Goal: Task Accomplishment & Management: Complete application form

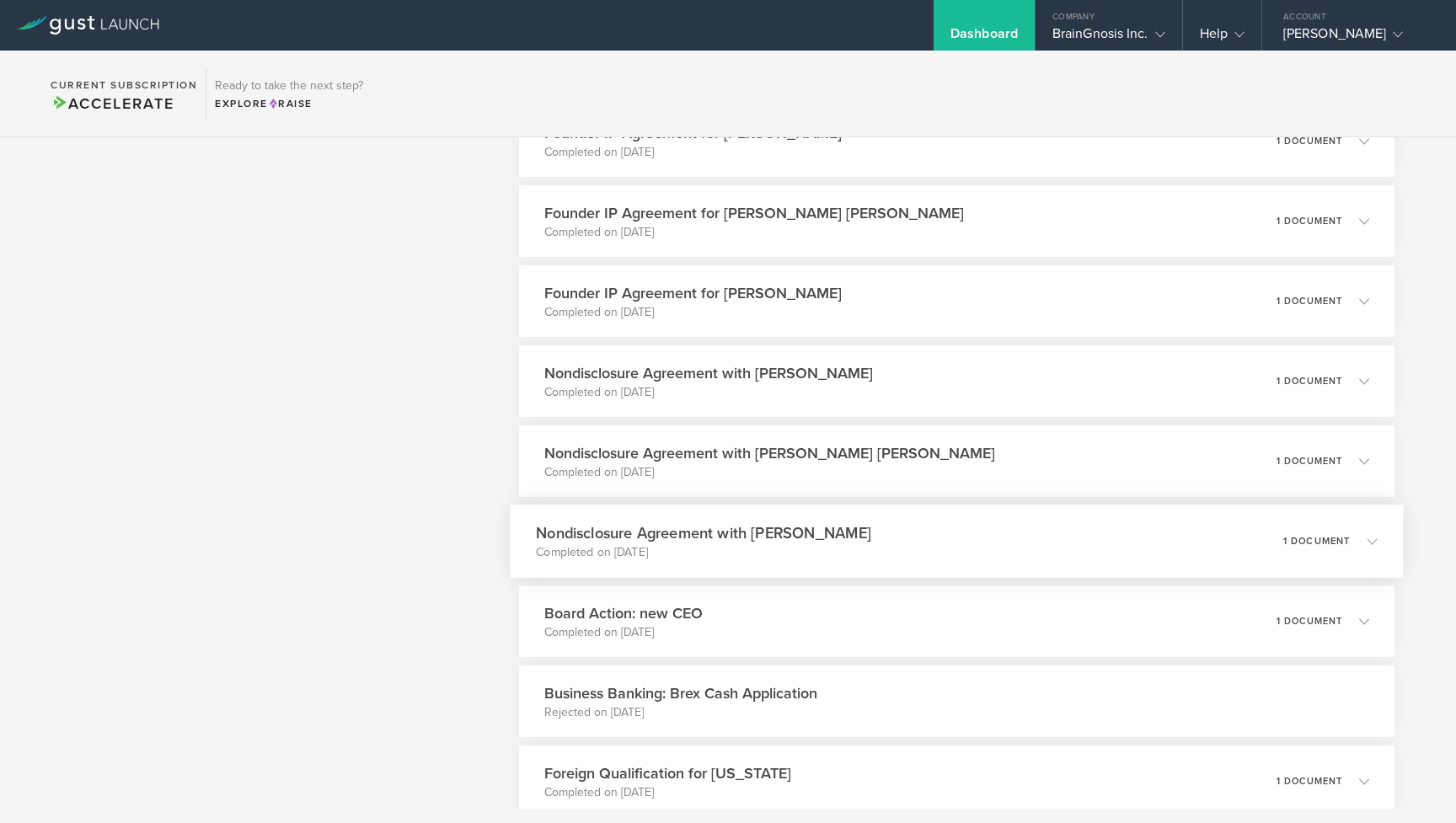
scroll to position [841, 0]
click at [816, 486] on div "Nondisclosure Agreement with [PERSON_NAME] [PERSON_NAME] Completed on [DATE] 1 …" at bounding box center [955, 460] width 893 height 73
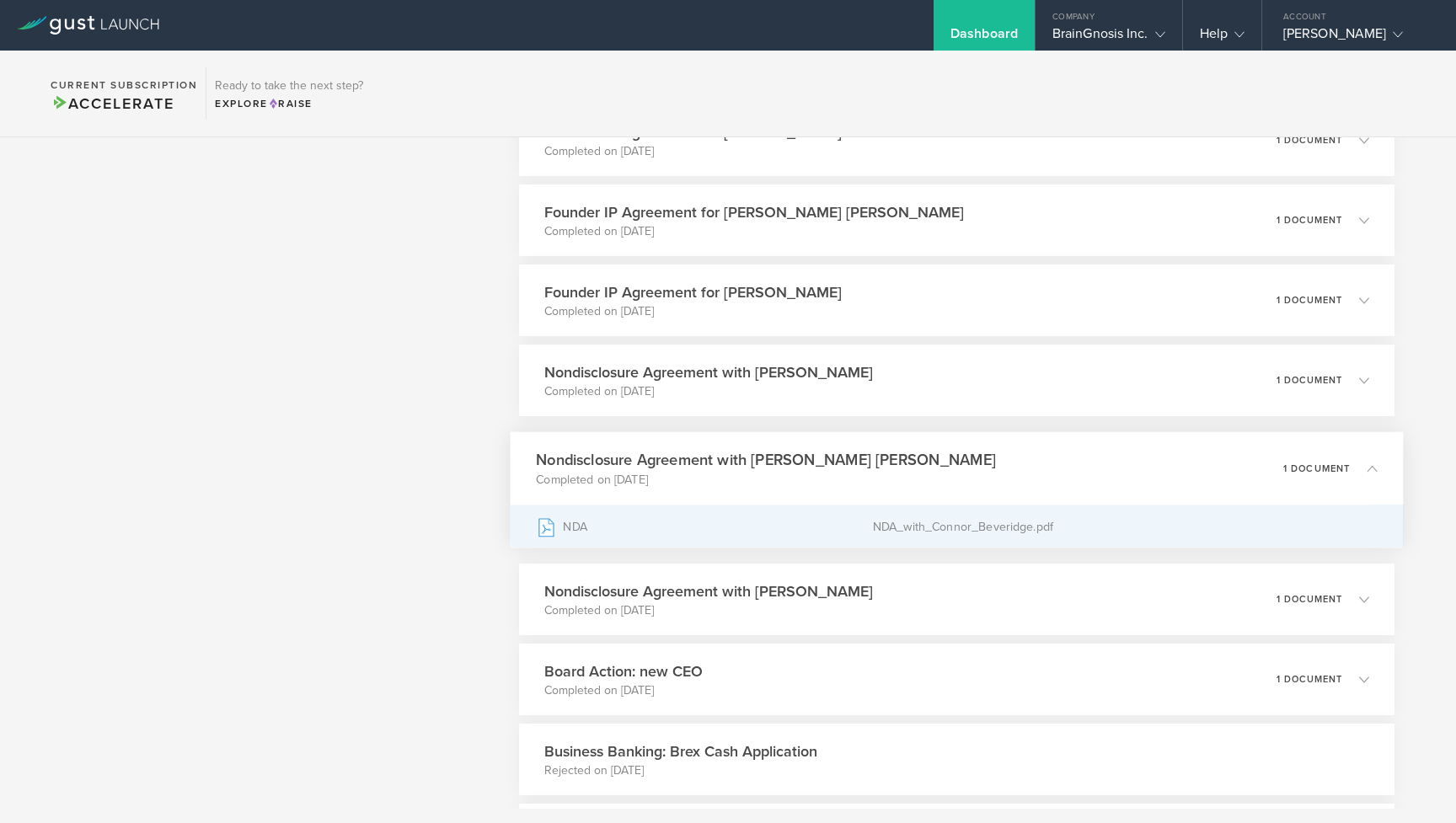
click at [574, 528] on div "NDA" at bounding box center [704, 526] width 337 height 42
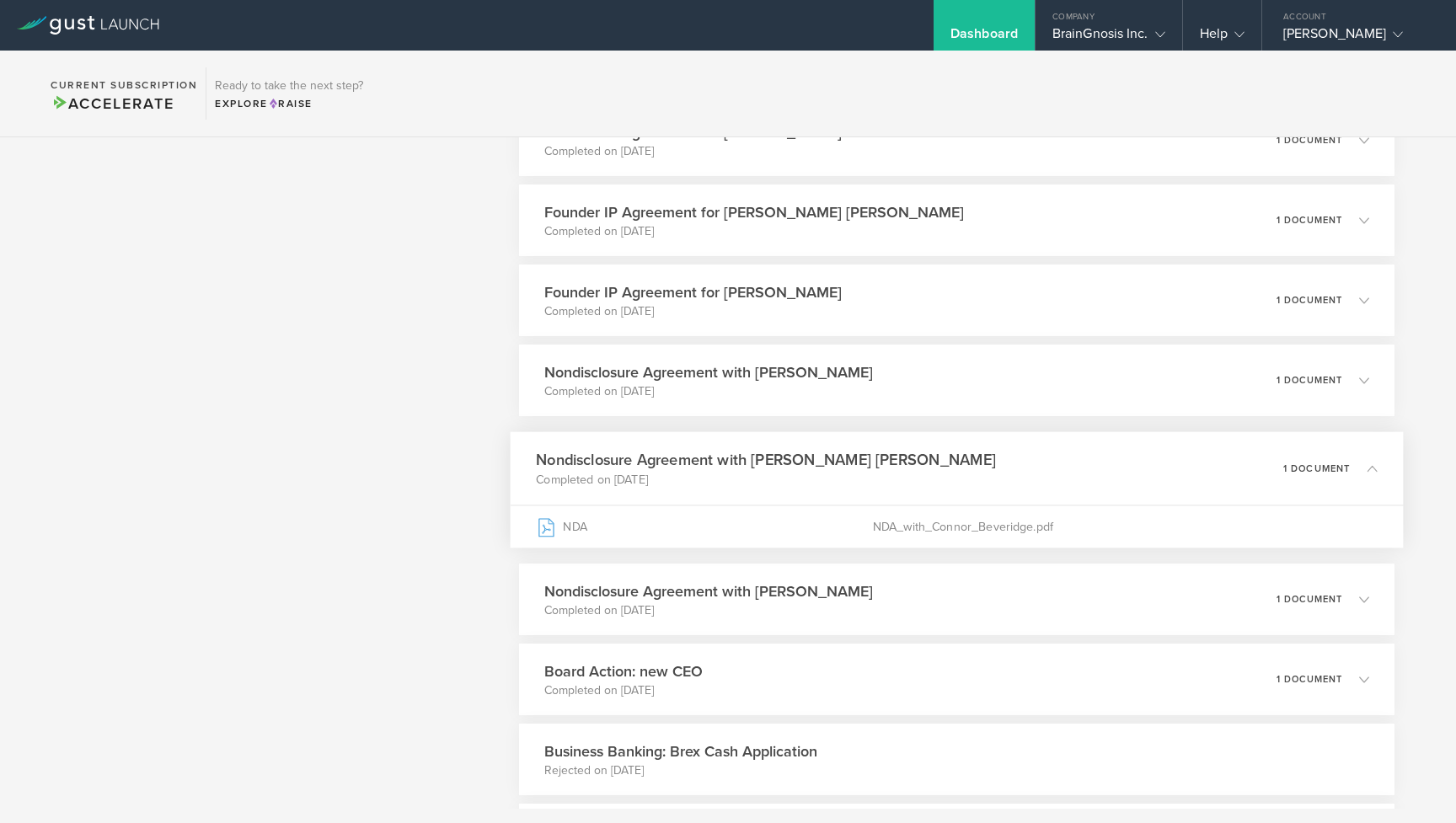
click at [1373, 464] on icon at bounding box center [1372, 467] width 10 height 10
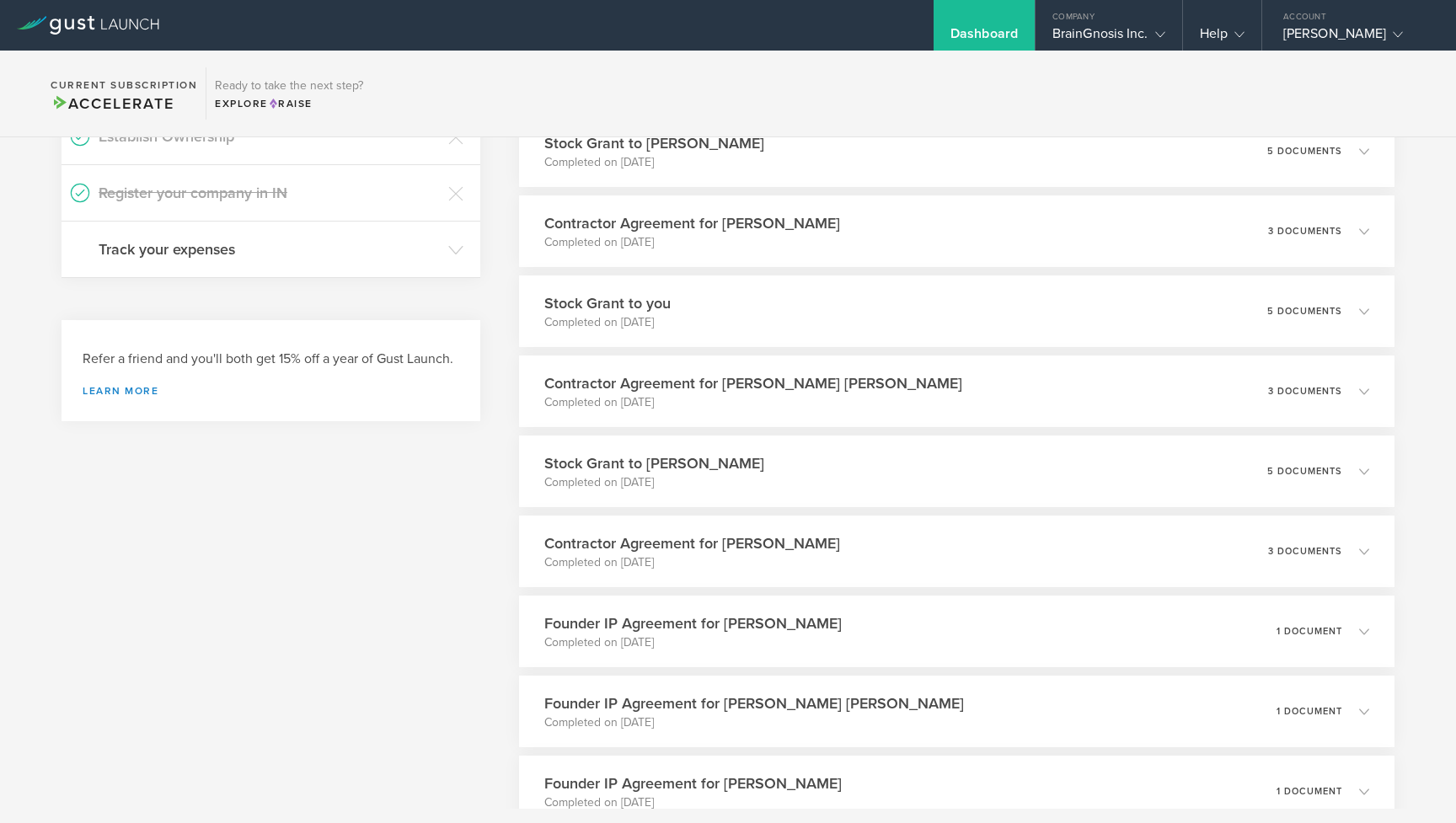
scroll to position [320, 0]
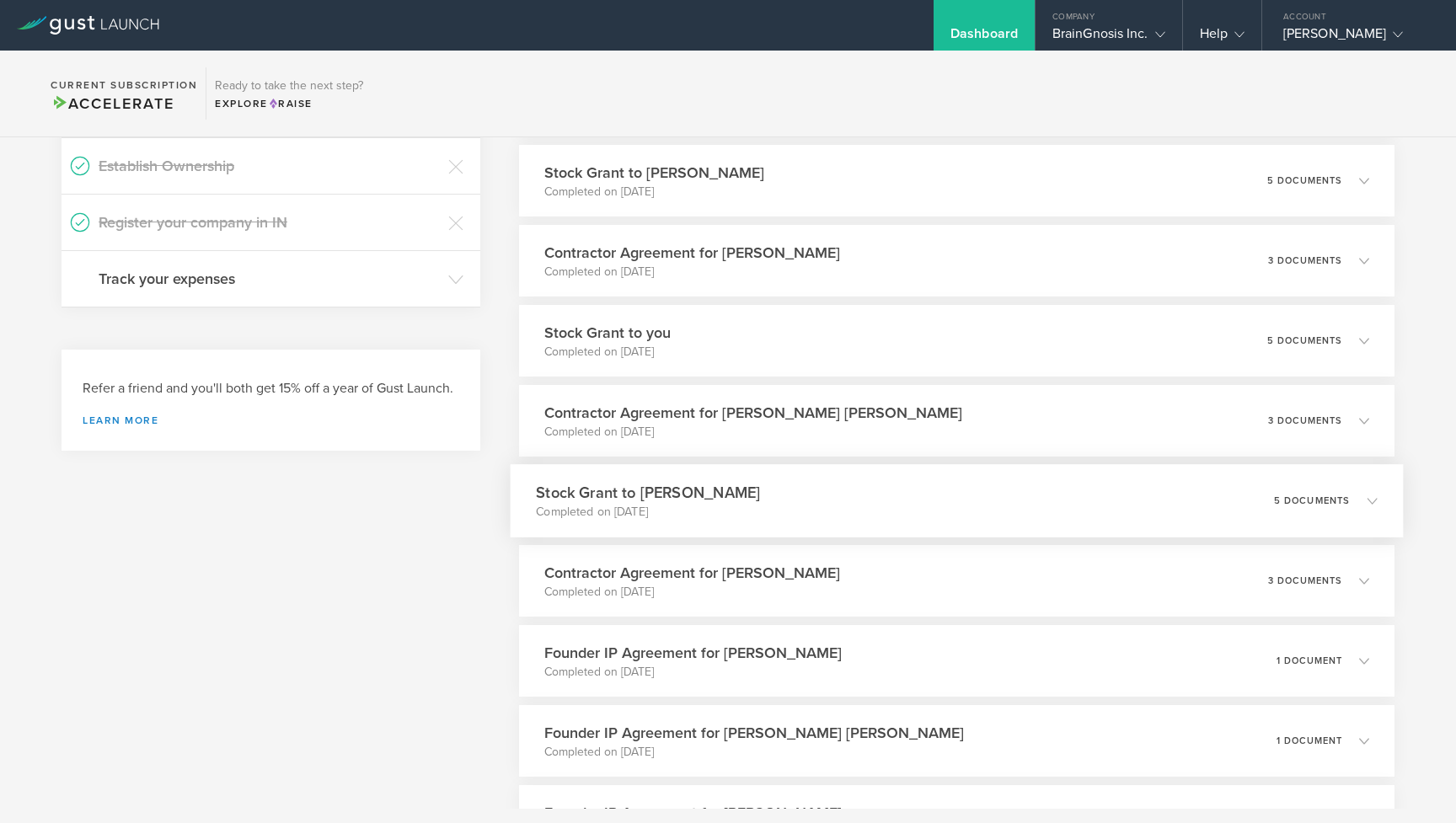
click at [587, 498] on h3 "Stock Grant to Matthew Muhoberac" at bounding box center [648, 491] width 224 height 22
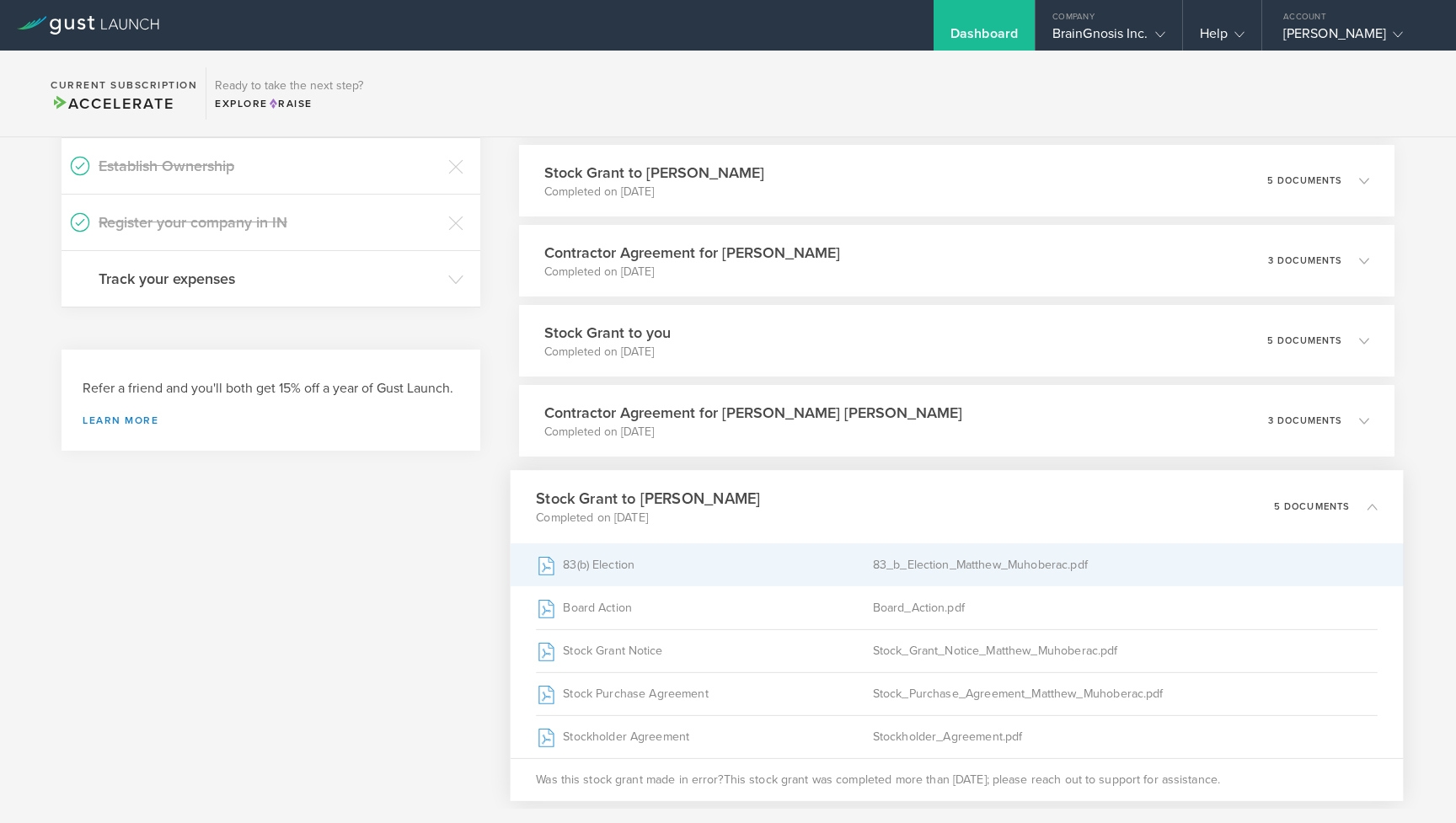
click at [577, 561] on div "83(b) Election" at bounding box center [704, 565] width 337 height 42
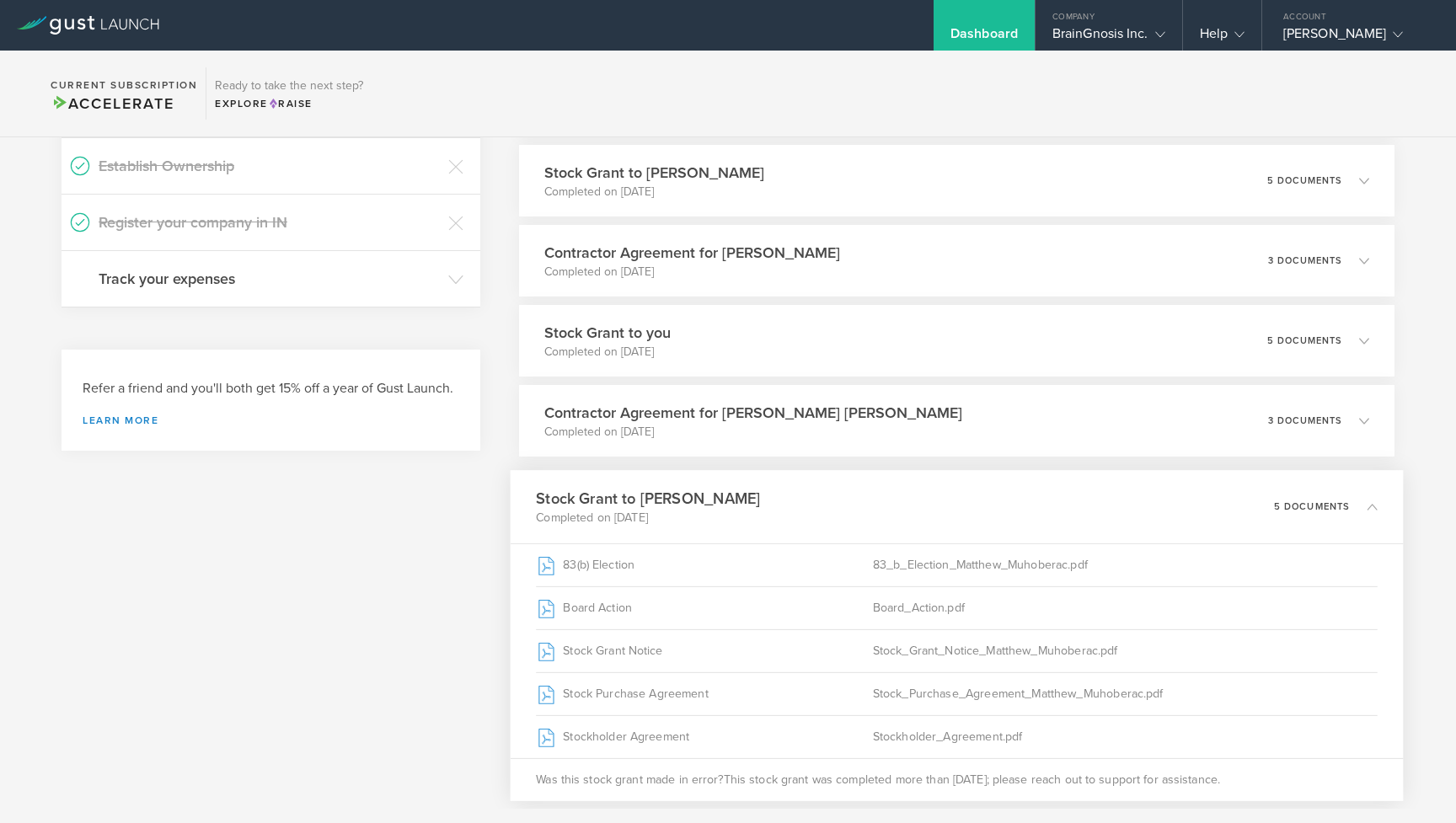
click at [1373, 507] on icon at bounding box center [1372, 506] width 10 height 10
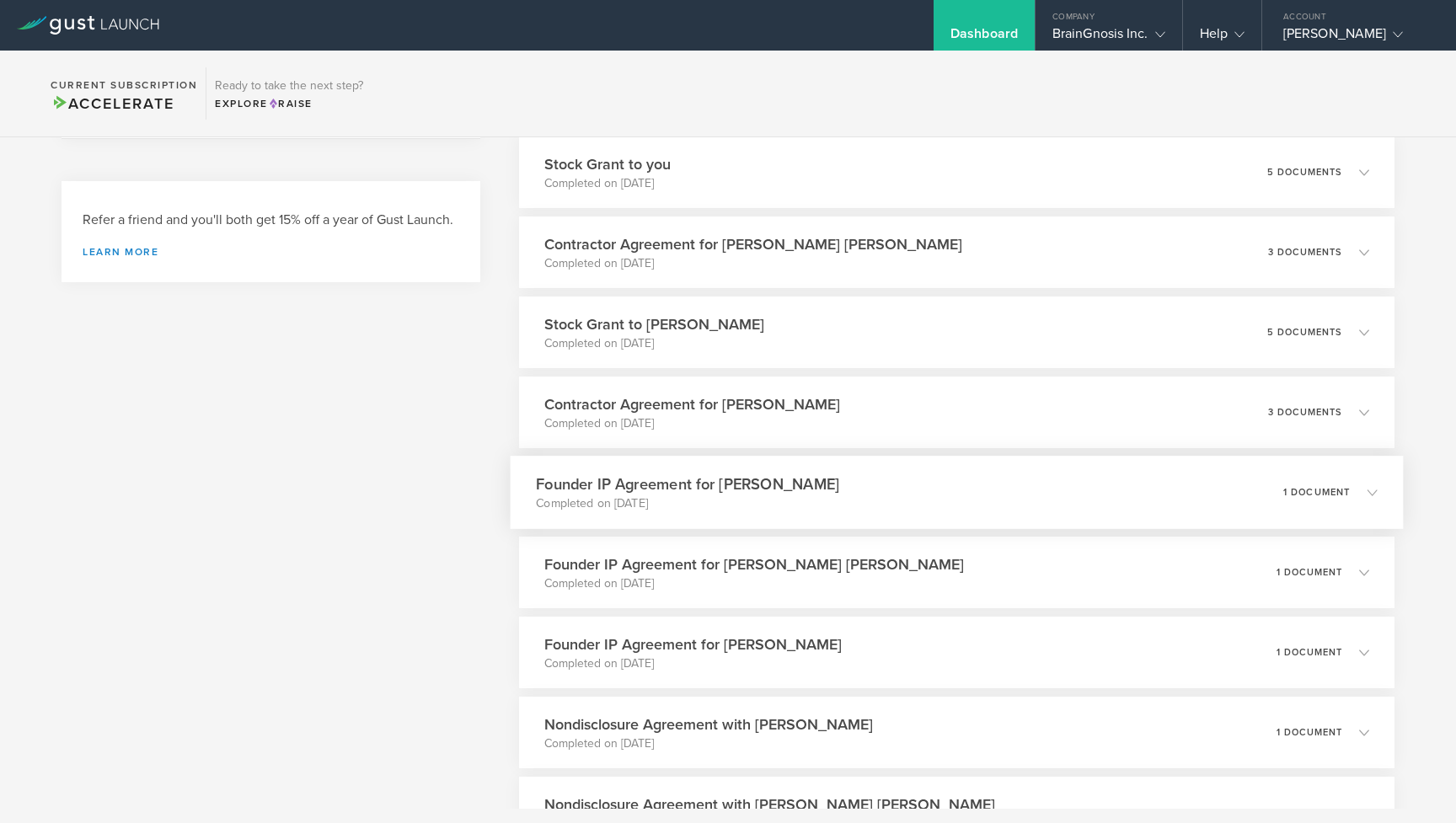
scroll to position [493, 0]
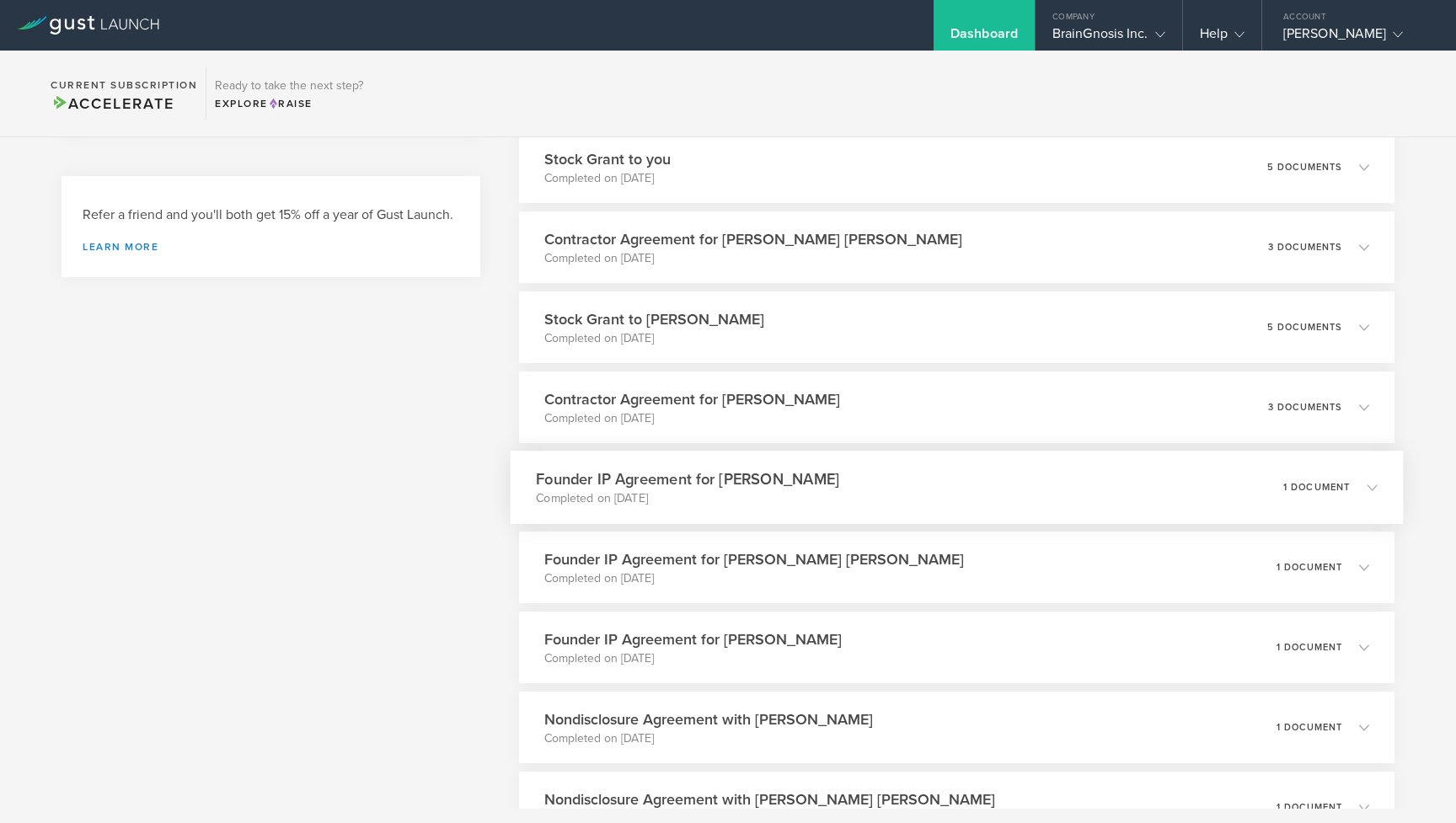
click at [905, 508] on div "Founder IP Agreement for Matthew Muhoberac Completed on Dec 5, 2024 1 document" at bounding box center [955, 487] width 893 height 73
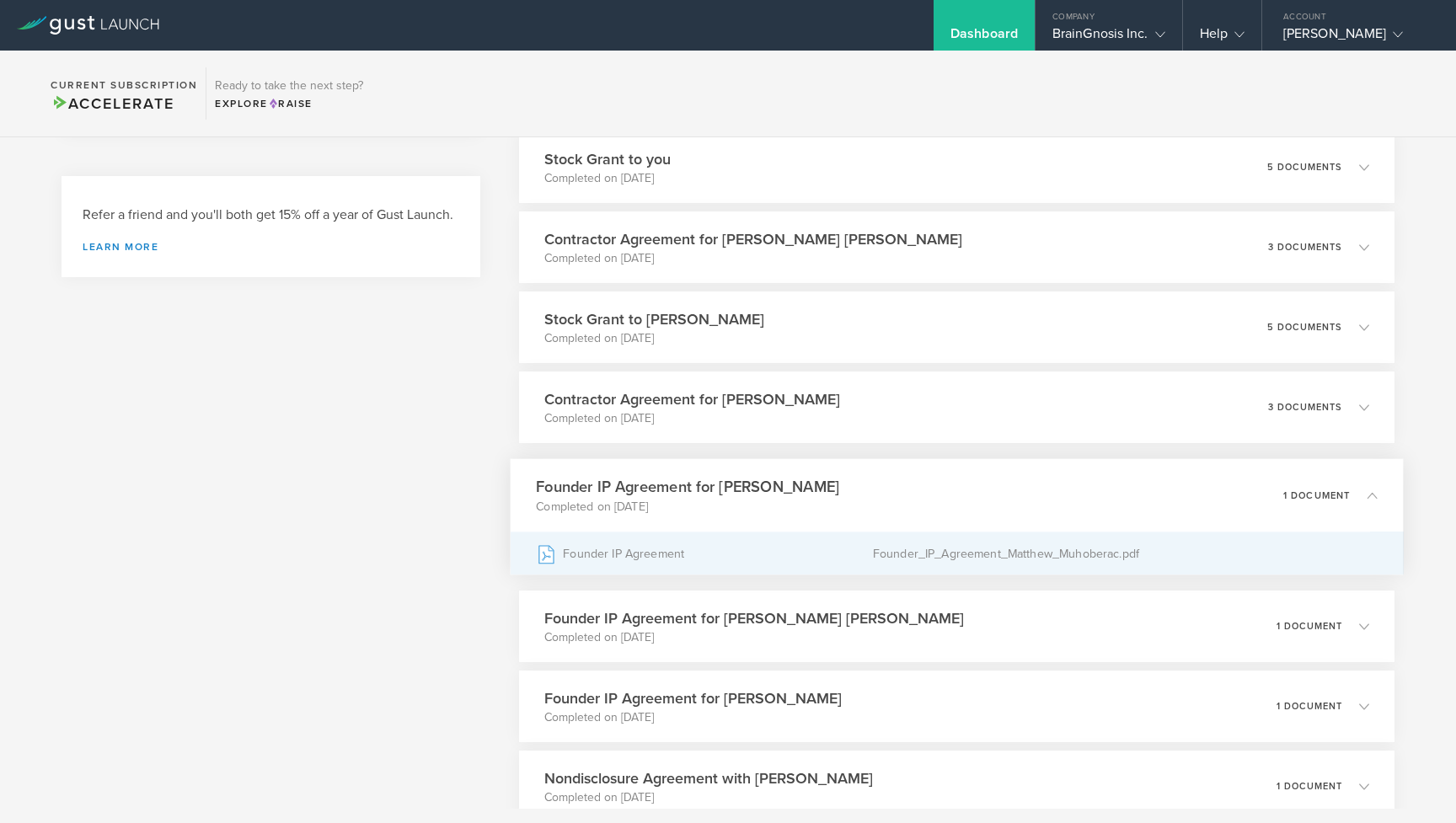
click at [670, 552] on div "Founder IP Agreement" at bounding box center [704, 553] width 337 height 42
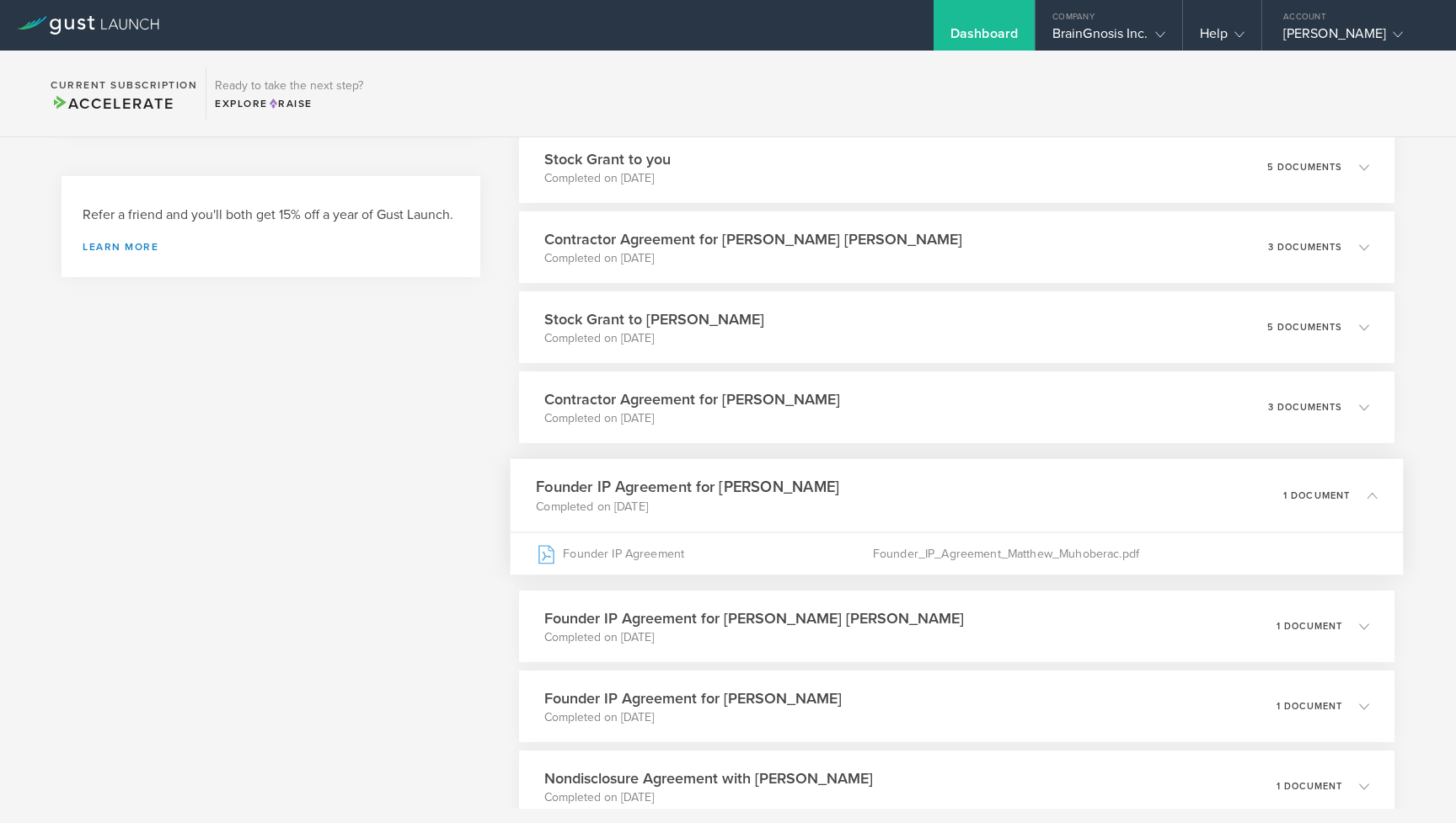
click at [1367, 499] on icon at bounding box center [1363, 495] width 28 height 15
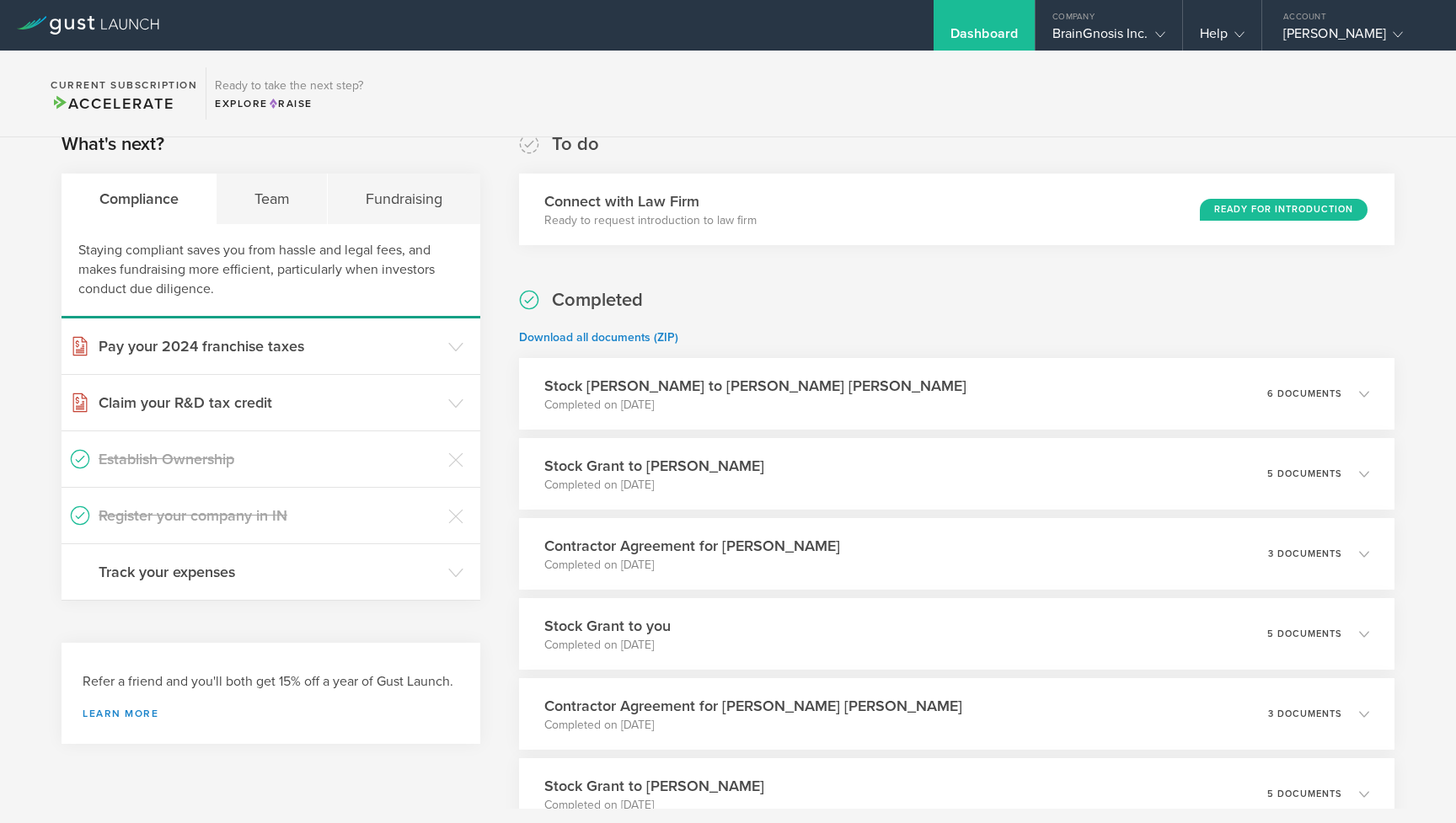
scroll to position [1, 0]
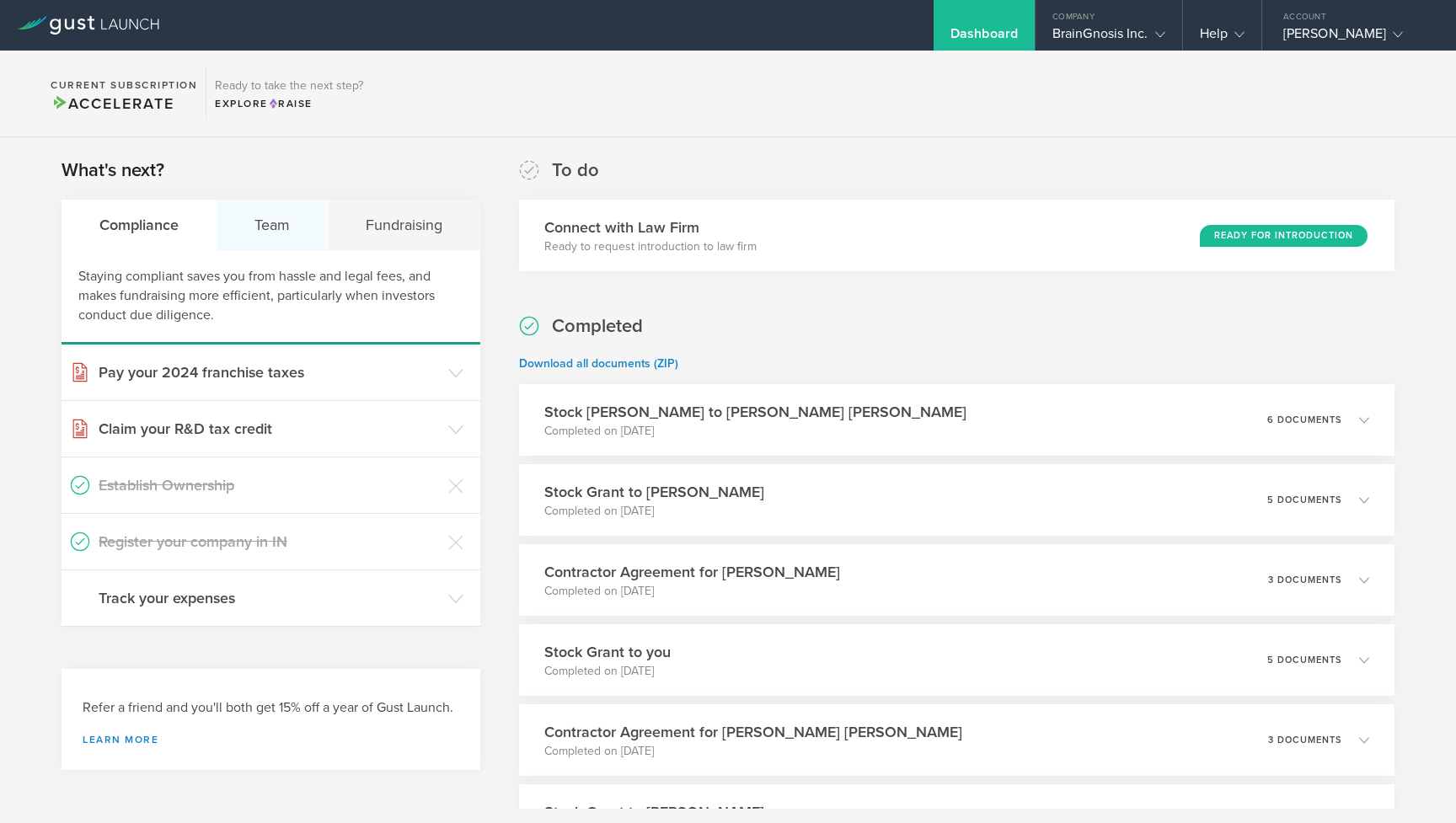
click at [272, 233] on div "Team" at bounding box center [272, 224] width 111 height 51
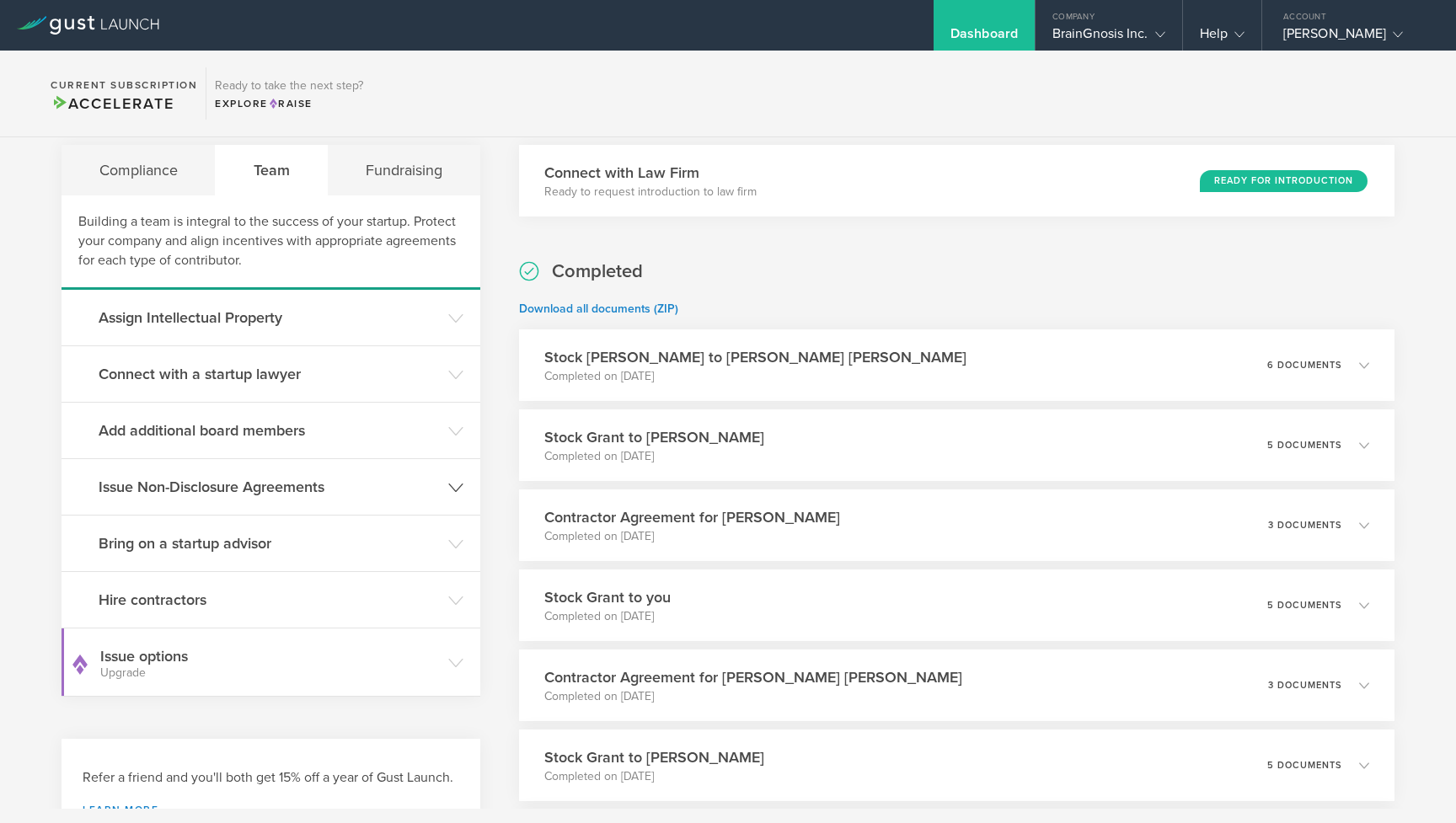
scroll to position [61, 0]
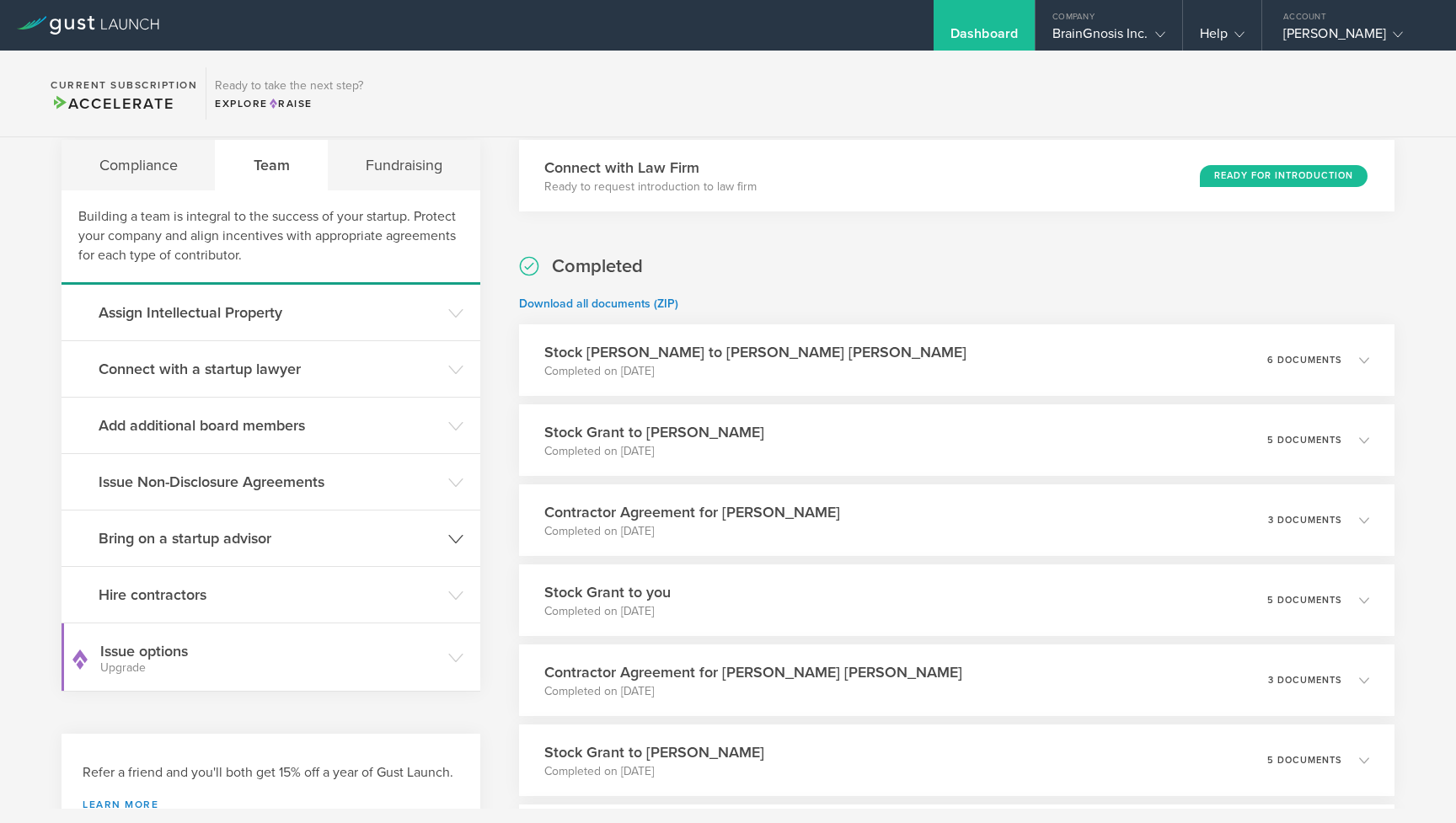
click at [254, 534] on h3 "Bring on a startup advisor" at bounding box center [269, 538] width 341 height 22
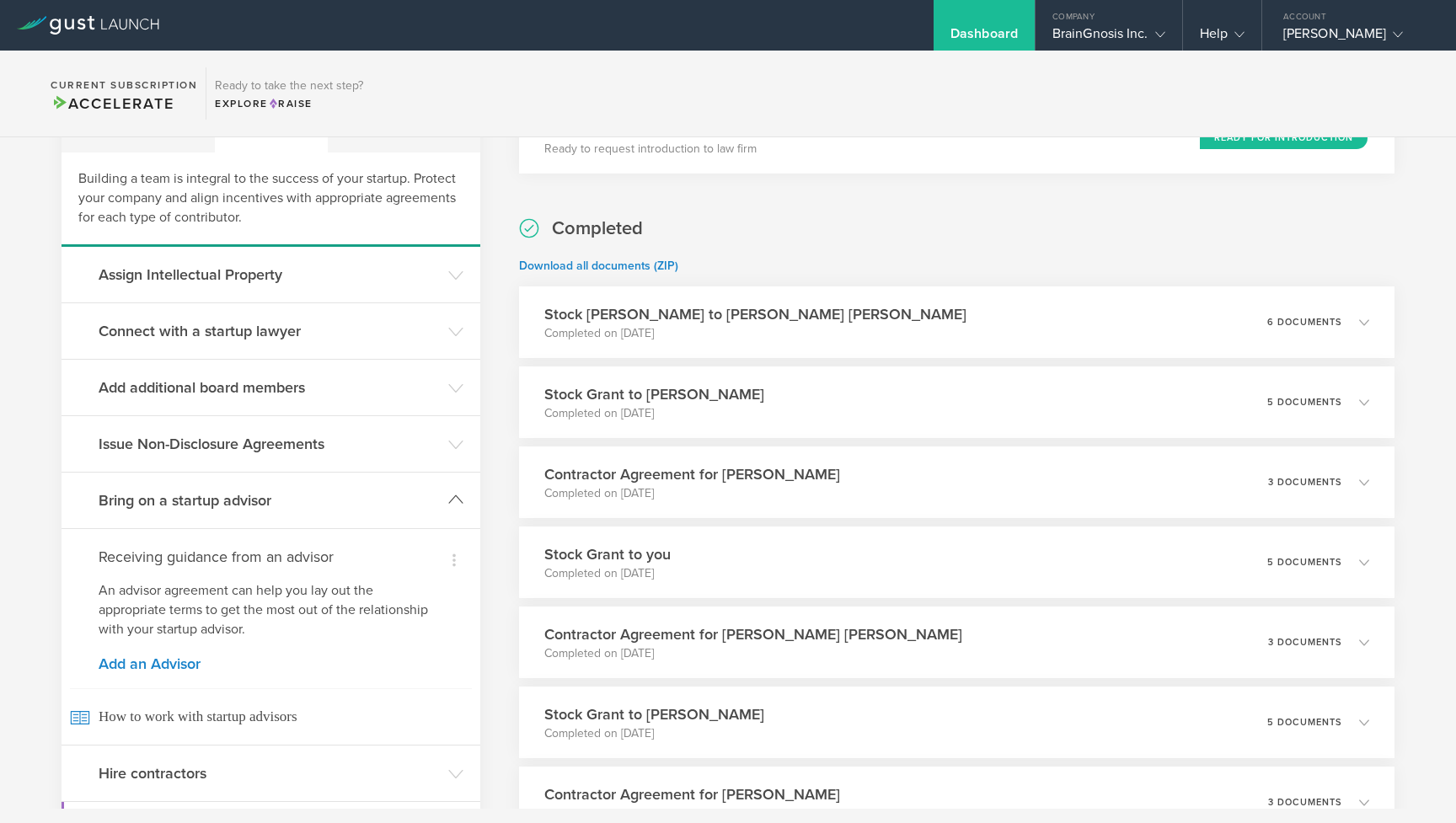
scroll to position [123, 0]
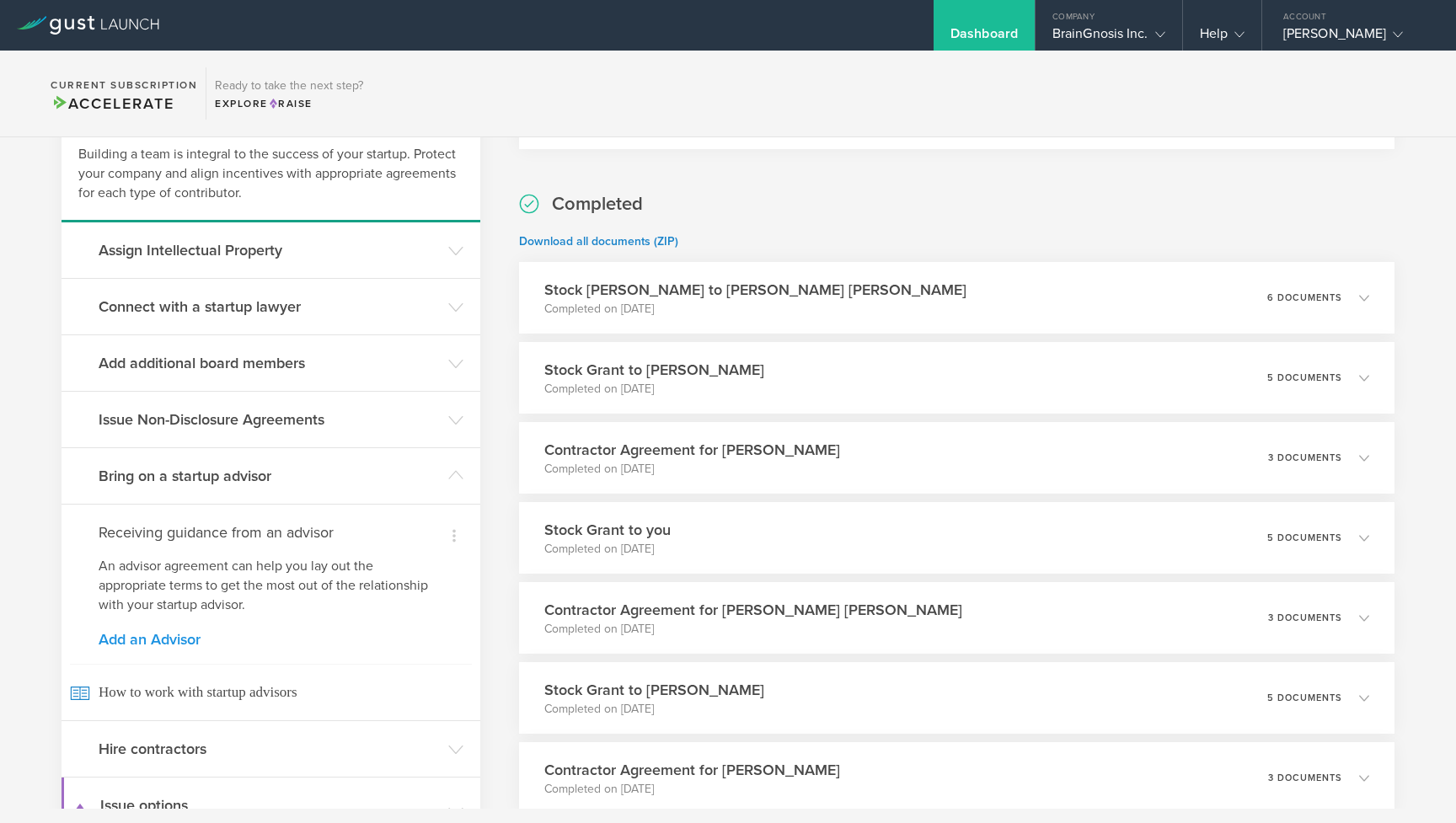
click at [177, 641] on link "Add an Advisor" at bounding box center [271, 639] width 345 height 15
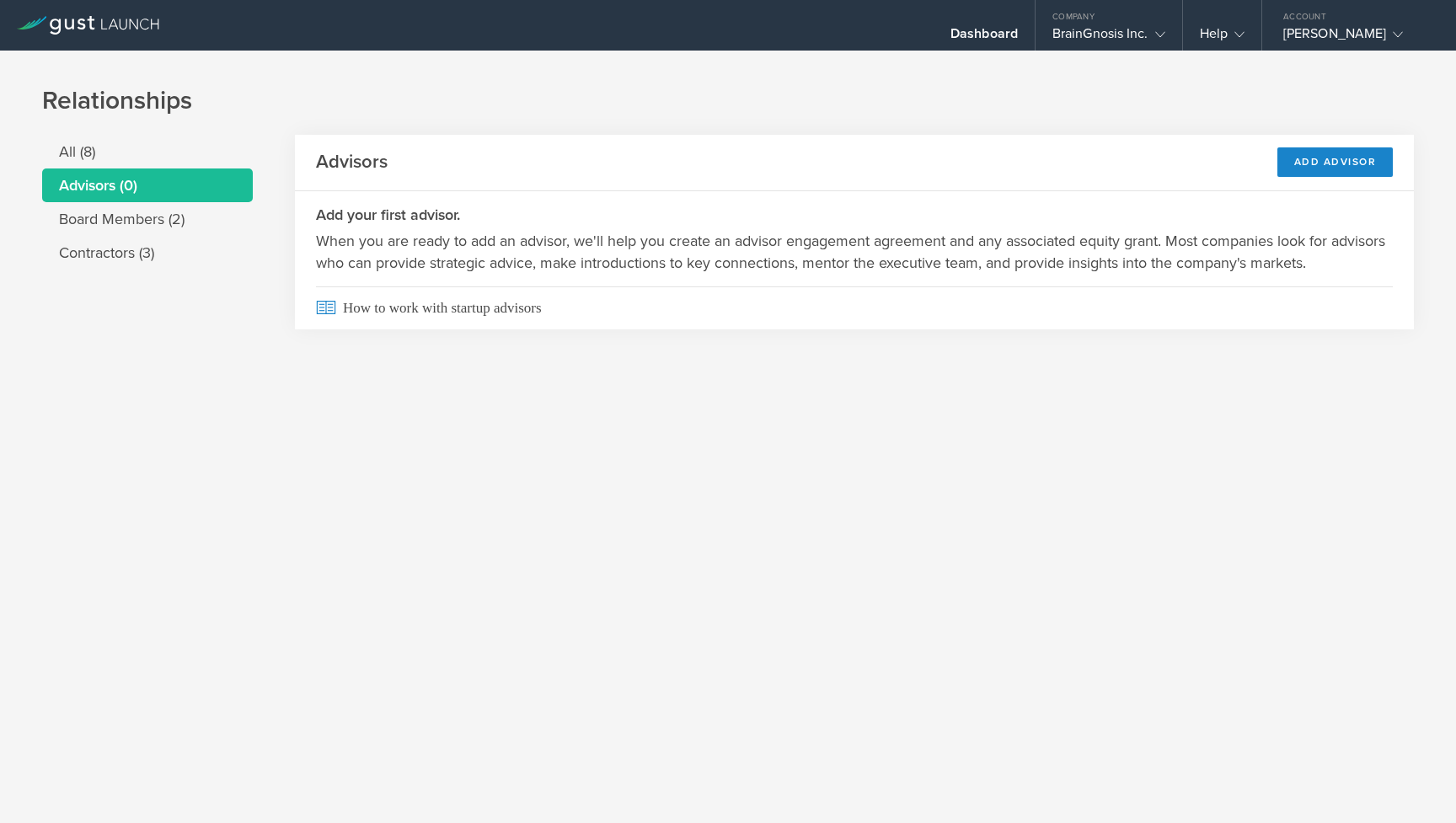
click at [1225, 246] on p "When you are ready to add an advisor, we'll help you create an advisor engageme…" at bounding box center [854, 251] width 1077 height 44
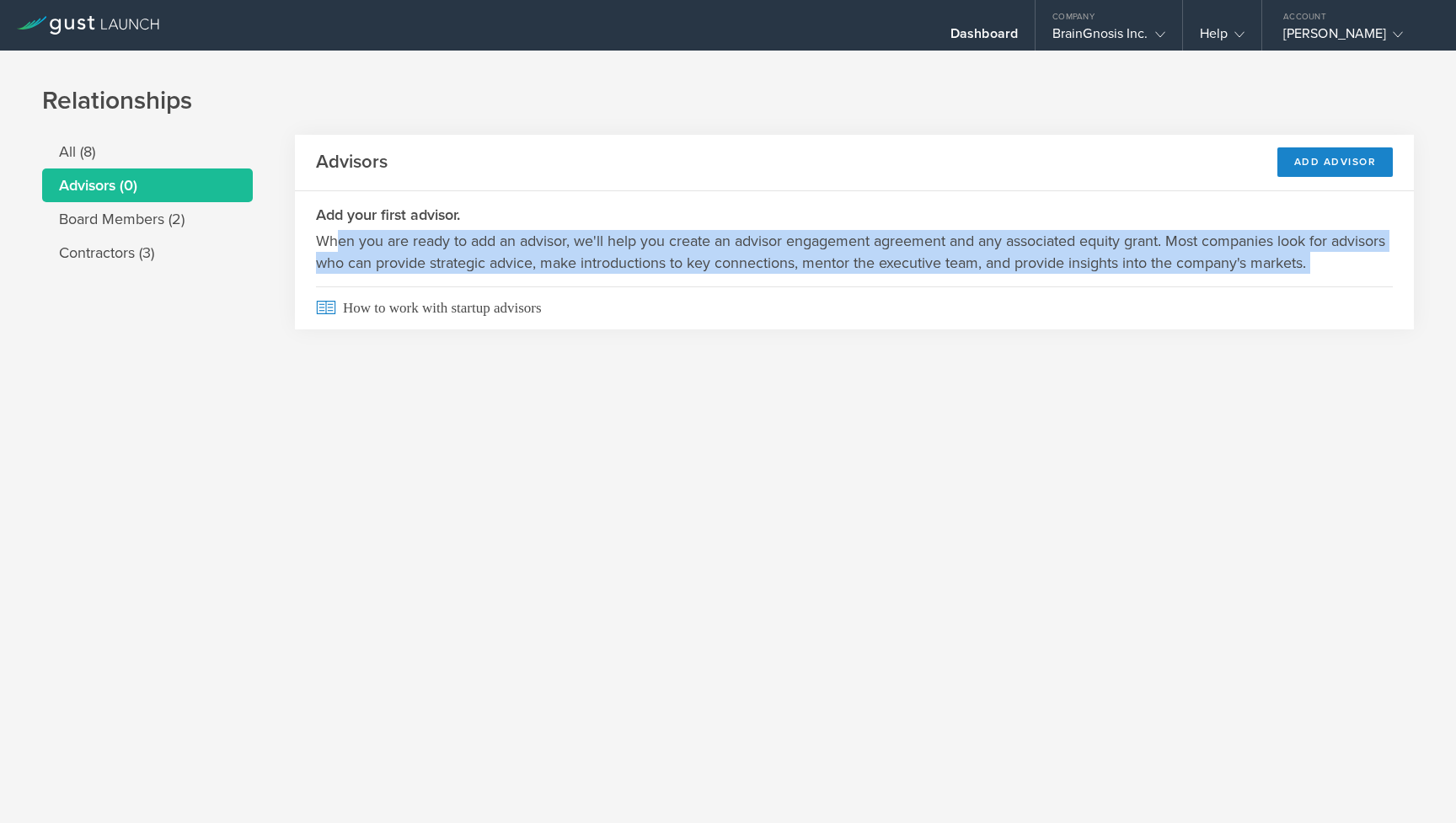
click at [1225, 246] on p "When you are ready to add an advisor, we'll help you create an advisor engageme…" at bounding box center [854, 251] width 1077 height 44
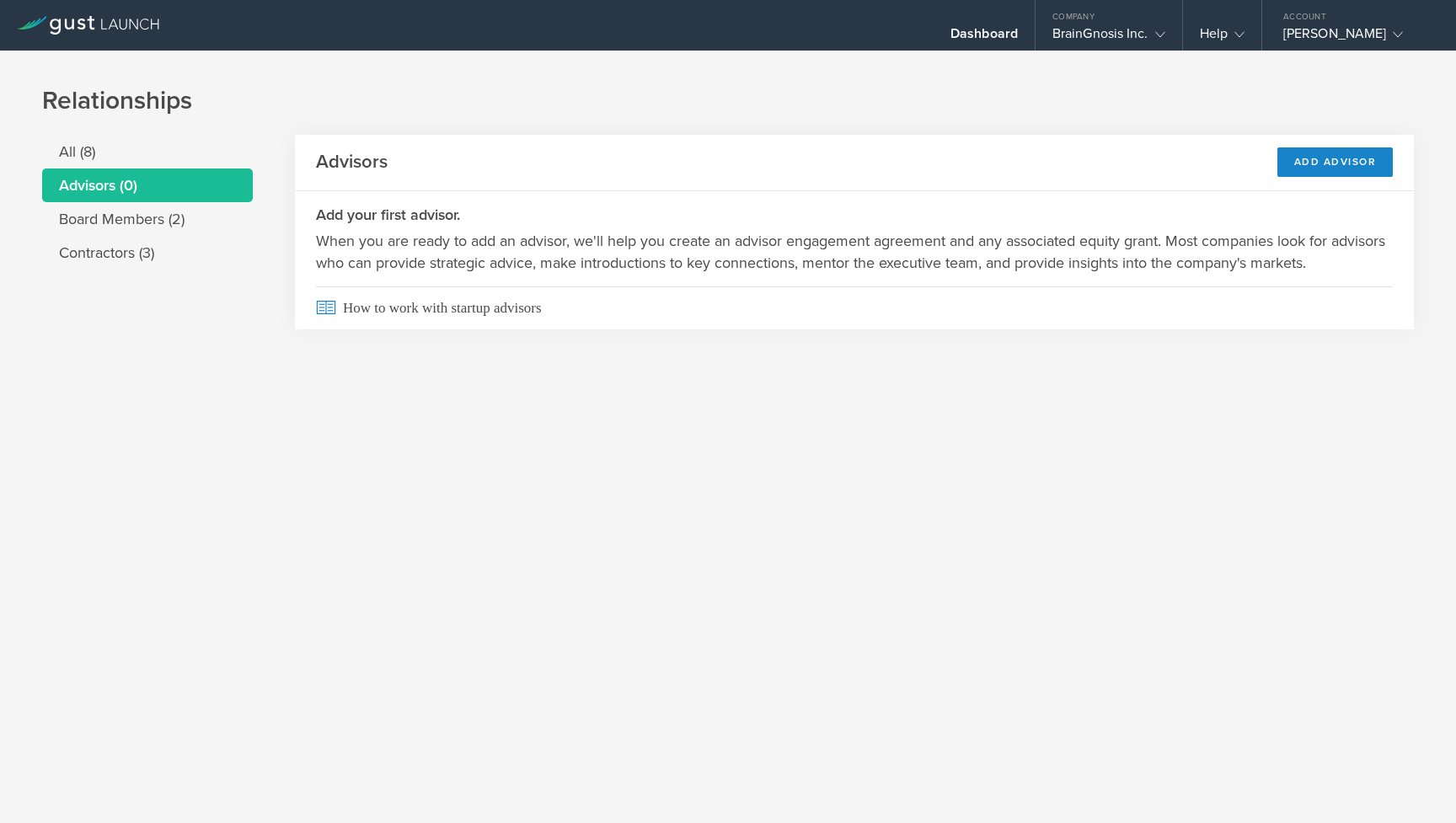
drag, startPoint x: 1373, startPoint y: 258, endPoint x: 316, endPoint y: 239, distance: 1057.2
click at [316, 239] on p "When you are ready to add an advisor, we'll help you create an advisor engageme…" at bounding box center [854, 251] width 1077 height 44
copy p "When you are ready to add an advisor, we'll help you create an advisor engageme…"
click at [1309, 172] on div "Add Advisor" at bounding box center [1335, 162] width 116 height 29
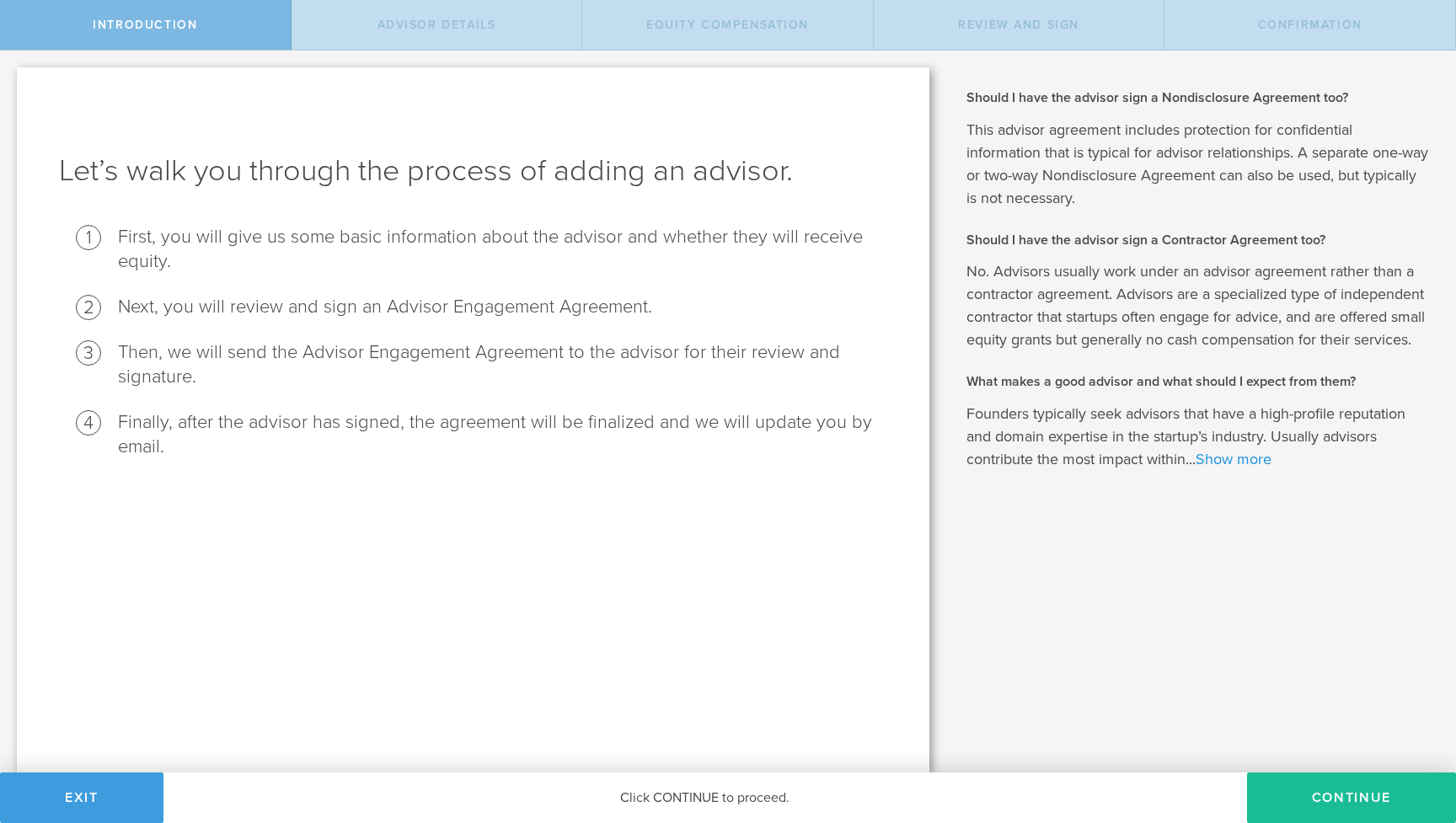
click at [1222, 460] on link "Show more" at bounding box center [1233, 458] width 76 height 19
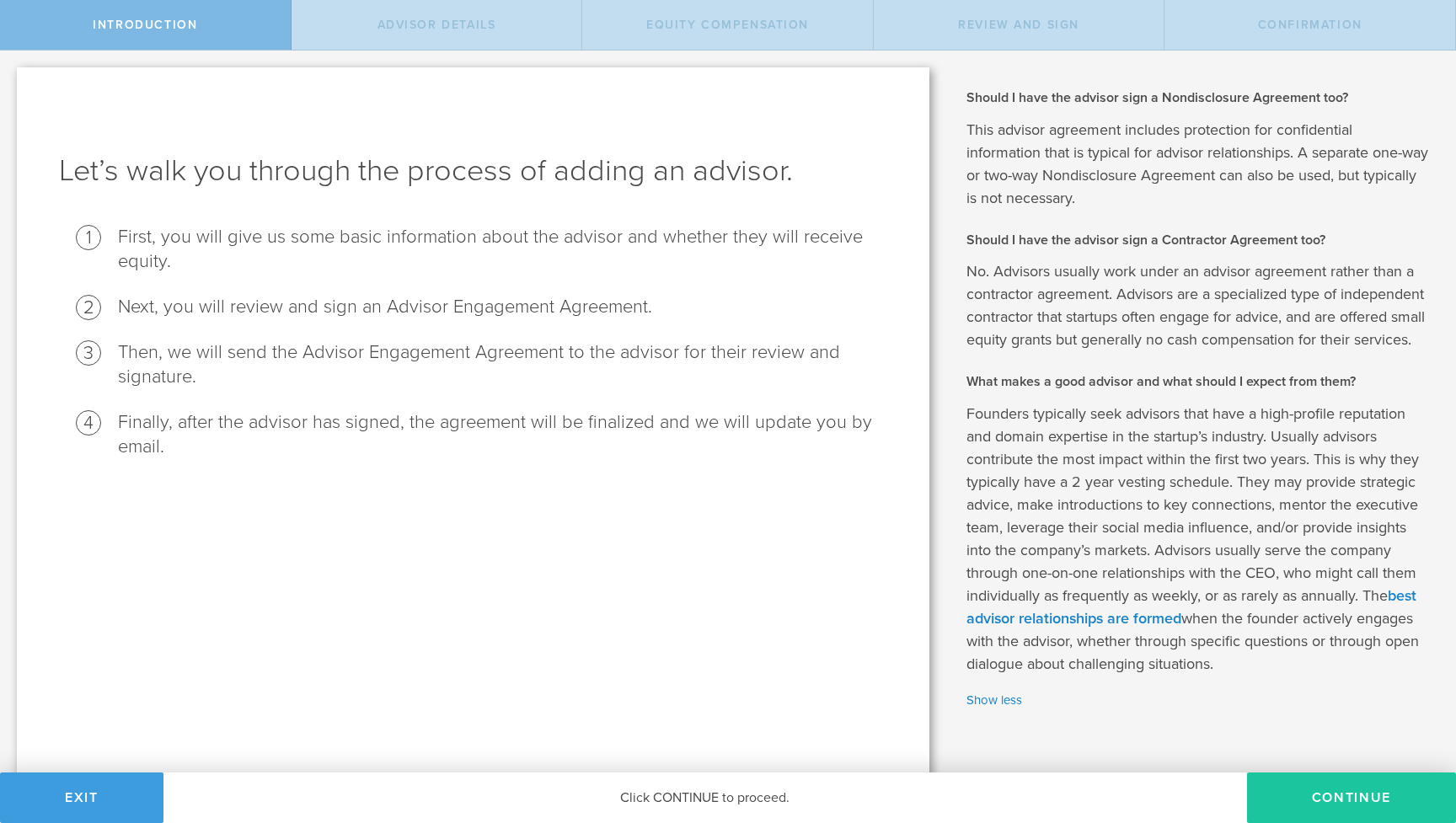
click at [1294, 783] on button "Continue" at bounding box center [1351, 797] width 209 height 51
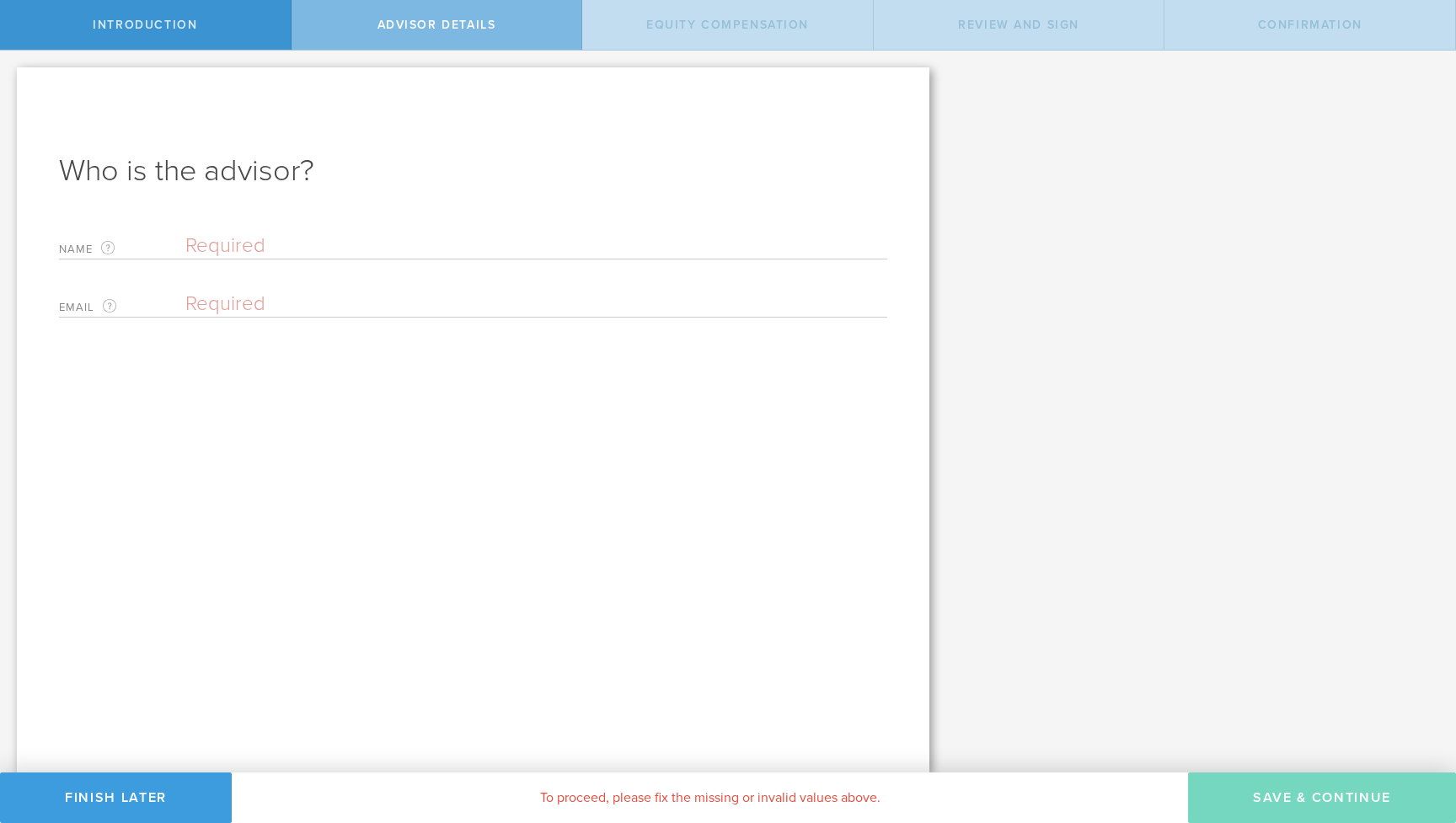
paste input "g.altamirano@utexas.edu"
type input "g.altamirano@utexas.edu"
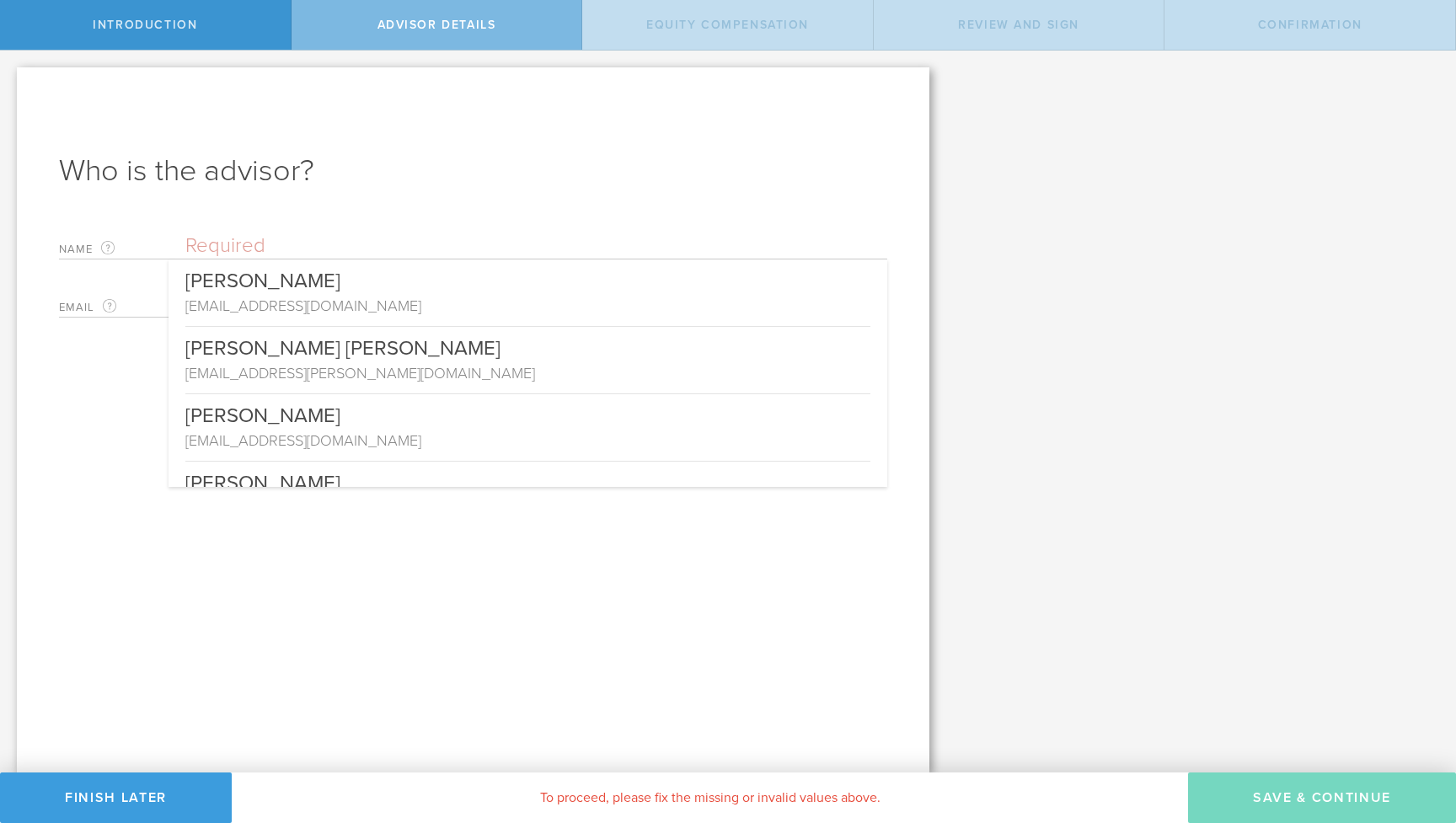
paste input "Gio Altamirano Rayo"
type input "Gio Altamirano Rayo"
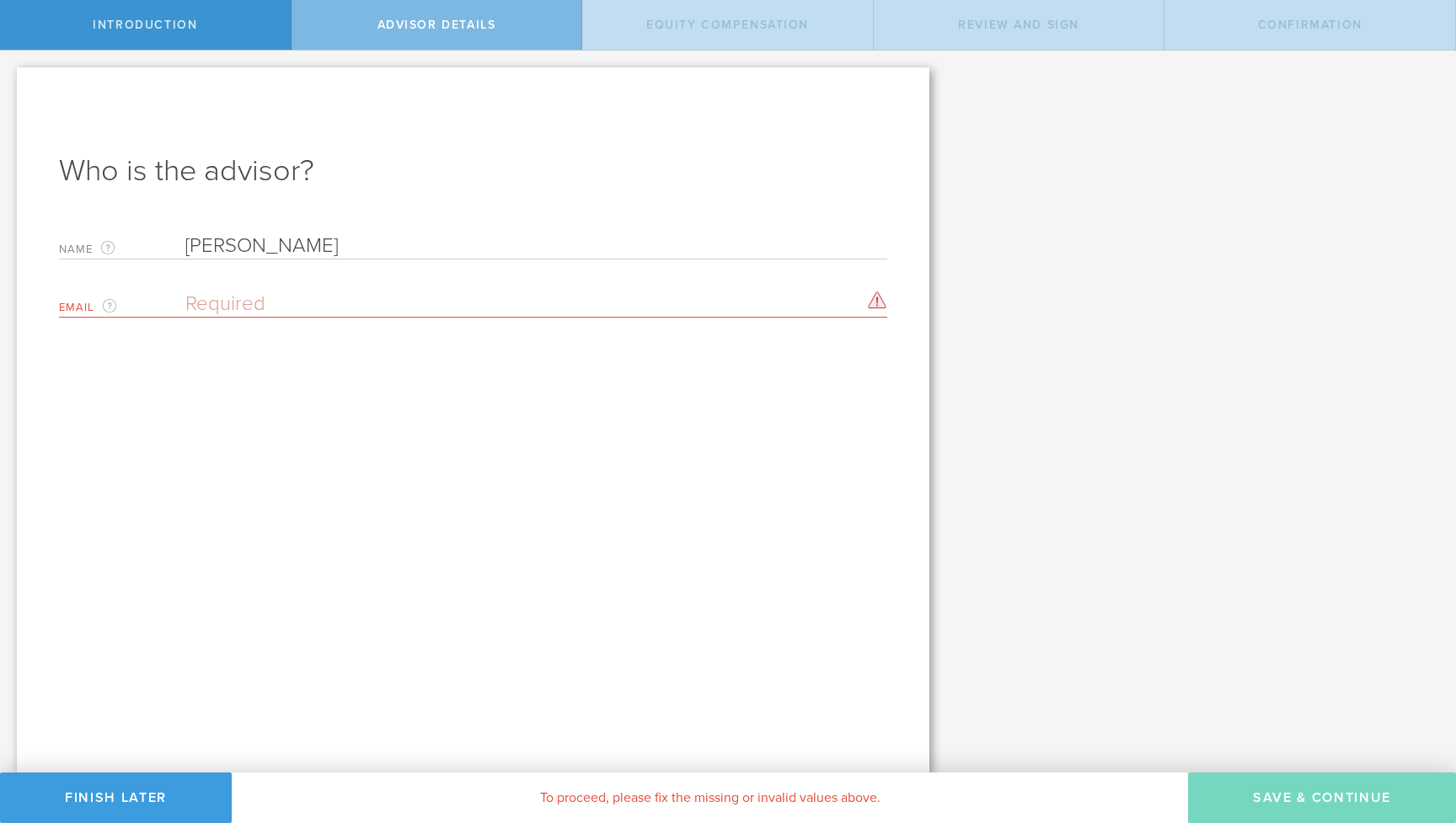
type input "Gio Altamirano Rayo"
click at [497, 305] on input "email" at bounding box center [532, 304] width 694 height 25
paste input "Gio Altamirano Rayo"
type input "Gio Altamirano Rayo"
paste input "g.altamirano@utexas.edu"
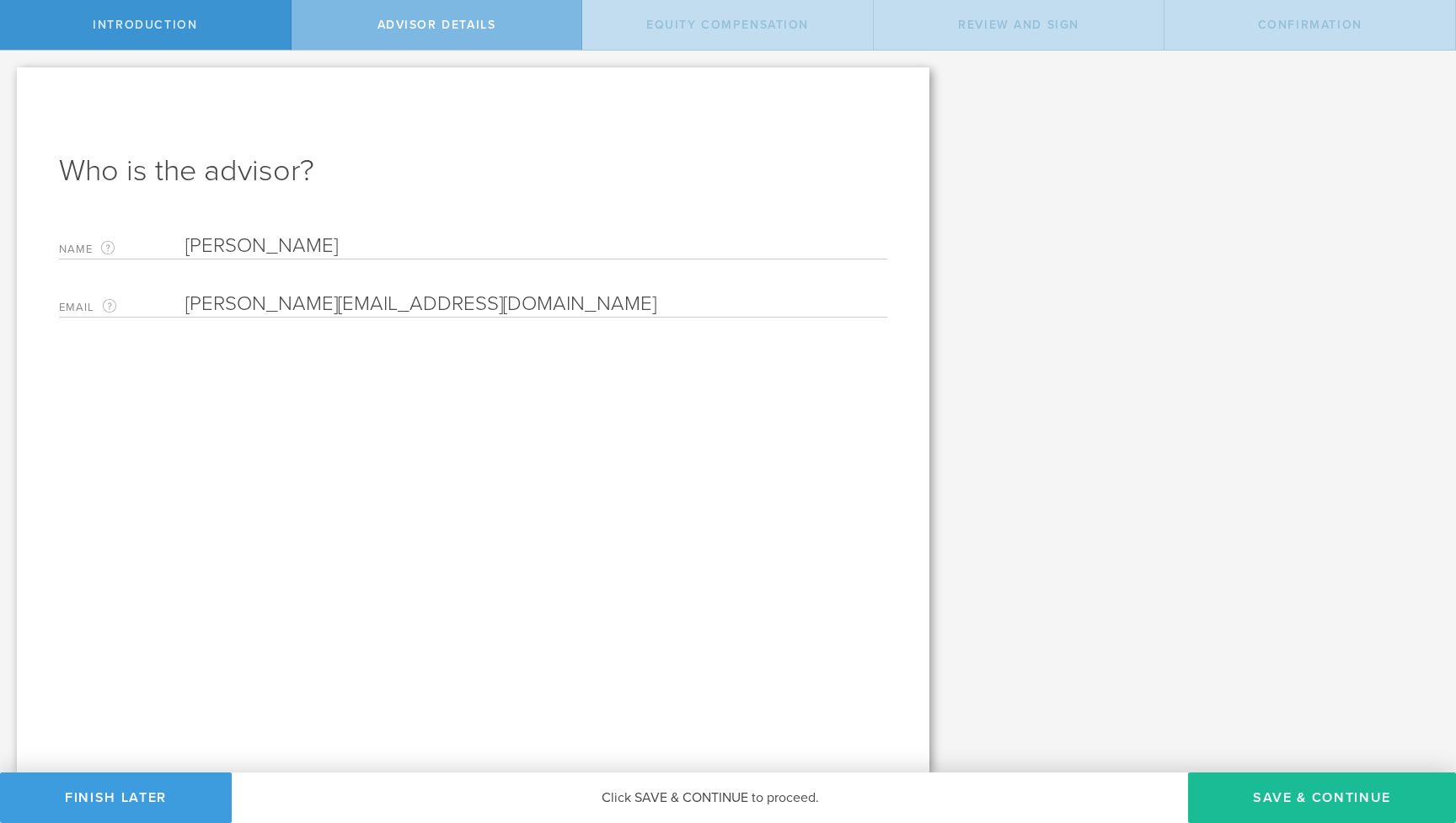
type input "g.altamirano@utexas.edu"
click at [477, 248] on input "Gio Altamirano Rayo" at bounding box center [535, 246] width 702 height 25
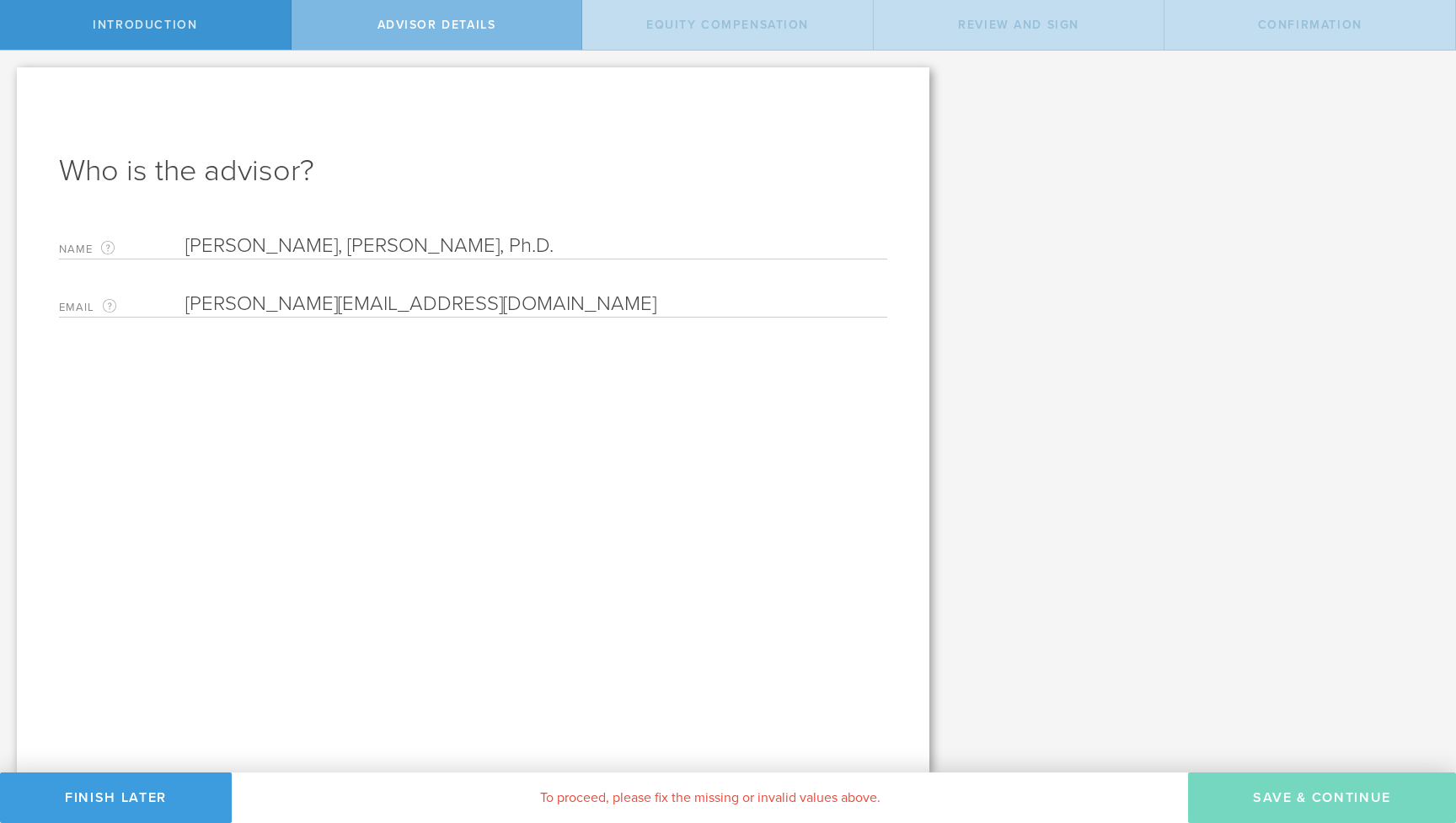
drag, startPoint x: 362, startPoint y: 244, endPoint x: 492, endPoint y: 243, distance: 130.0
click at [492, 243] on input "Gio Altamirano Rayo, J.D., Ph.D." at bounding box center [535, 246] width 702 height 25
type input "Gio Altamirano Rayo"
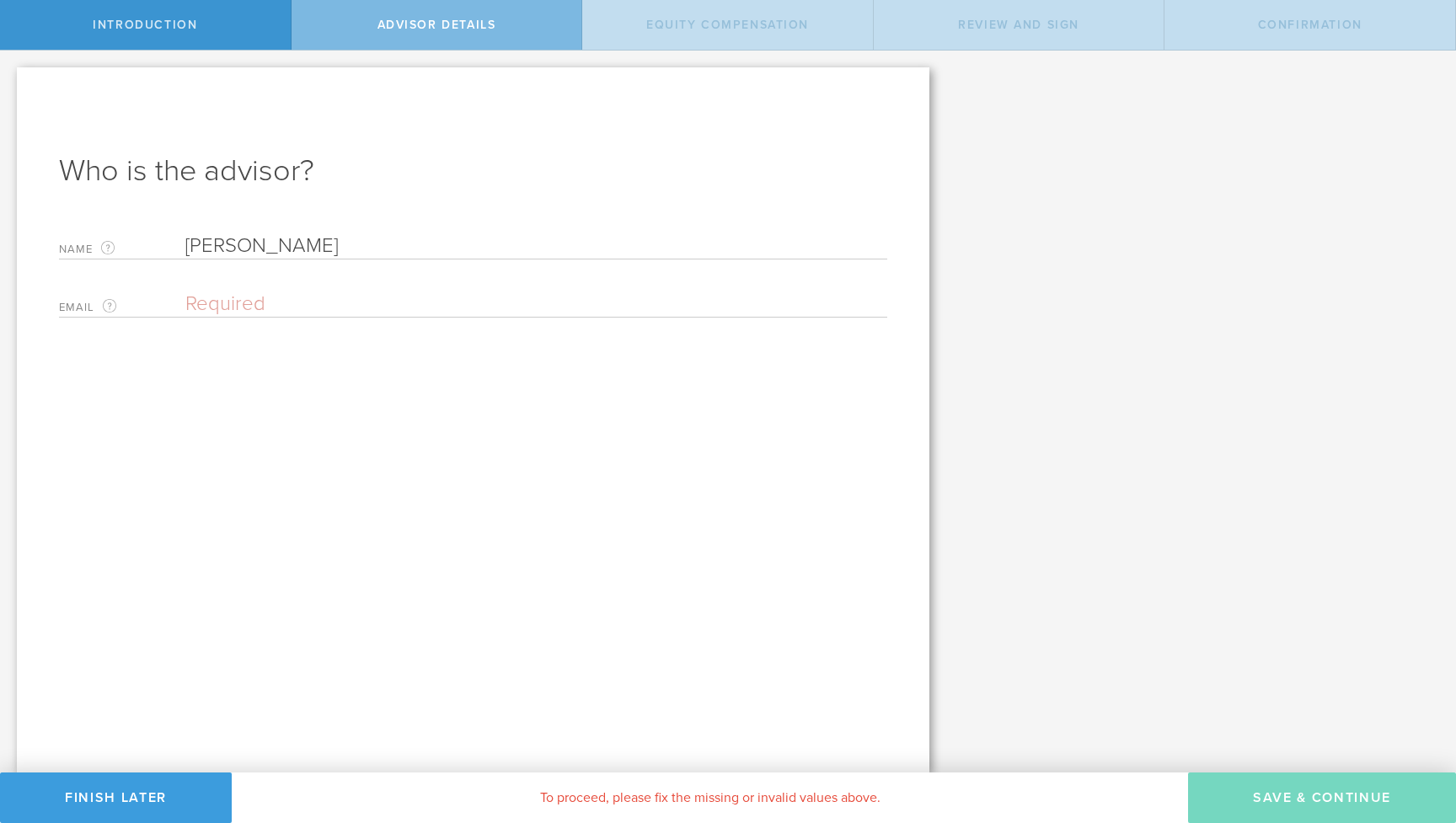
click at [420, 289] on div "Email The email address of the person that will be your advisor. Please enter a…" at bounding box center [473, 300] width 829 height 35
click at [408, 300] on input "email" at bounding box center [532, 304] width 694 height 25
paste input "g.altamirano@utexas.edu"
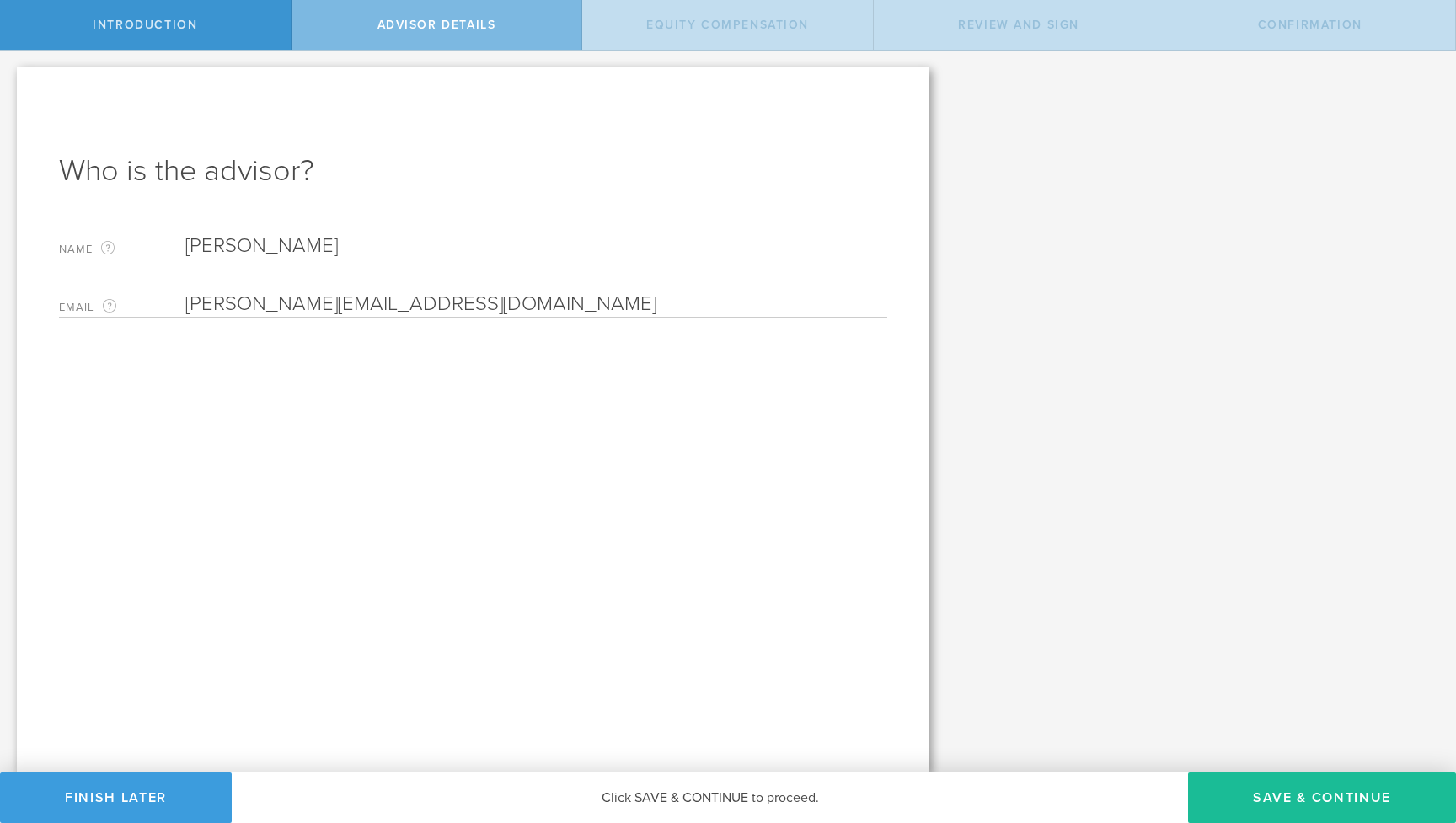
type input "g.altamirano@utexas.edu"
click at [416, 256] on input "Gio Altamirano Rayo" at bounding box center [535, 246] width 702 height 25
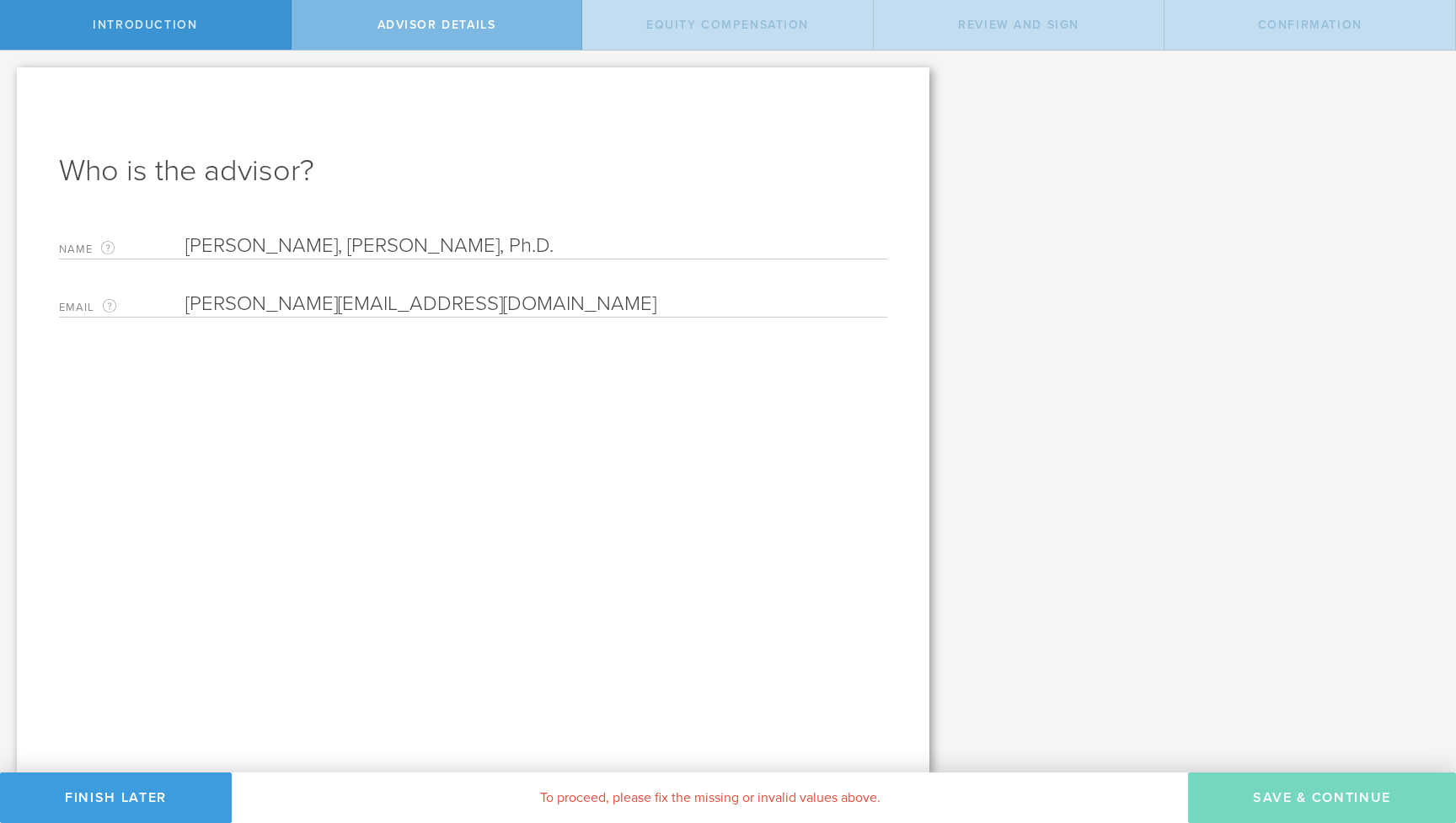
drag, startPoint x: 359, startPoint y: 247, endPoint x: 486, endPoint y: 246, distance: 127.0
click at [486, 246] on input "Gio Altamirano Rayo, J.D., Ph.D." at bounding box center [535, 246] width 702 height 25
type input "Gio Altamirano Rayo, J.D., Ph.D."
click at [462, 298] on input "email" at bounding box center [532, 304] width 694 height 25
paste input "g.altamirano@utexas.edu"
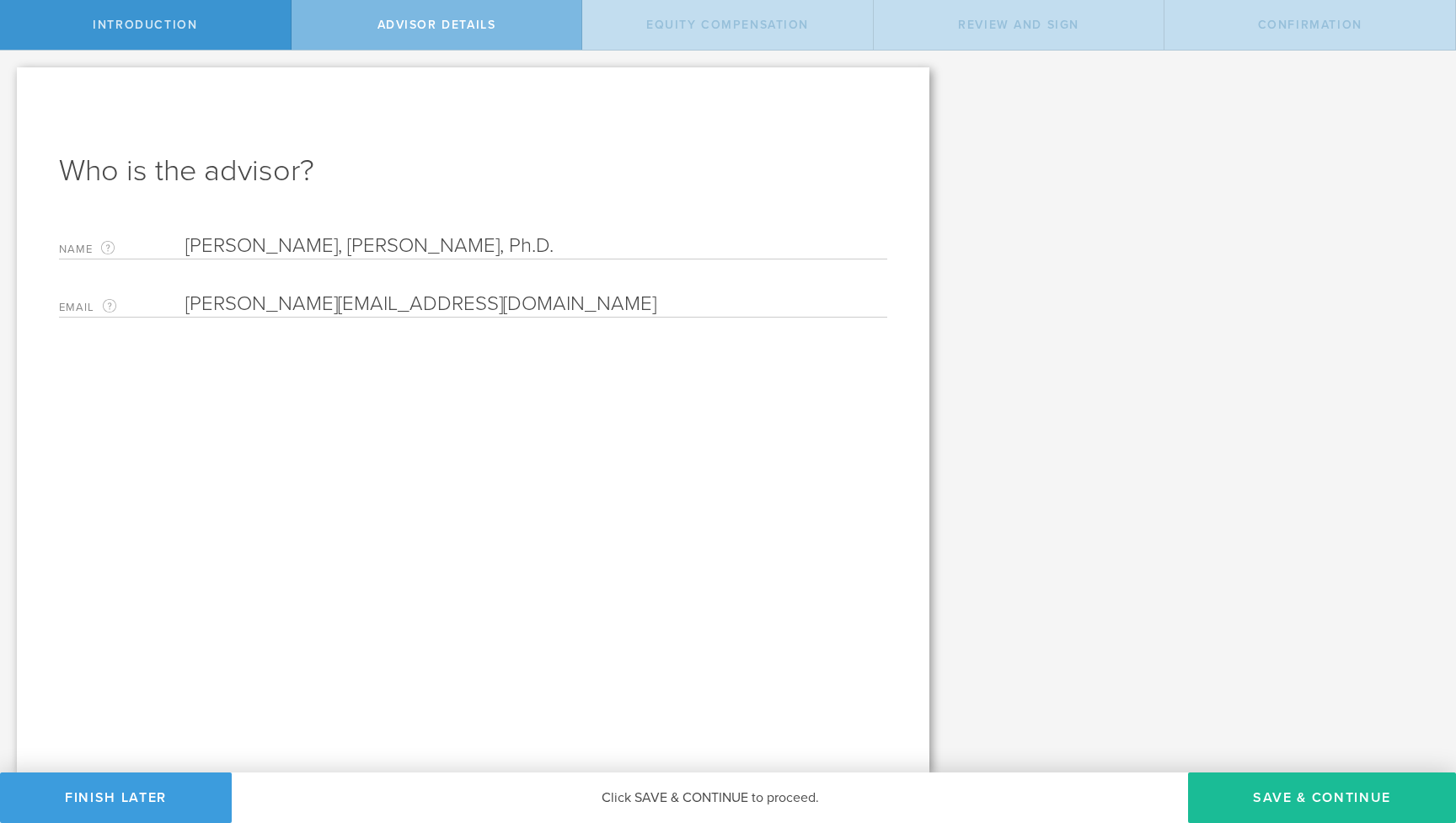
type input "g.altamirano@utexas.edu"
click at [477, 372] on div "Who is the advisor? Name The first and last name of the person that will be you…" at bounding box center [473, 419] width 913 height 705
click at [1294, 782] on button "Save & Continue" at bounding box center [1322, 797] width 268 height 51
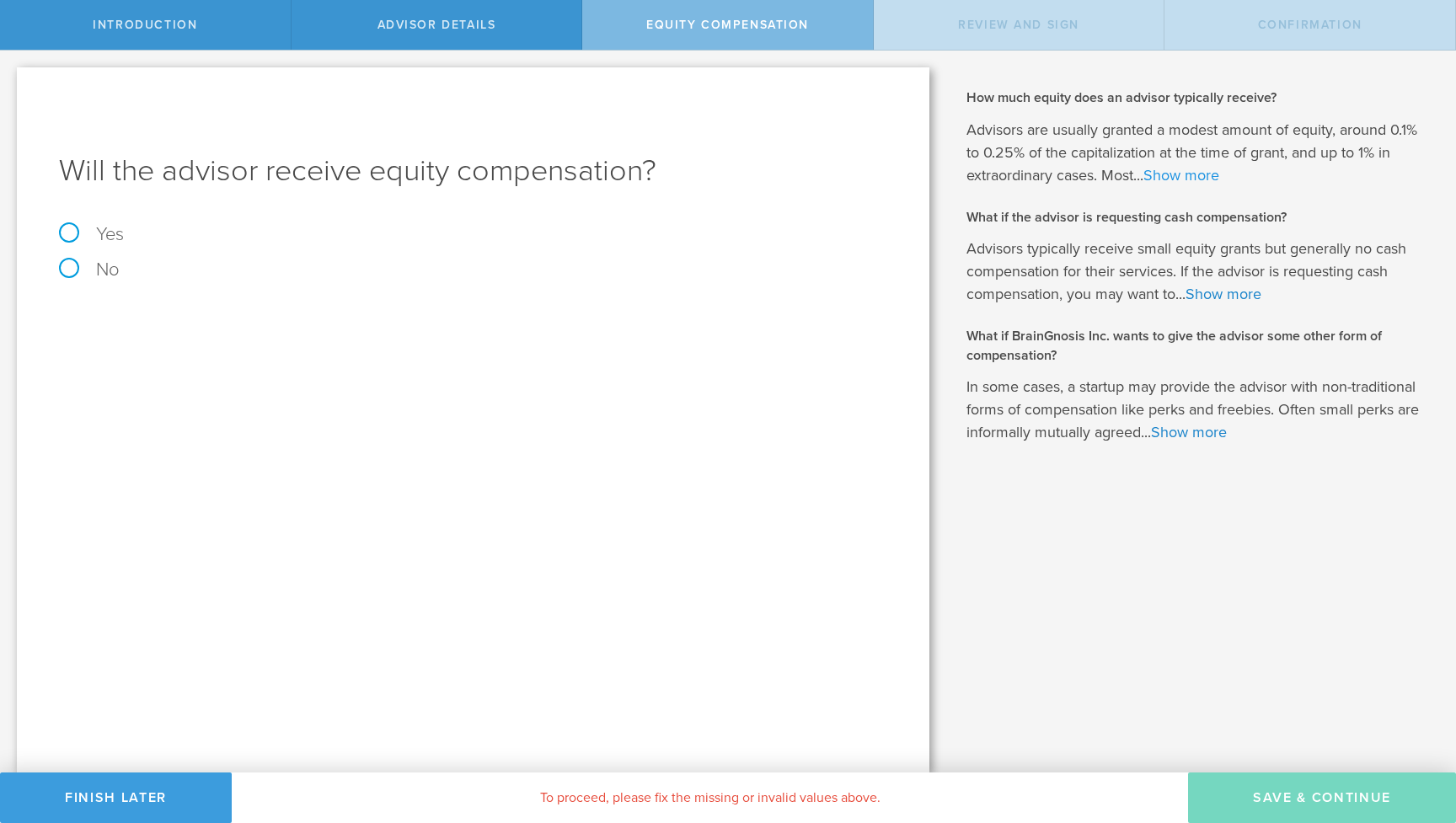
click at [1167, 175] on link "Show more" at bounding box center [1181, 175] width 76 height 19
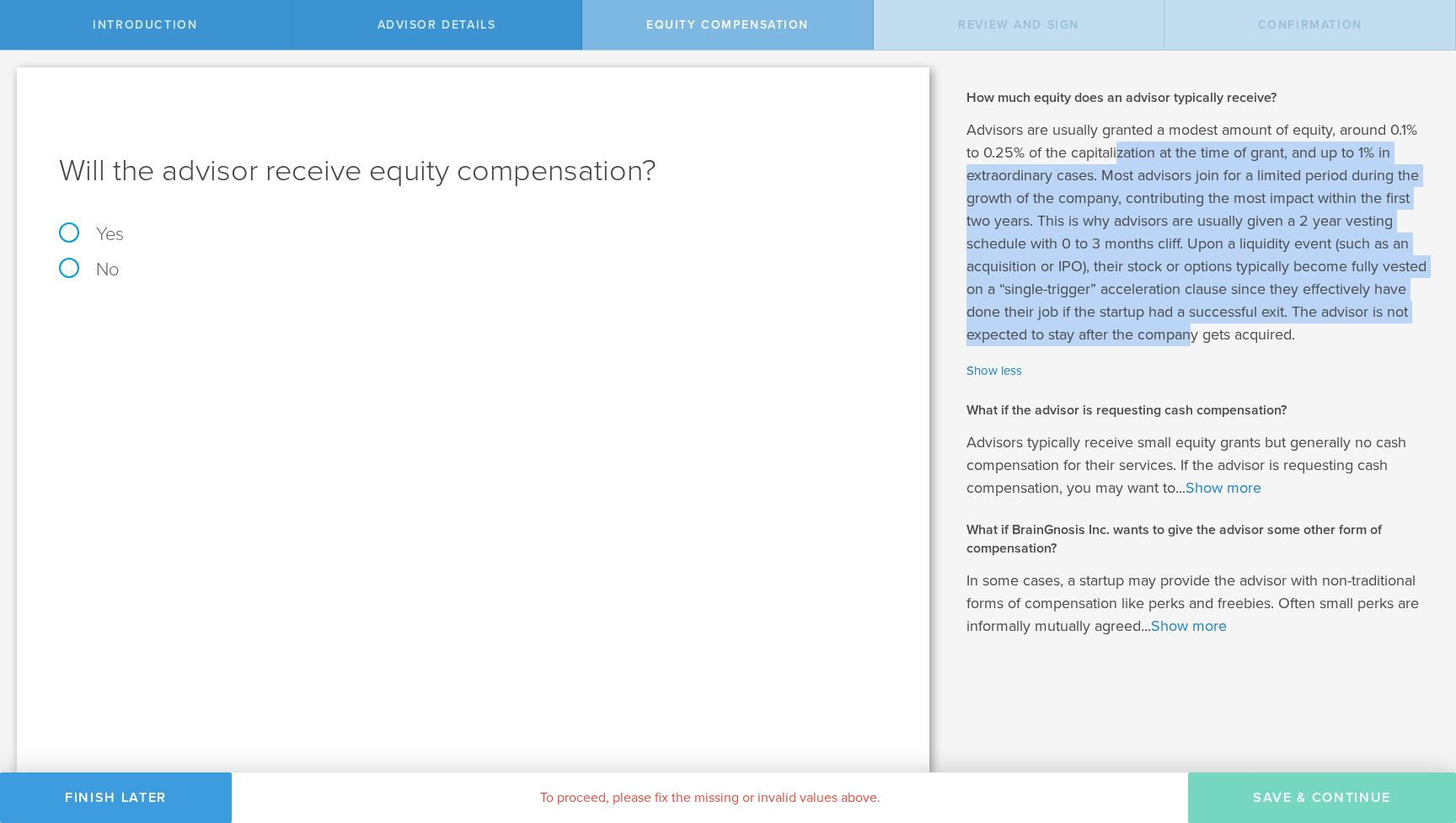
drag, startPoint x: 1120, startPoint y: 140, endPoint x: 1192, endPoint y: 323, distance: 196.7
click at [1192, 323] on p "Advisors are usually granted a modest amount of equity, around 0.1% to 0.25% of…" at bounding box center [1198, 232] width 464 height 228
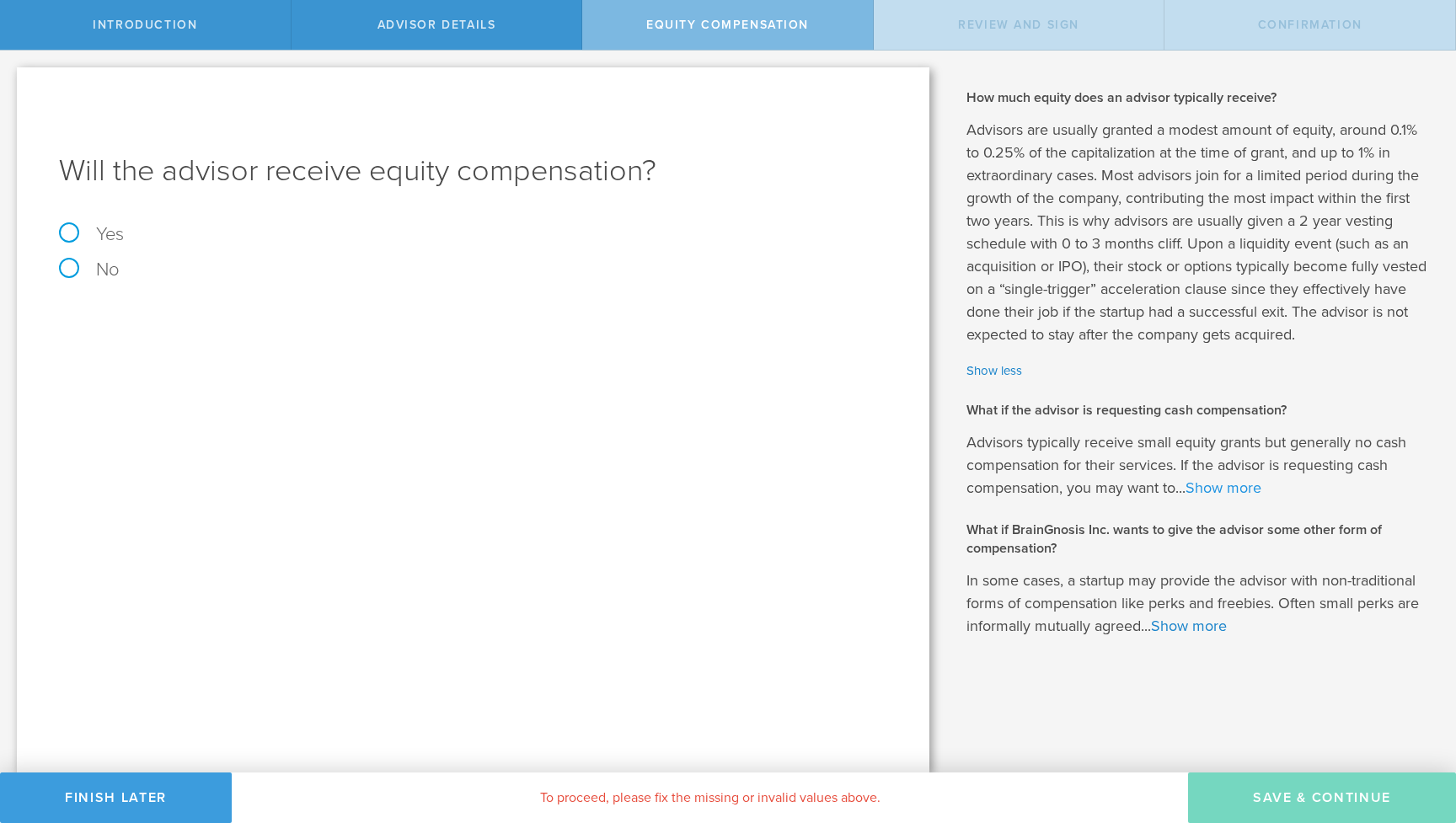
click at [1234, 484] on link "Show more" at bounding box center [1223, 487] width 76 height 19
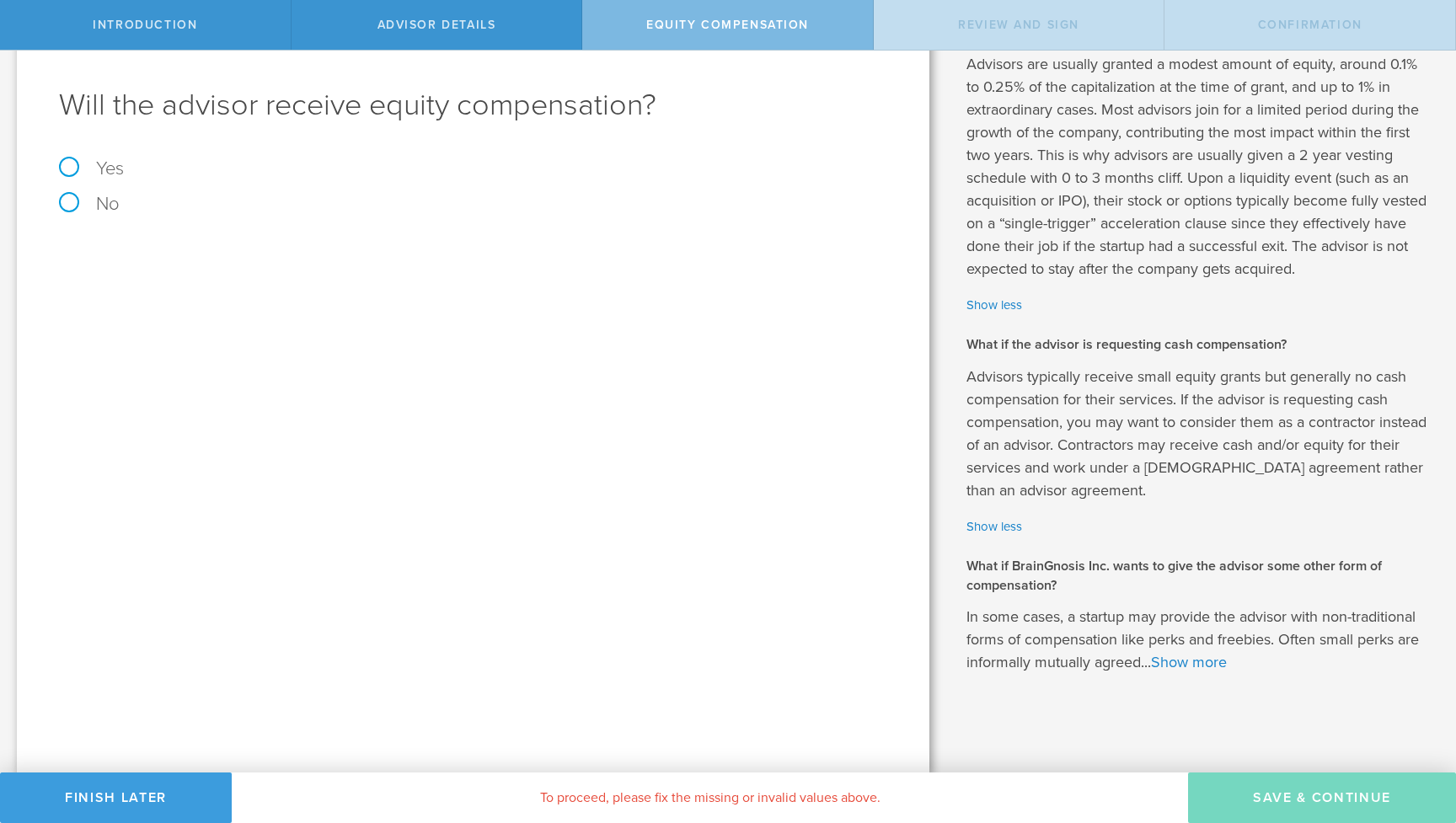
scroll to position [65, 0]
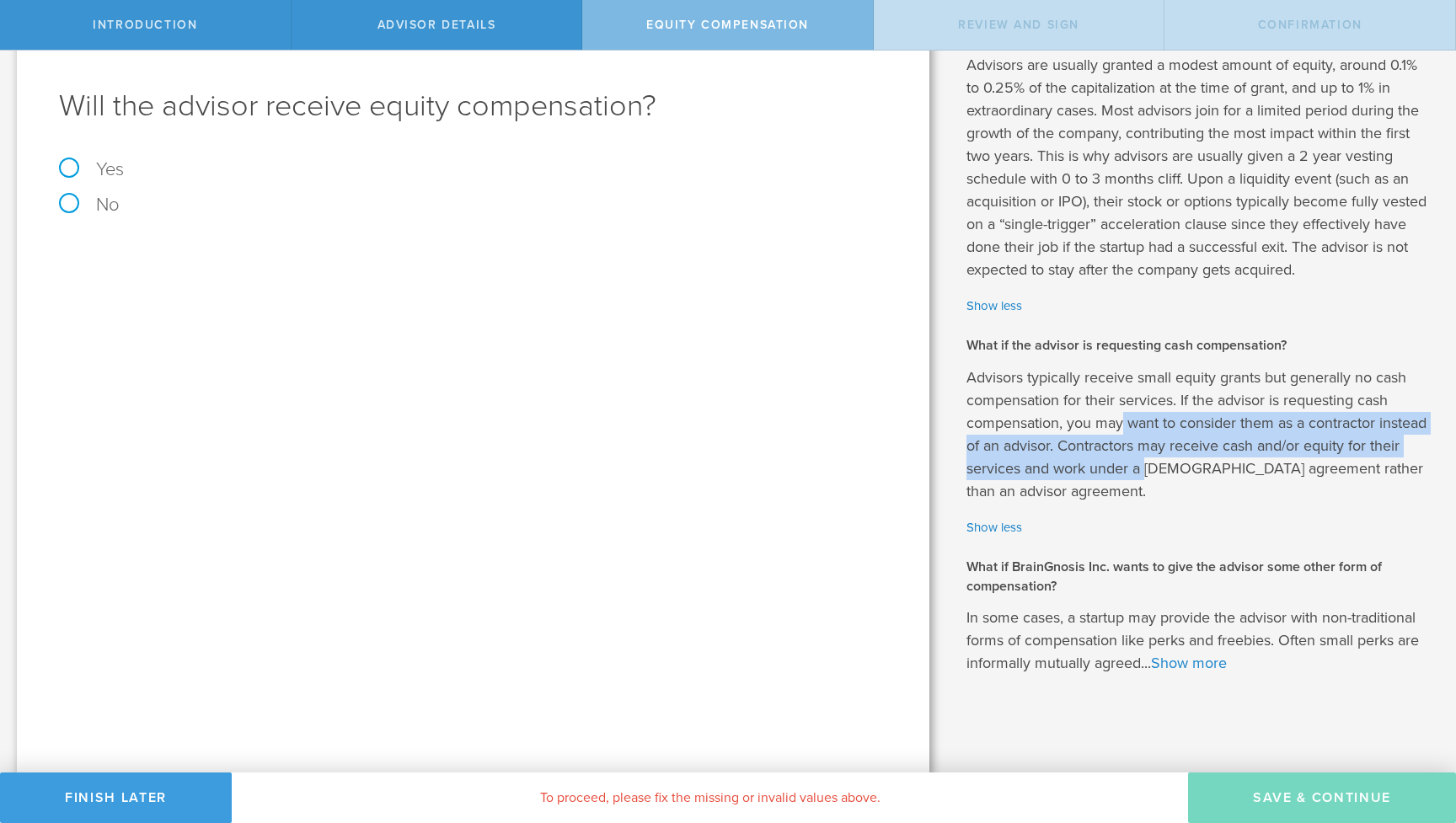
drag, startPoint x: 1125, startPoint y: 424, endPoint x: 1148, endPoint y: 467, distance: 48.8
click at [1148, 467] on p "Advisors typically receive small equity grants but generally no cash compensati…" at bounding box center [1198, 434] width 464 height 137
drag, startPoint x: 1148, startPoint y: 476, endPoint x: 1133, endPoint y: 423, distance: 55.1
click at [1133, 423] on p "Advisors typically receive small equity grants but generally no cash compensati…" at bounding box center [1198, 434] width 464 height 137
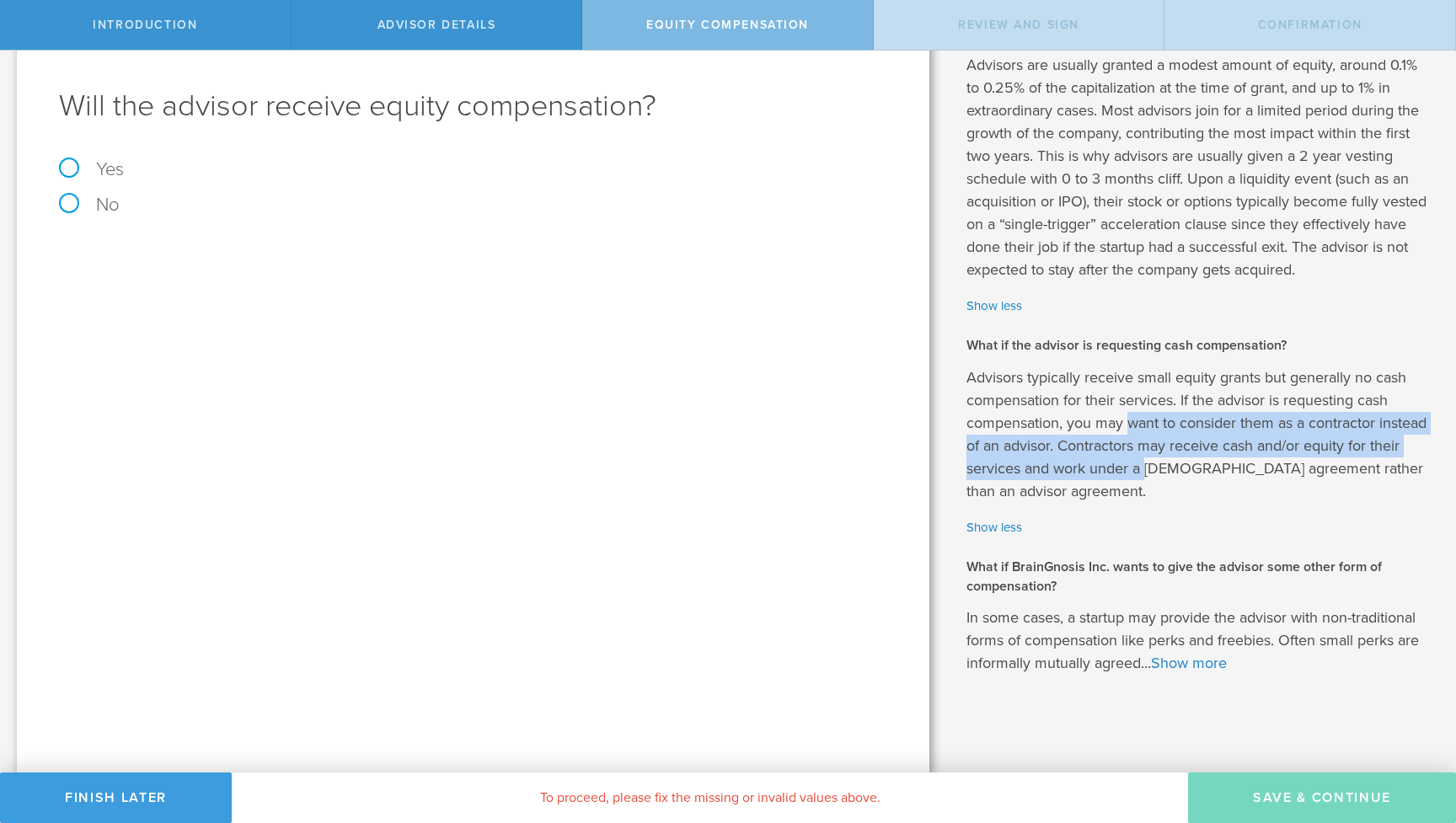
click at [1133, 423] on p "Advisors typically receive small equity grants but generally no cash compensati…" at bounding box center [1198, 434] width 464 height 137
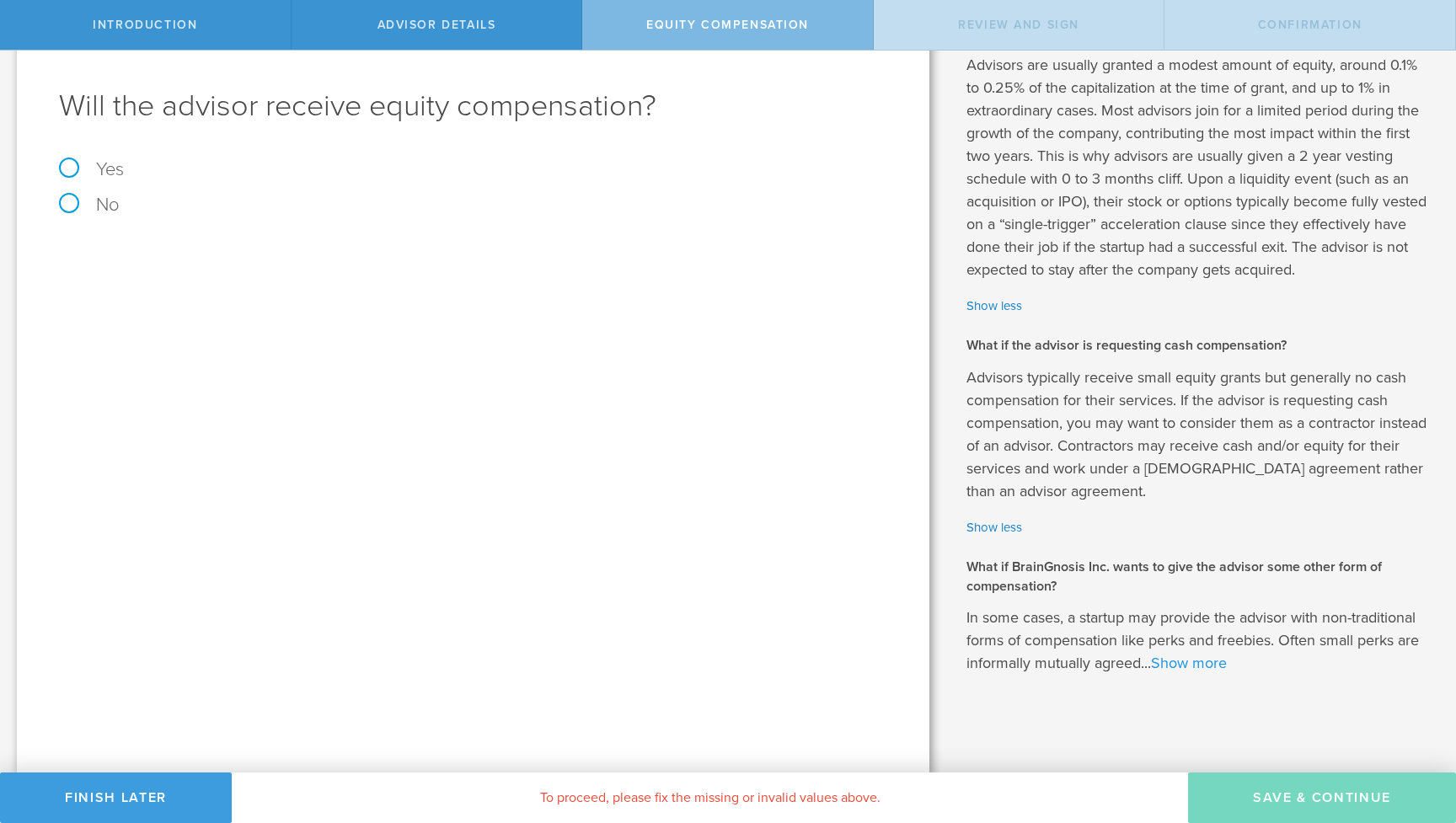
click at [1169, 658] on link "Show more" at bounding box center [1189, 662] width 76 height 19
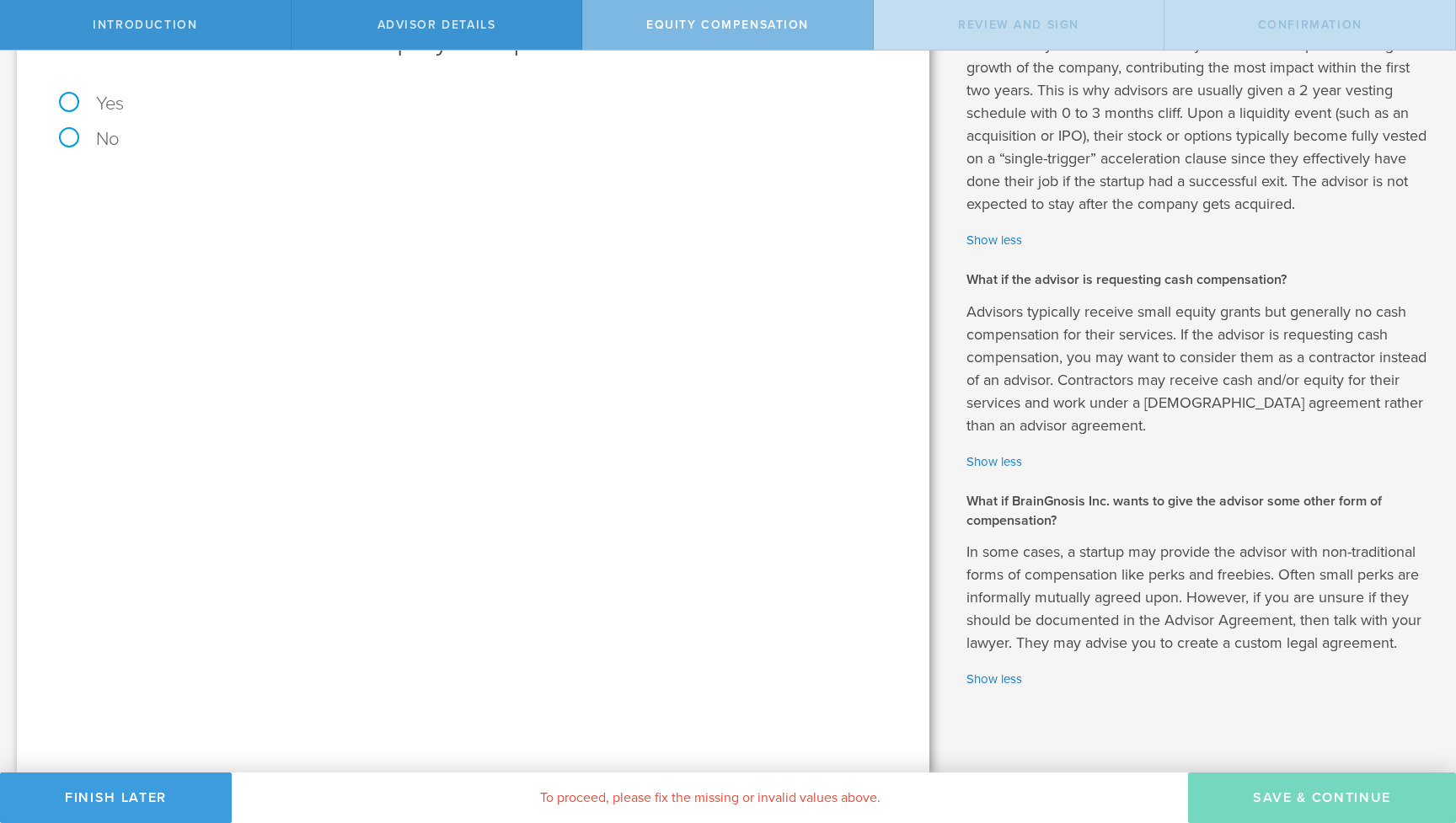
scroll to position [129, 0]
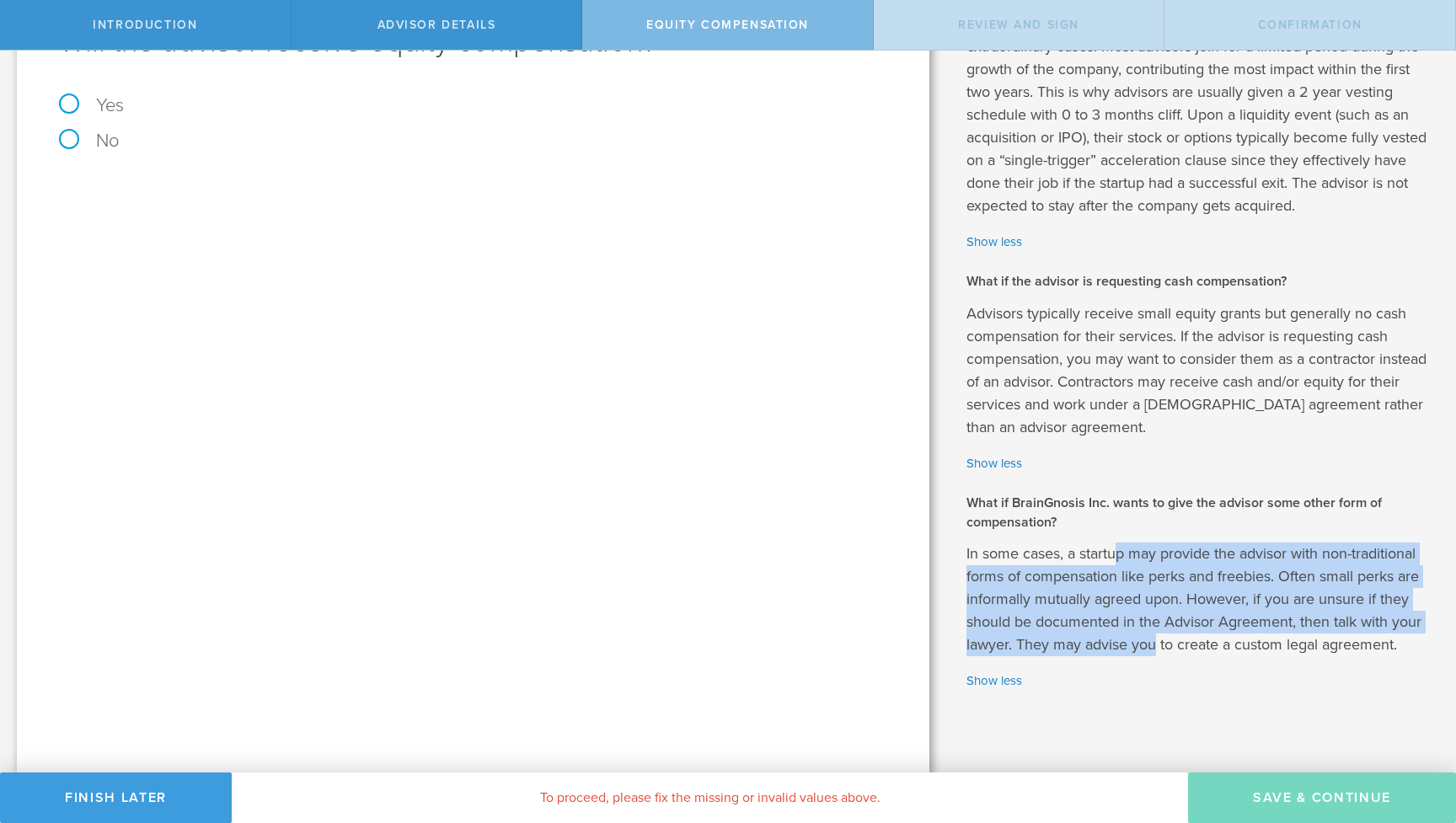
drag, startPoint x: 1120, startPoint y: 549, endPoint x: 1152, endPoint y: 633, distance: 89.9
click at [1152, 633] on p "In some cases, a startup may provide the advisor with non-traditional forms of …" at bounding box center [1198, 599] width 464 height 113
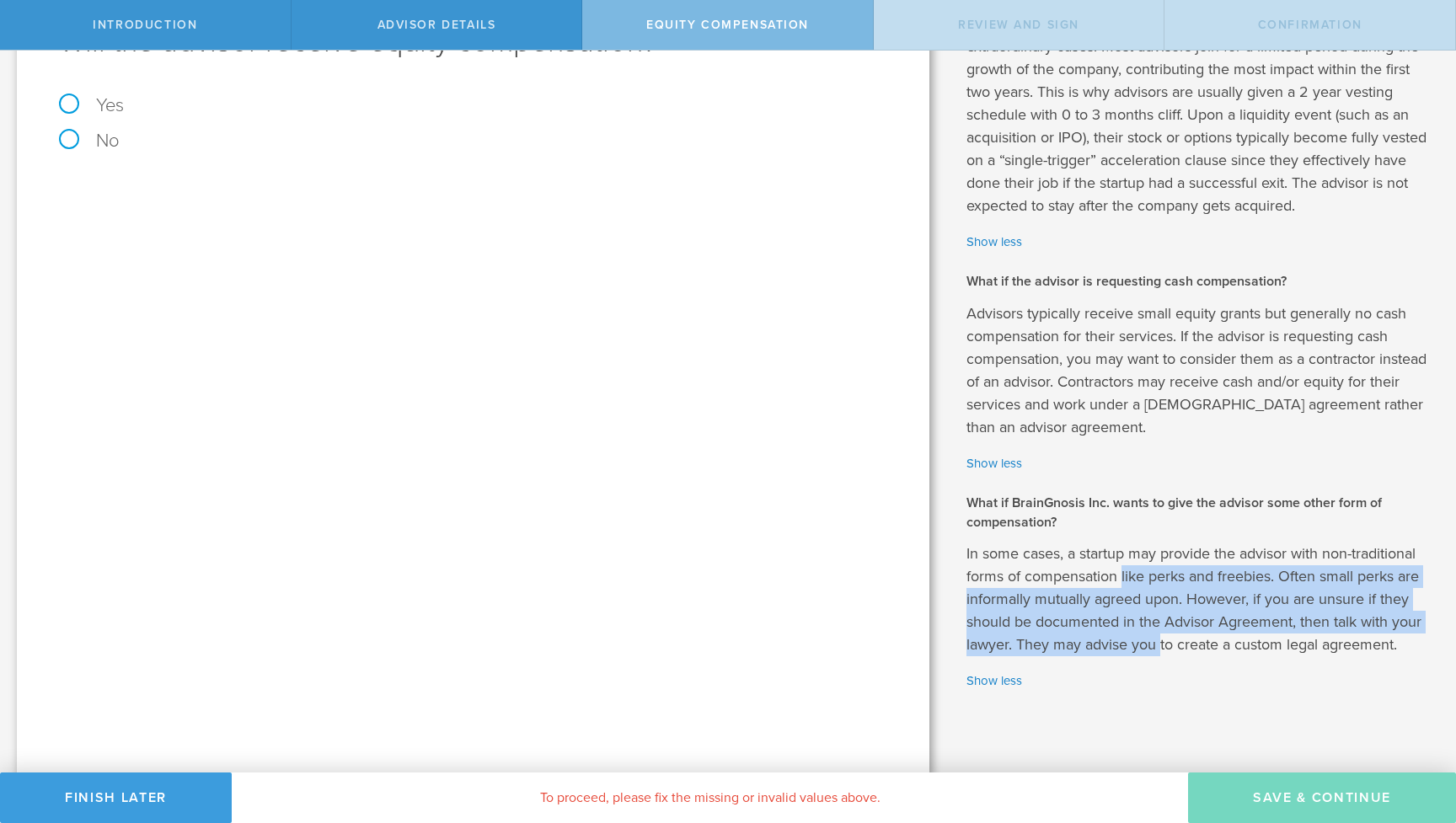
drag, startPoint x: 1152, startPoint y: 633, endPoint x: 1128, endPoint y: 563, distance: 74.0
click at [1128, 563] on p "In some cases, a startup may provide the advisor with non-traditional forms of …" at bounding box center [1198, 599] width 464 height 113
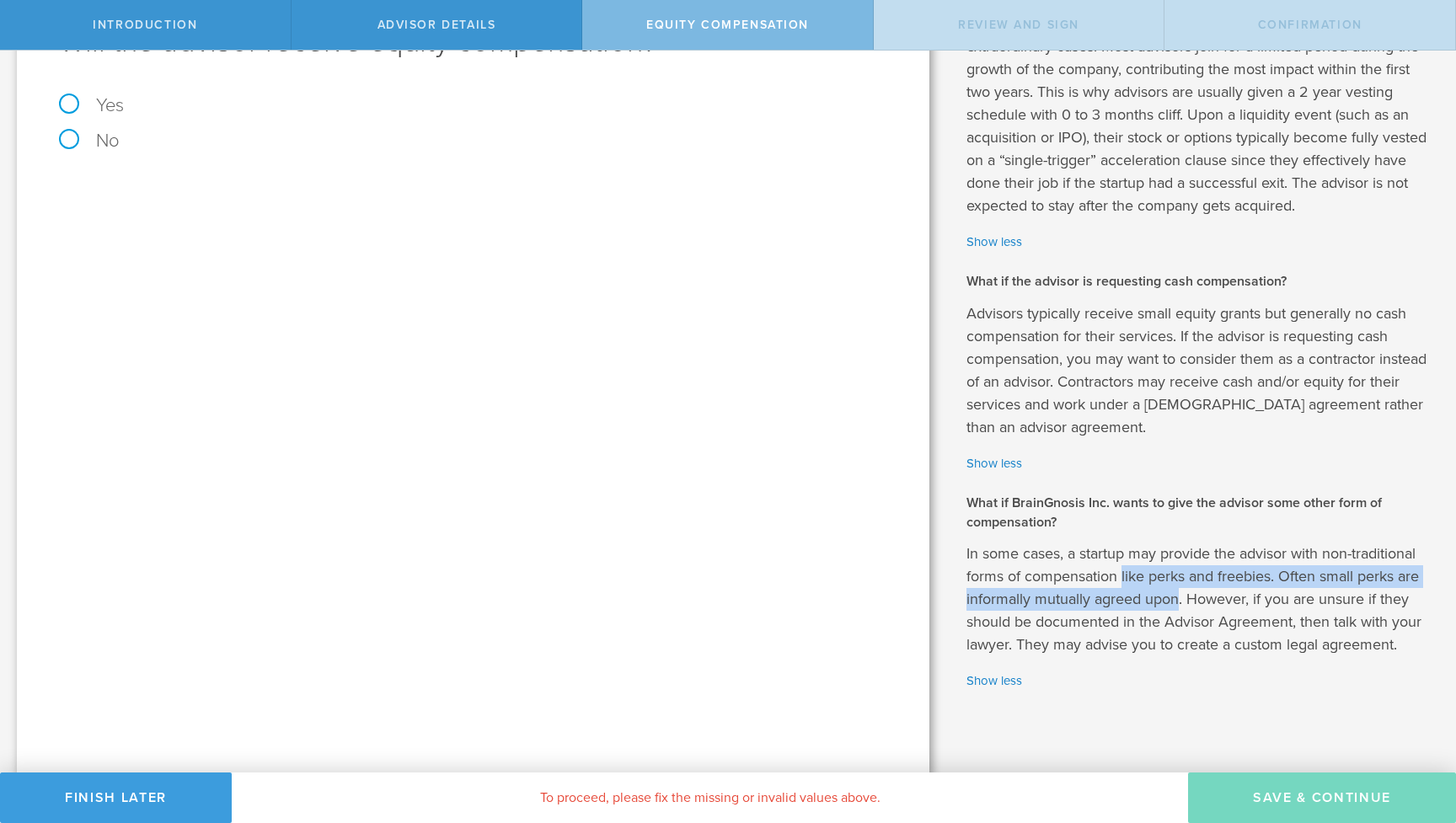
drag, startPoint x: 1128, startPoint y: 563, endPoint x: 1146, endPoint y: 603, distance: 43.9
click at [1146, 603] on p "In some cases, a startup may provide the advisor with non-traditional forms of …" at bounding box center [1198, 599] width 464 height 113
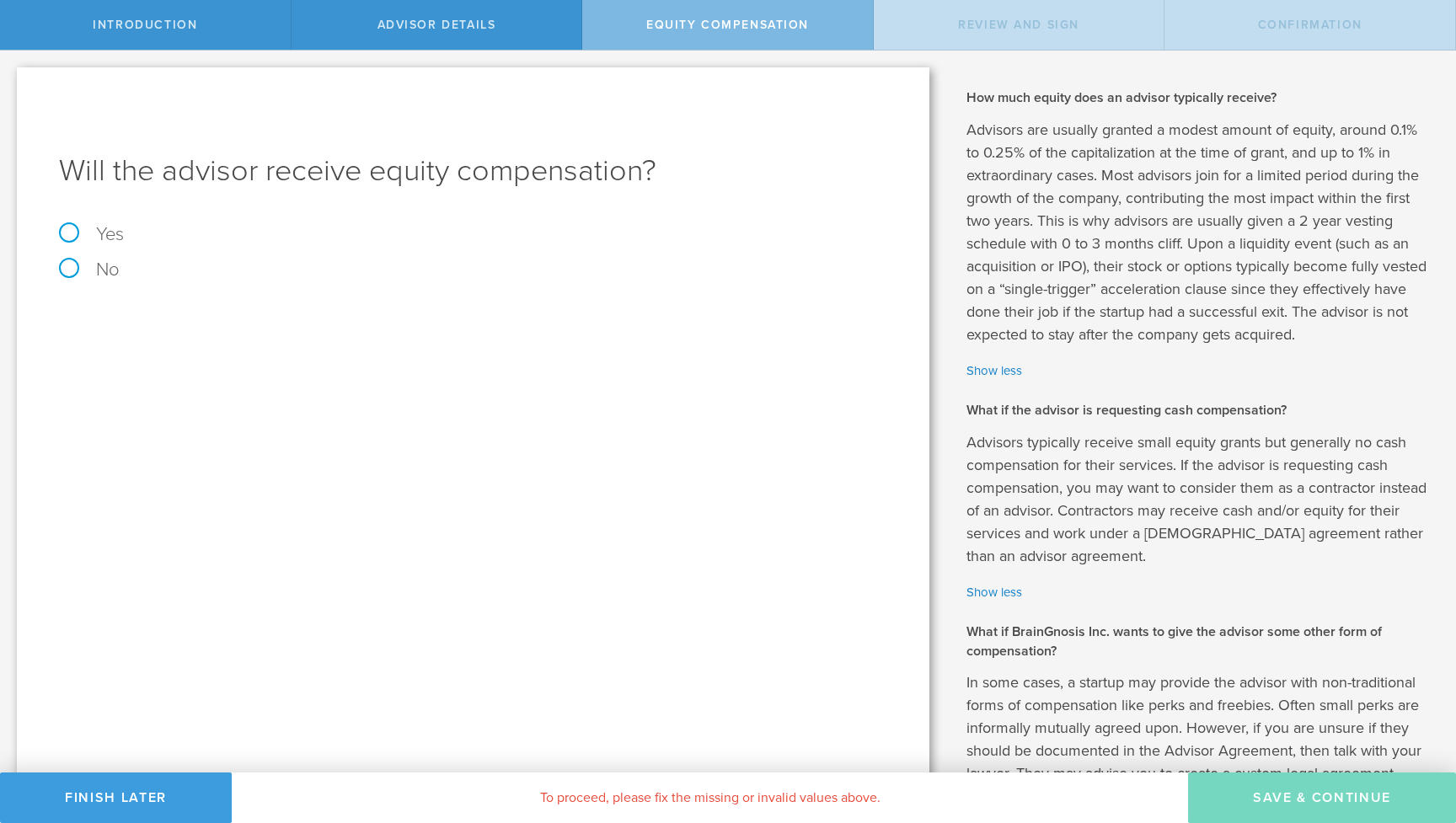
scroll to position [0, 0]
click at [71, 235] on label "Yes" at bounding box center [473, 234] width 829 height 19
click at [11, 78] on input "Yes" at bounding box center [5, 64] width 11 height 27
radio input "true"
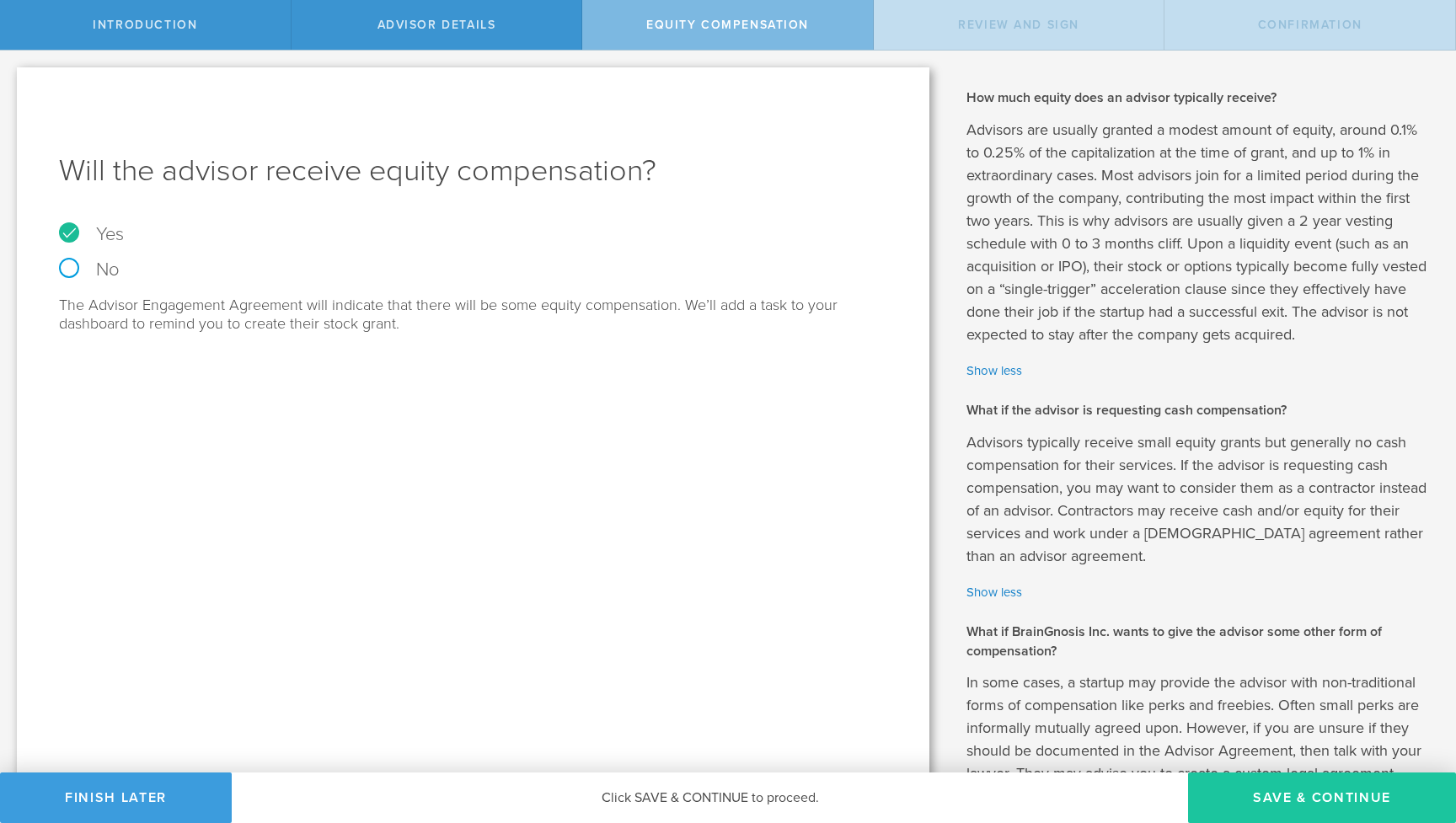
click at [1286, 801] on button "Save & Continue" at bounding box center [1322, 797] width 268 height 51
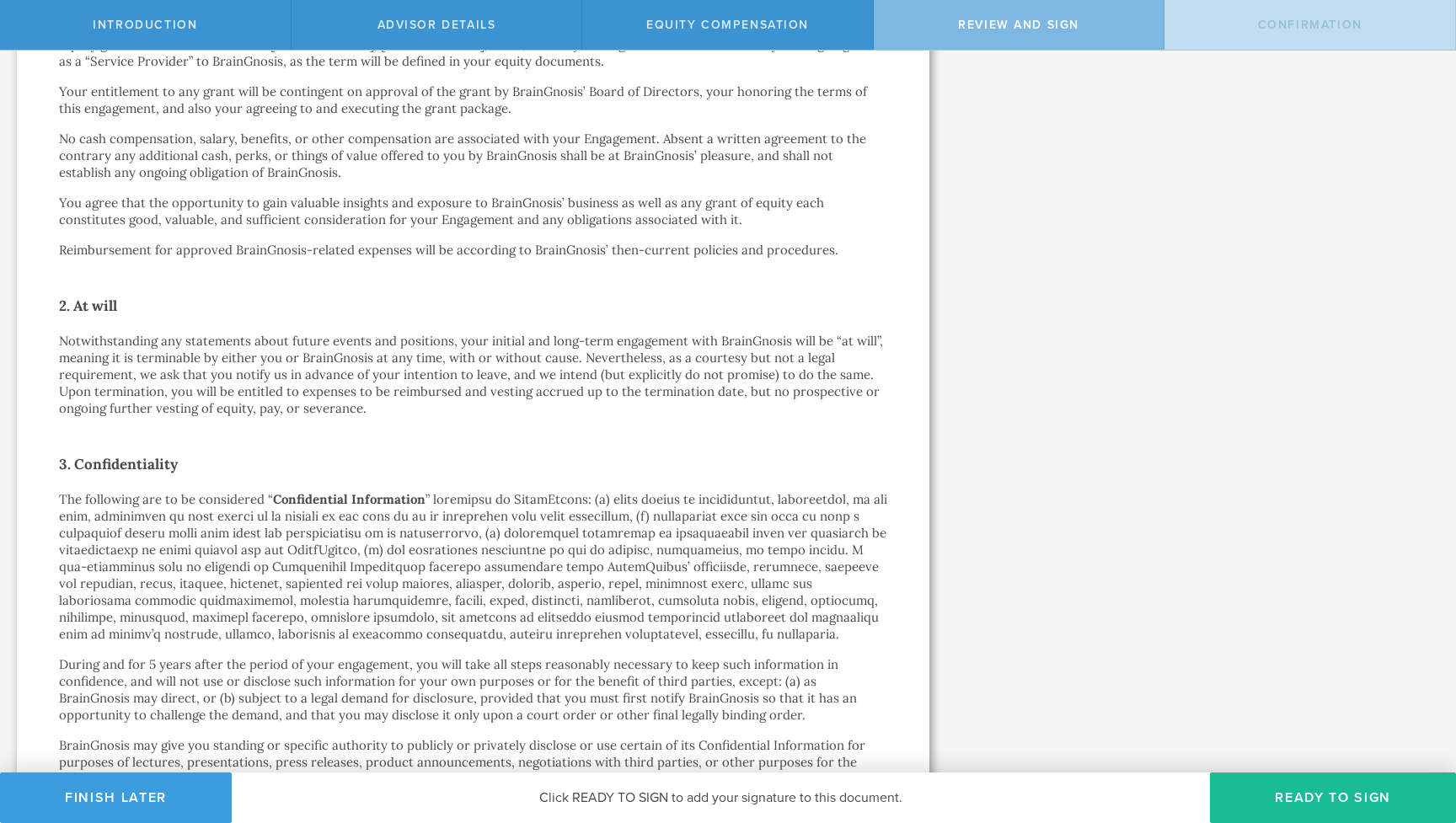
scroll to position [679, 0]
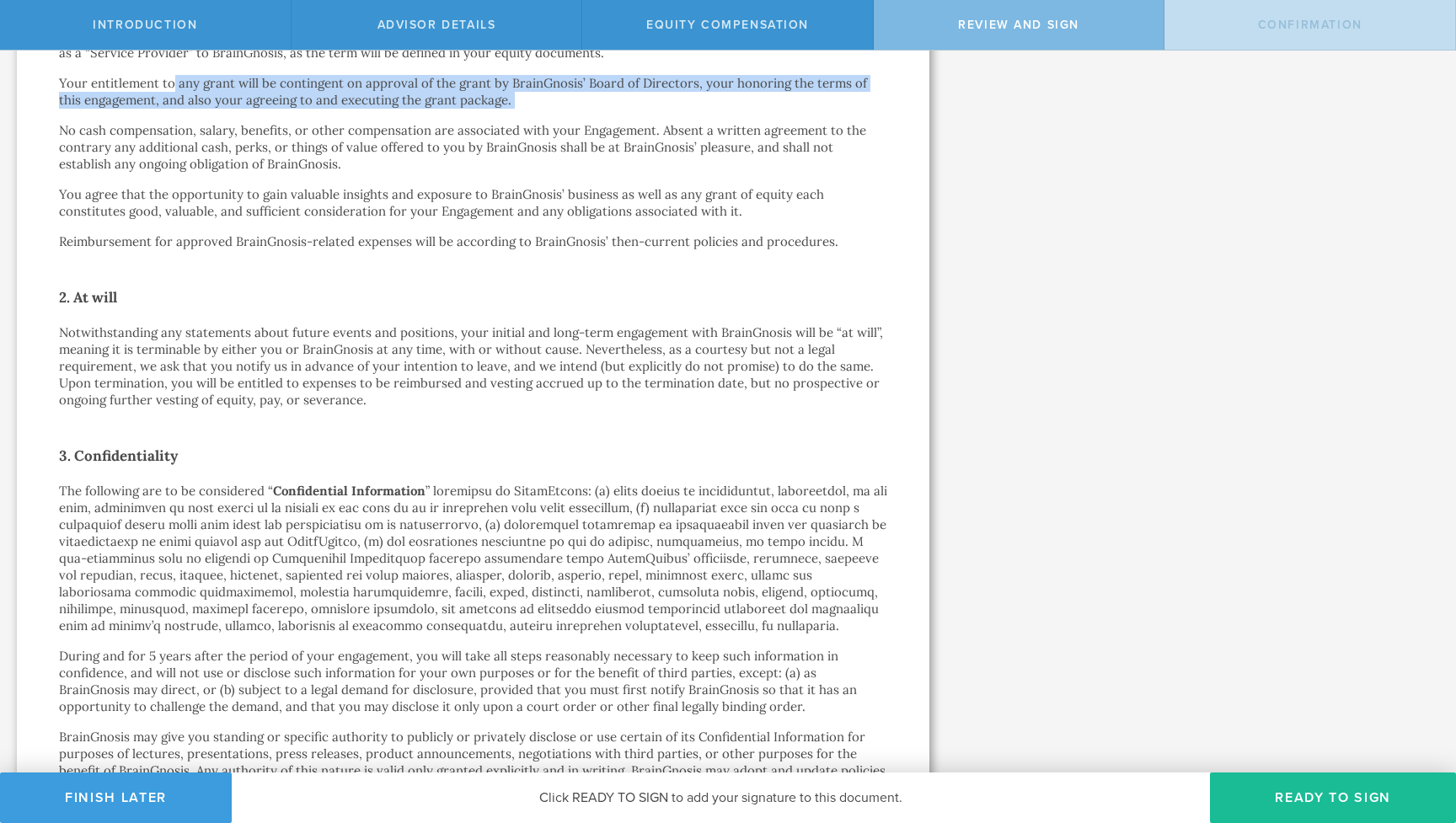
drag, startPoint x: 171, startPoint y: 66, endPoint x: 264, endPoint y: 94, distance: 97.1
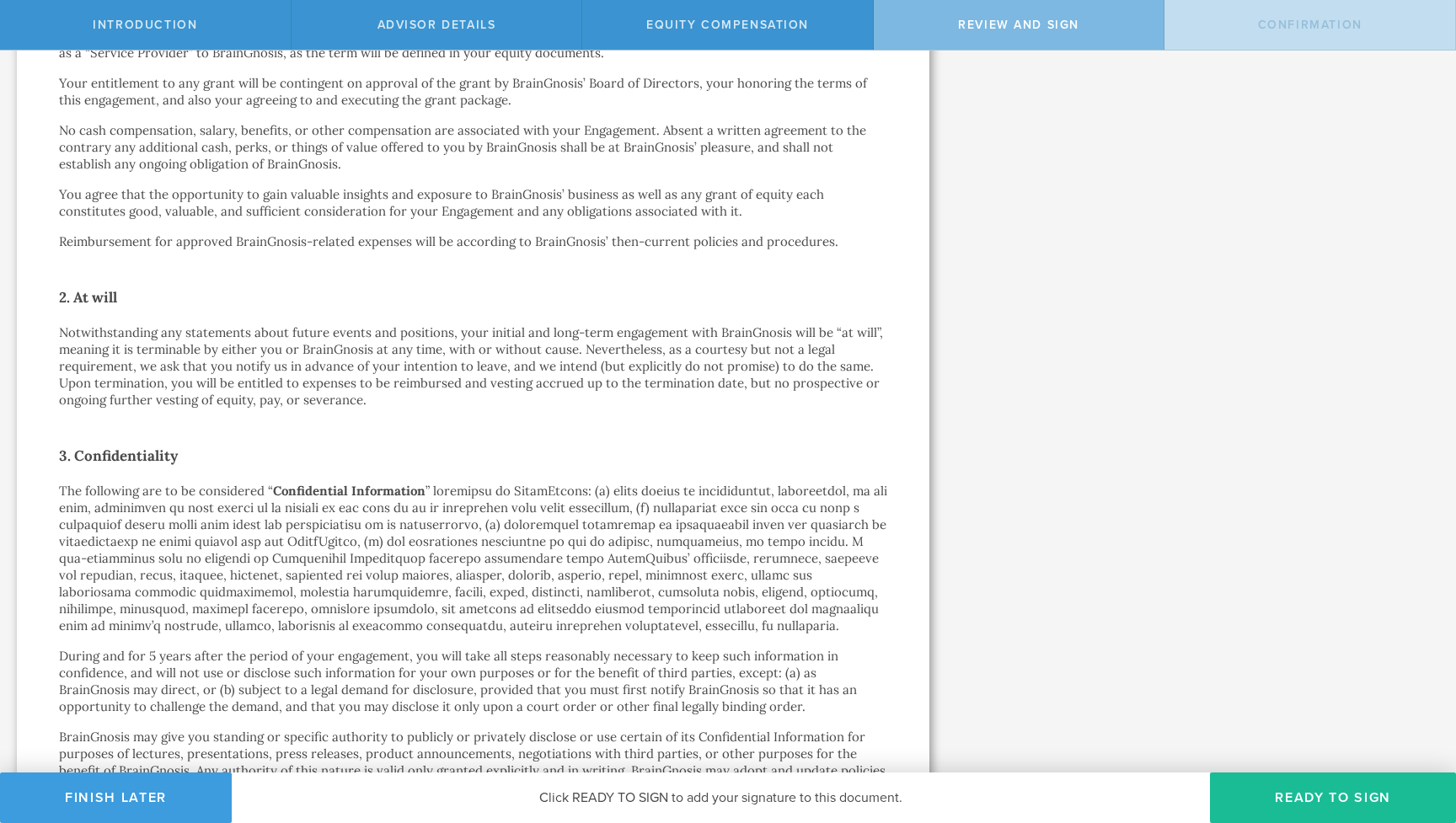
click at [270, 140] on p "No cash compensation, salary, benefits, or other compensation are associated wi…" at bounding box center [473, 147] width 829 height 51
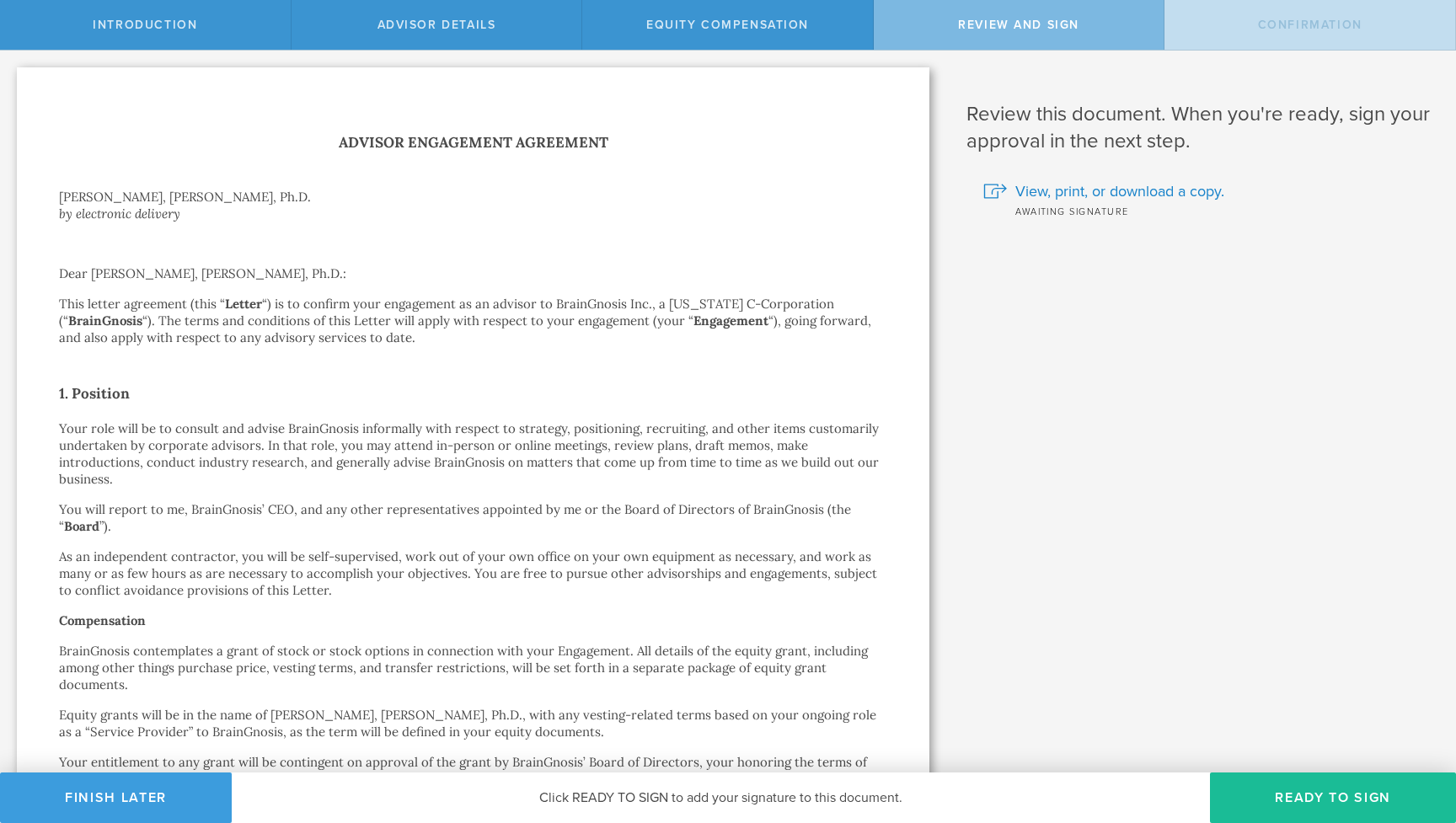
scroll to position [0, 0]
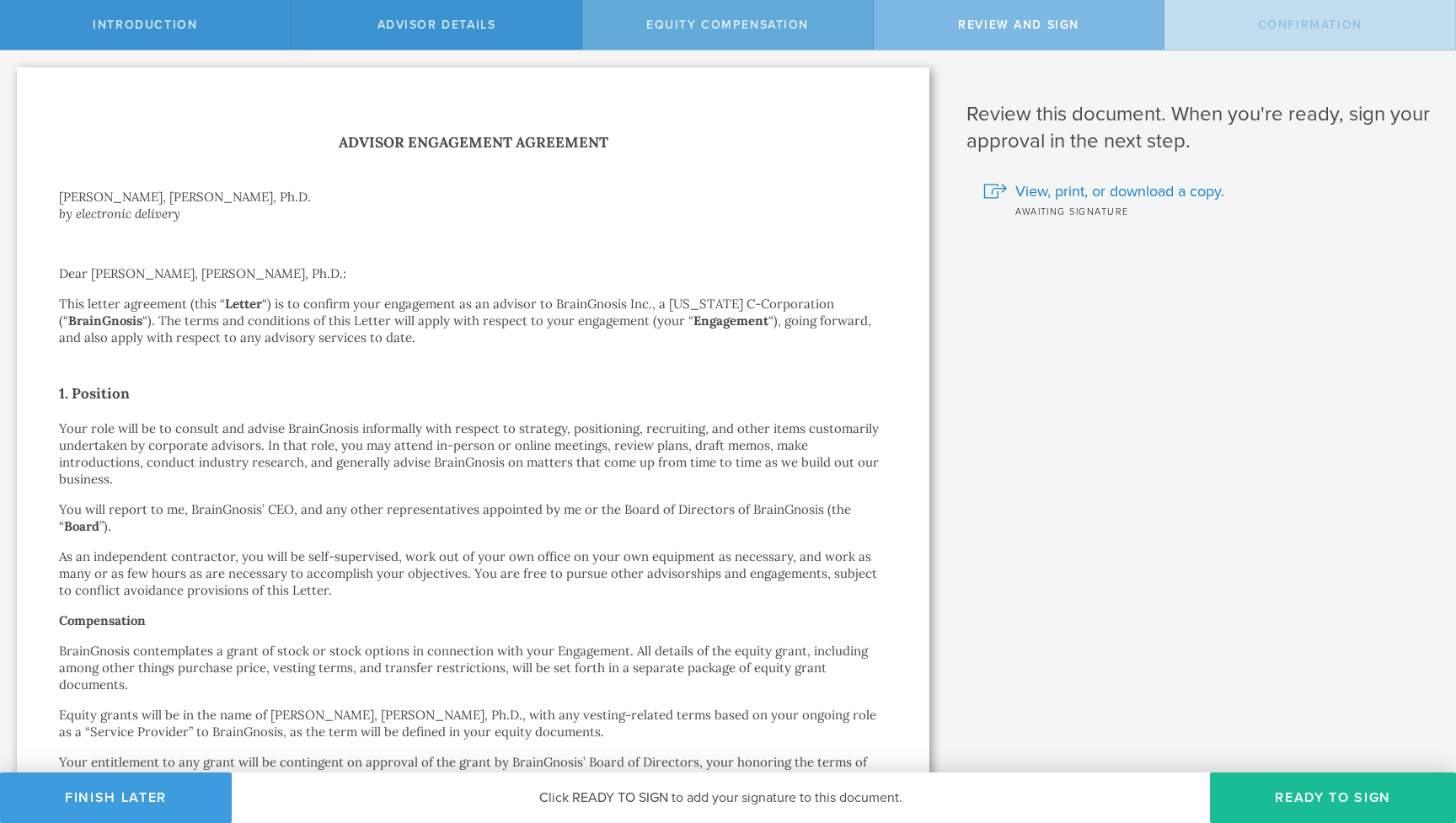
click at [706, 29] on span "Equity Compensation" at bounding box center [728, 25] width 163 height 14
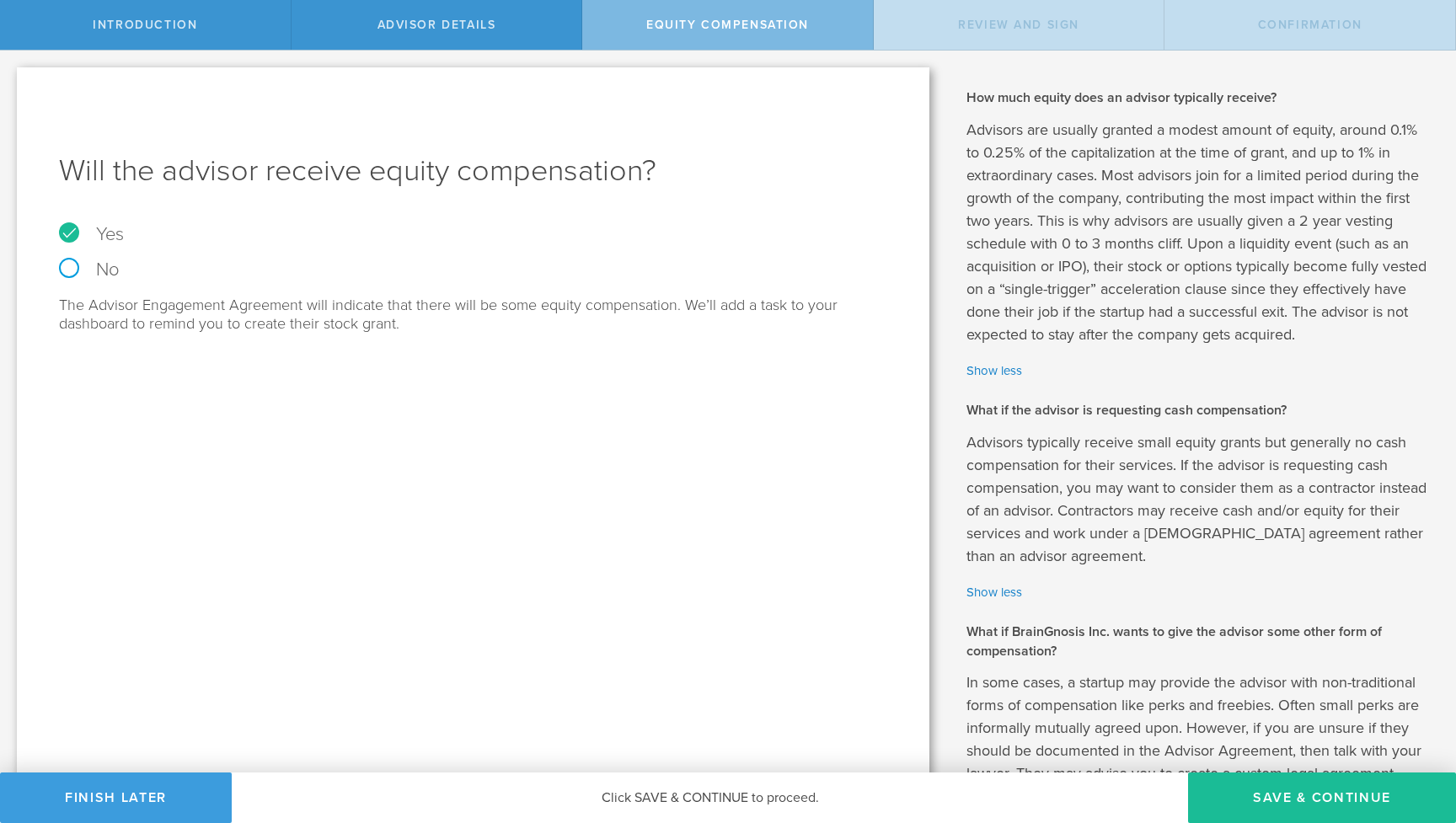
click at [63, 272] on label "No" at bounding box center [473, 269] width 829 height 19
click at [11, 78] on input "No" at bounding box center [5, 64] width 11 height 27
radio input "true"
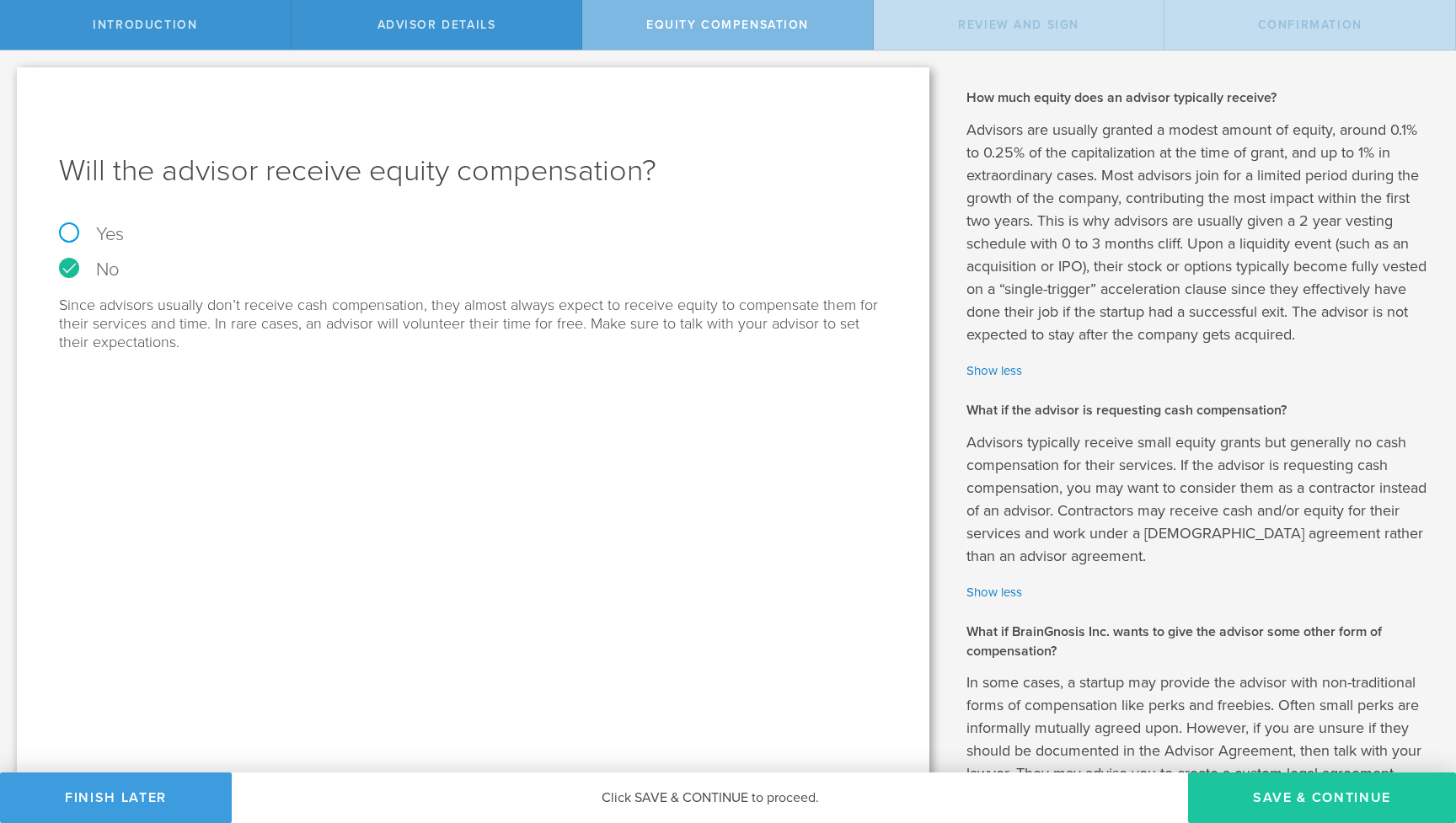
click at [1269, 791] on button "Save & Continue" at bounding box center [1322, 797] width 268 height 51
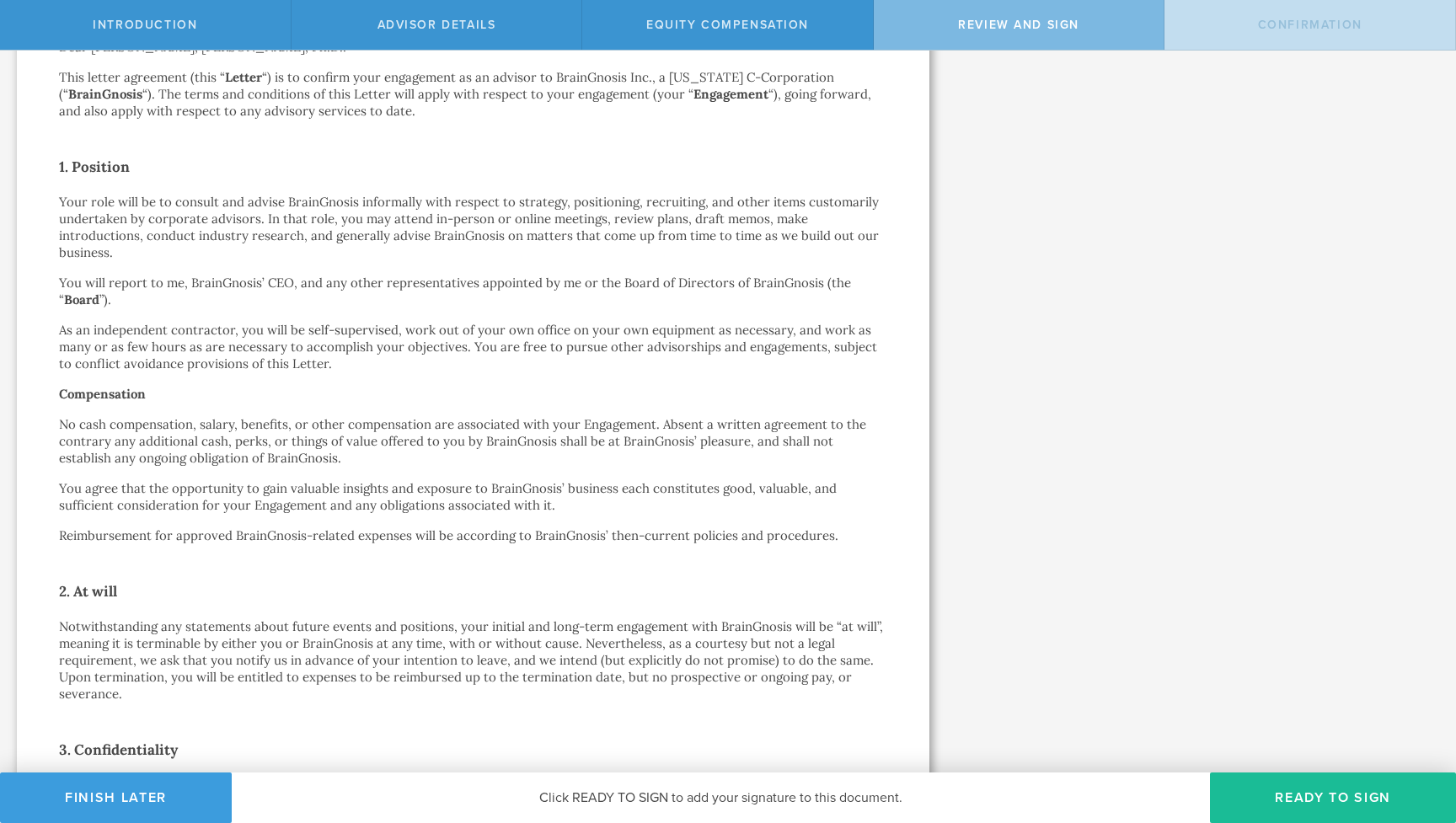
scroll to position [223, 0]
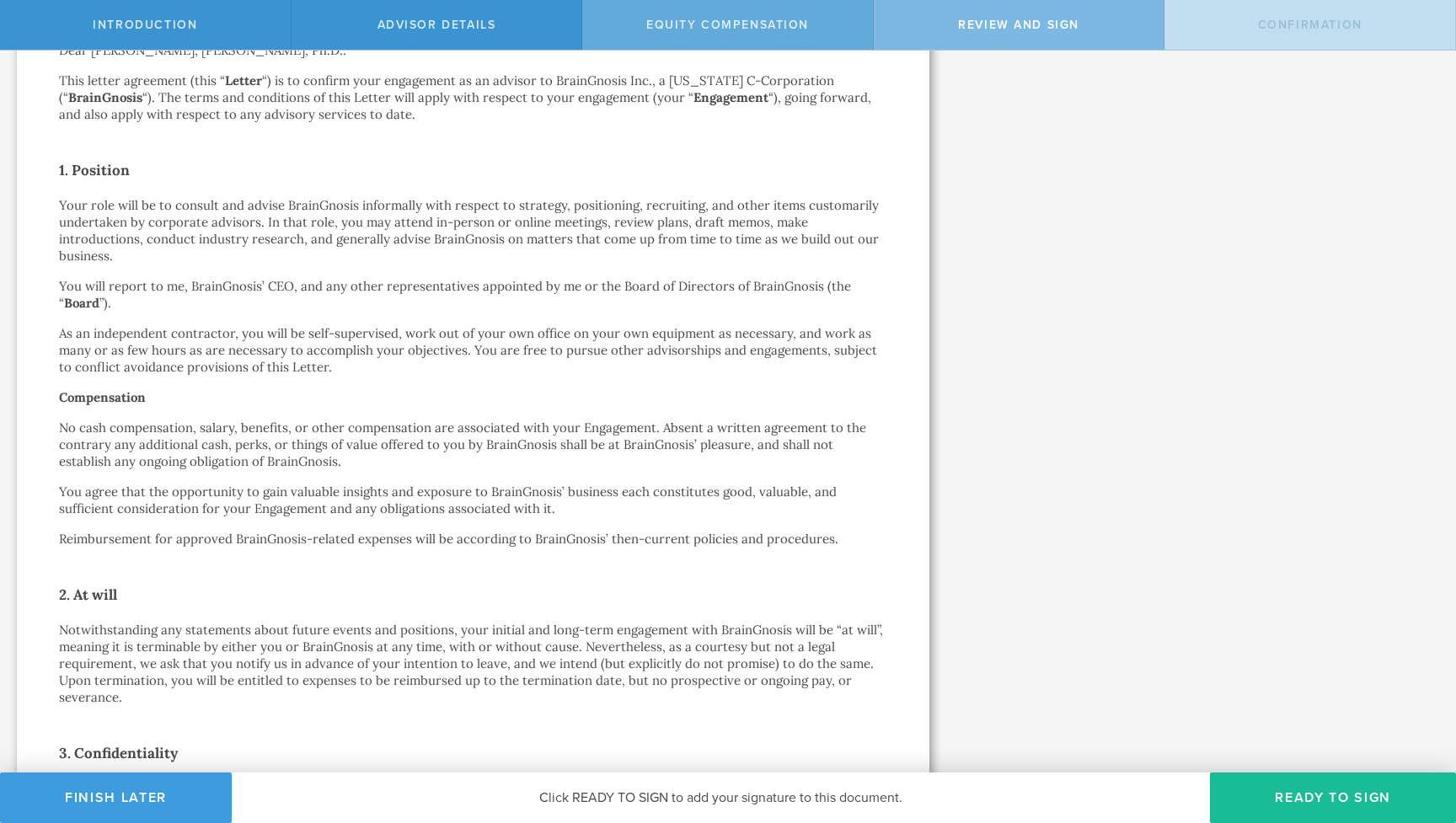
click at [685, 30] on span "Equity Compensation" at bounding box center [728, 25] width 163 height 14
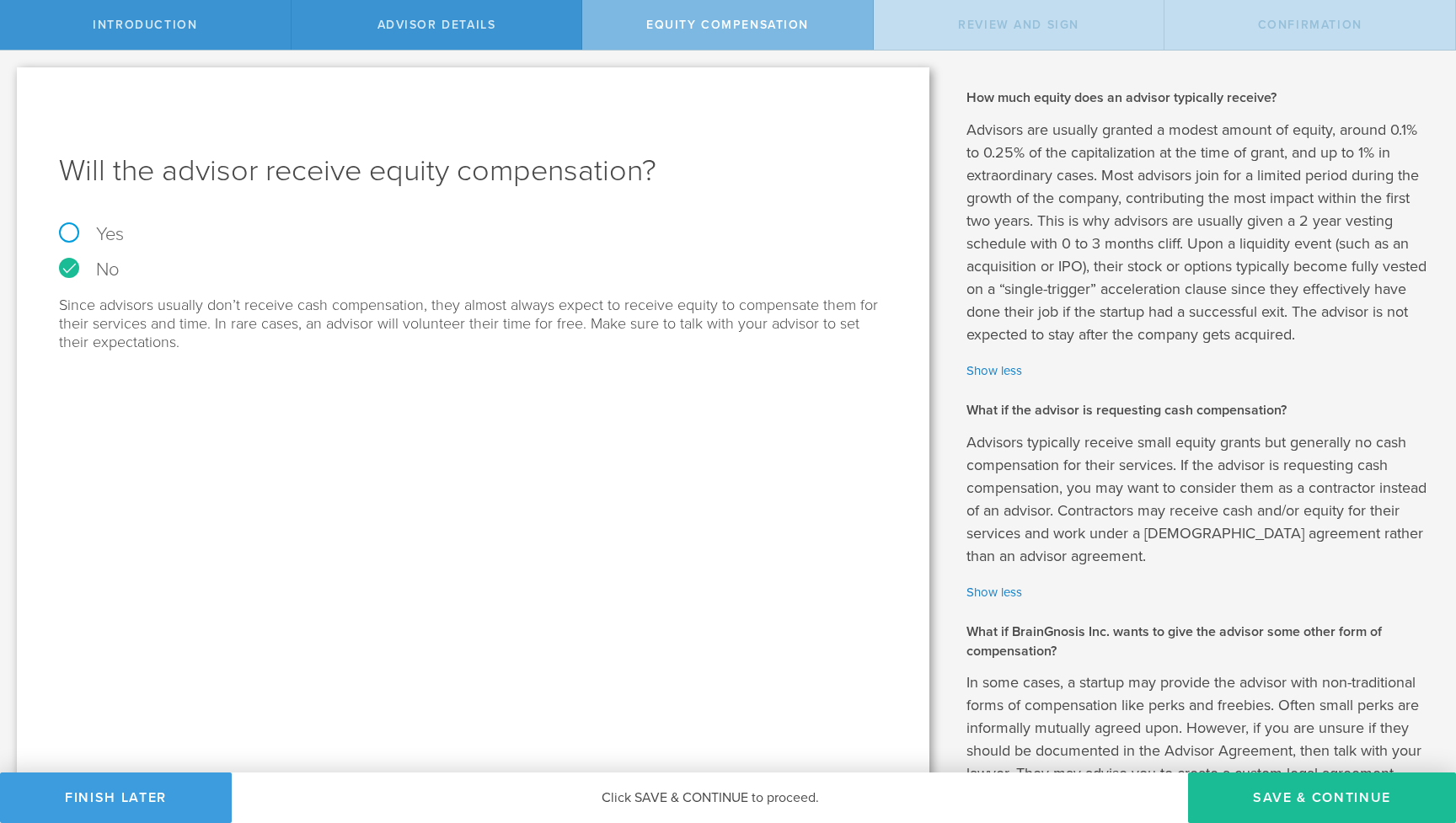
click at [91, 227] on label "Yes" at bounding box center [473, 234] width 829 height 19
click at [11, 78] on input "Yes" at bounding box center [5, 64] width 11 height 27
radio input "true"
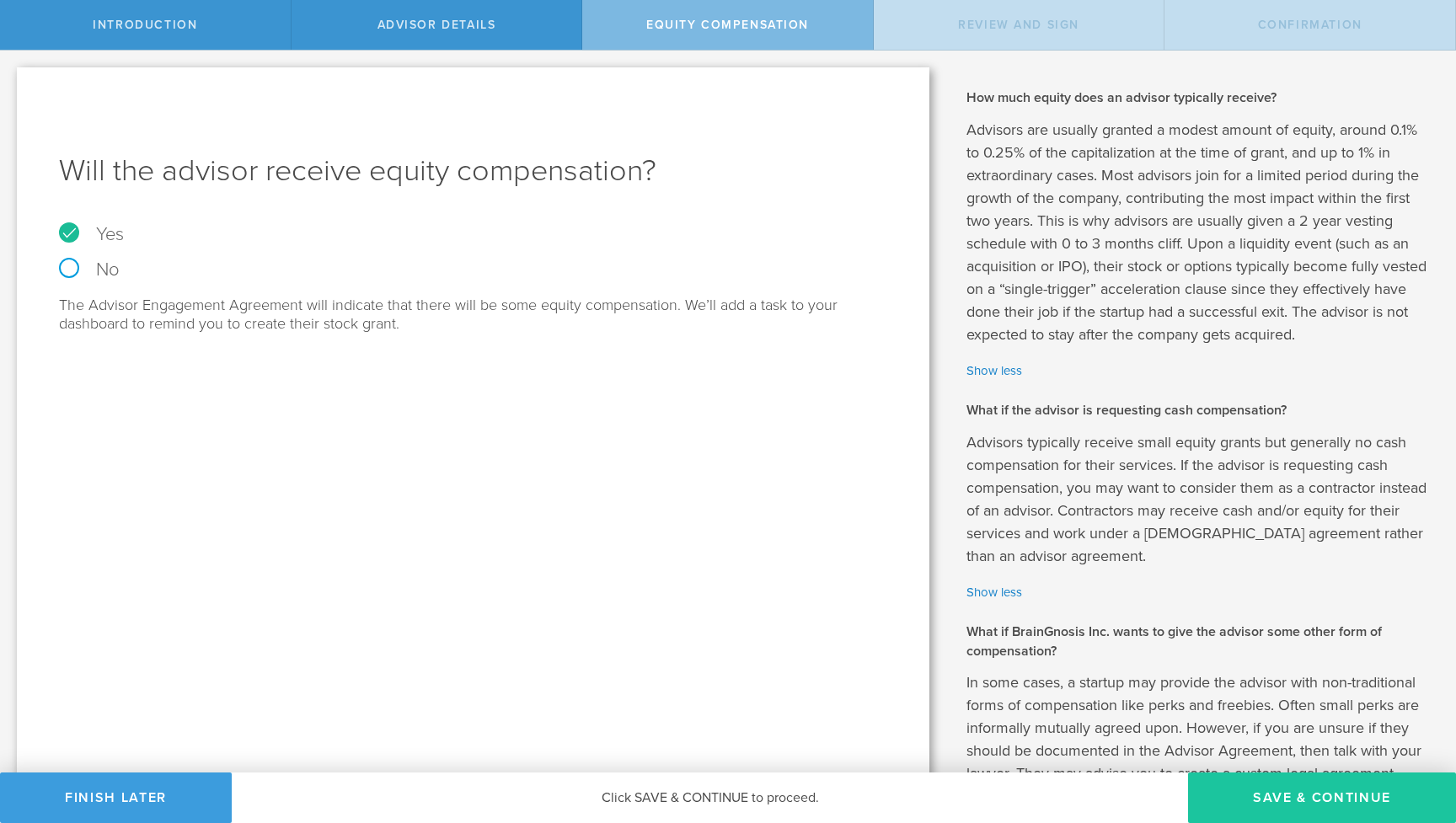
click at [1292, 788] on button "Save & Continue" at bounding box center [1322, 797] width 268 height 51
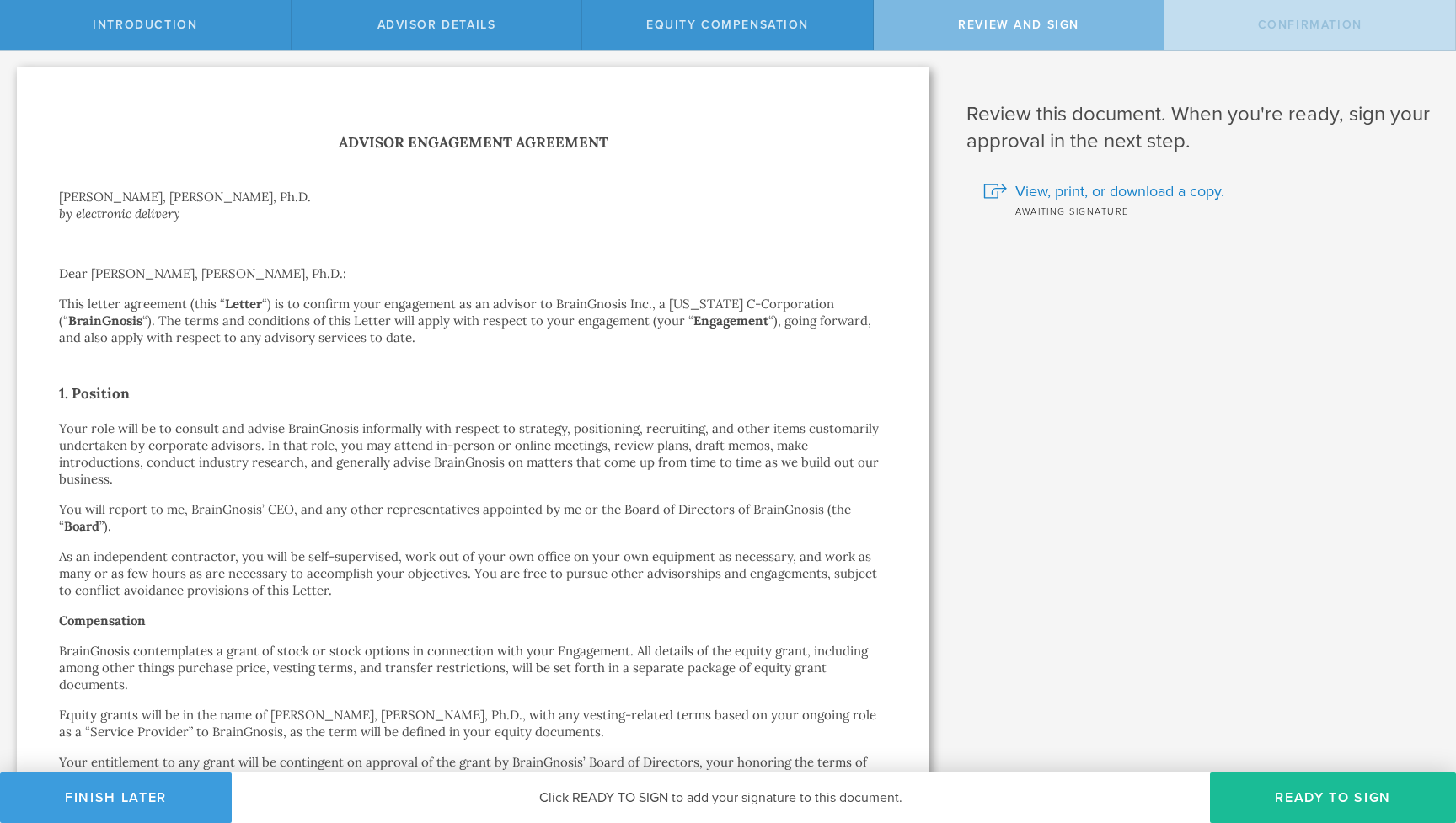
click at [536, 442] on p "Your role will be to consult and advise BrainGnosis informally with respect to …" at bounding box center [473, 453] width 829 height 67
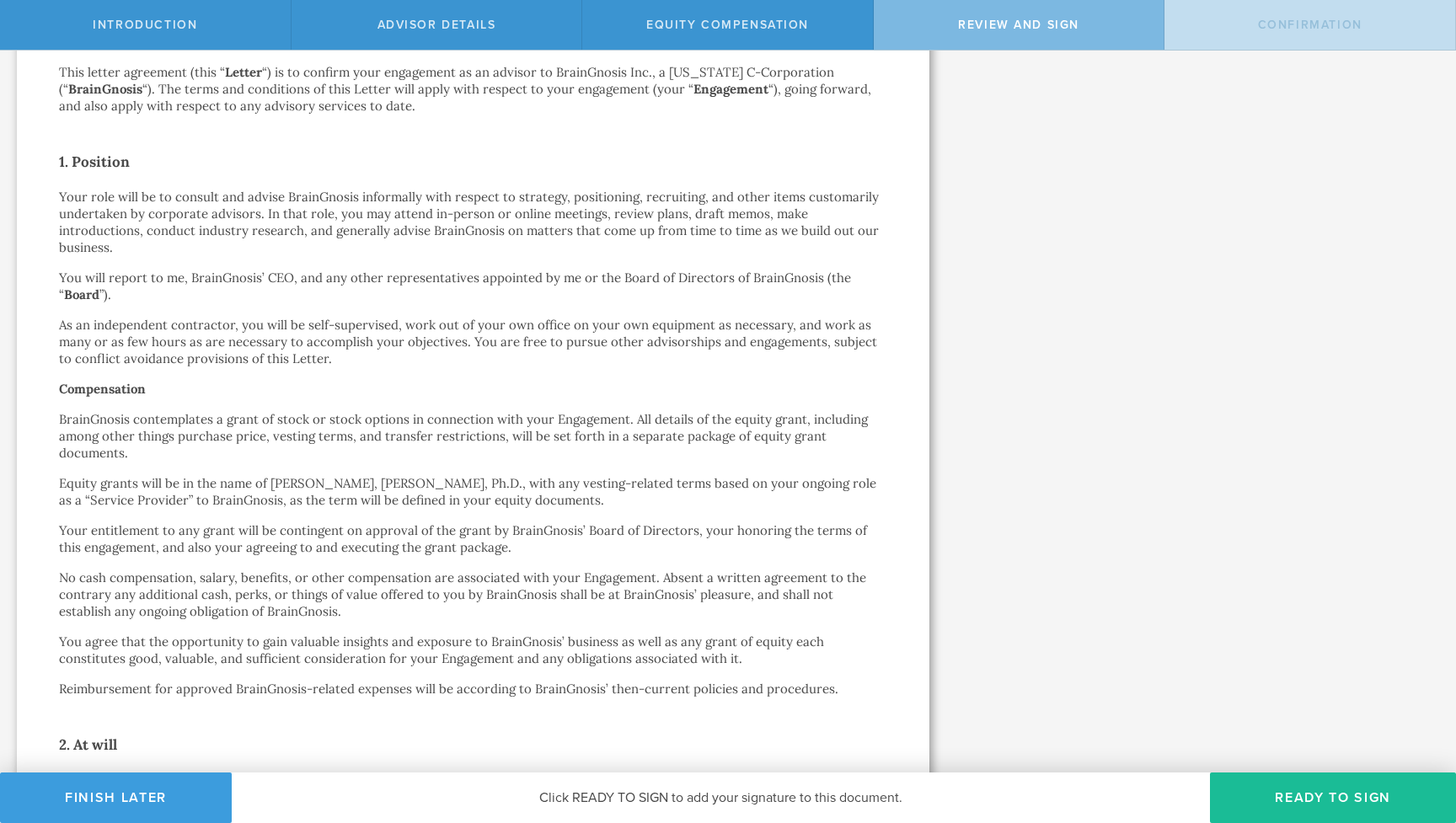
scroll to position [232, 0]
drag, startPoint x: 400, startPoint y: 378, endPoint x: 478, endPoint y: 529, distance: 170.0
click at [478, 529] on p "Your entitlement to any grant will be contingent on approval of the grant by Br…" at bounding box center [473, 538] width 829 height 34
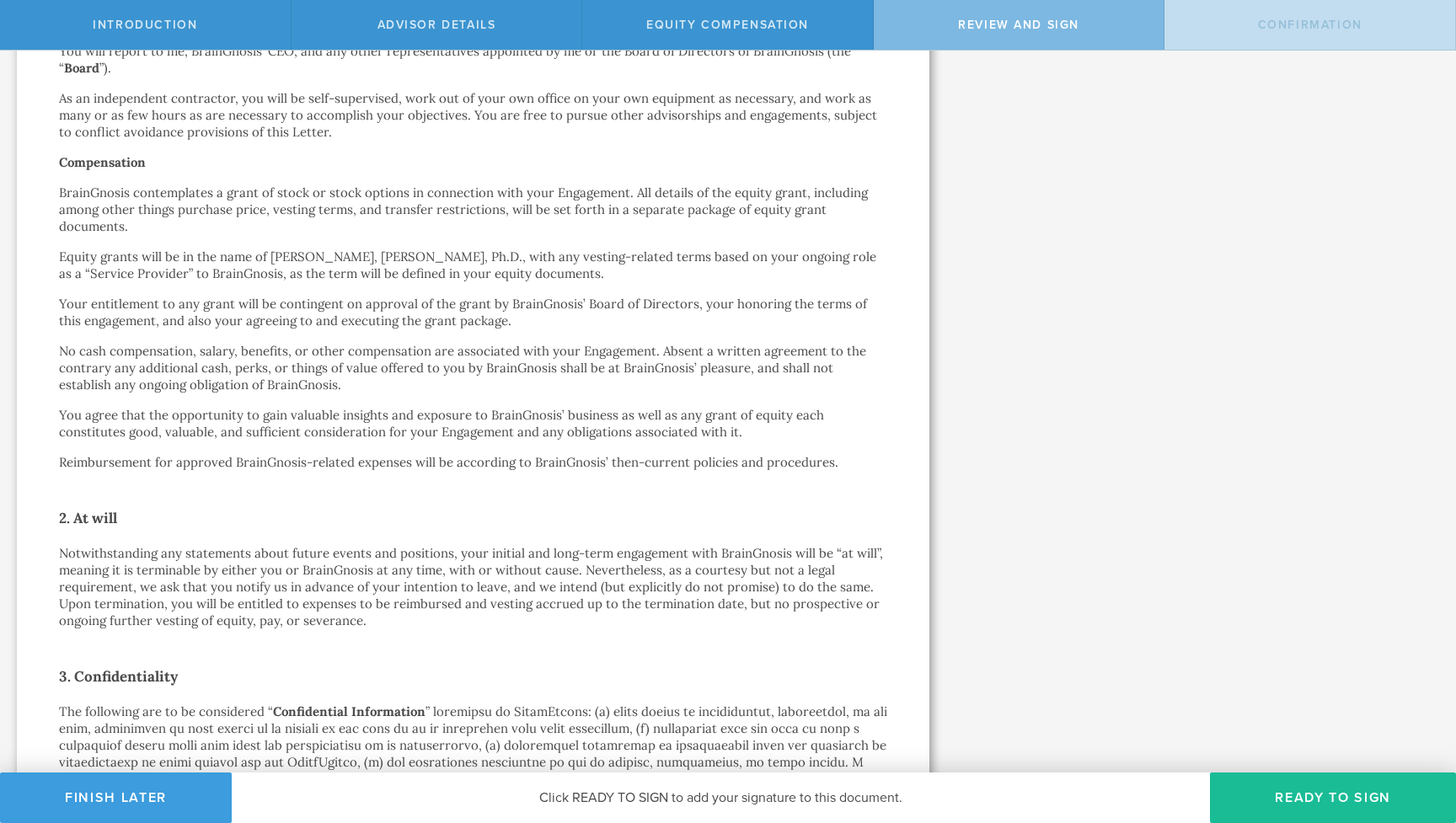
scroll to position [461, 0]
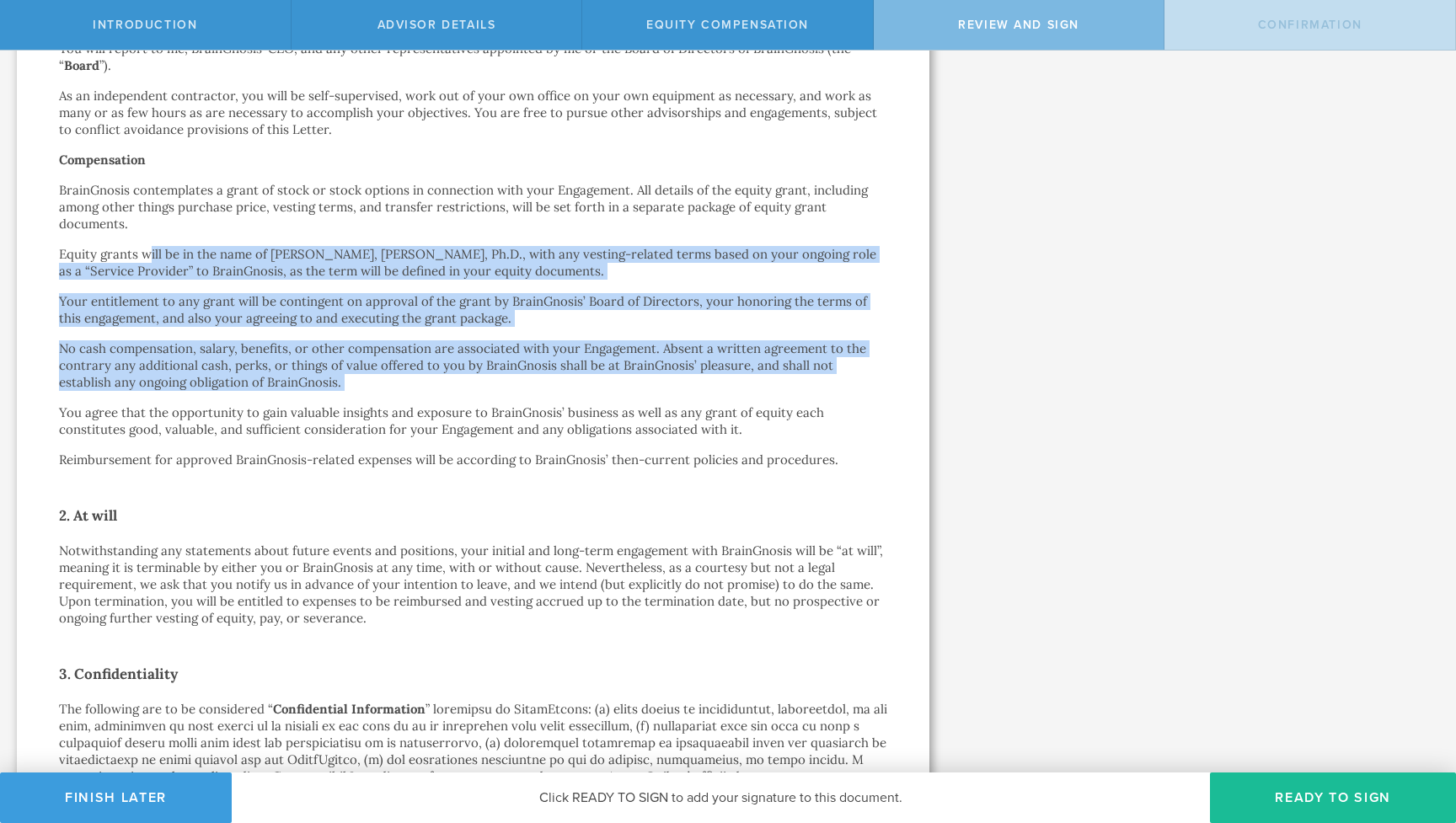
drag, startPoint x: 150, startPoint y: 235, endPoint x: 235, endPoint y: 380, distance: 168.1
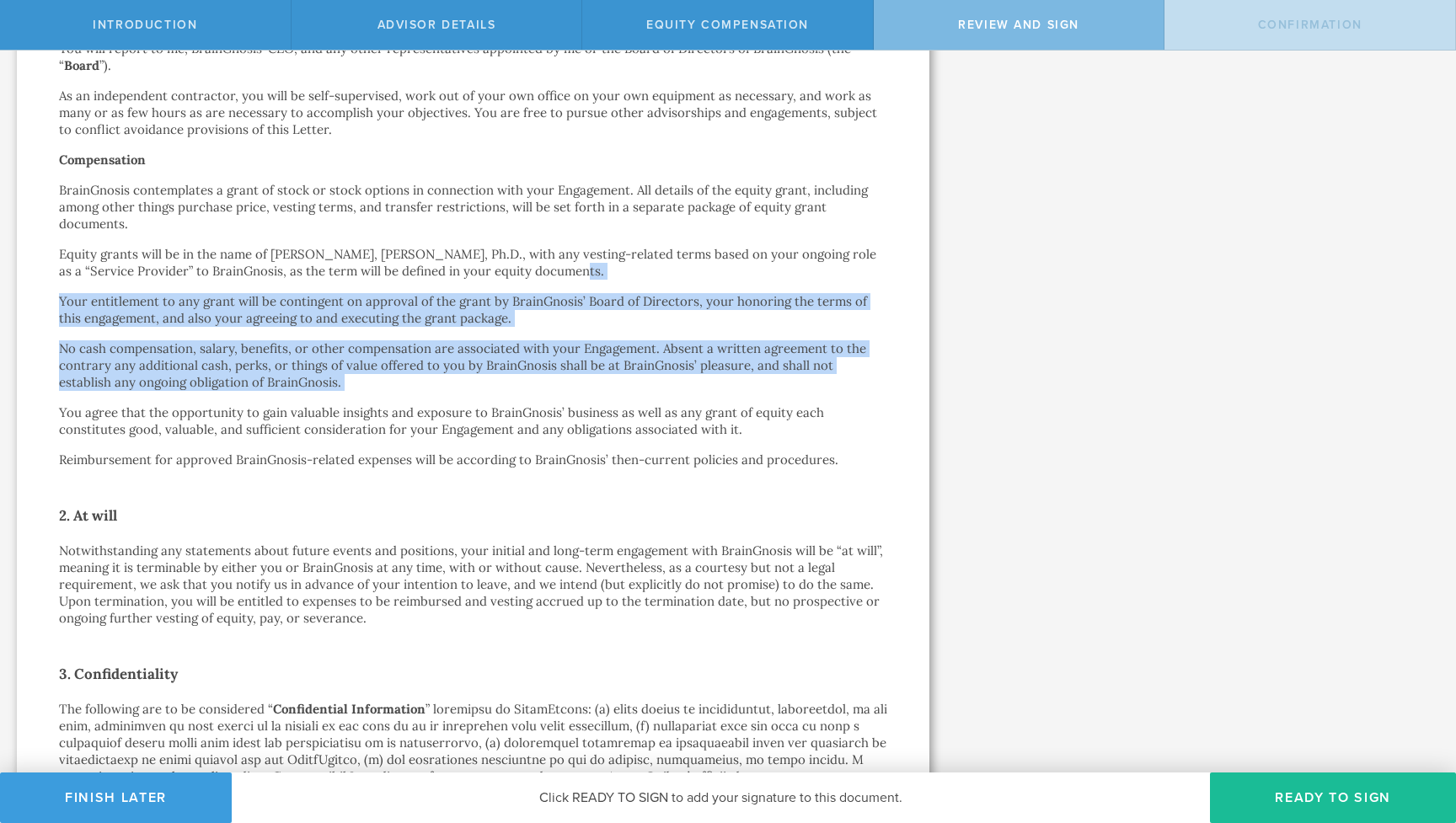
drag, startPoint x: 235, startPoint y: 380, endPoint x: 197, endPoint y: 262, distance: 124.0
click at [197, 262] on p "Equity grants will be in the name of Gio Altamirano Rayo, J.D., Ph.D., with any…" at bounding box center [473, 263] width 829 height 34
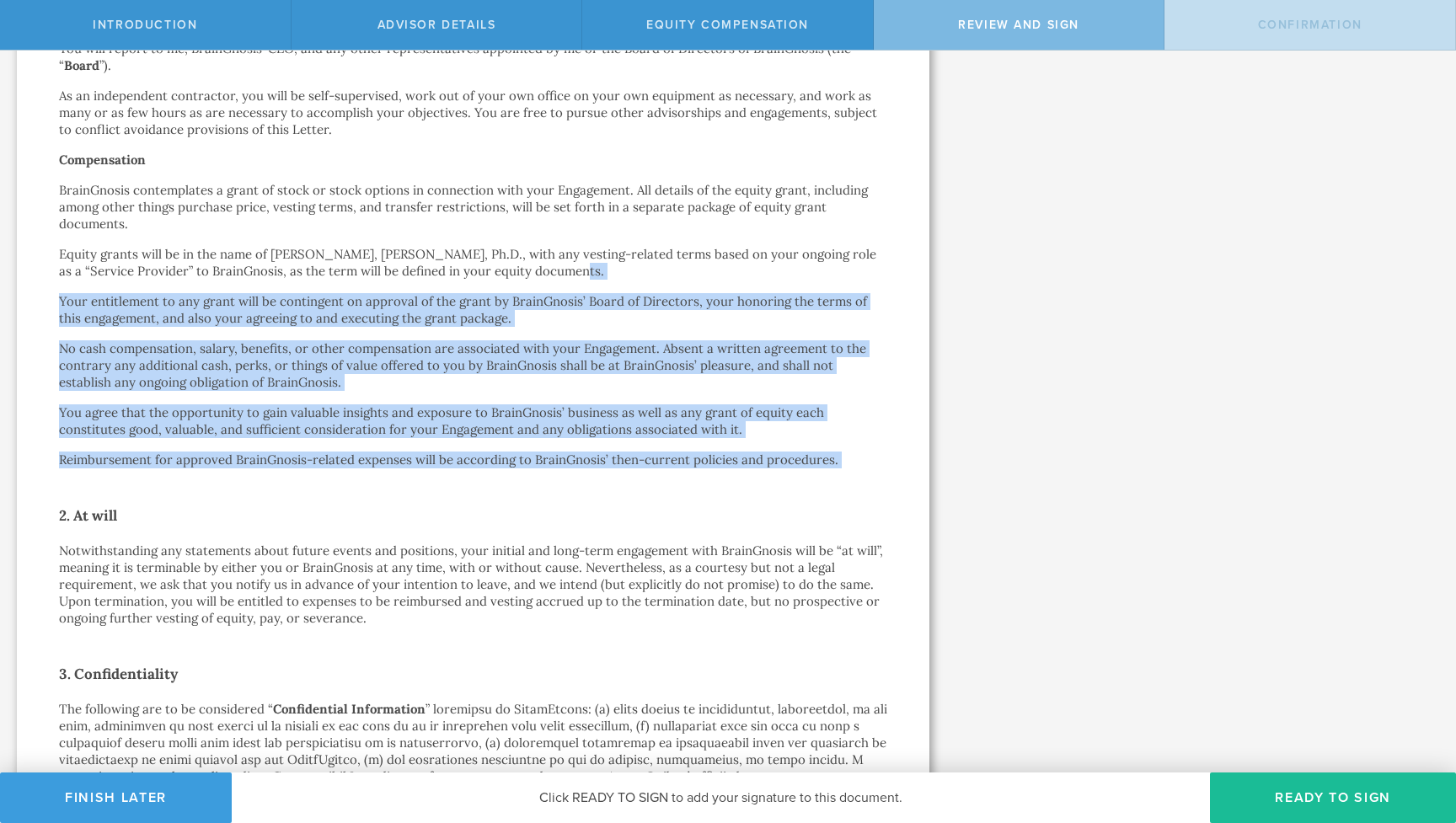
drag, startPoint x: 197, startPoint y: 262, endPoint x: 318, endPoint y: 470, distance: 240.6
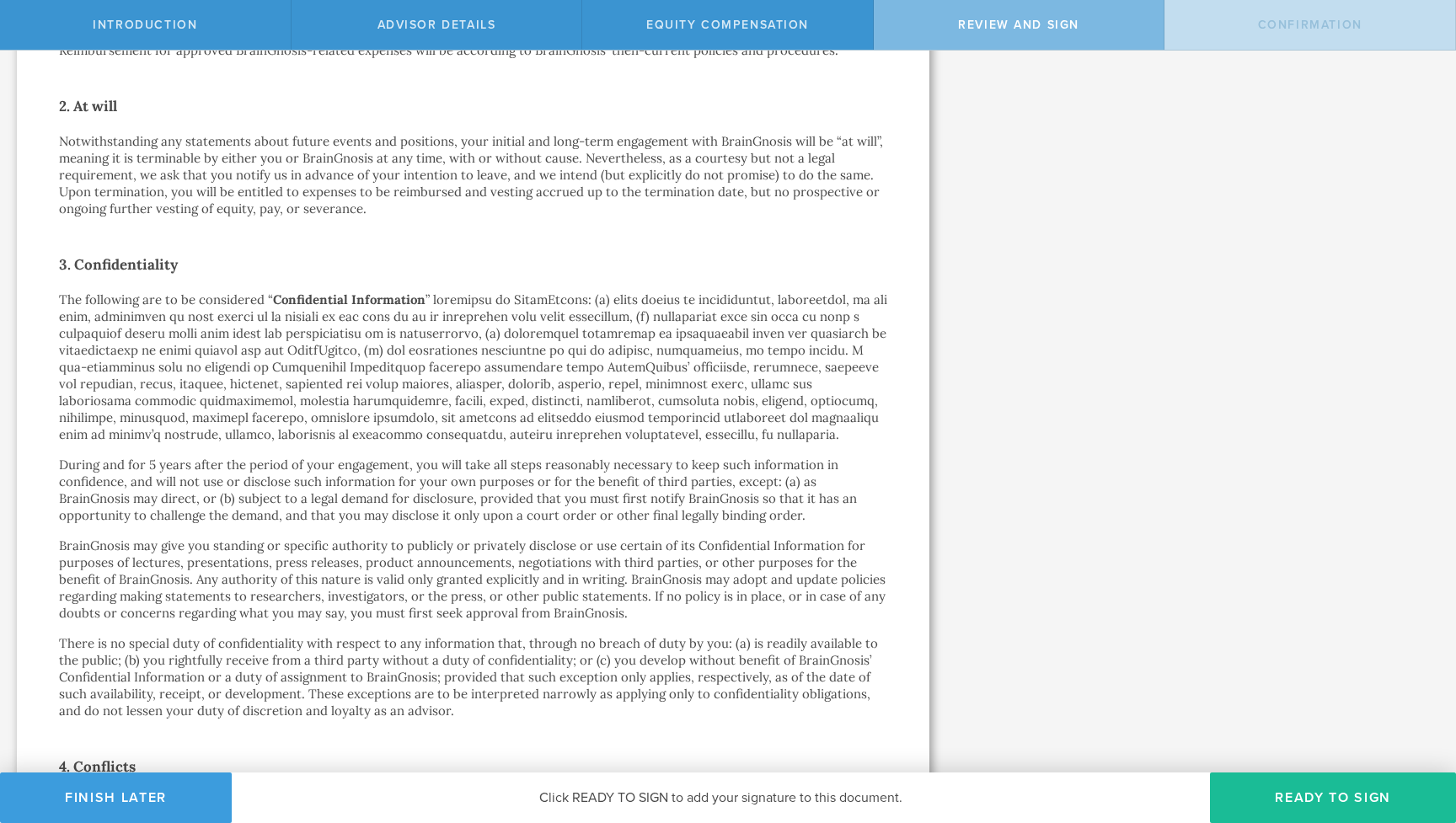
scroll to position [871, 0]
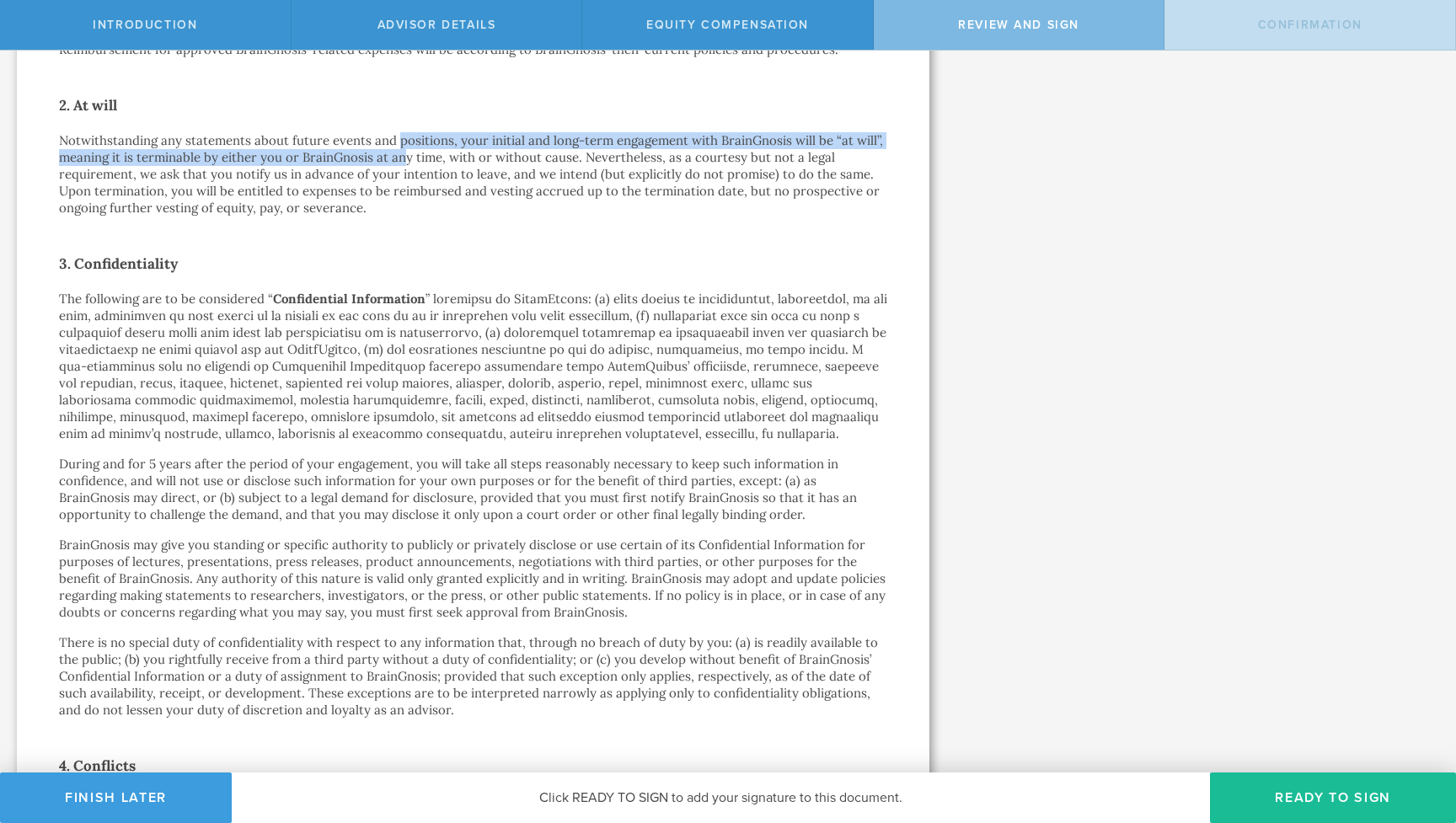
drag, startPoint x: 405, startPoint y: 132, endPoint x: 400, endPoint y: 115, distance: 17.7
click at [400, 132] on p "Notwithstanding any statements about future events and positions, your initial …" at bounding box center [473, 174] width 829 height 84
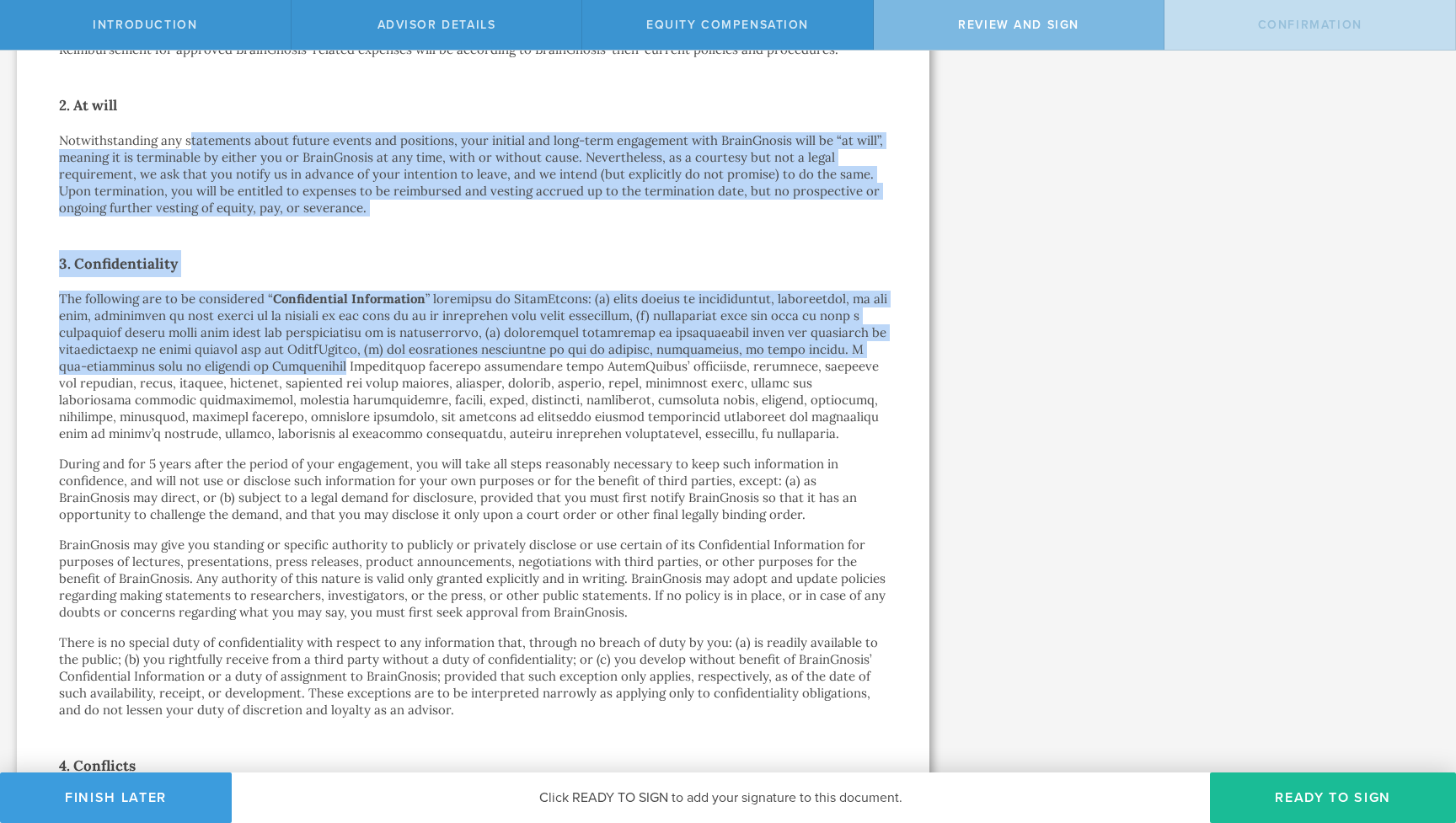
drag, startPoint x: 189, startPoint y: 128, endPoint x: 329, endPoint y: 341, distance: 254.9
click at [329, 341] on div "Advisor Engagement Agreement Gio Altamirano Rayo, J.D., Ph.D. by electronic del…" at bounding box center [473, 755] width 829 height 2992
click at [329, 341] on p "The following are to be considered “ Confidential Information" at bounding box center [473, 366] width 829 height 152
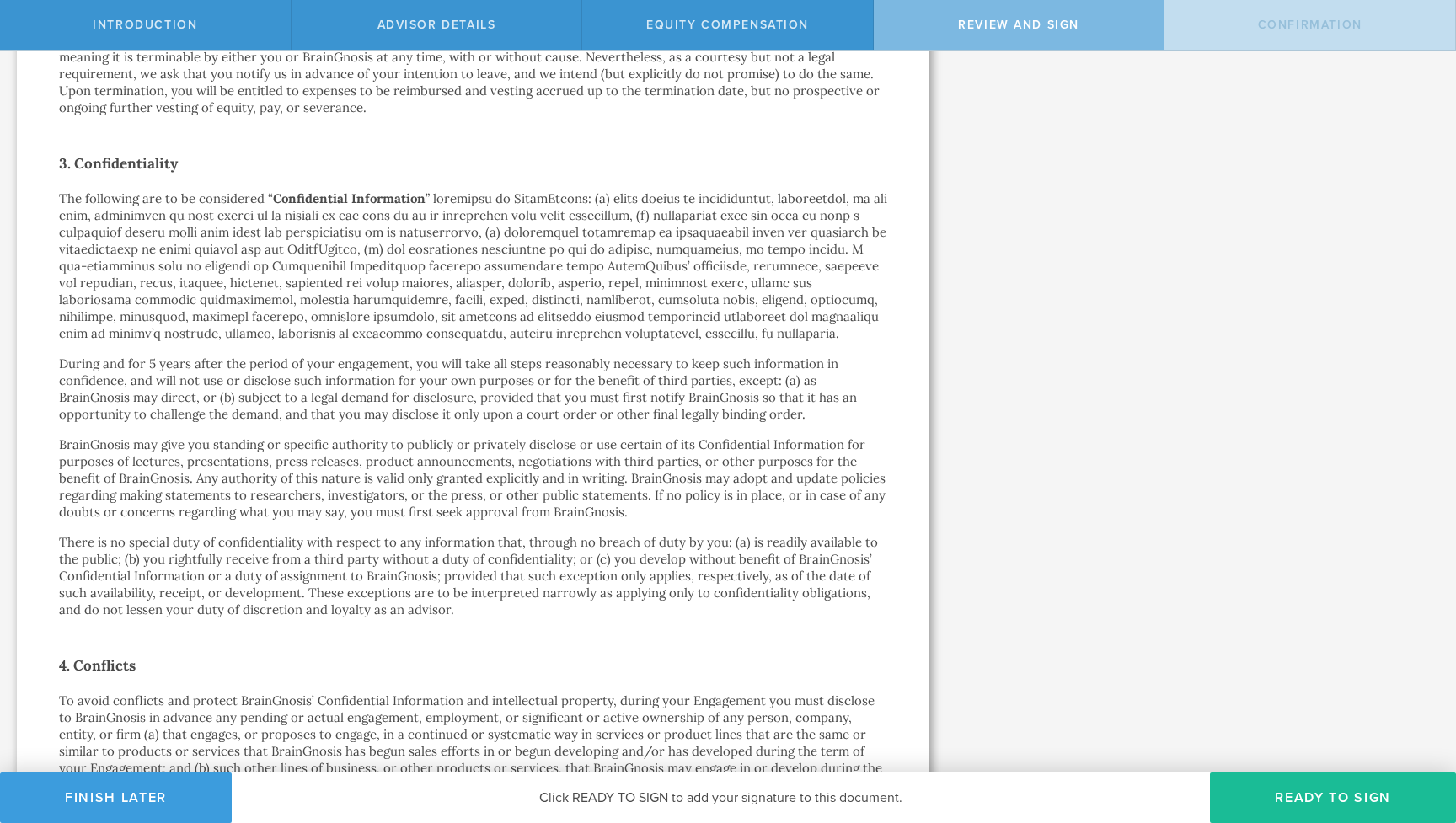
scroll to position [988, 0]
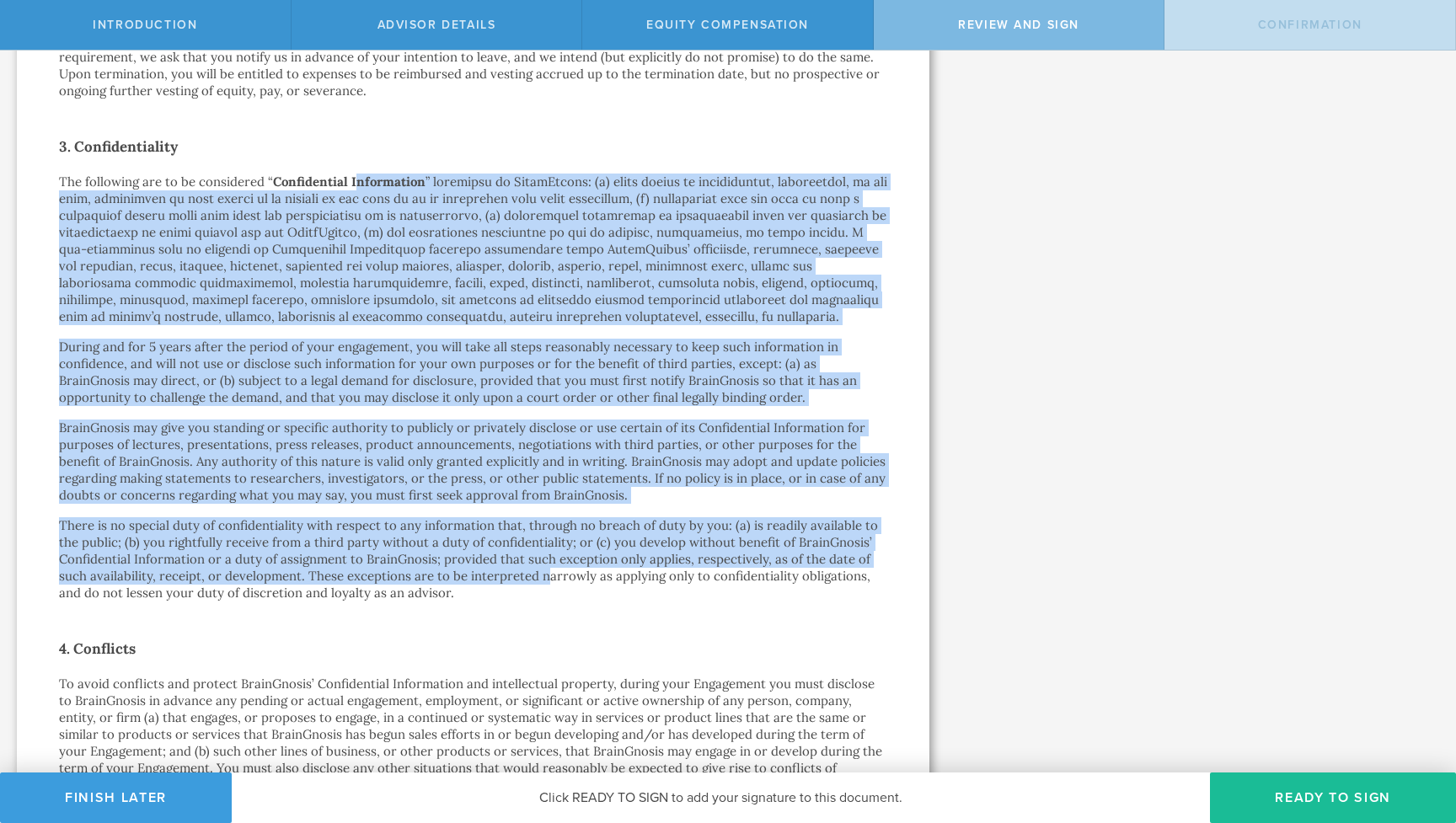
drag, startPoint x: 354, startPoint y: 162, endPoint x: 545, endPoint y: 557, distance: 438.8
click at [545, 557] on div "Advisor Engagement Agreement Gio Altamirano Rayo, J.D., Ph.D. by electronic del…" at bounding box center [473, 638] width 829 height 2992
click at [545, 557] on p "There is no special duty of confidentiality with respect to any information tha…" at bounding box center [473, 559] width 829 height 84
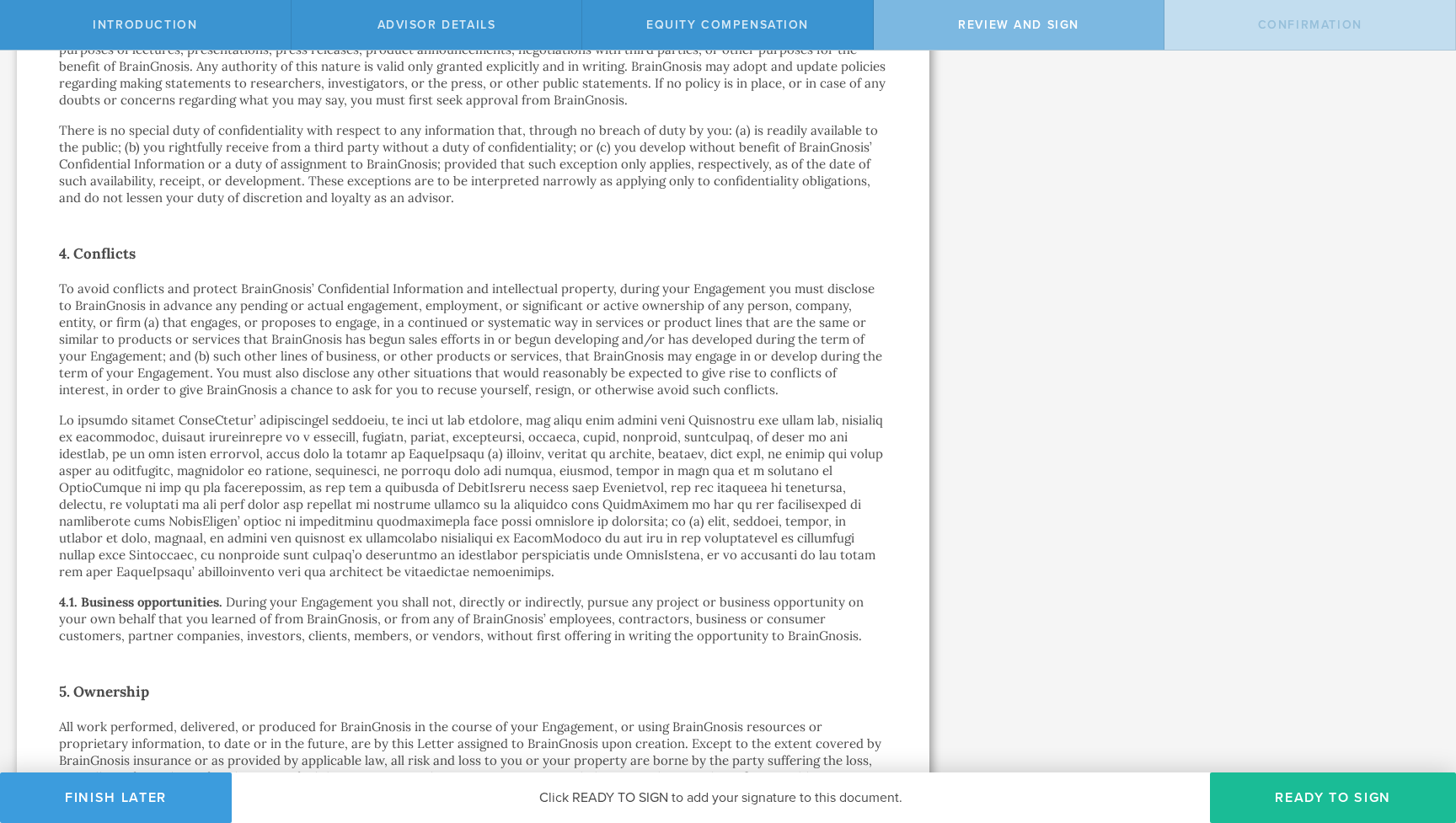
scroll to position [1384, 0]
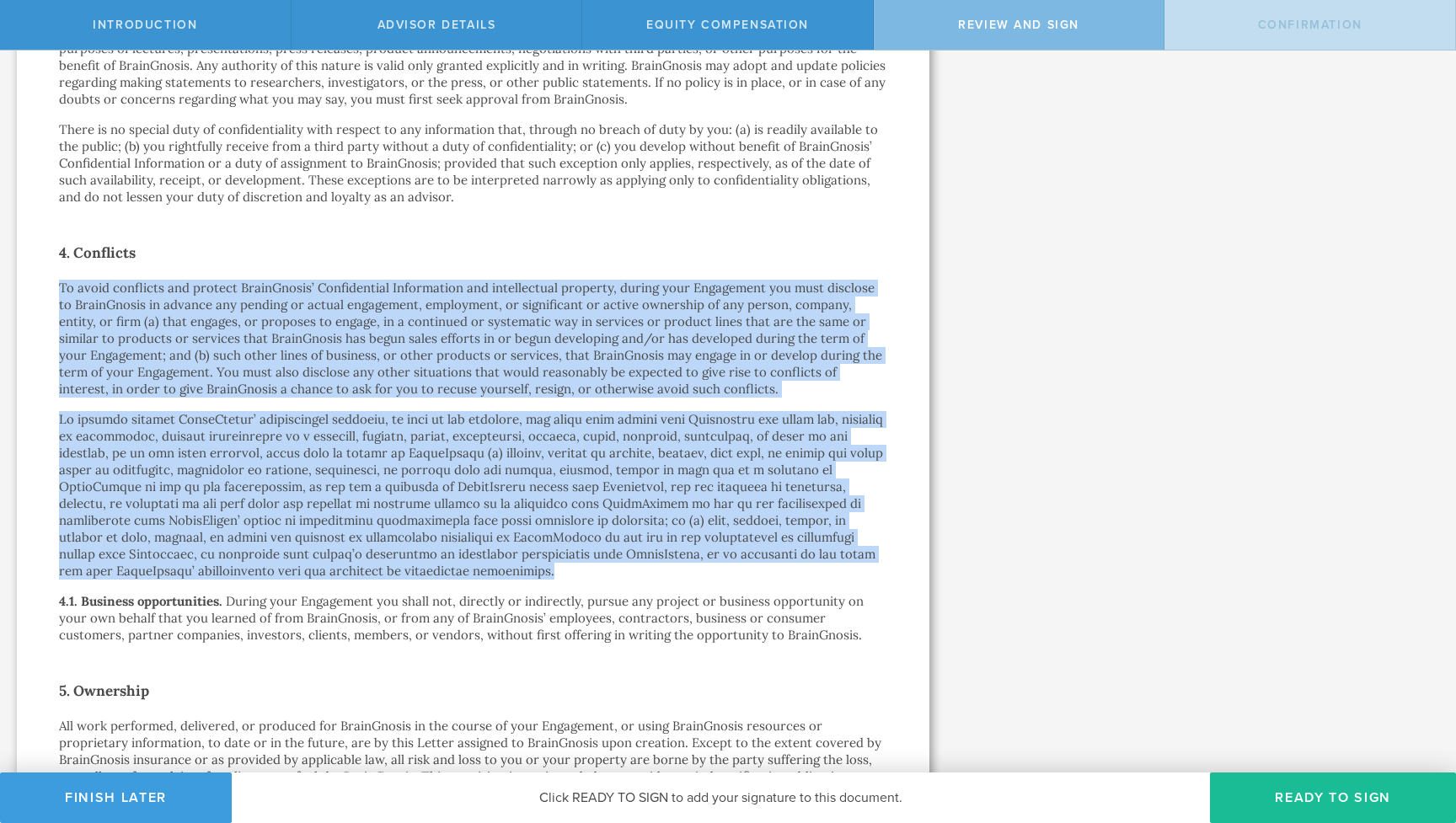
drag, startPoint x: 355, startPoint y: 249, endPoint x: 485, endPoint y: 551, distance: 328.8
click at [485, 551] on div "Advisor Engagement Agreement Gio Altamirano Rayo, J.D., Ph.D. by electronic del…" at bounding box center [473, 242] width 829 height 2992
click at [485, 551] on p at bounding box center [473, 495] width 829 height 169
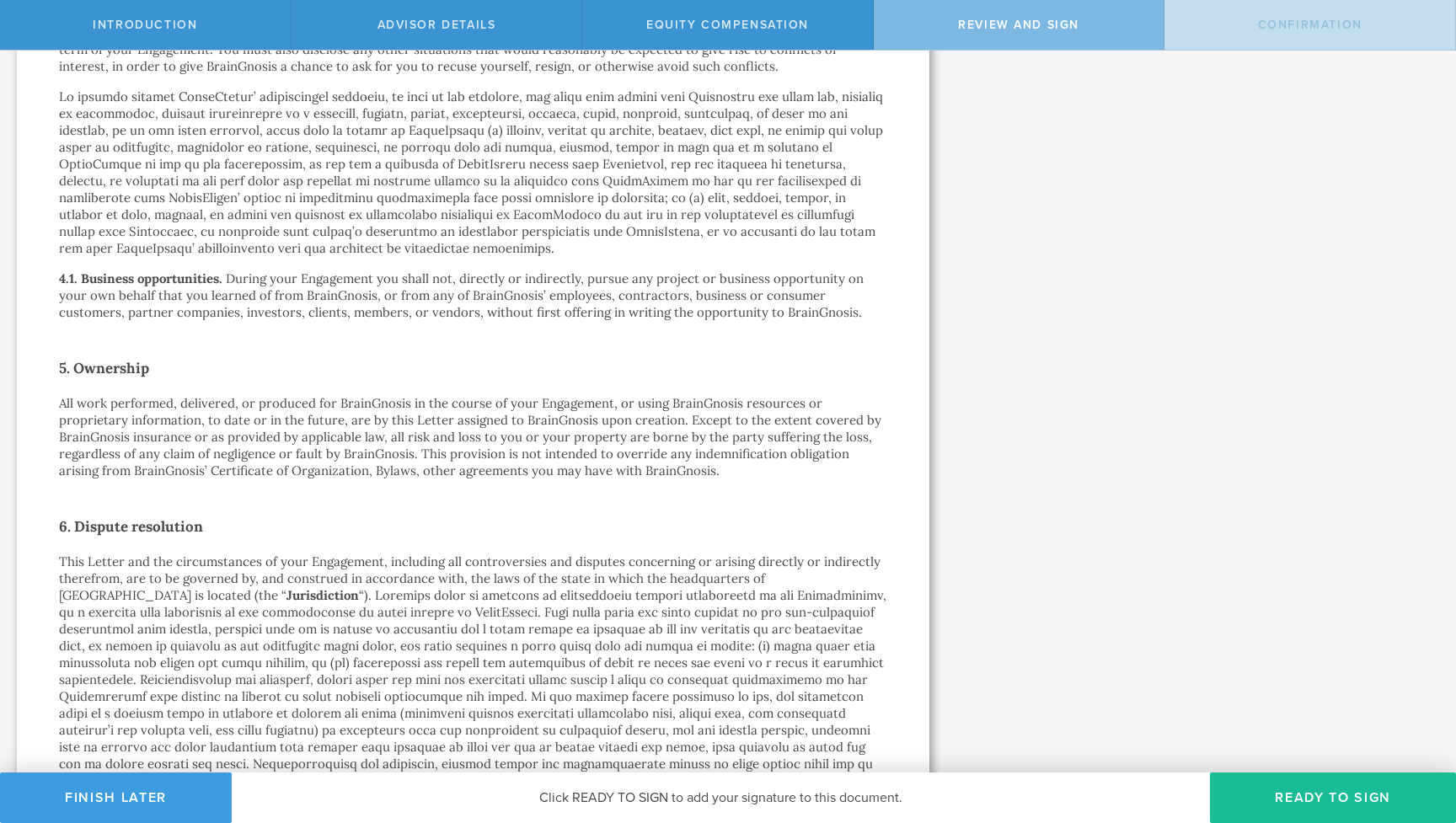
scroll to position [1717, 0]
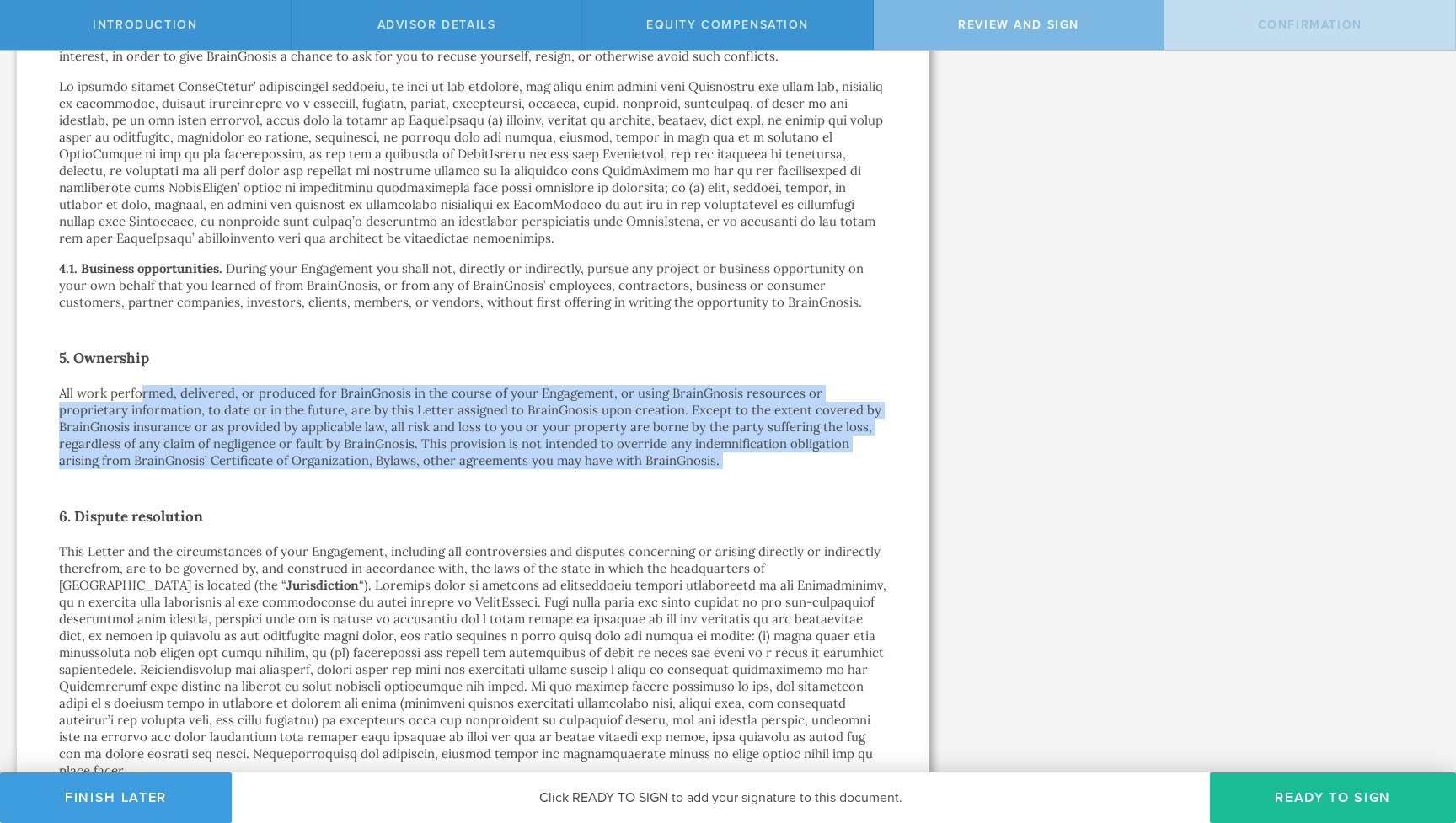
drag, startPoint x: 139, startPoint y: 374, endPoint x: 185, endPoint y: 454, distance: 92.3
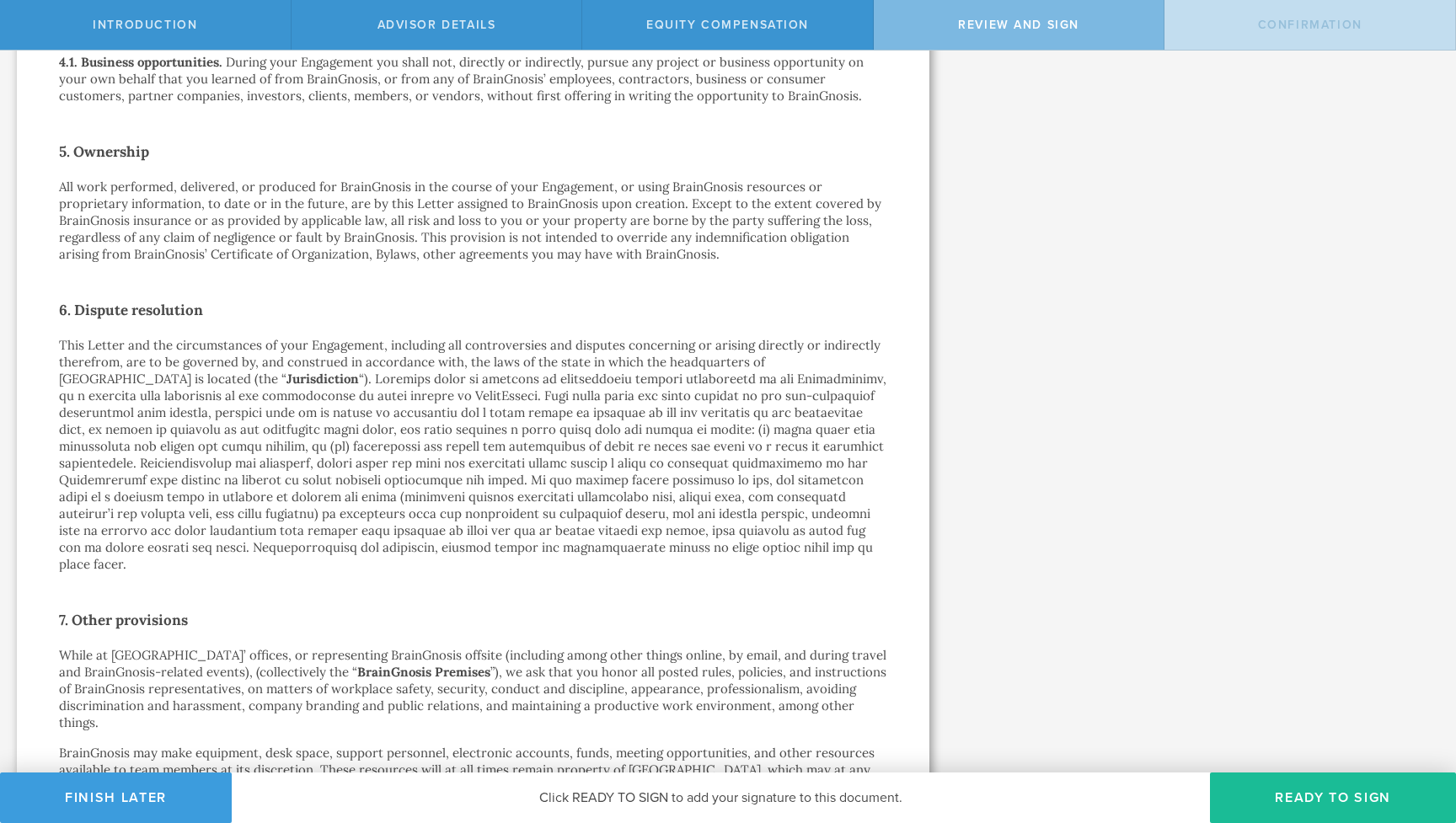
scroll to position [1925, 0]
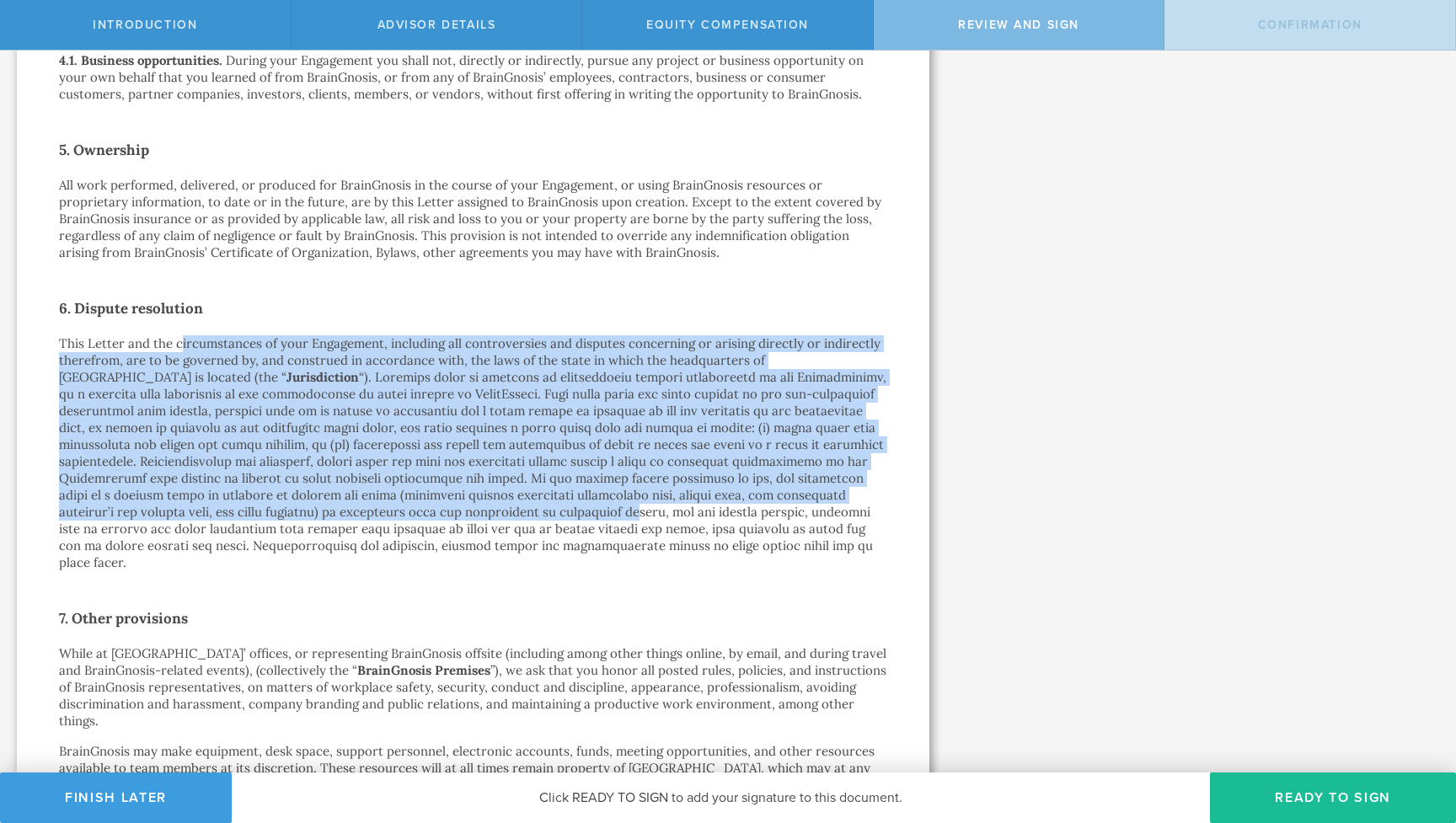
drag, startPoint x: 181, startPoint y: 333, endPoint x: 268, endPoint y: 493, distance: 182.1
click at [268, 493] on p "This Letter and the circumstances of your Engagement, including all controversi…" at bounding box center [473, 453] width 829 height 236
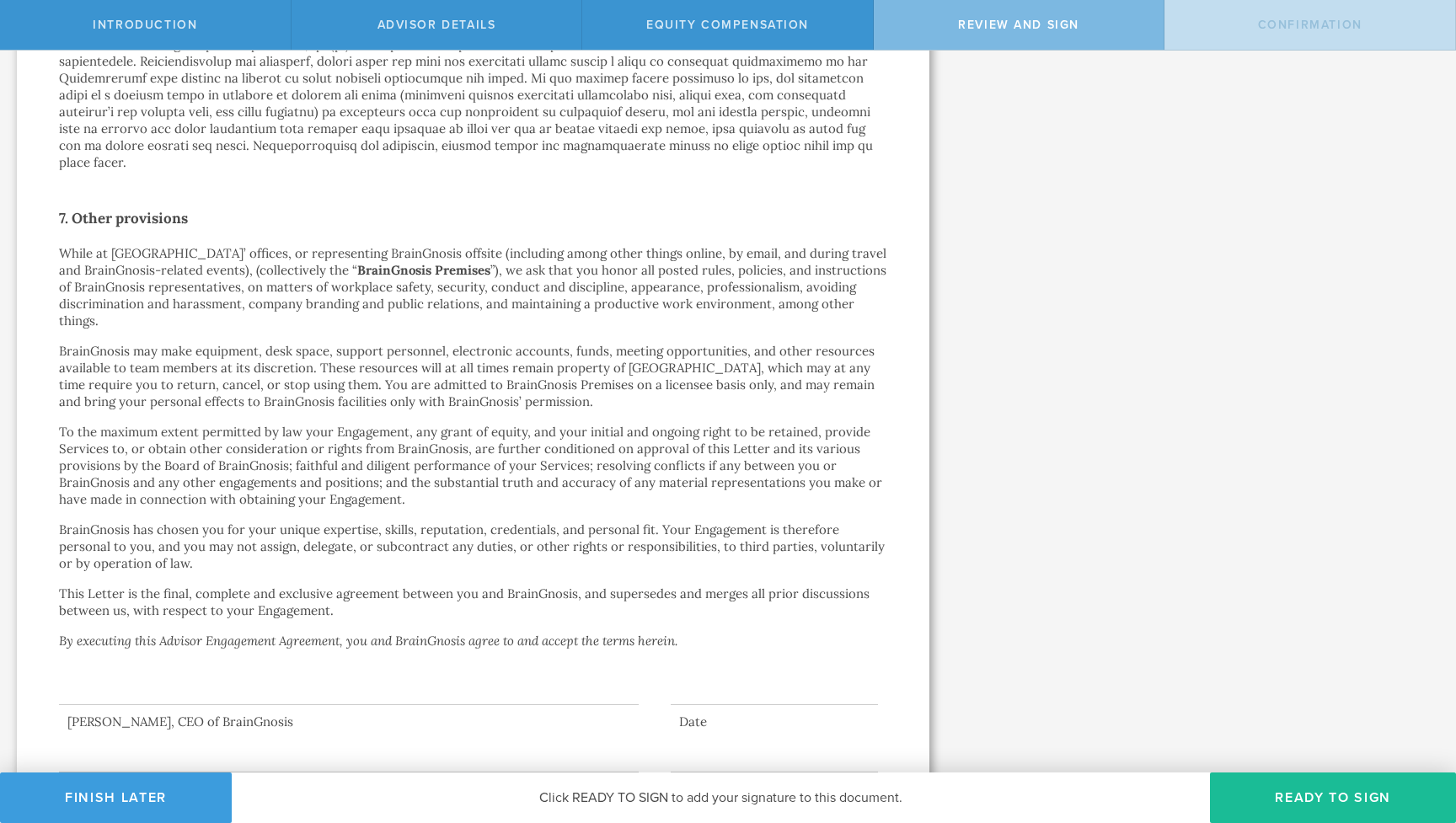
scroll to position [2380, 0]
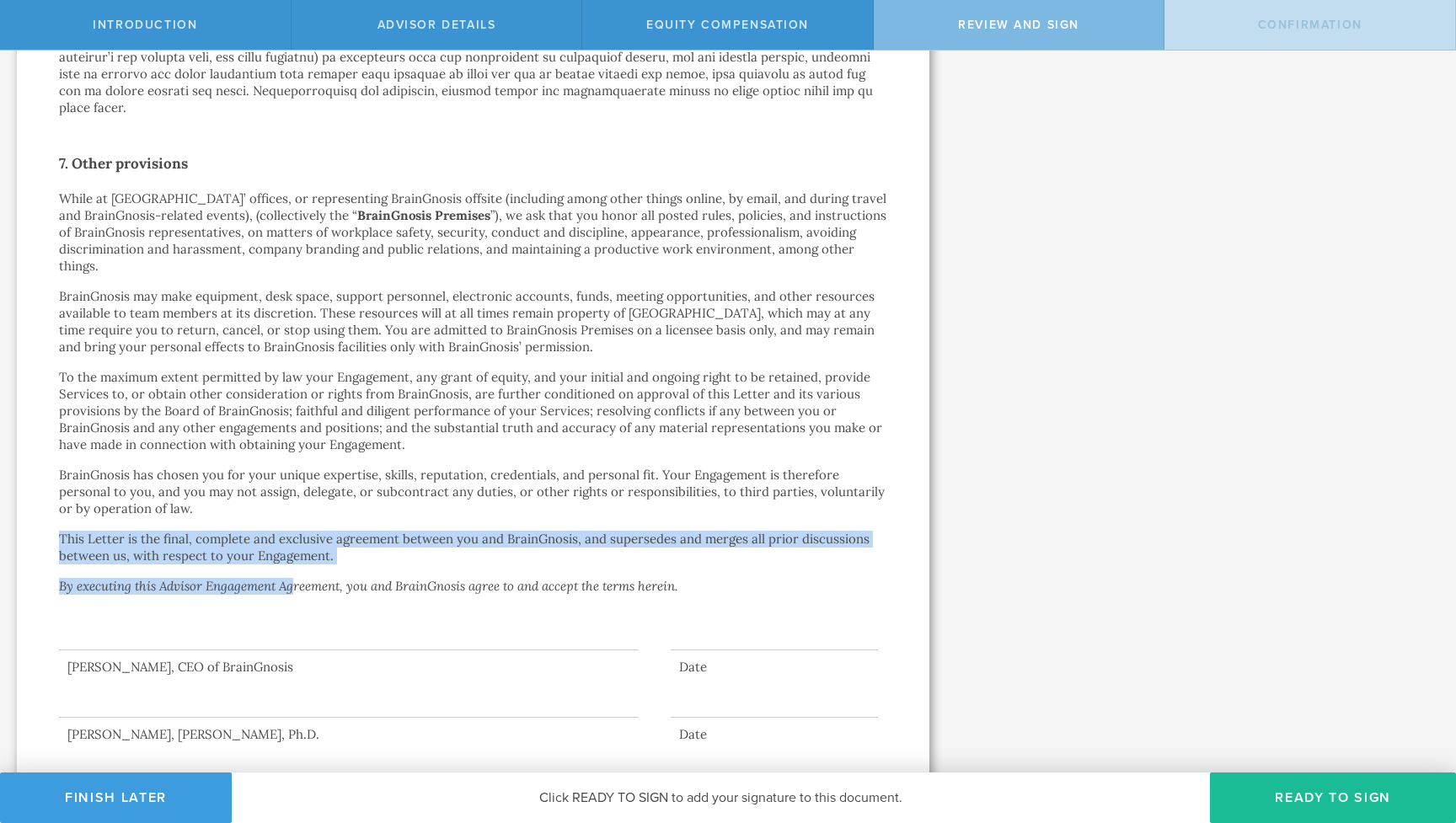
drag, startPoint x: 268, startPoint y: 493, endPoint x: 296, endPoint y: 549, distance: 62.6
click at [296, 578] on em "By executing this Advisor Engagement Agreement, you and BrainGnosis agree to an…" at bounding box center [368, 586] width 619 height 16
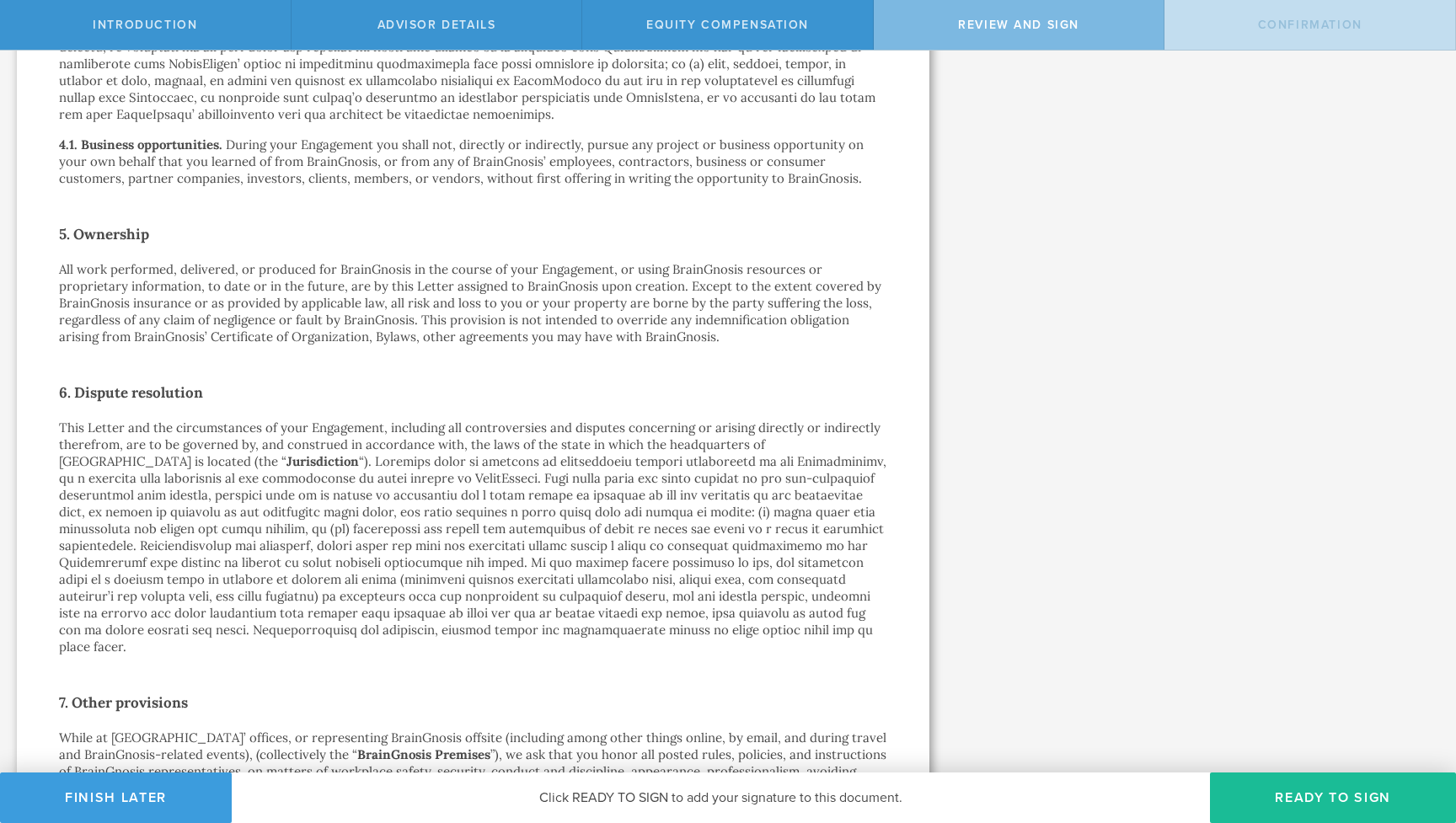
scroll to position [1840, 0]
click at [140, 781] on button "Finish Later" at bounding box center [115, 797] width 231 height 51
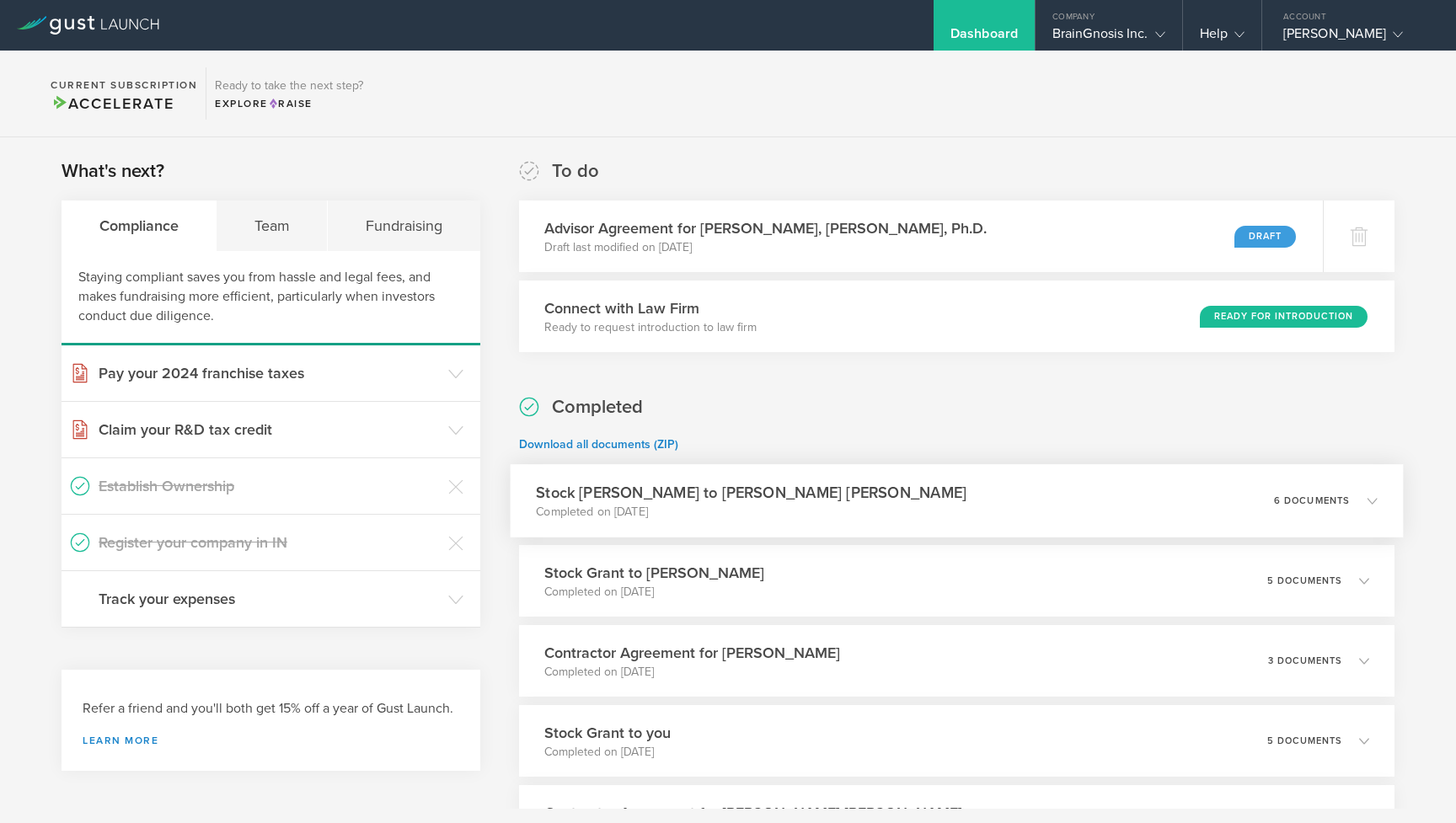
click at [577, 486] on h3 "Stock [PERSON_NAME] to [PERSON_NAME] [PERSON_NAME]" at bounding box center [752, 491] width 431 height 22
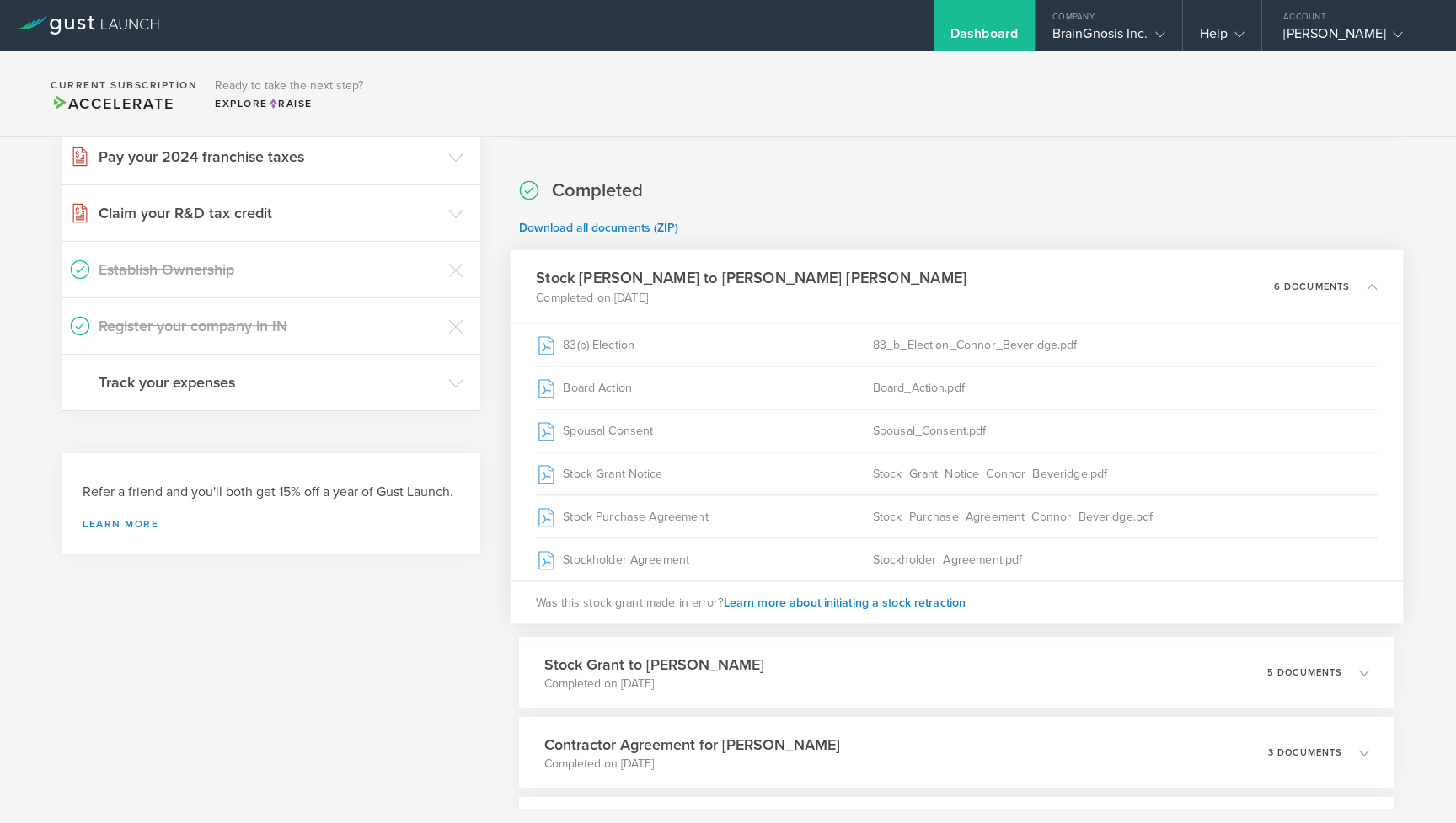
scroll to position [248, 0]
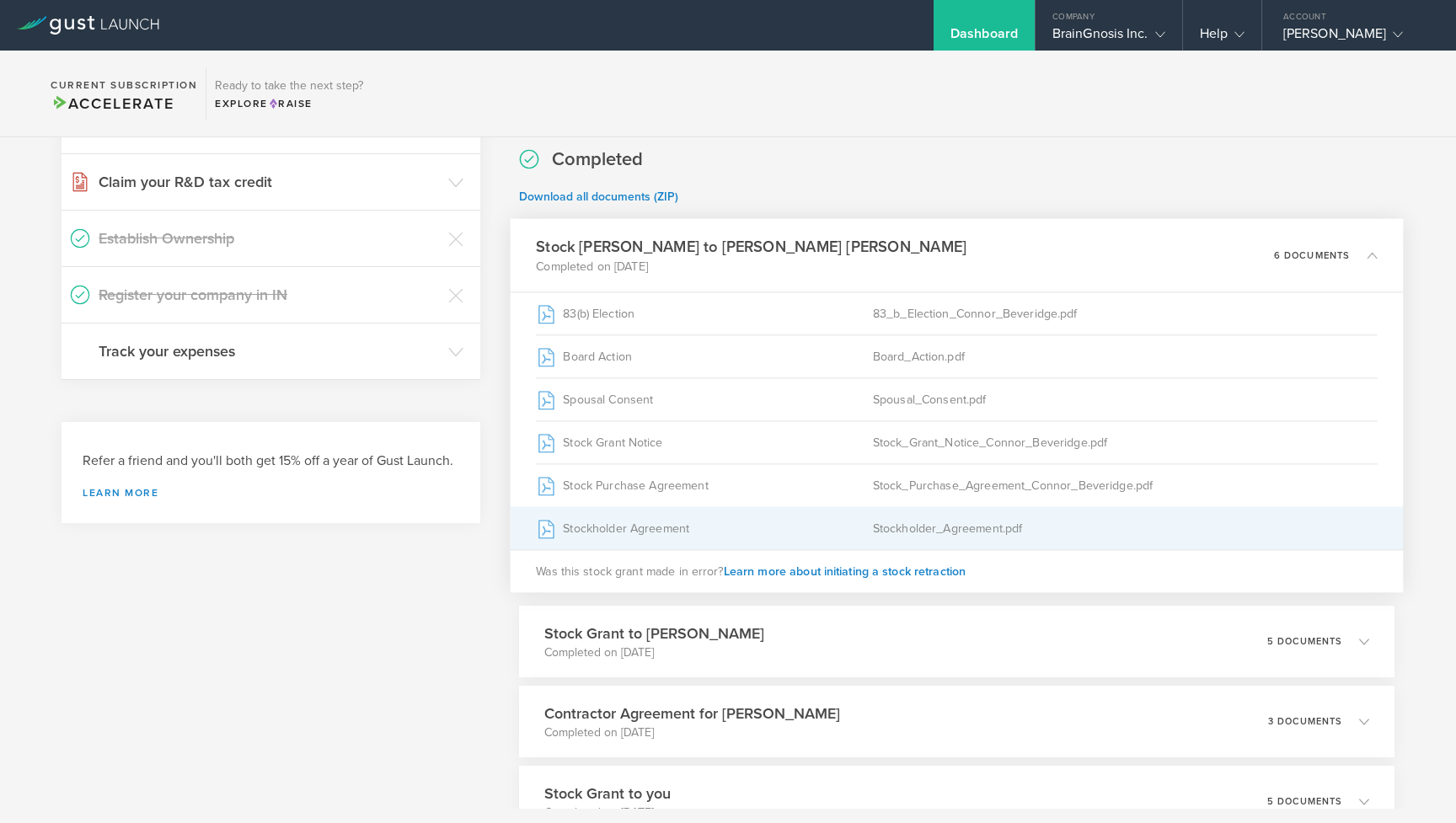
click at [592, 529] on div "Stockholder Agreement" at bounding box center [704, 527] width 337 height 42
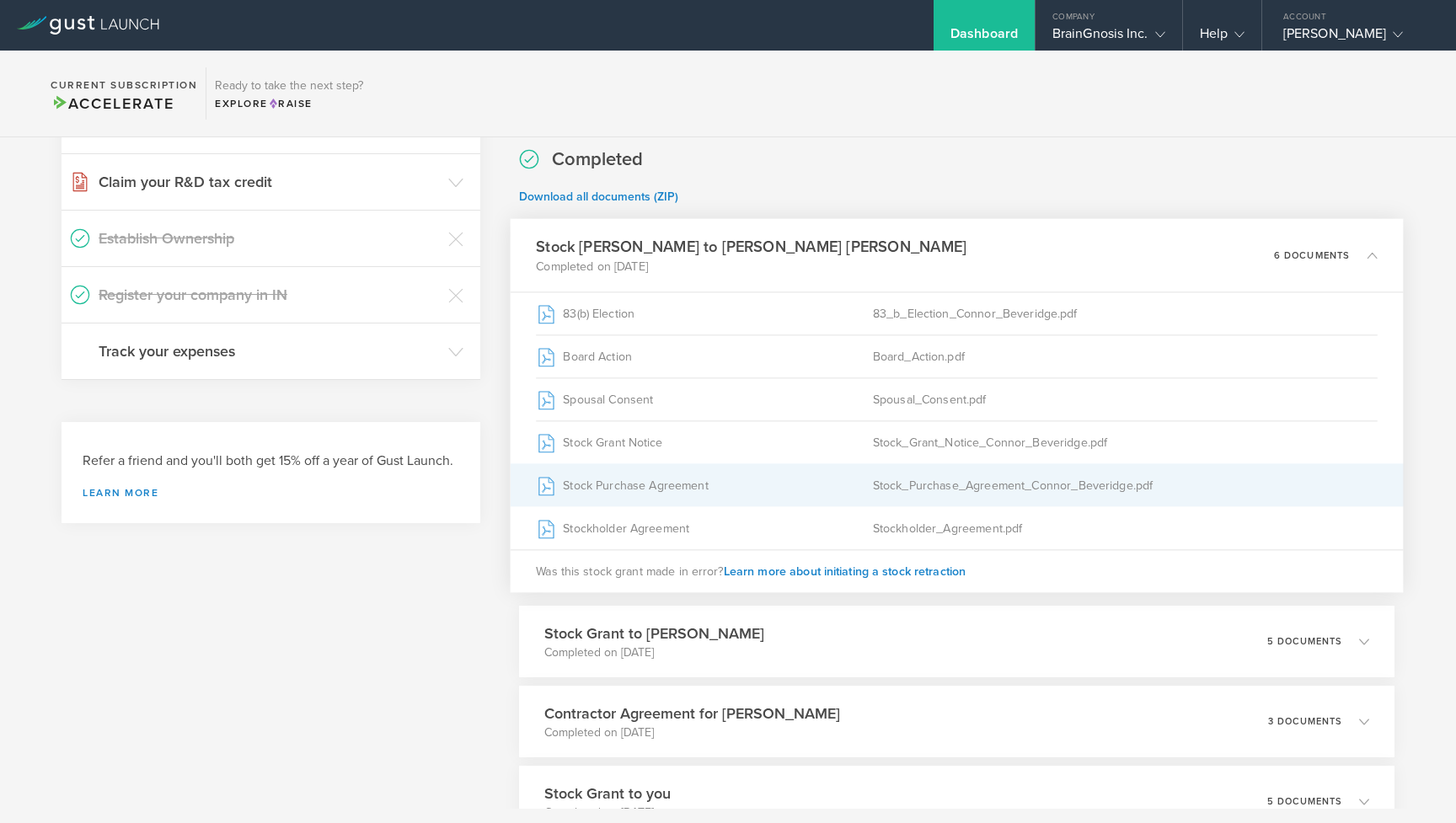
click at [597, 489] on div "Stock Purchase Agreement" at bounding box center [704, 484] width 337 height 42
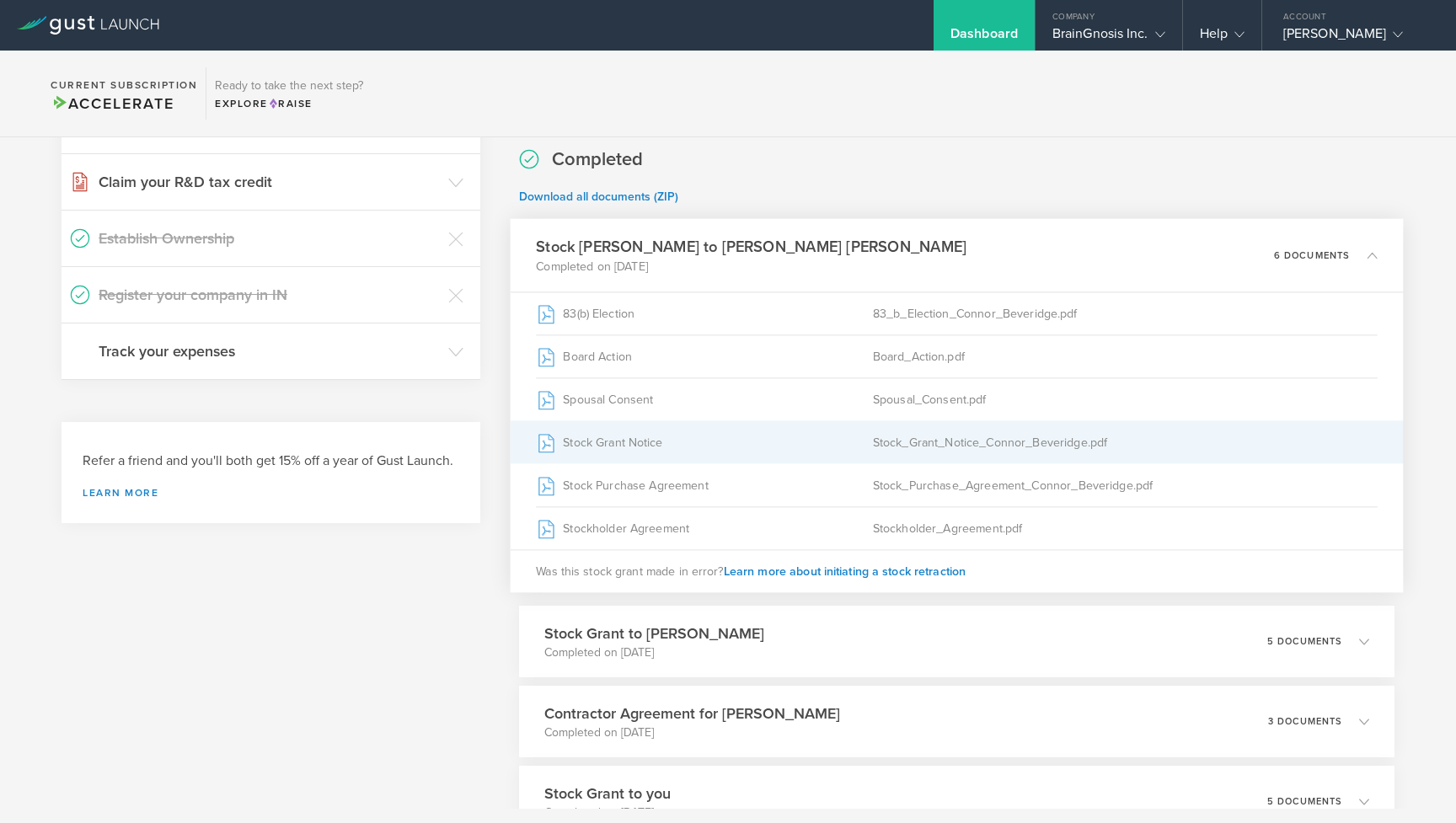
click at [610, 447] on div "Stock Grant Notice" at bounding box center [704, 441] width 337 height 42
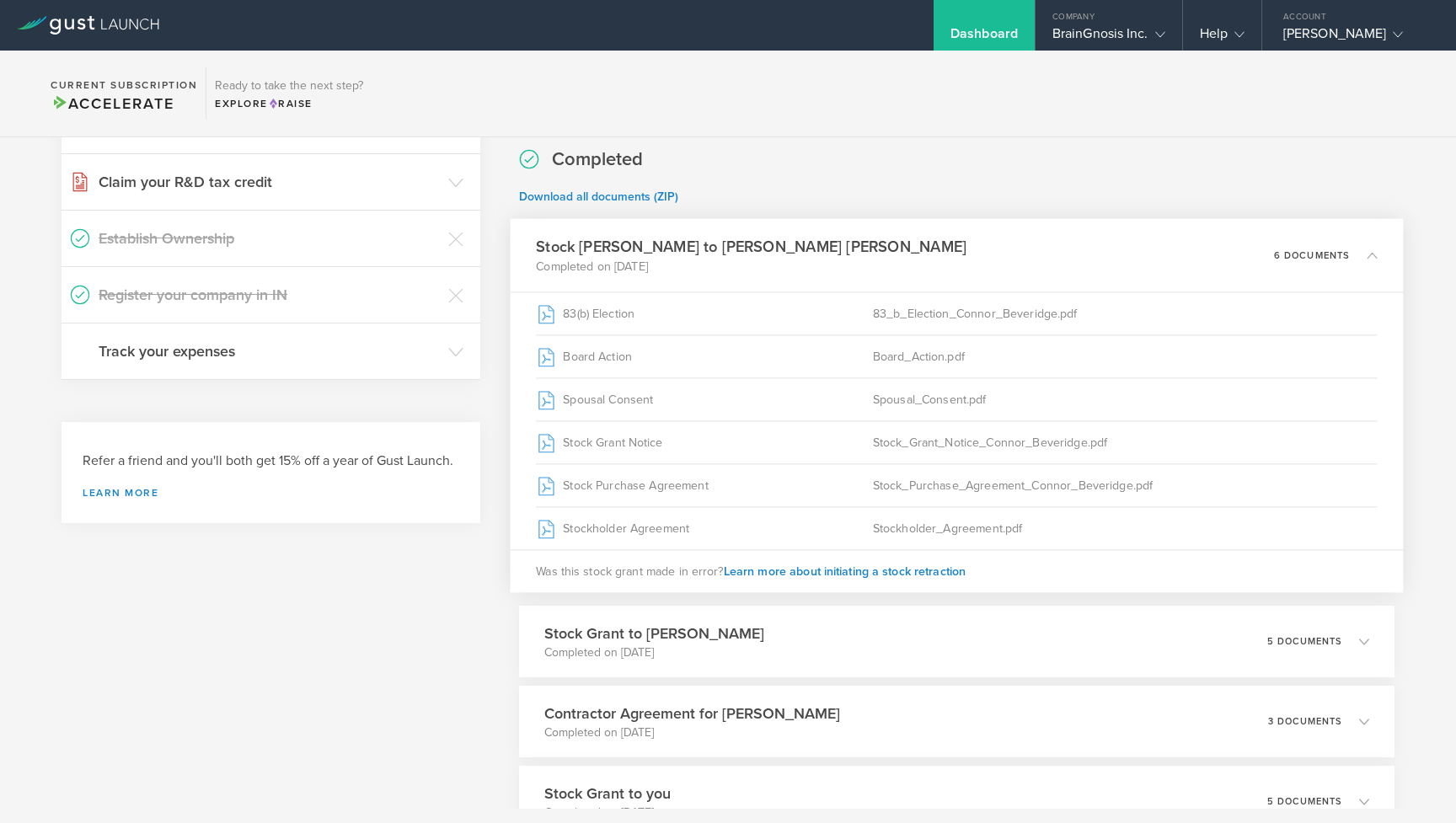
click at [642, 236] on h3 "Stock [PERSON_NAME] to [PERSON_NAME] [PERSON_NAME]" at bounding box center [752, 247] width 431 height 22
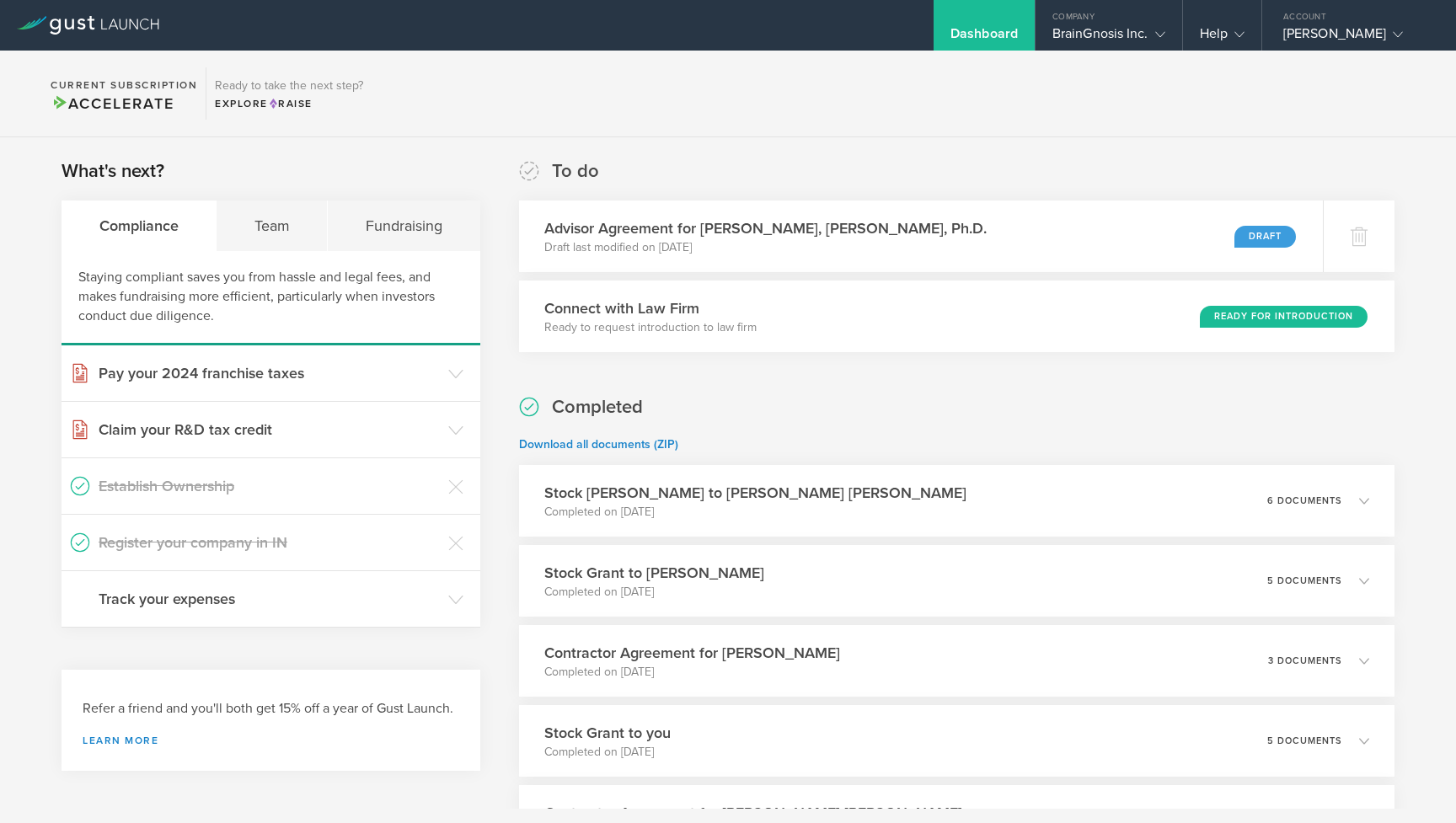
scroll to position [0, 0]
click at [435, 602] on h3 "Track your expenses" at bounding box center [269, 599] width 341 height 22
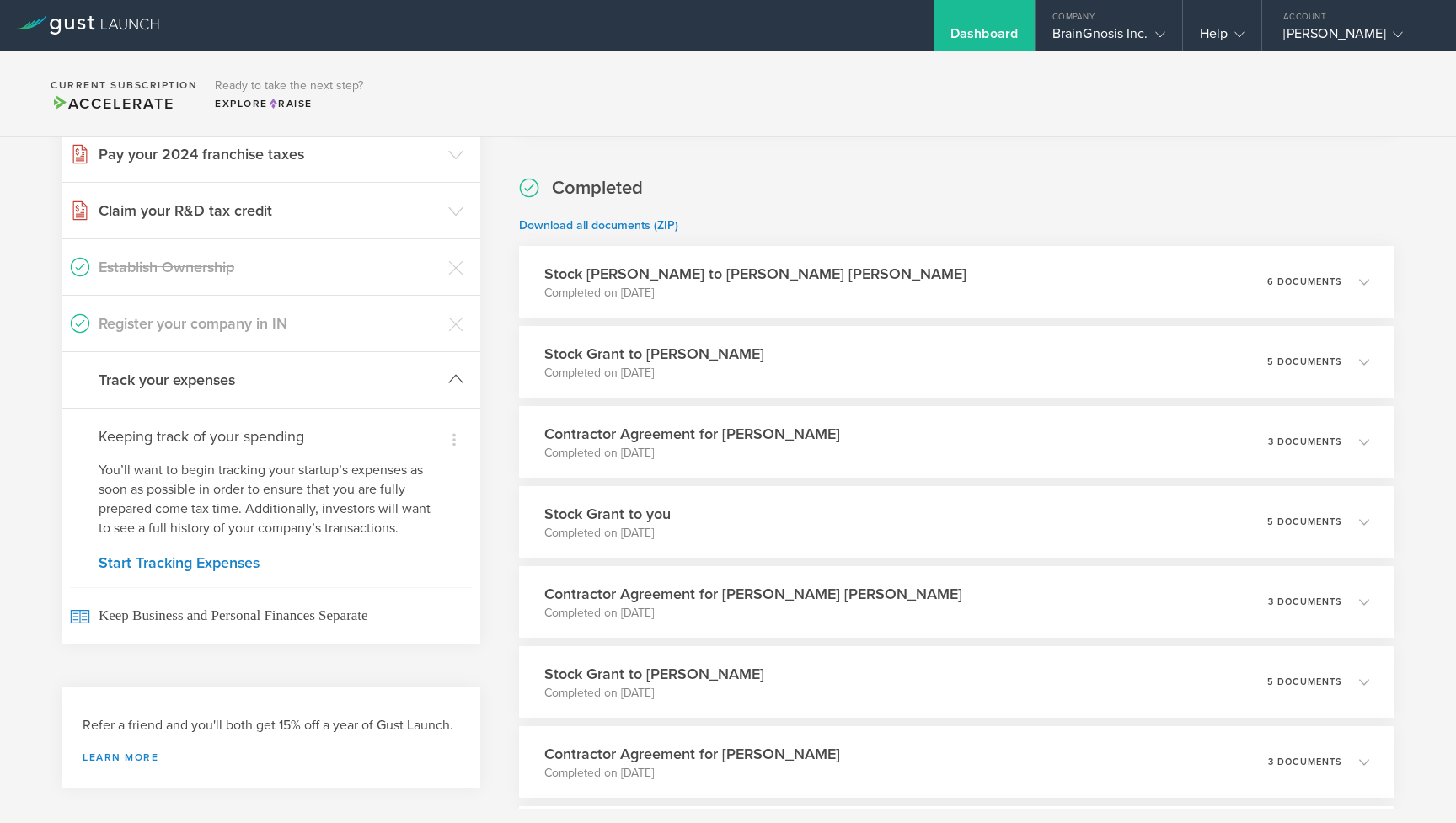
scroll to position [231, 0]
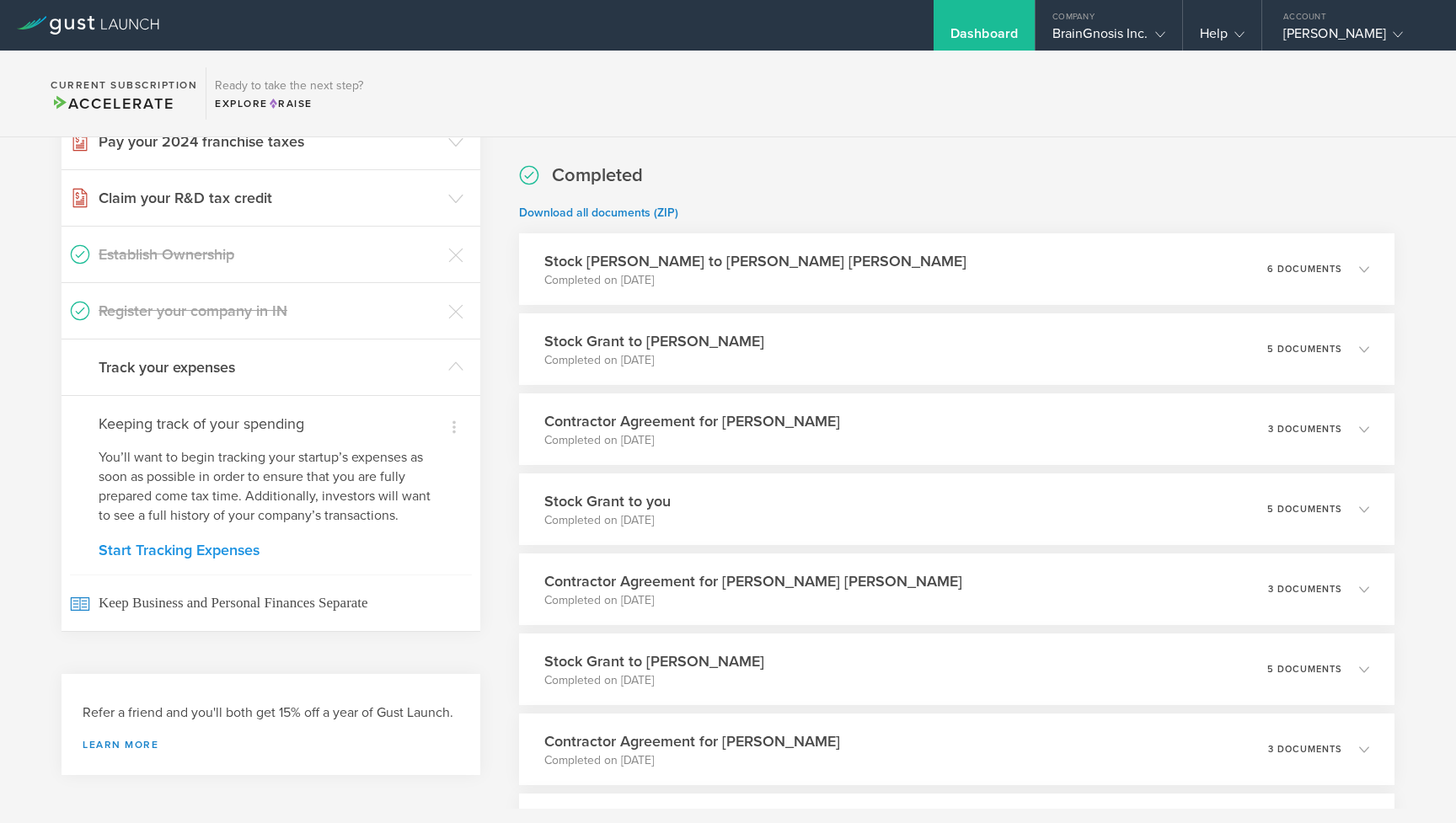
click at [214, 556] on link "Start Tracking Expenses" at bounding box center [271, 550] width 345 height 15
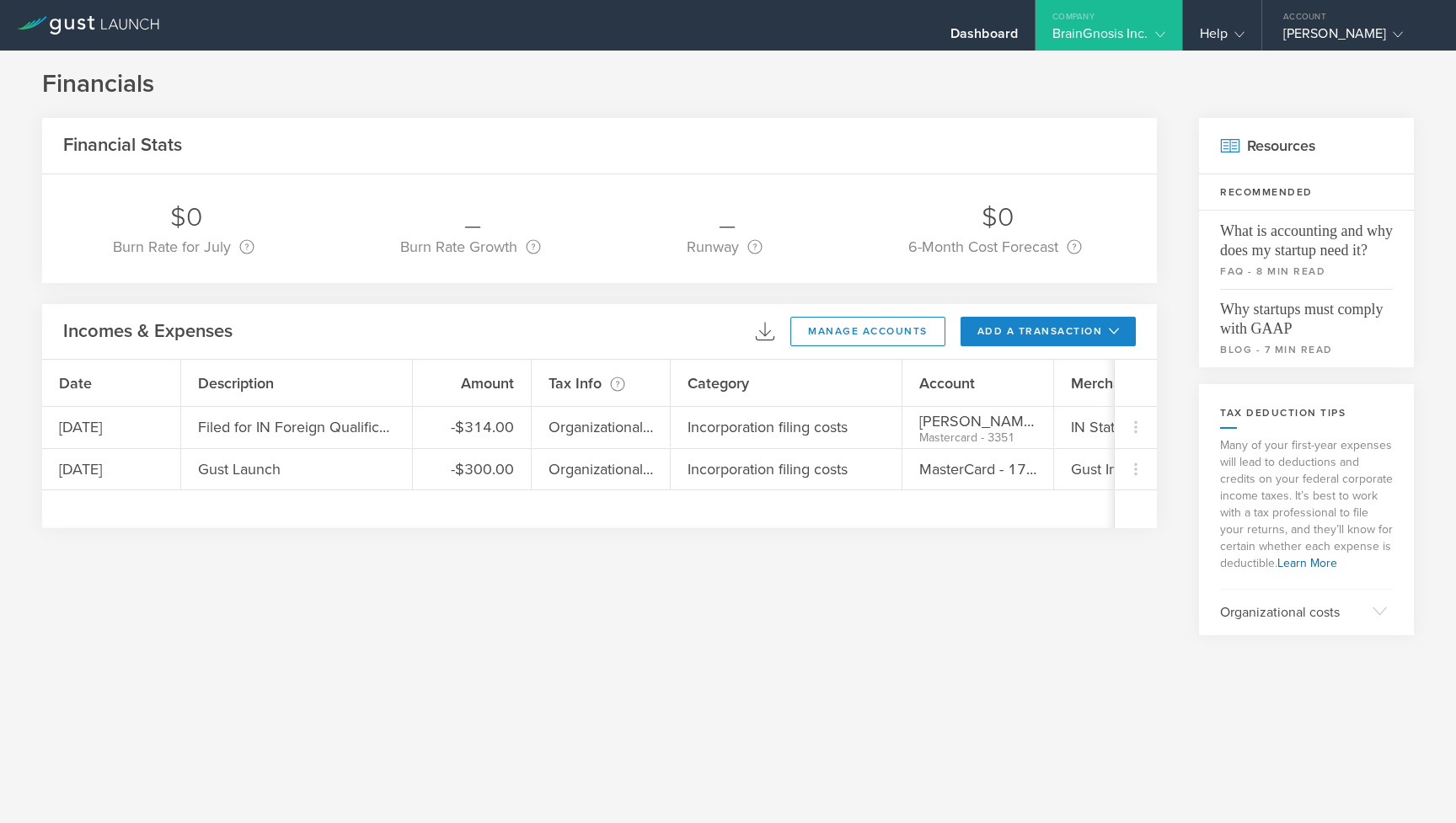
click at [505, 569] on div "Financial Stats $0 Burn Rate for July Your burn rate is how much cash you spend…" at bounding box center [599, 376] width 1115 height 517
click at [873, 332] on button "manage accounts" at bounding box center [867, 331] width 155 height 29
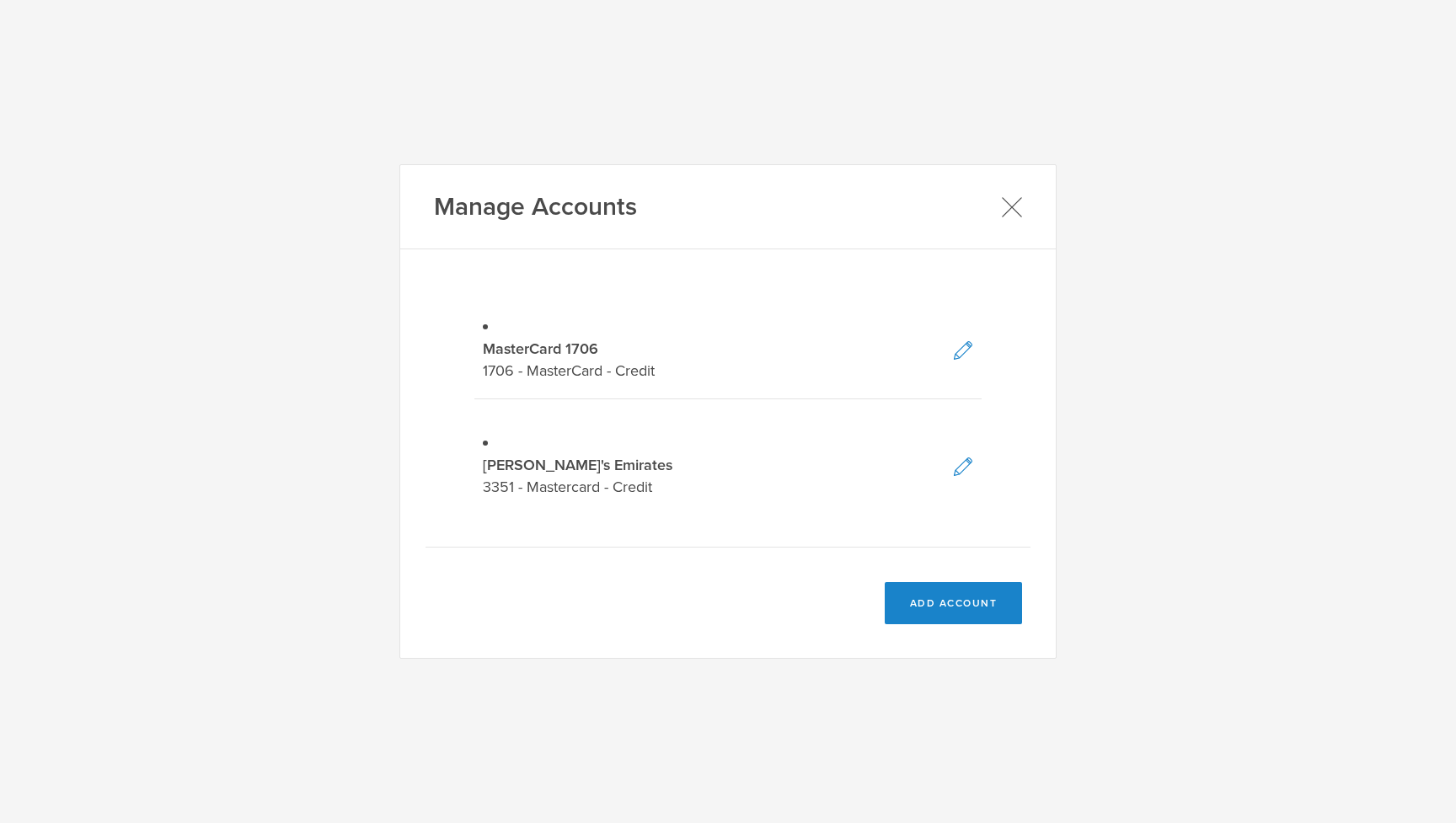
click at [1015, 217] on icon at bounding box center [1012, 207] width 21 height 21
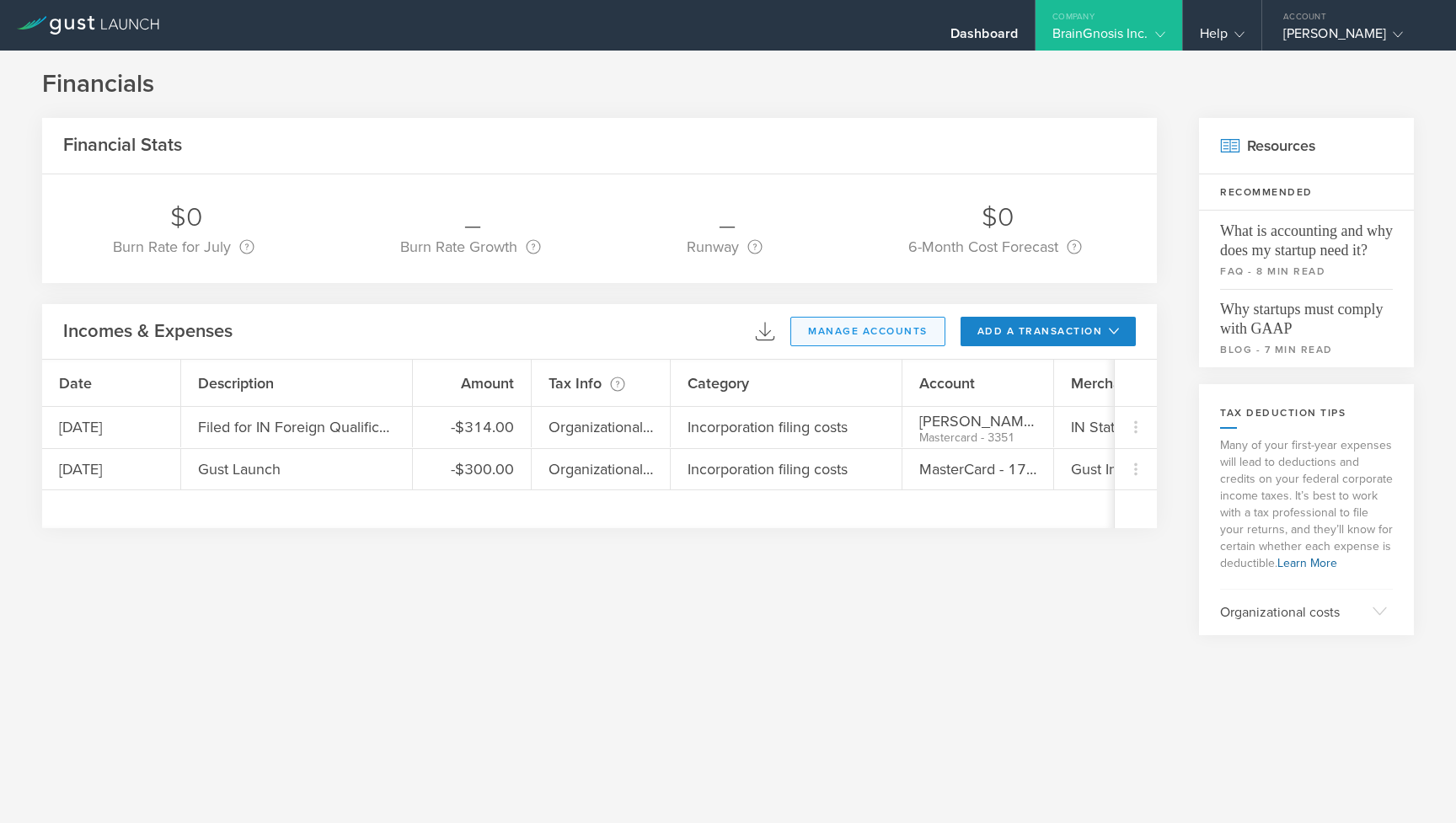
click at [896, 327] on button "manage accounts" at bounding box center [867, 331] width 155 height 29
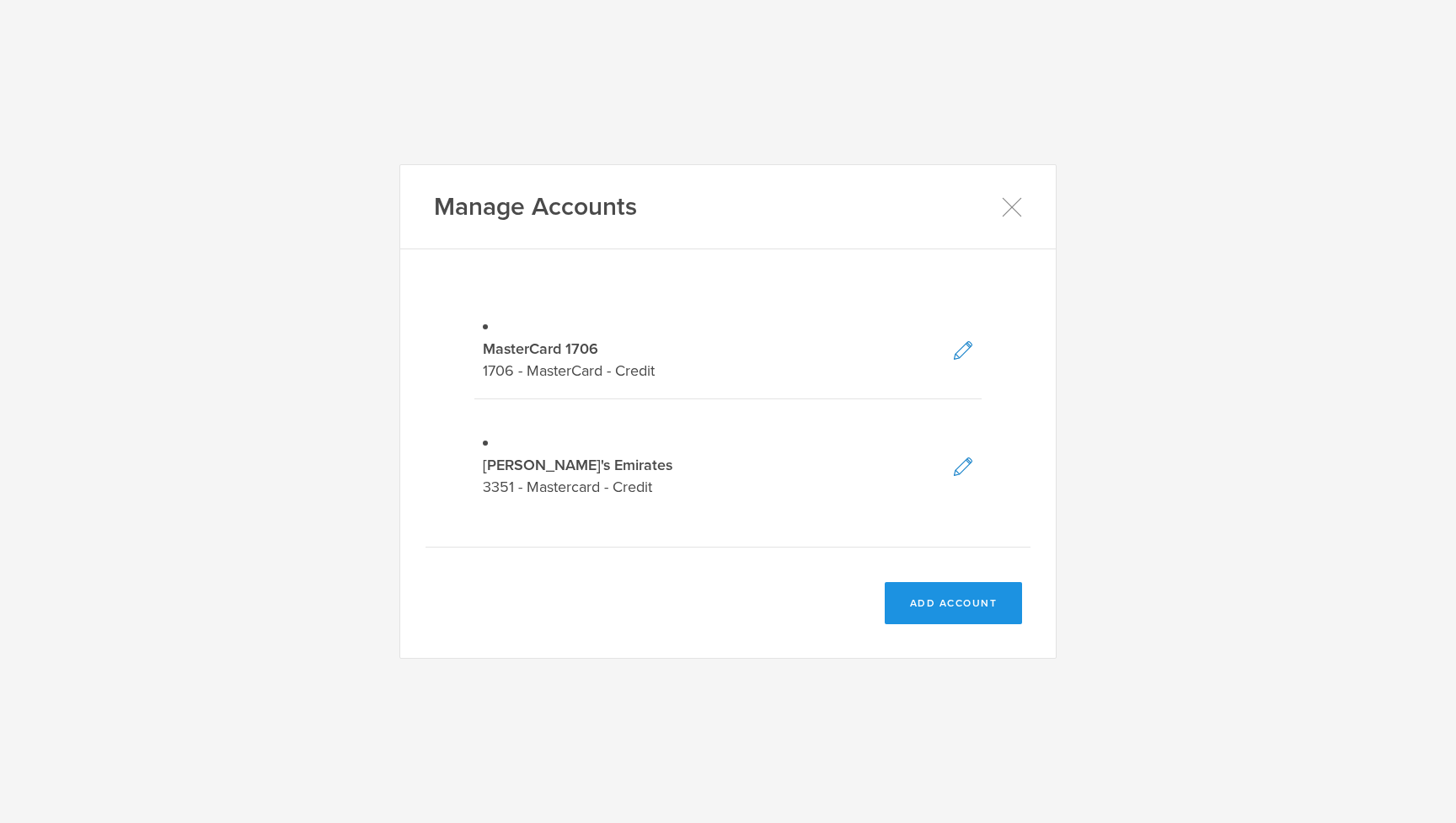
click at [911, 585] on button "add account" at bounding box center [954, 602] width 139 height 42
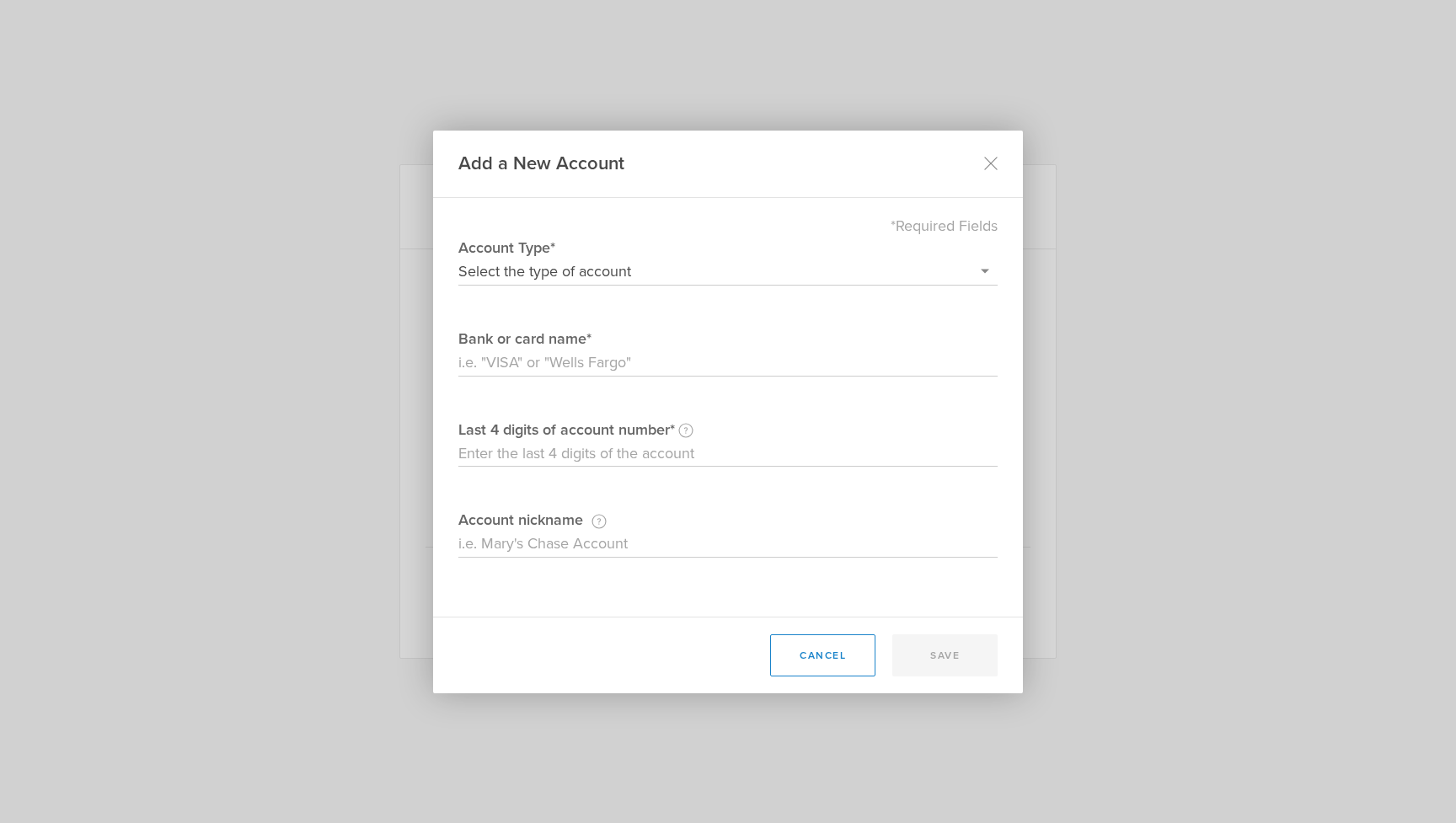
click at [550, 255] on label "Account Type*" at bounding box center [728, 248] width 539 height 22
click at [550, 258] on select "Select the type of account Credit Card Bank Account/Debit Card" at bounding box center [728, 272] width 539 height 27
select select "credit"
click at [528, 363] on input "Bank or card name" at bounding box center [728, 363] width 539 height 27
click at [985, 165] on icon at bounding box center [991, 164] width 14 height 14
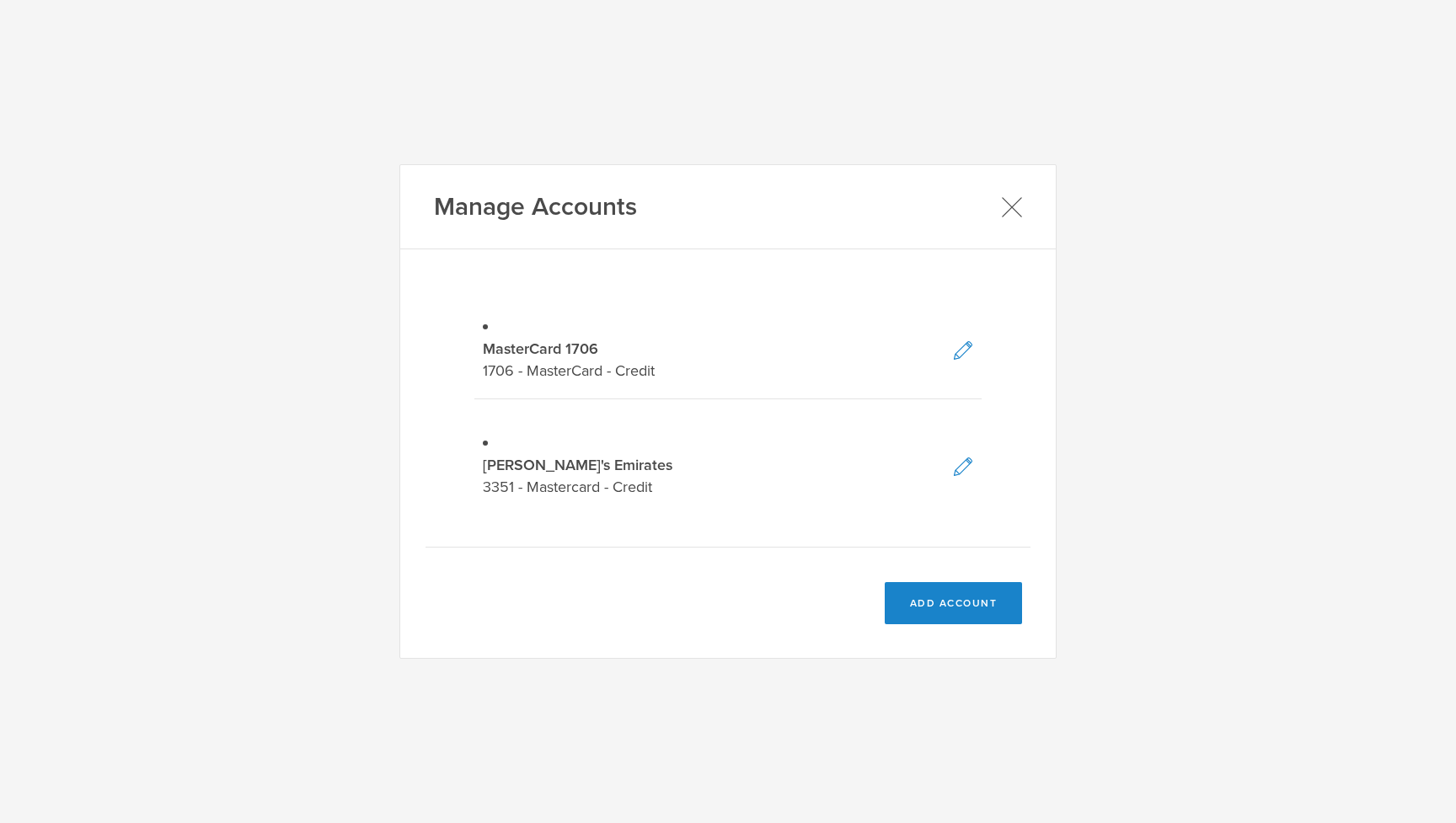
click at [1014, 217] on icon at bounding box center [1012, 207] width 21 height 21
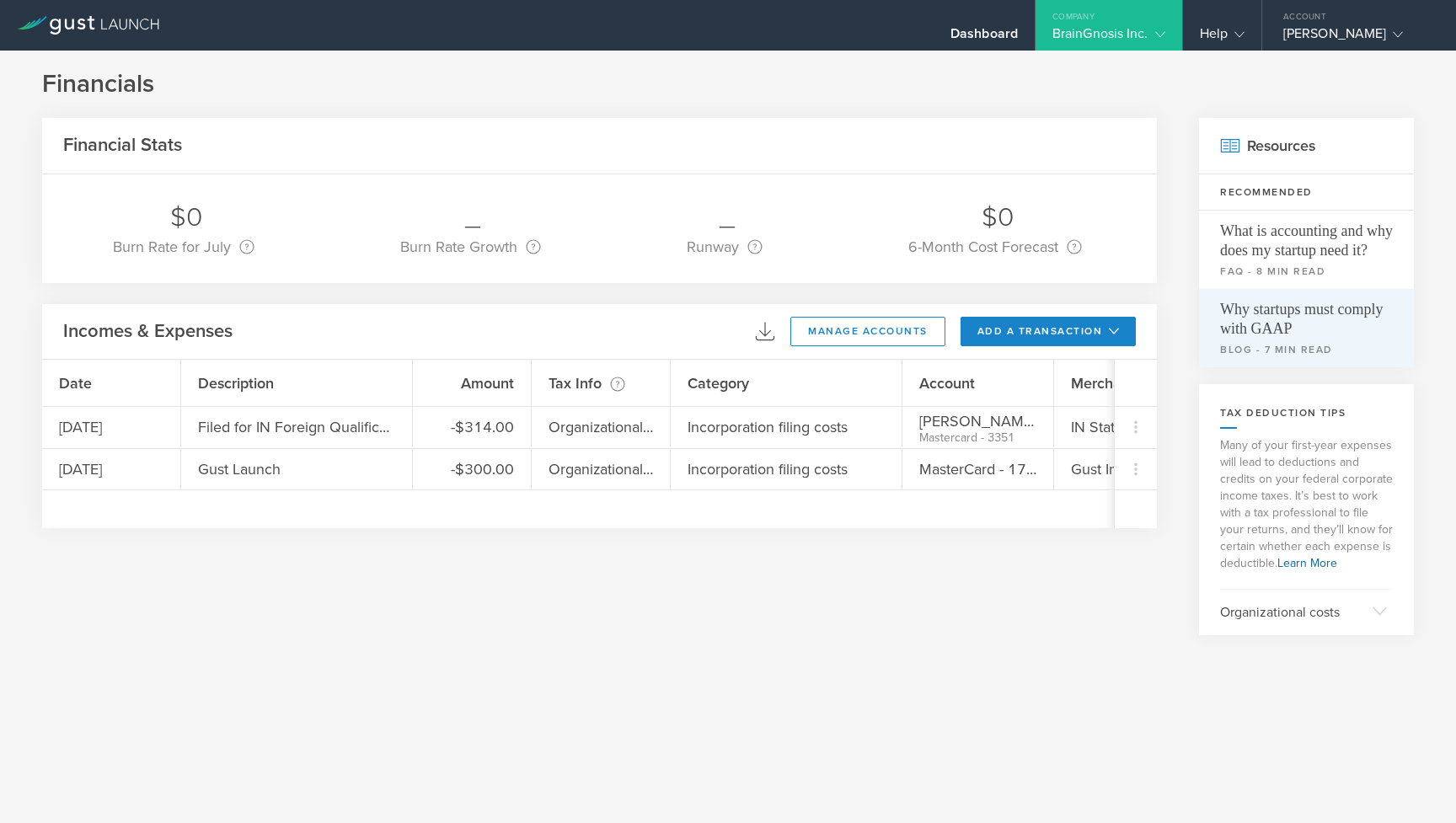
click at [1296, 315] on span "Why startups must comply with GAAP" at bounding box center [1306, 314] width 173 height 50
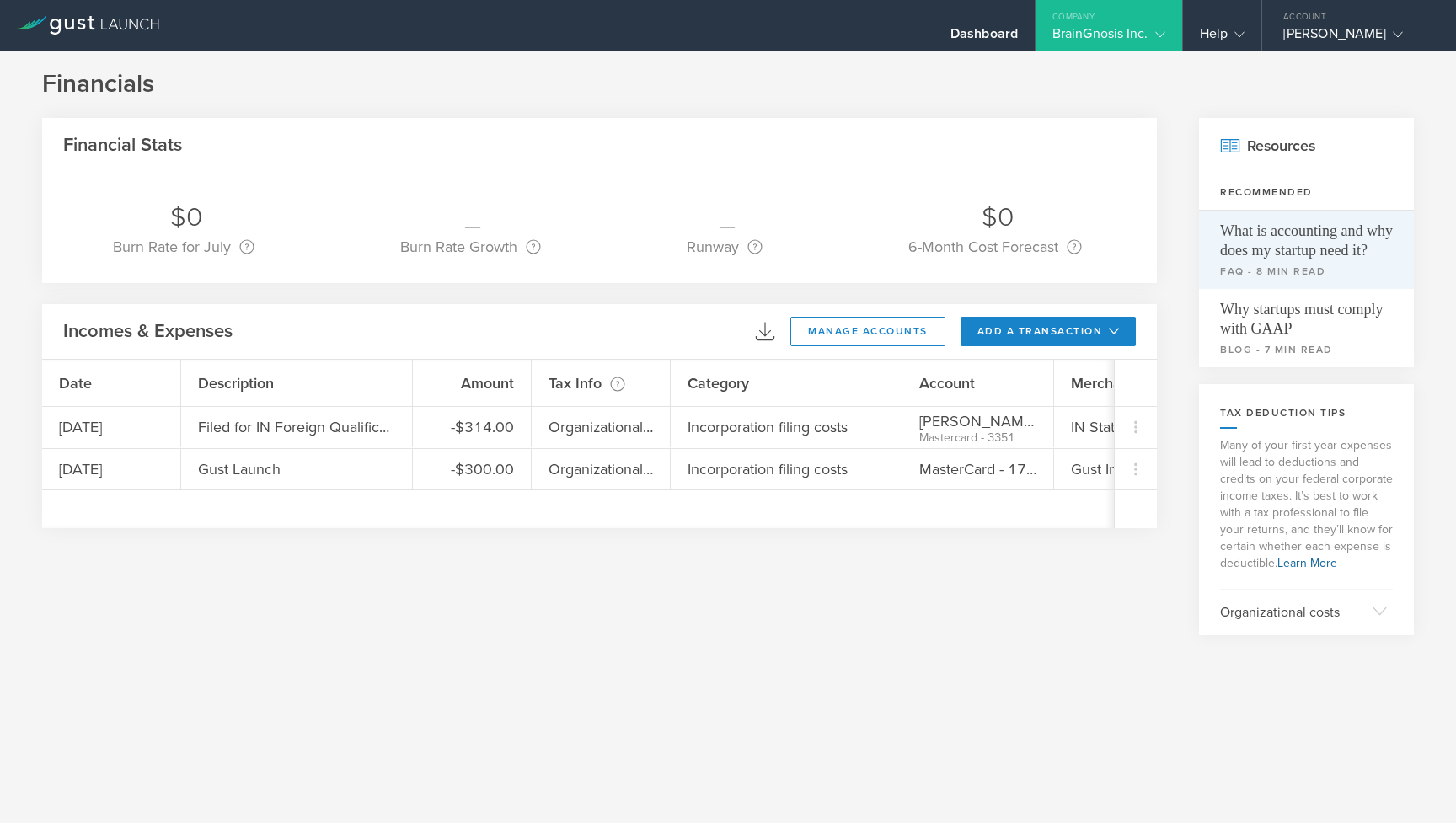
click at [1258, 259] on span "What is accounting and why does my startup need it?" at bounding box center [1306, 236] width 173 height 50
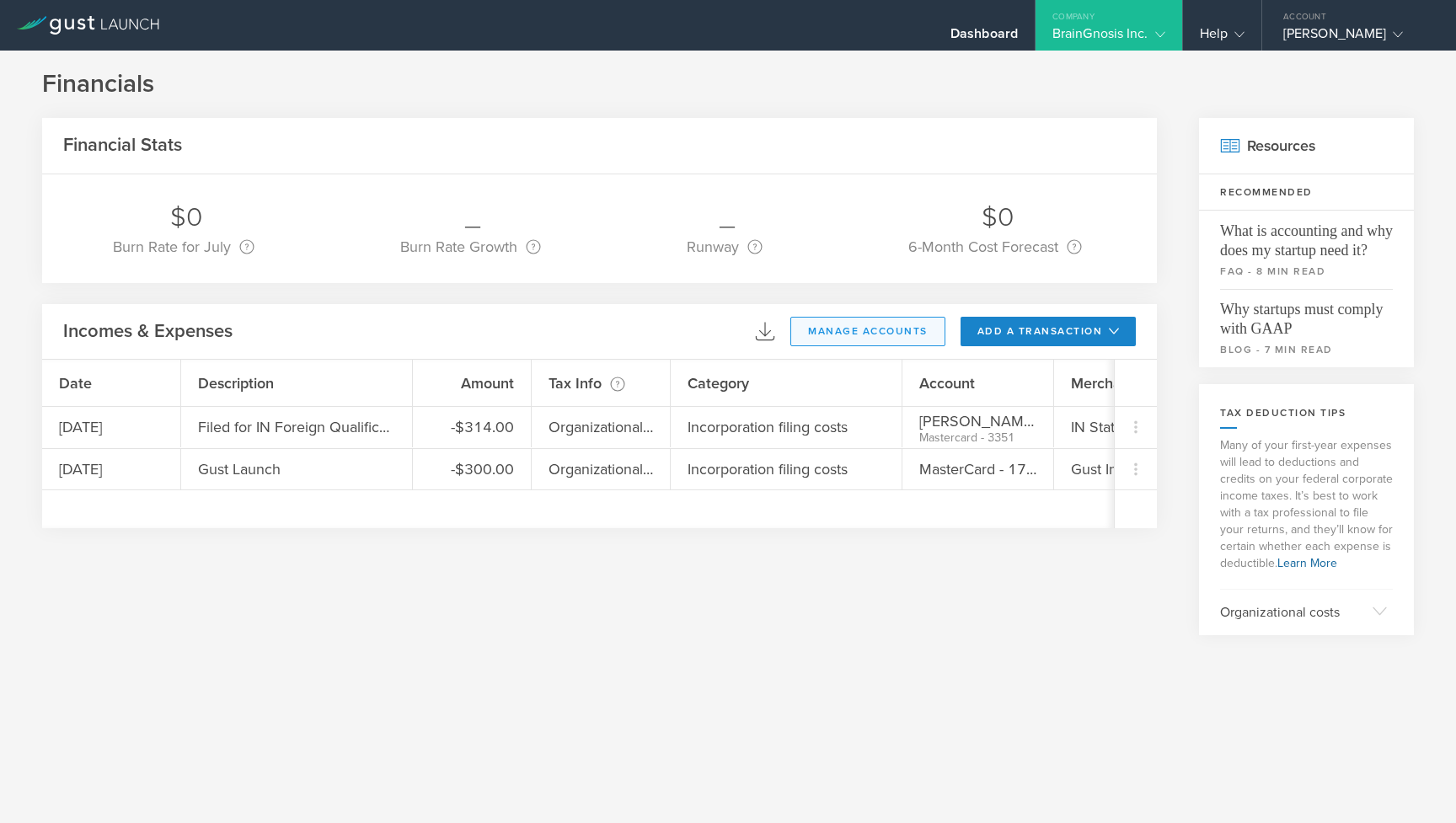
click at [879, 338] on button "manage accounts" at bounding box center [867, 331] width 155 height 29
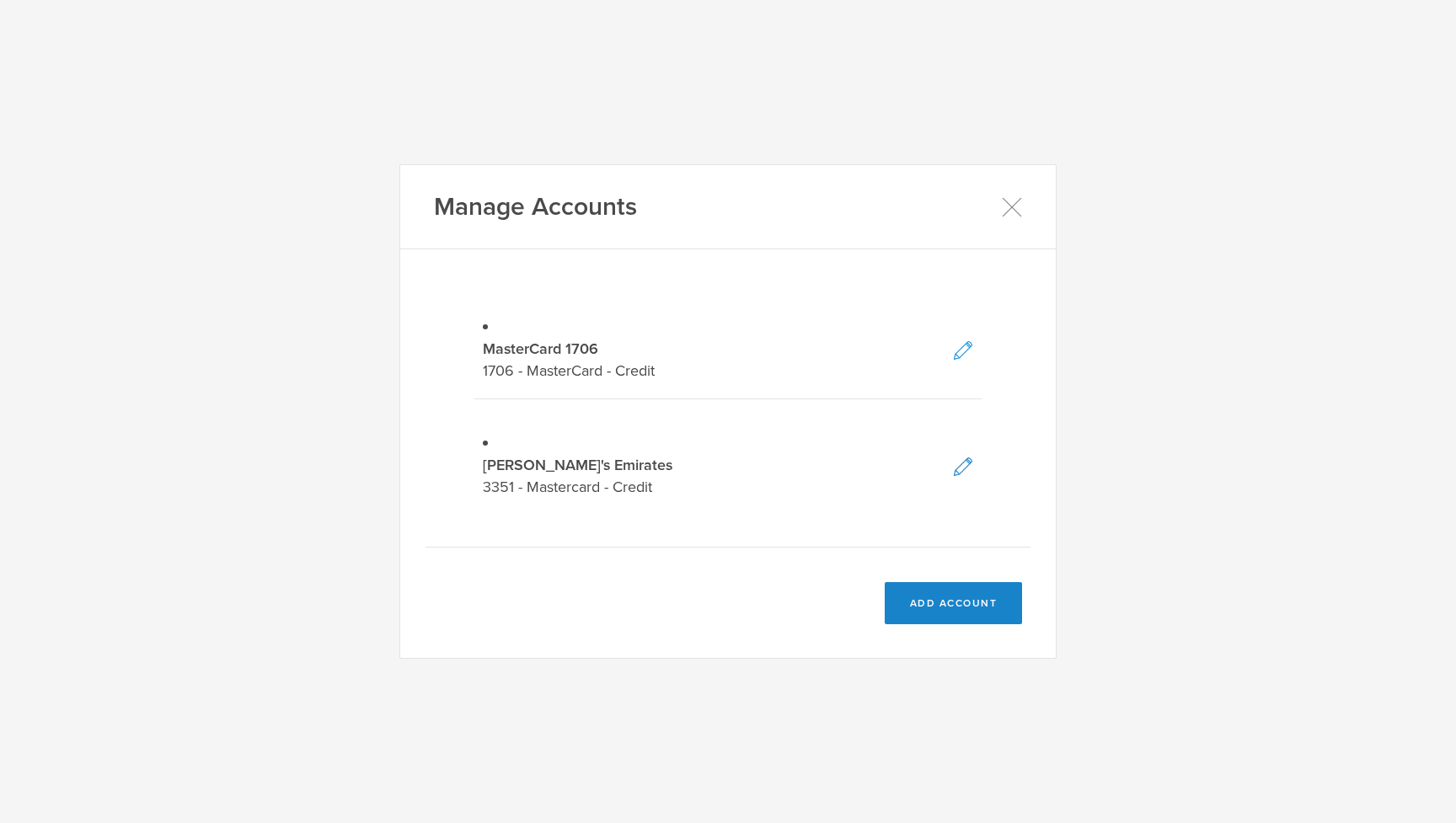
click at [961, 347] on icon at bounding box center [963, 350] width 21 height 21
select select "credit"
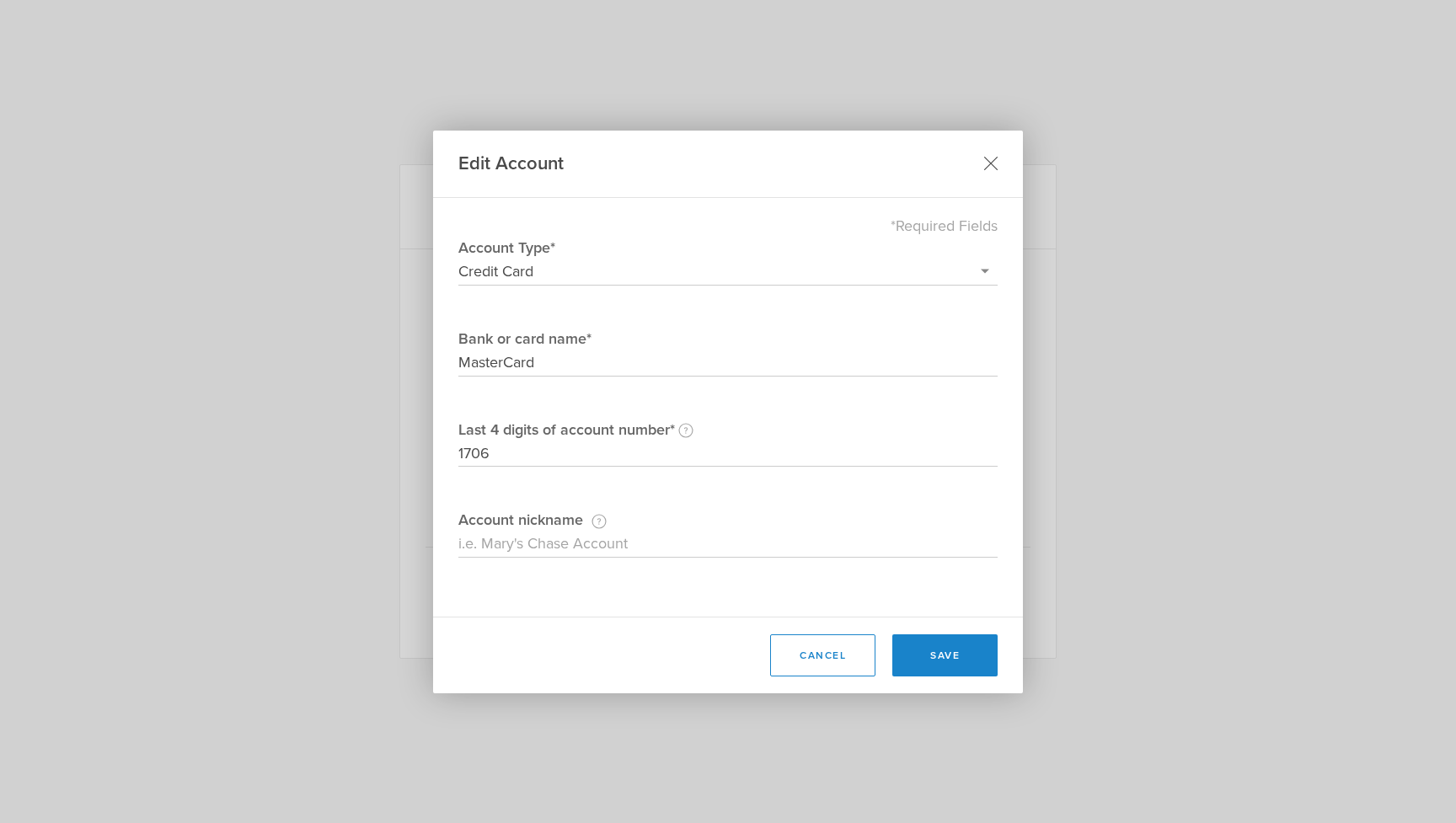
click at [987, 167] on icon at bounding box center [991, 164] width 14 height 14
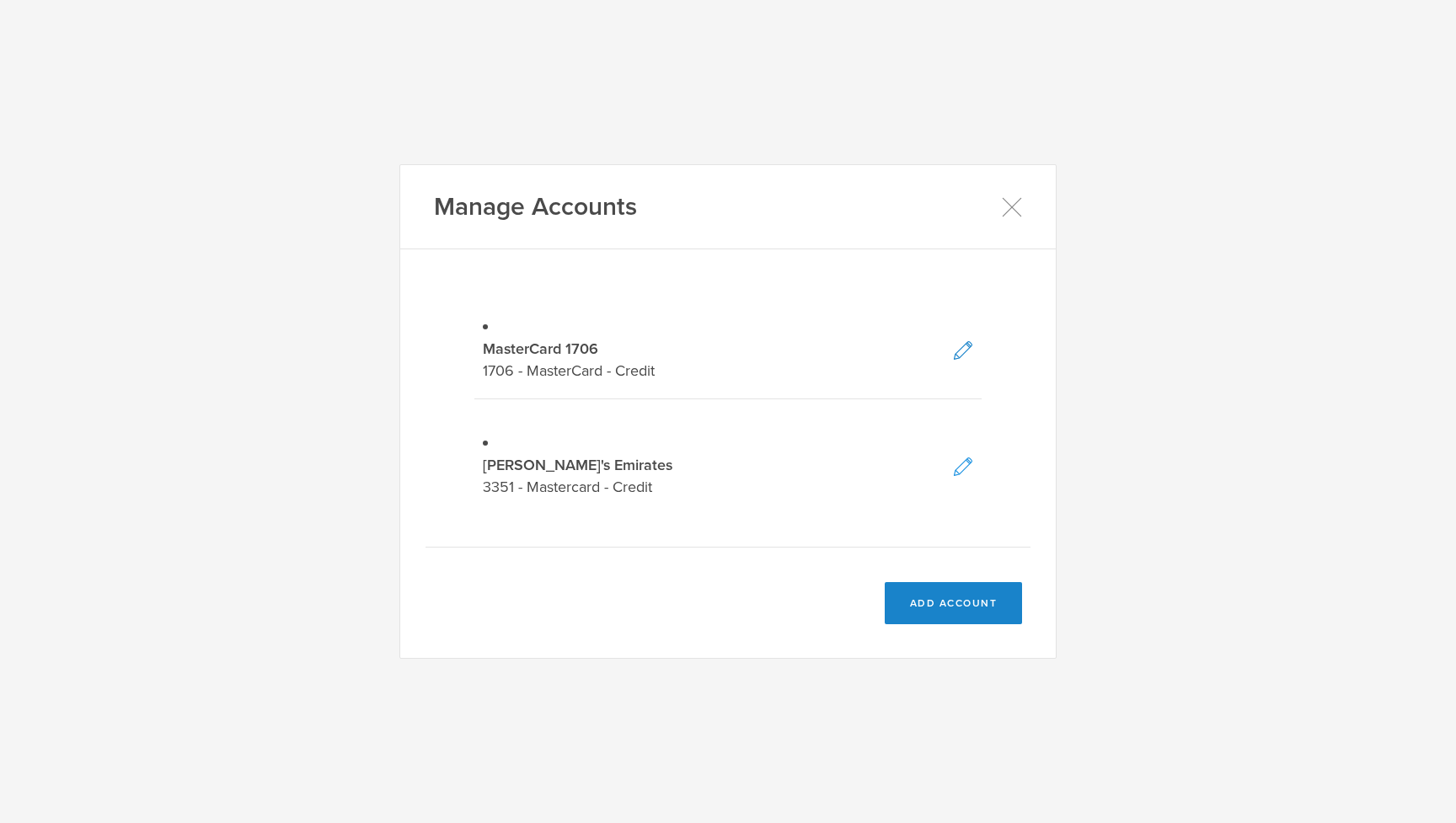
click at [957, 457] on icon at bounding box center [963, 466] width 21 height 21
select select "credit"
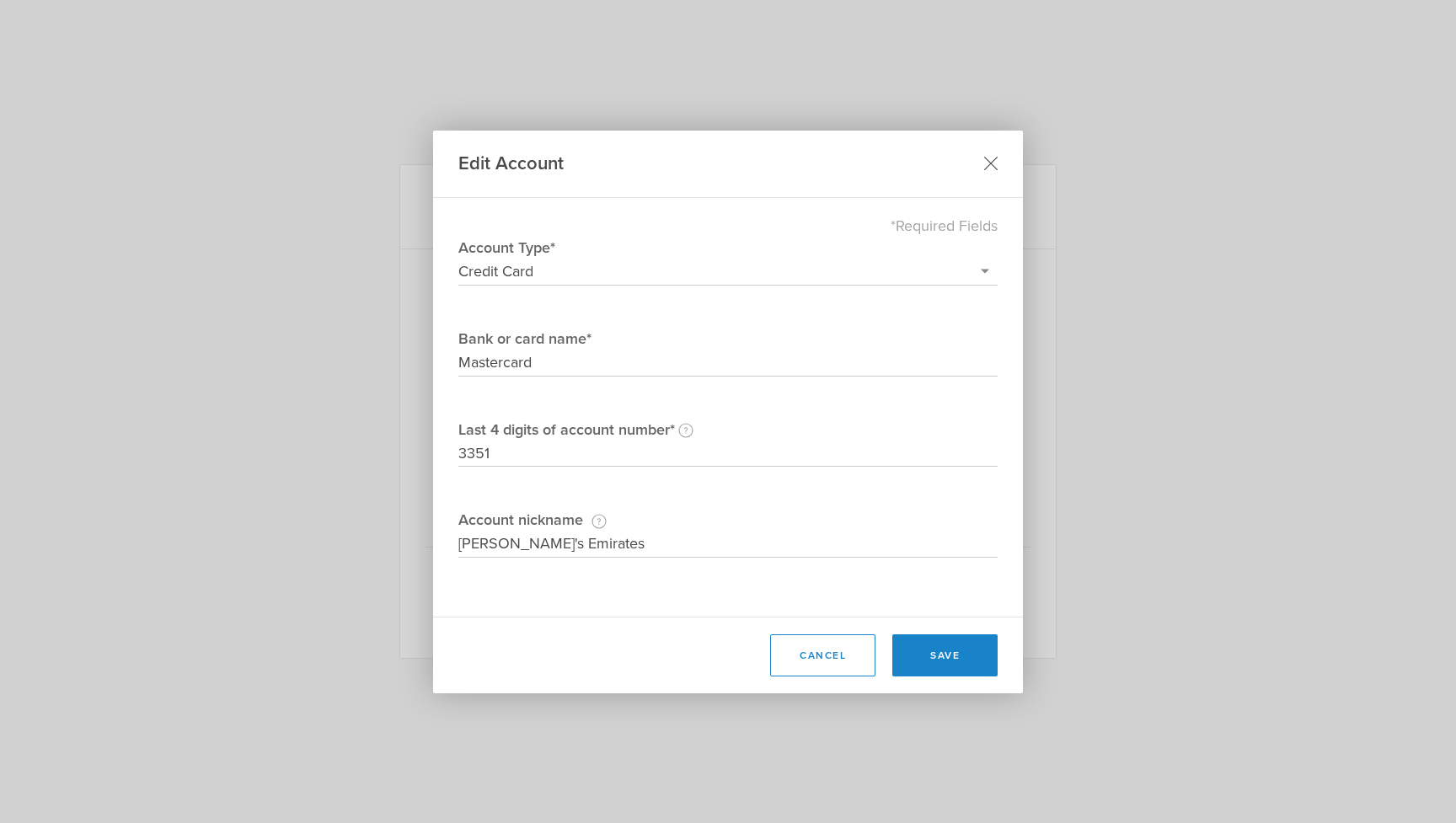
click at [993, 166] on icon at bounding box center [991, 164] width 13 height 13
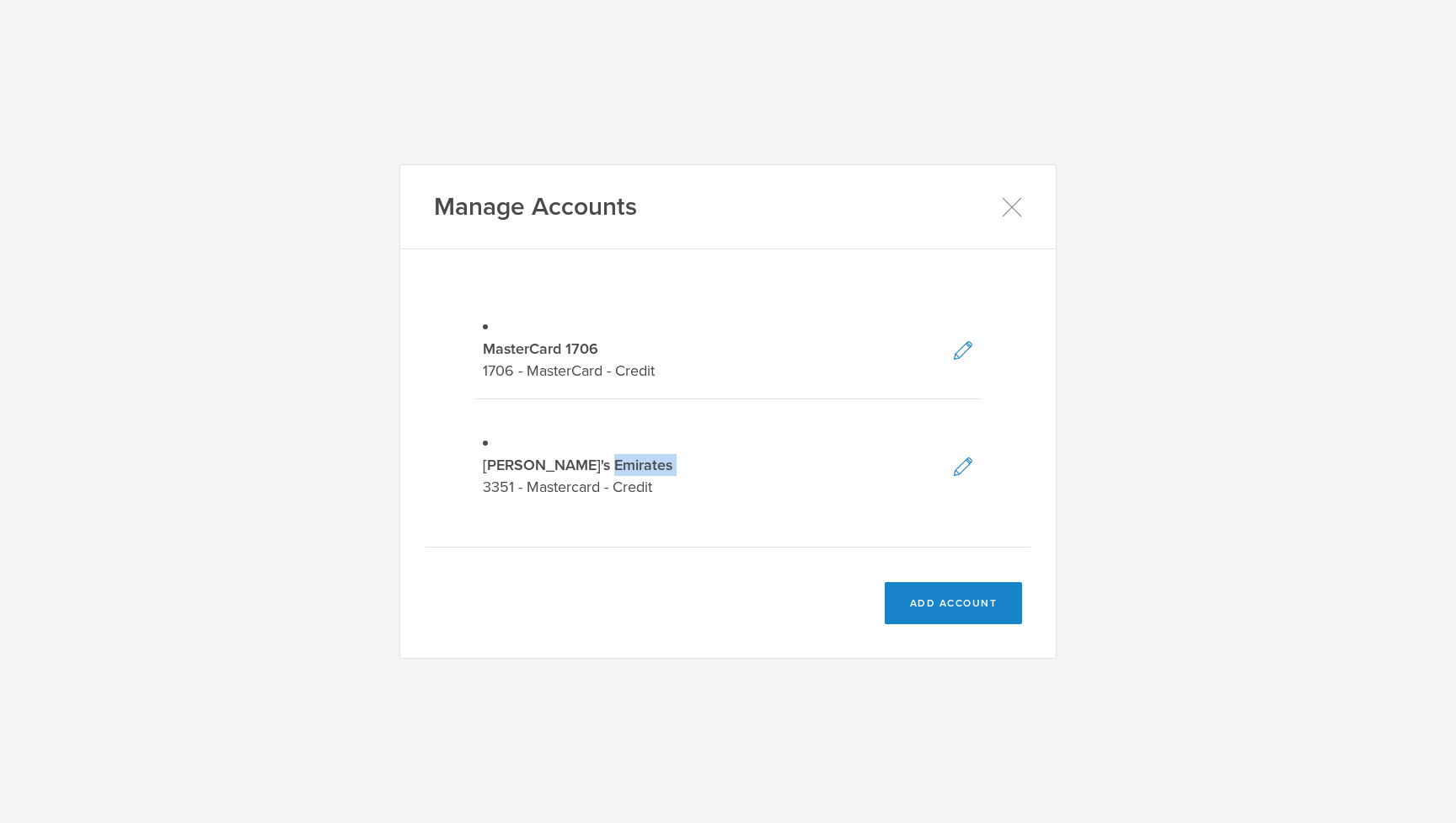
click at [486, 454] on div "Nidhi's Emirates 3351 - Mastercard - Credit" at bounding box center [728, 475] width 491 height 44
click at [1006, 217] on icon at bounding box center [1012, 207] width 21 height 21
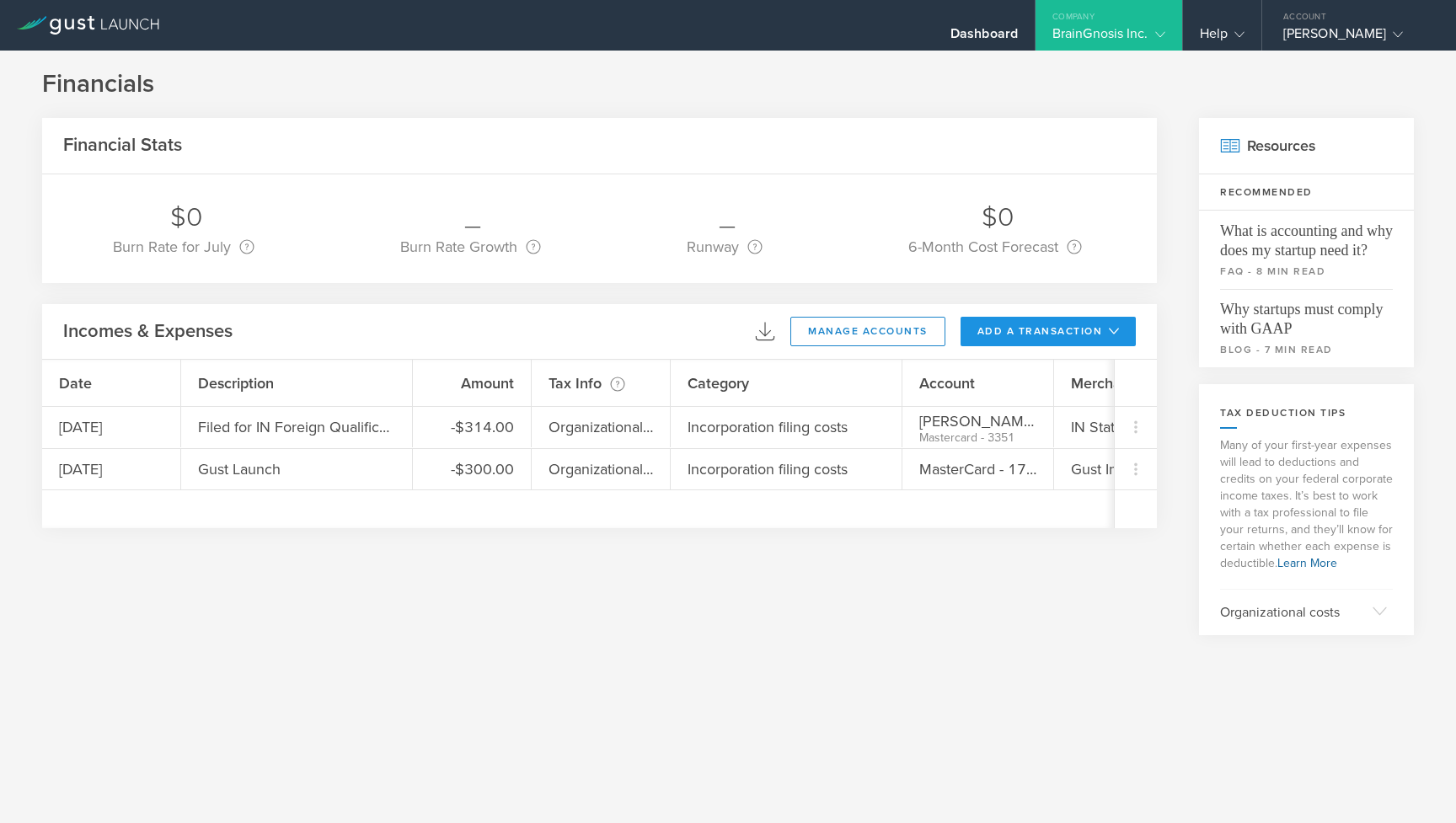
click at [991, 325] on button "add a transaction" at bounding box center [1048, 331] width 176 height 29
click at [879, 624] on div at bounding box center [728, 411] width 1456 height 823
click at [1017, 340] on button "add a transaction" at bounding box center [1048, 331] width 176 height 29
click at [1035, 412] on li "Add Income" at bounding box center [1080, 402] width 98 height 33
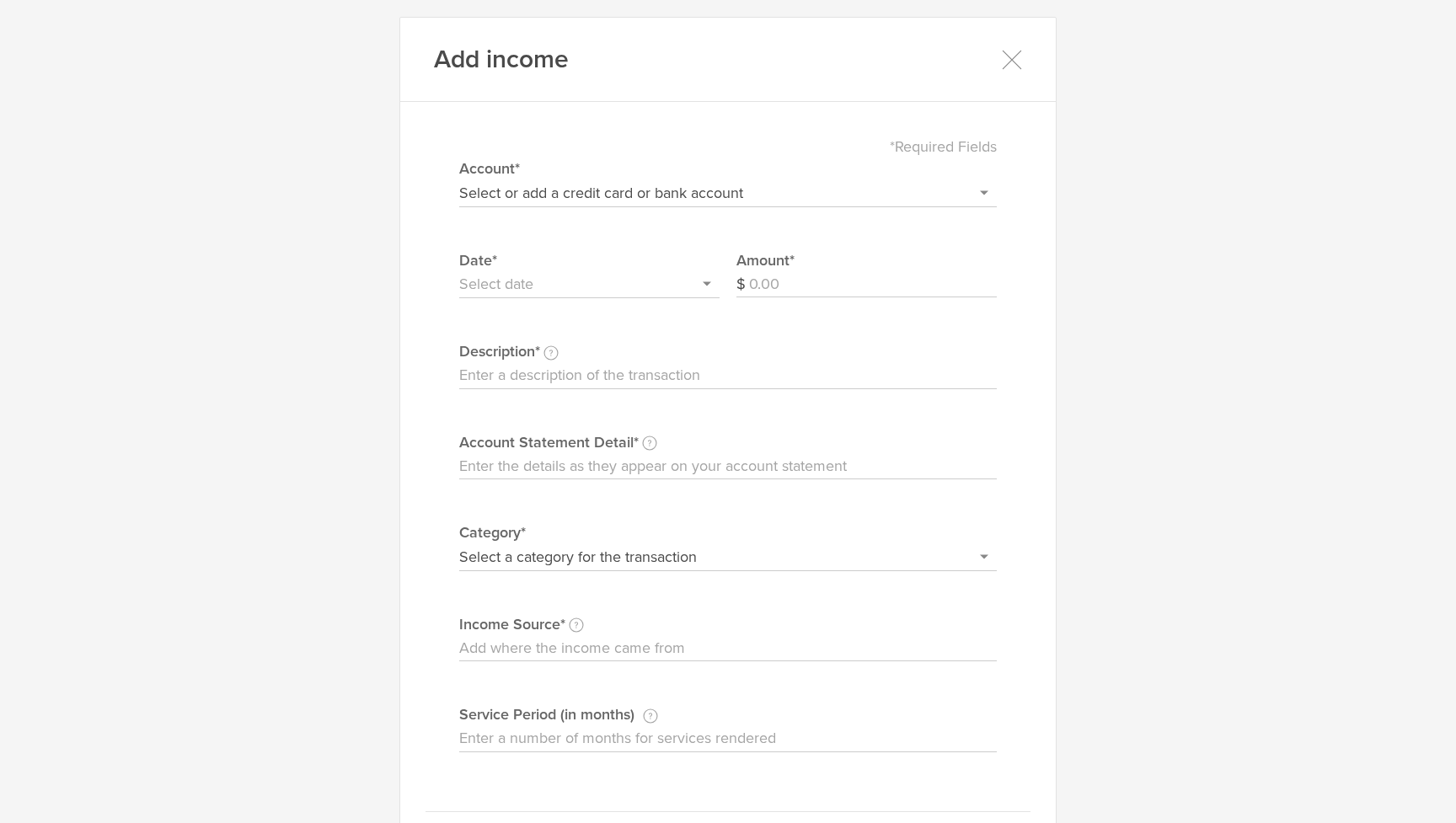
drag, startPoint x: 891, startPoint y: 202, endPoint x: 1091, endPoint y: 239, distance: 203.4
click at [1091, 239] on div "Add income *Required Fields Select or add a credit card or bank account MasterC…" at bounding box center [728, 411] width 1456 height 823
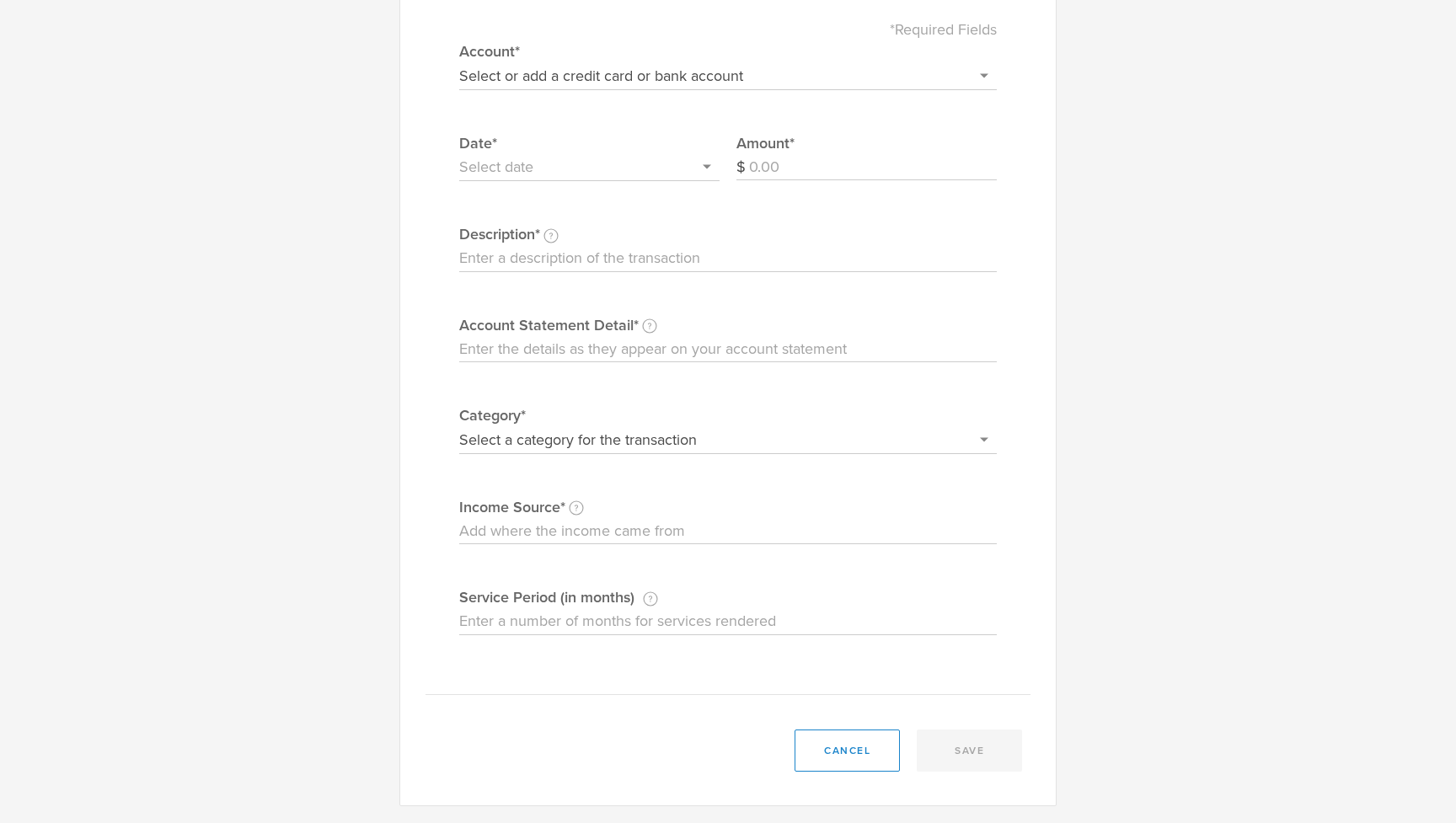
scroll to position [117, 0]
click at [731, 424] on label "Category*" at bounding box center [728, 415] width 537 height 22
click at [731, 426] on select "Select a category for the transaction Founder investment Revenue/sales Refund A…" at bounding box center [728, 440] width 537 height 27
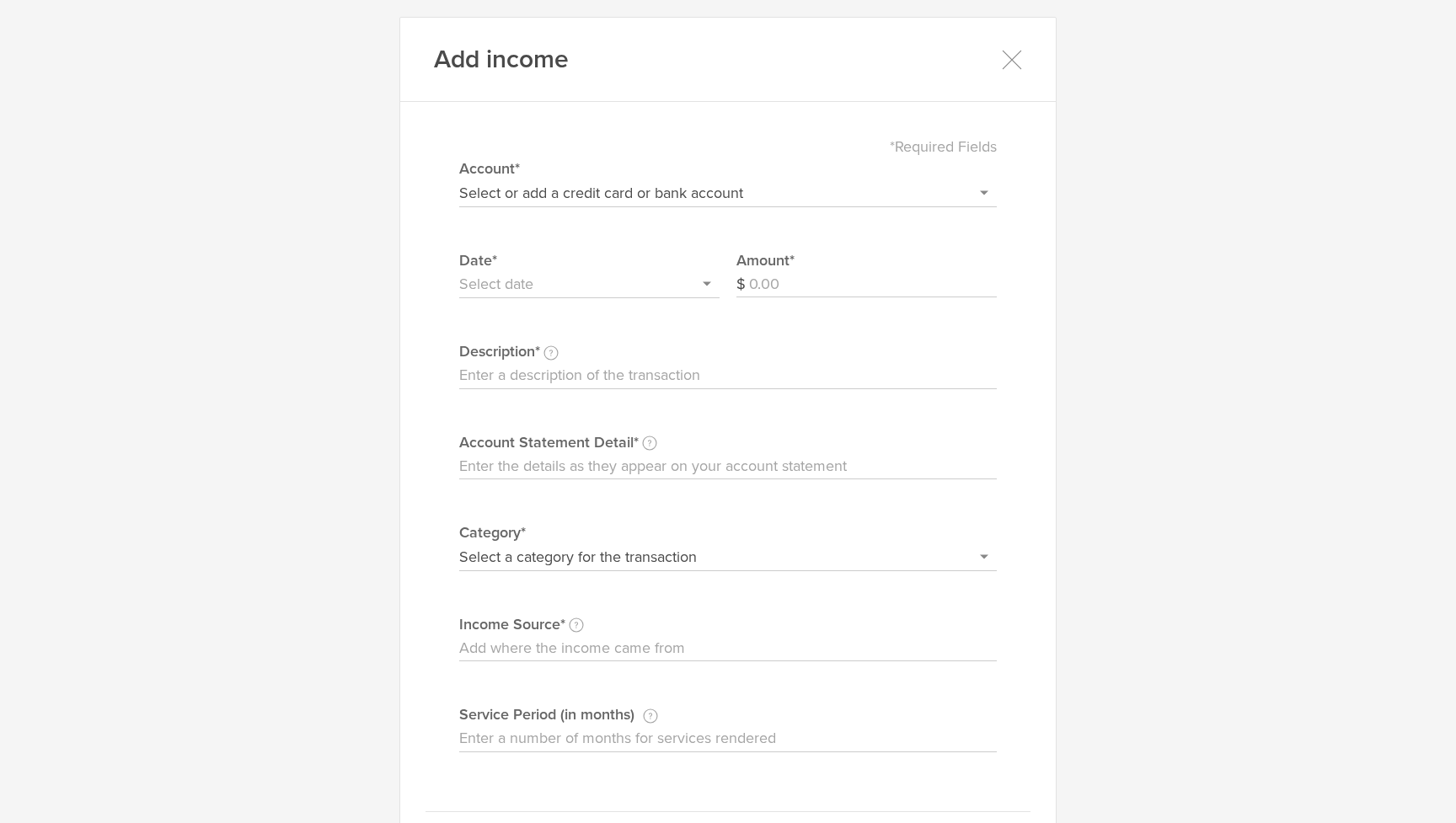
scroll to position [0, 0]
select select "Founder investment"
click at [585, 469] on input "Account Statement Detail Write the full description as it appears on your bank …" at bounding box center [728, 466] width 537 height 27
click at [643, 440] on circle at bounding box center [649, 442] width 13 height 13
click at [643, 453] on input "Account Statement Detail Write the full description as it appears on your bank …" at bounding box center [728, 466] width 537 height 27
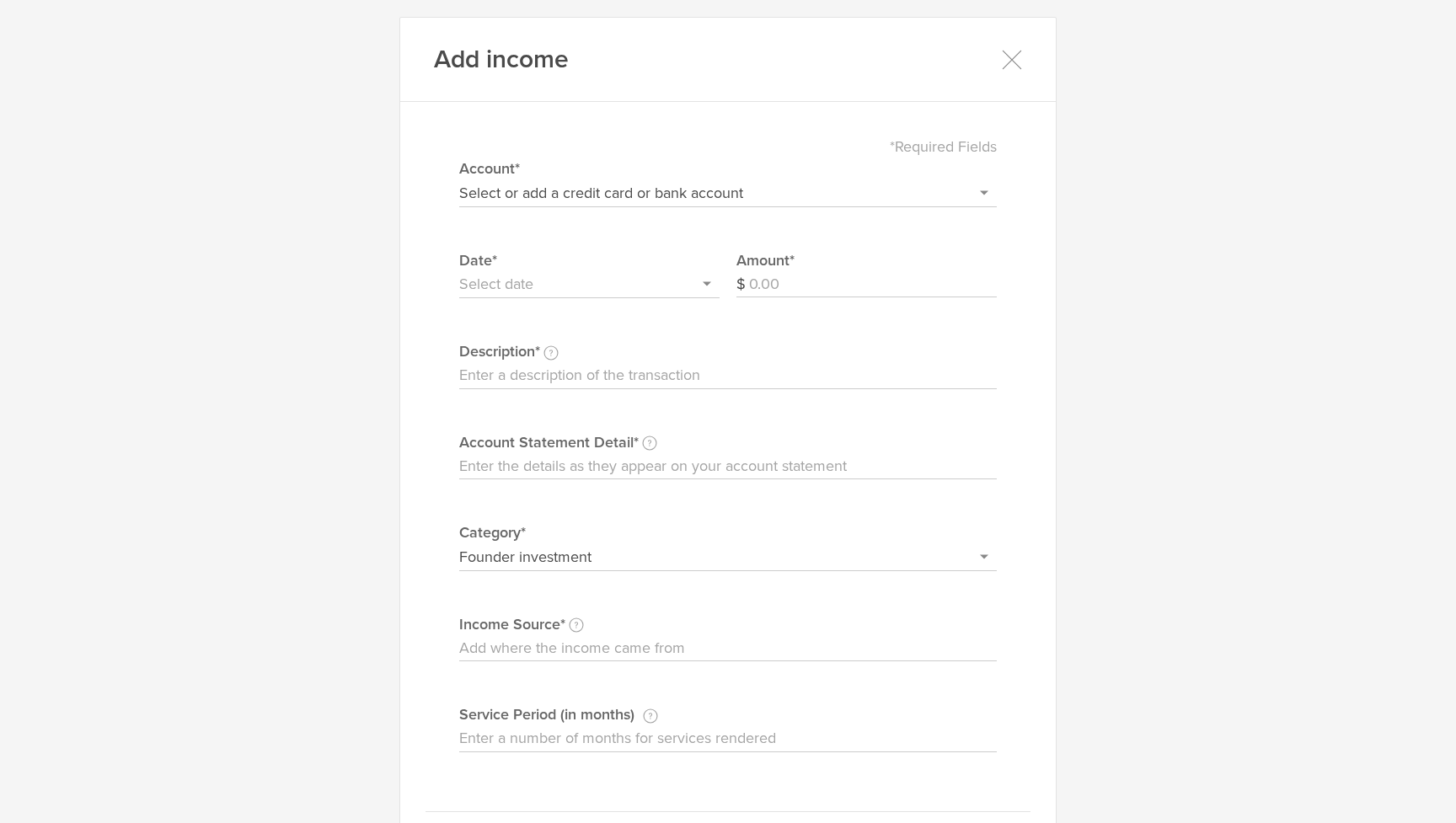
click at [544, 378] on input "Description This description is for your own reference." at bounding box center [728, 375] width 537 height 27
click at [1015, 64] on icon at bounding box center [1012, 60] width 21 height 21
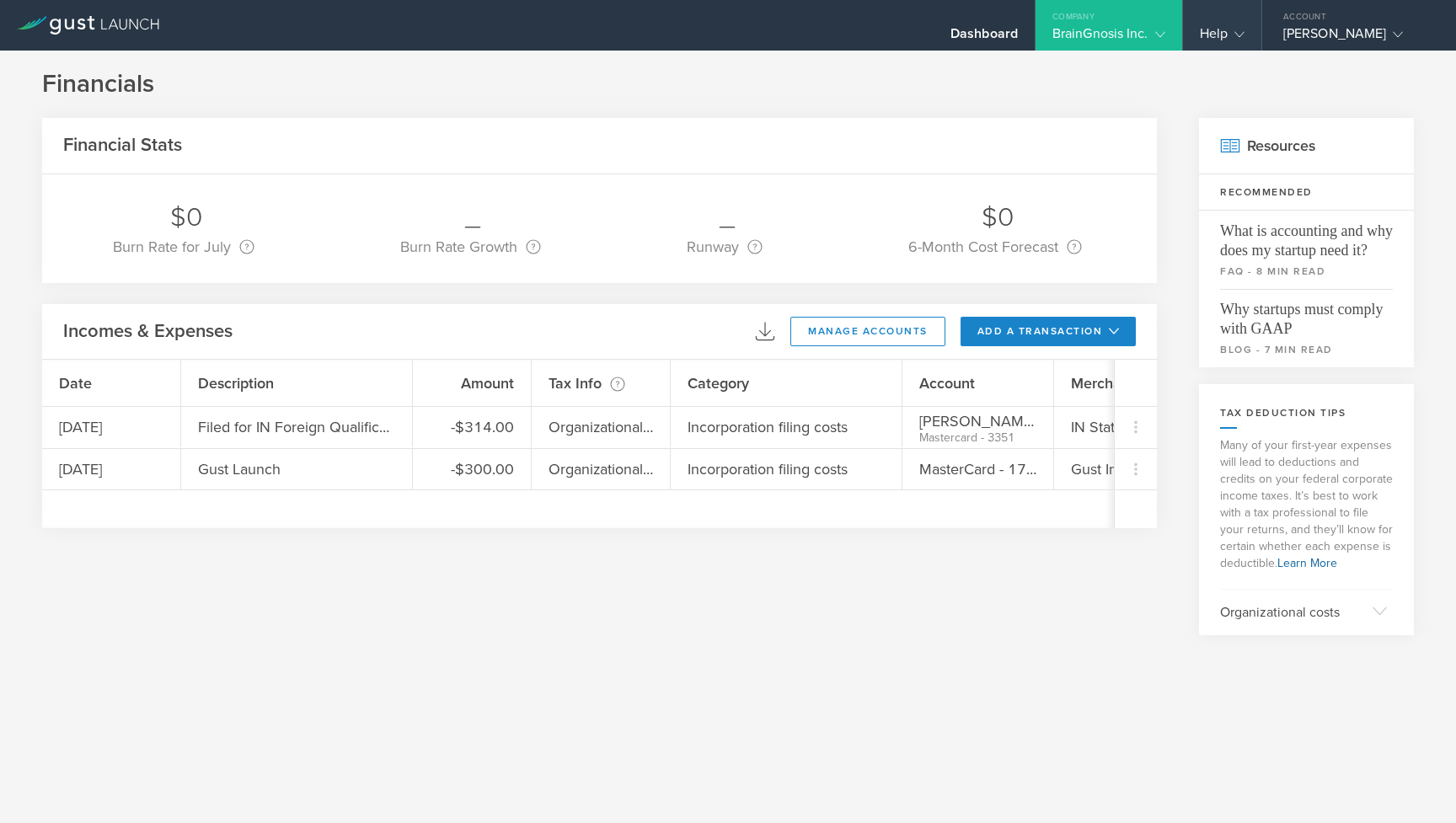
click at [1228, 26] on gust-icon at bounding box center [1235, 33] width 17 height 17
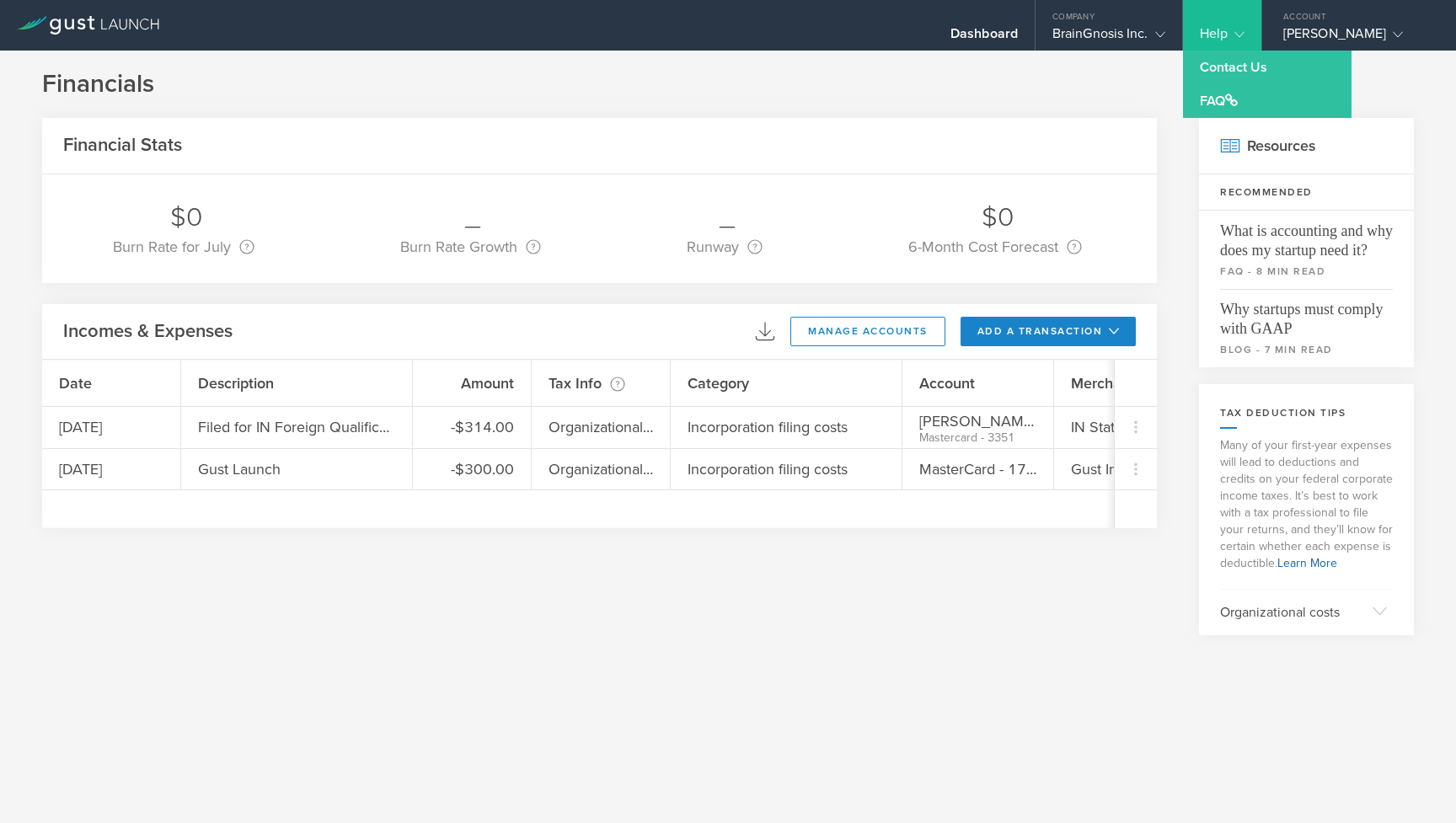
click at [1127, 67] on h1 "Financials" at bounding box center [728, 84] width 1372 height 34
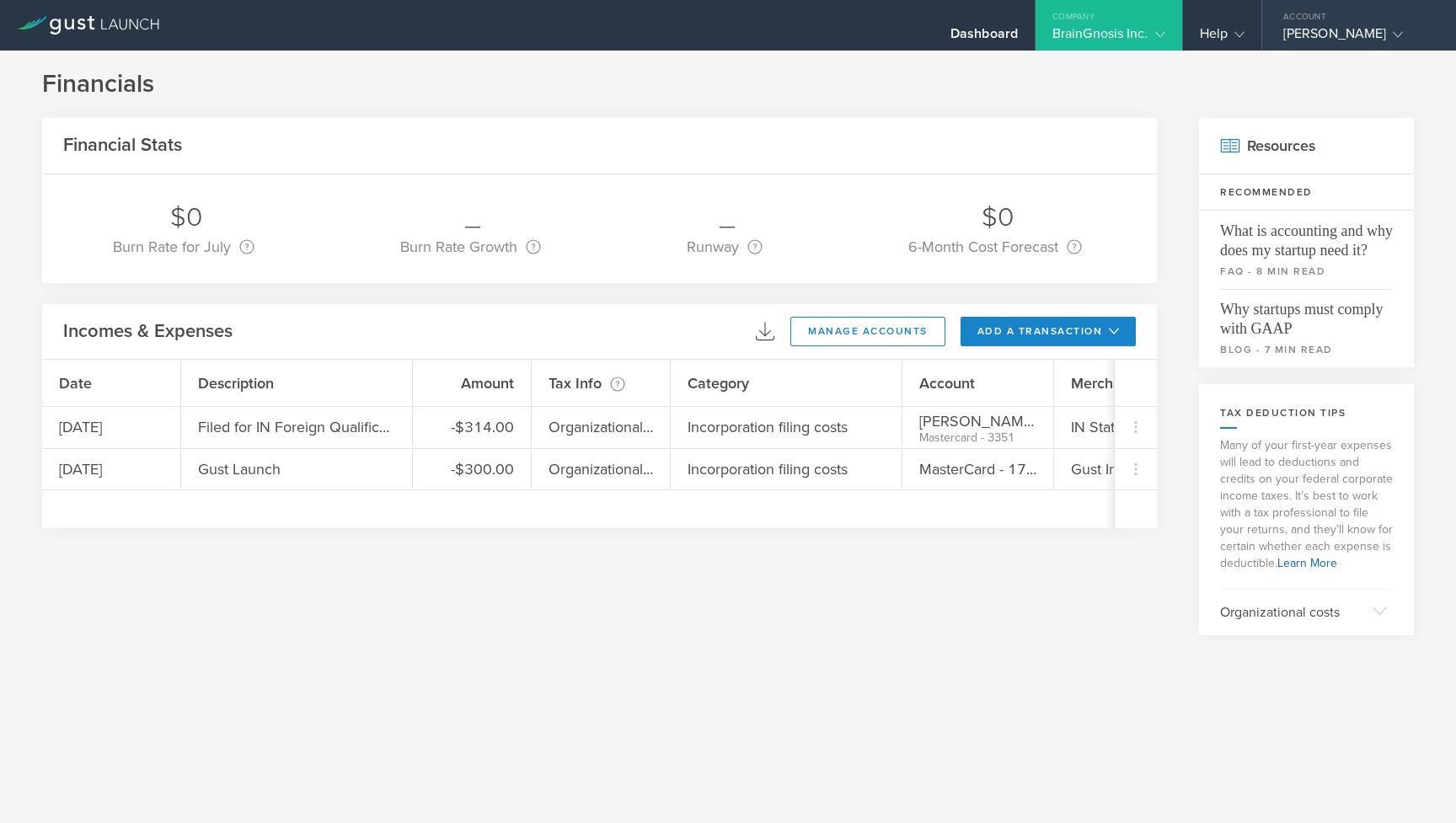
click at [1308, 31] on div "Gaurav Chopra" at bounding box center [1355, 38] width 143 height 25
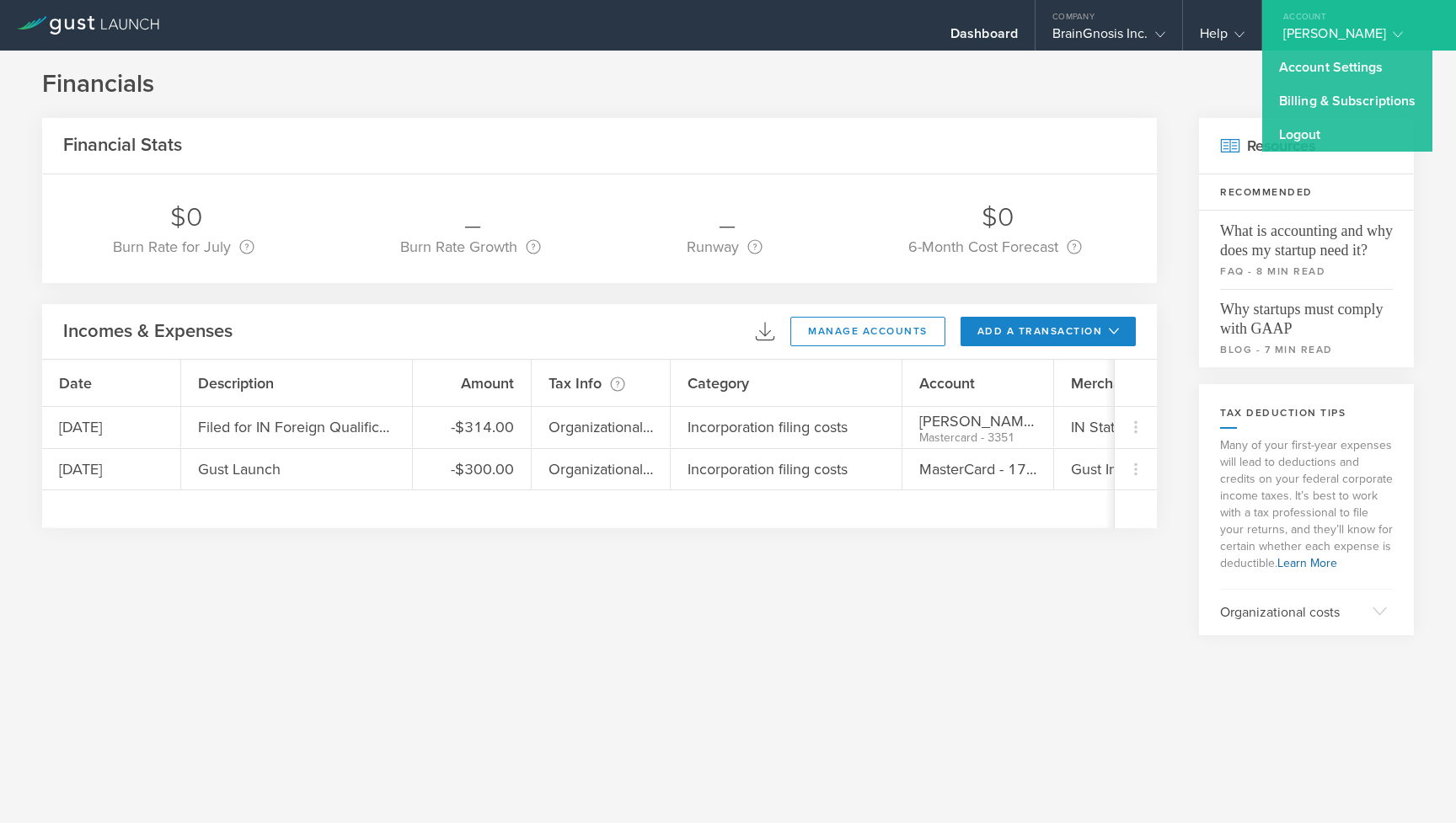
click at [1211, 88] on h1 "Financials" at bounding box center [728, 84] width 1372 height 34
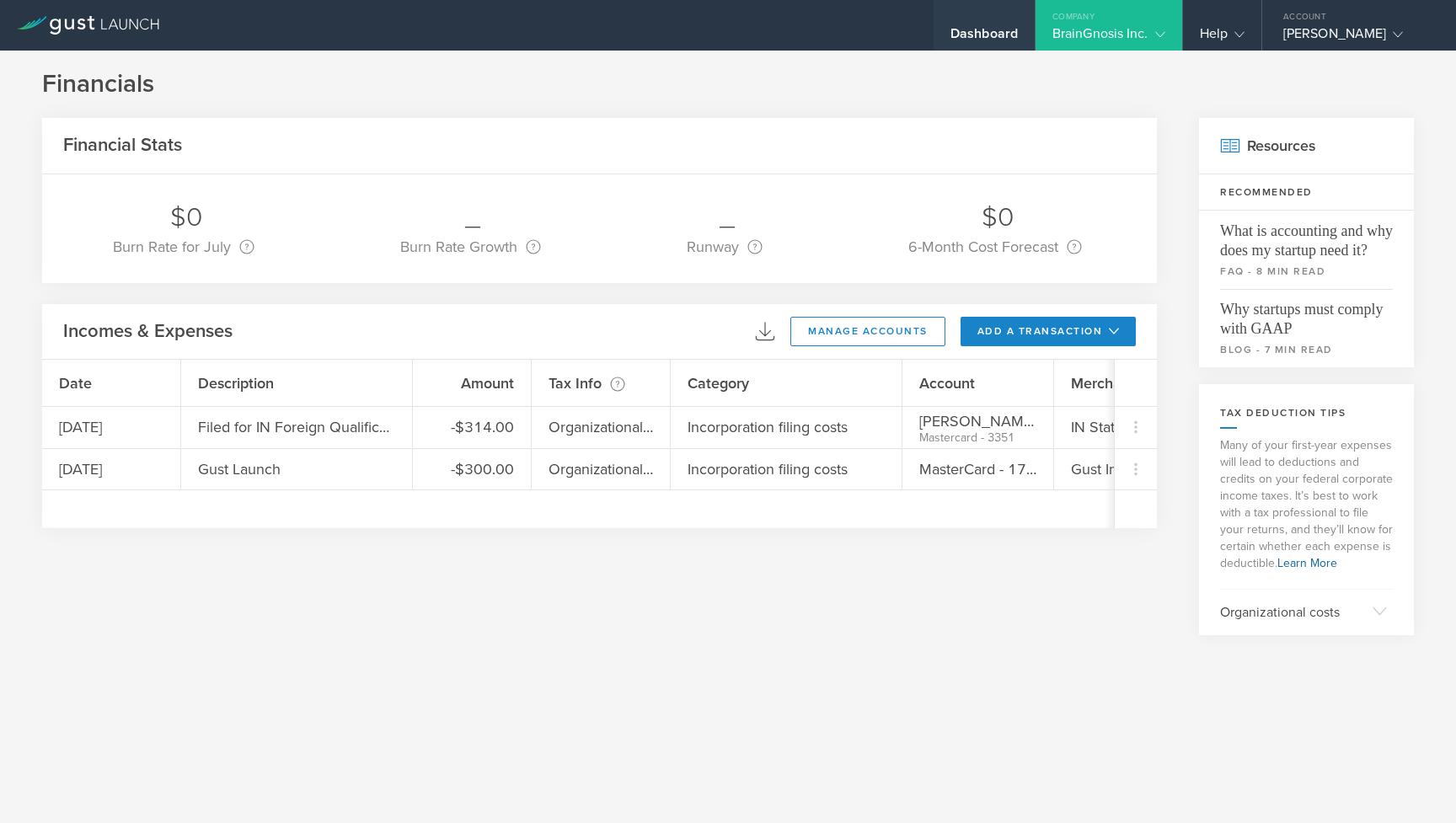
click at [985, 30] on div "Dashboard" at bounding box center [983, 38] width 67 height 25
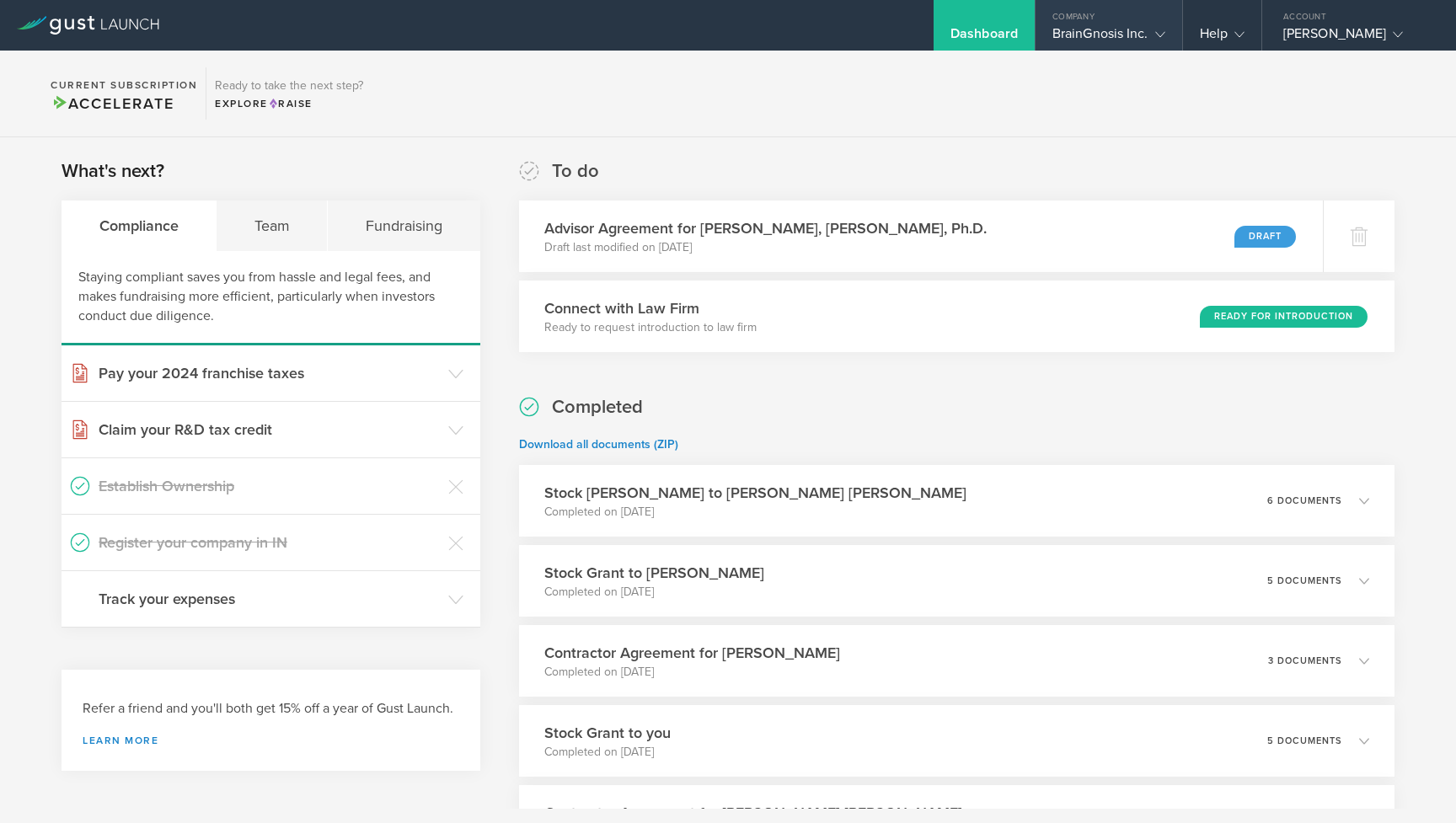
click at [1100, 30] on div "BrainGnosis Inc." at bounding box center [1108, 38] width 113 height 25
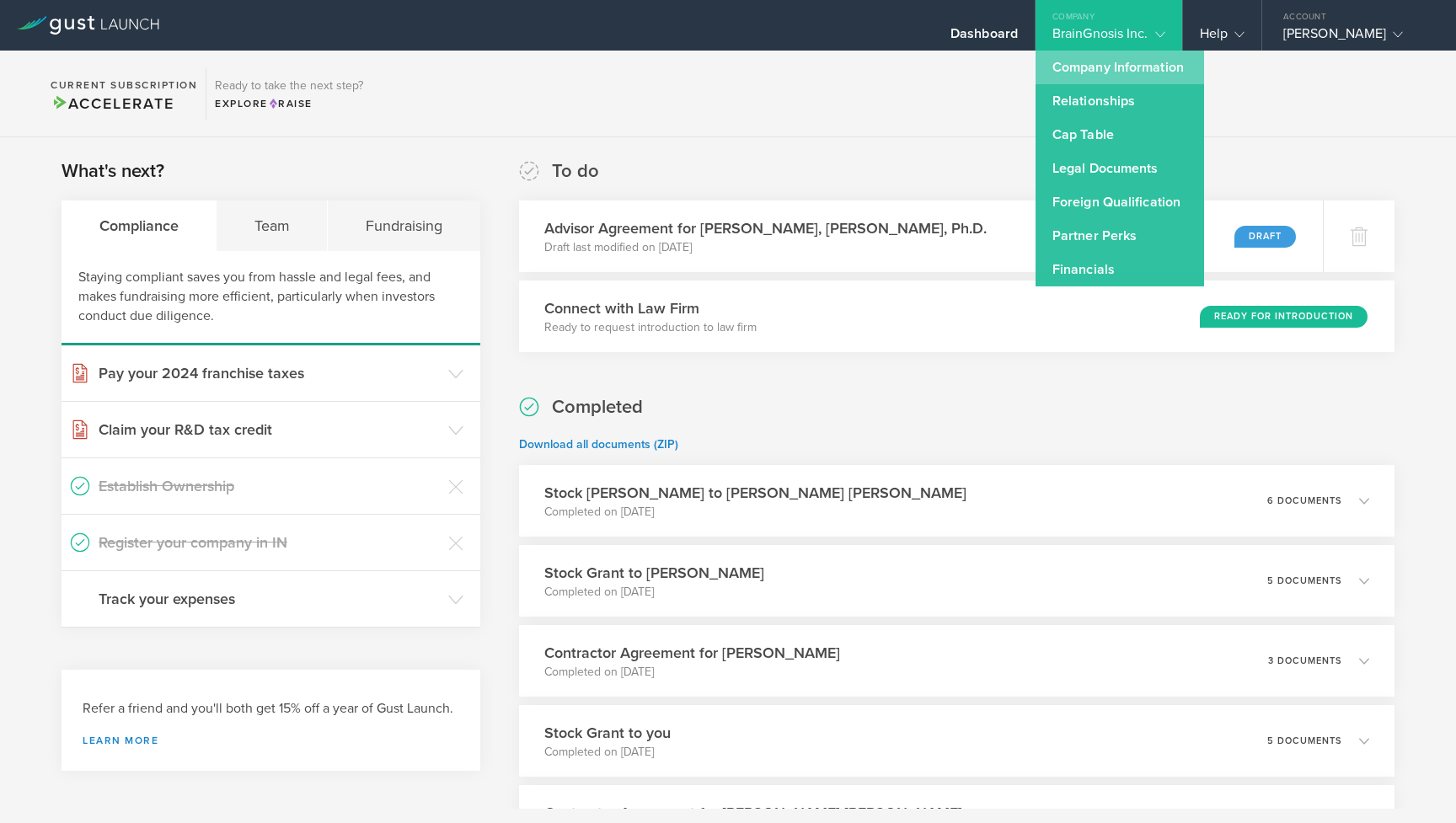
click at [1099, 62] on link "Company Information" at bounding box center [1119, 68] width 169 height 34
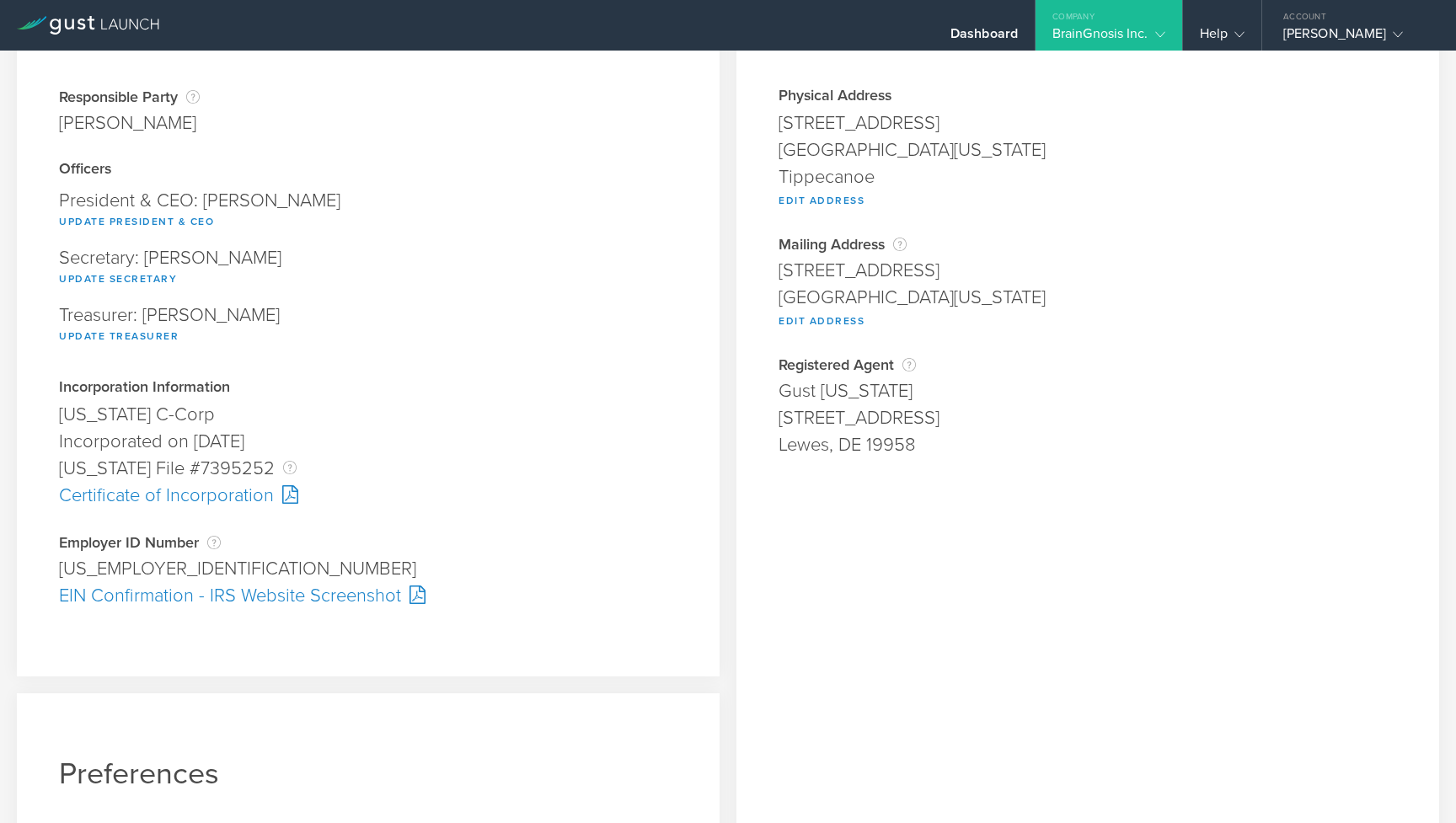
scroll to position [121, 0]
click at [242, 492] on div "Certificate of Incorporation" at bounding box center [368, 494] width 619 height 27
click at [356, 602] on div "EIN Confirmation - IRS Website Screenshot" at bounding box center [368, 594] width 619 height 27
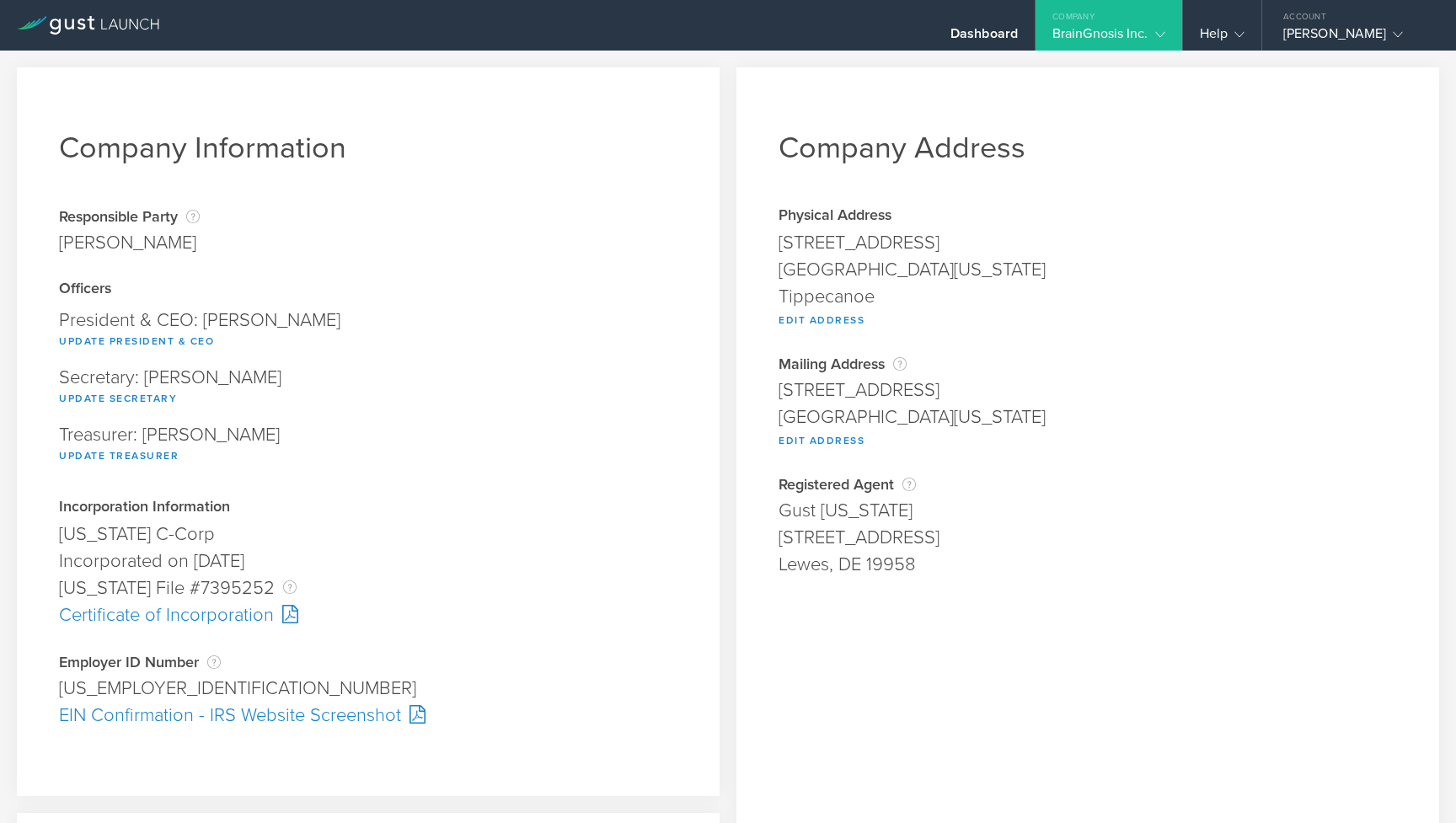
scroll to position [0, 0]
click at [1088, 43] on div "BrainGnosis Inc." at bounding box center [1108, 38] width 113 height 25
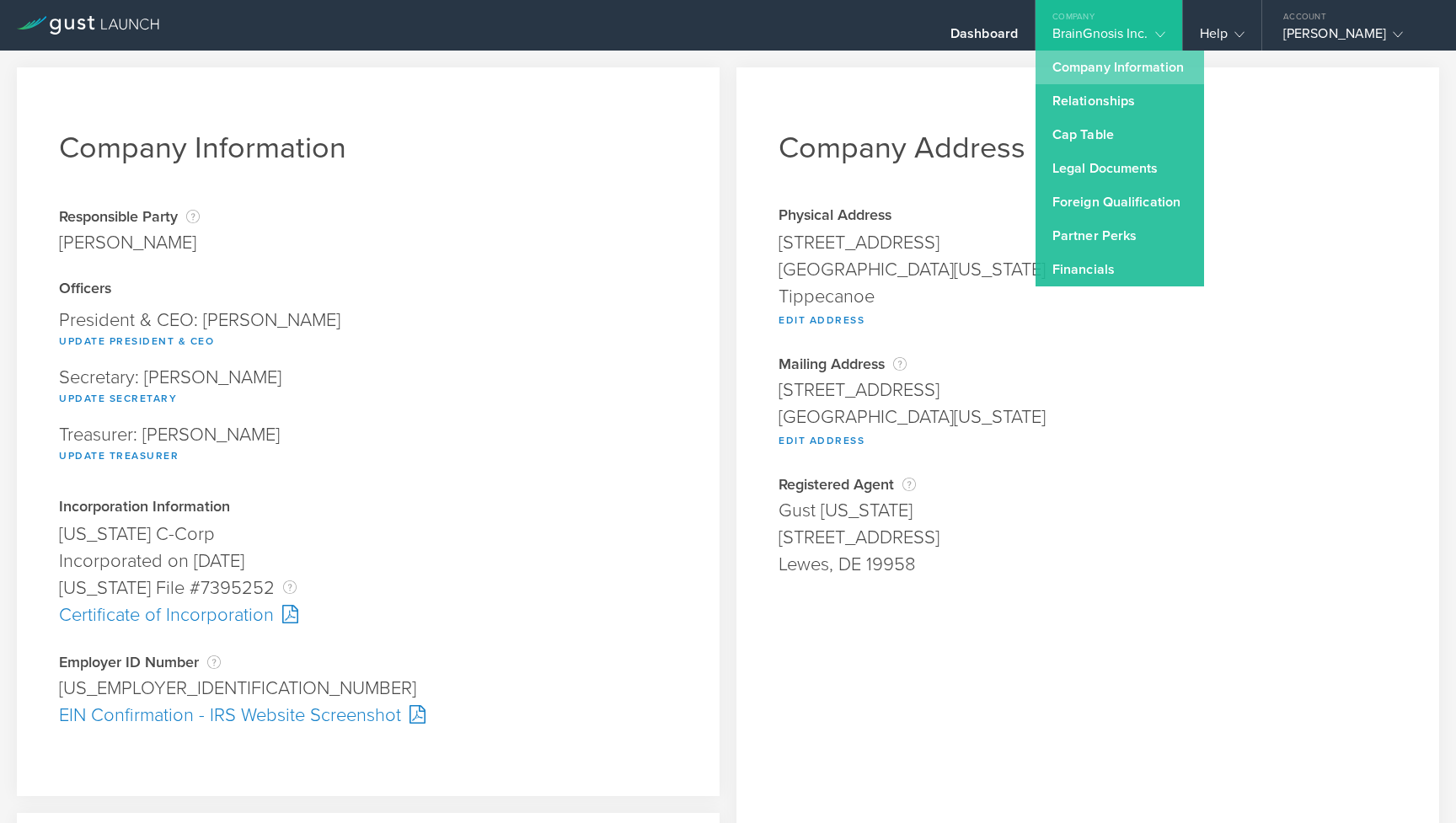
click at [1086, 68] on link "Company Information" at bounding box center [1119, 68] width 169 height 34
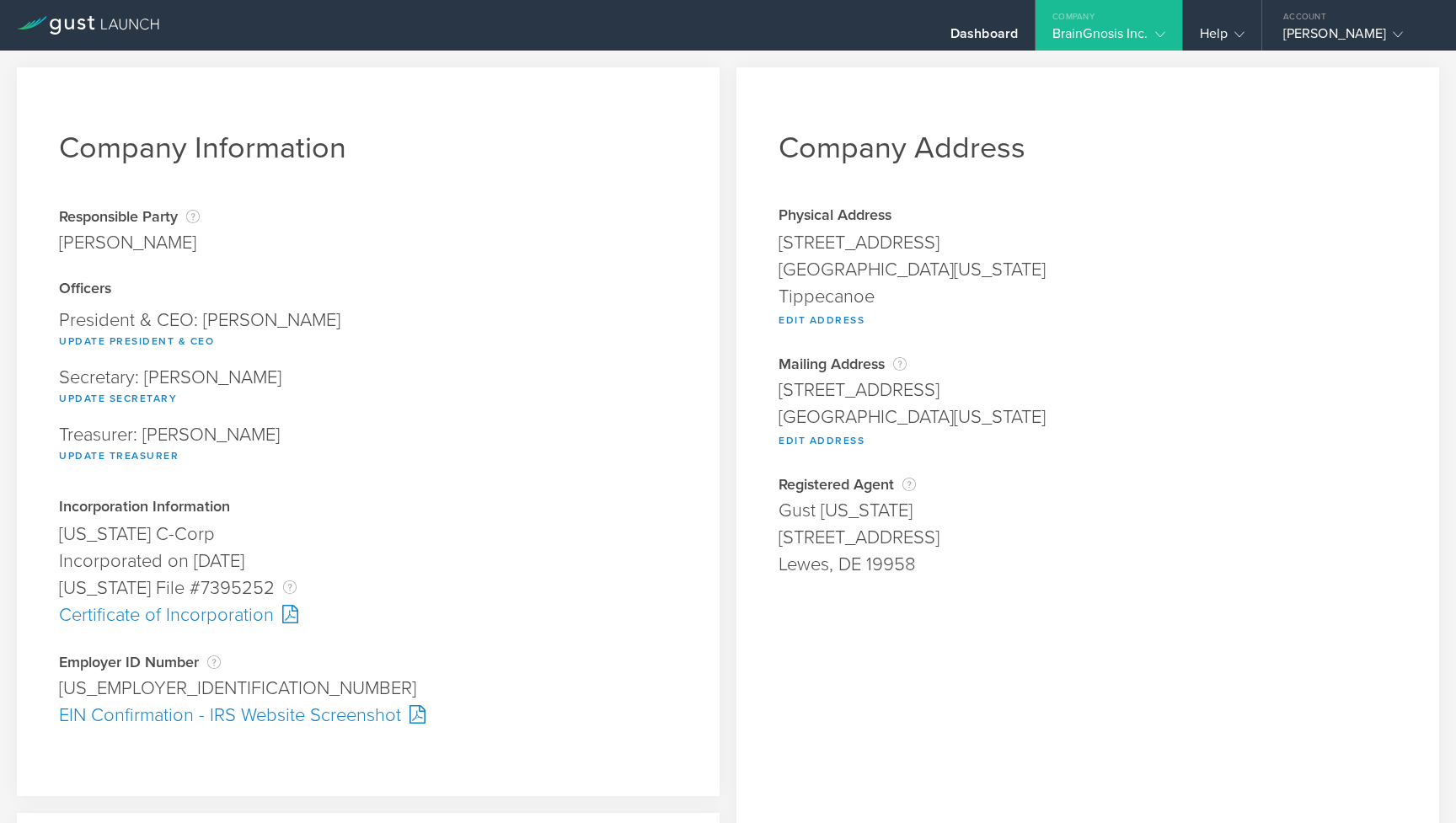
click at [1091, 33] on div "BrainGnosis Inc." at bounding box center [1108, 38] width 113 height 25
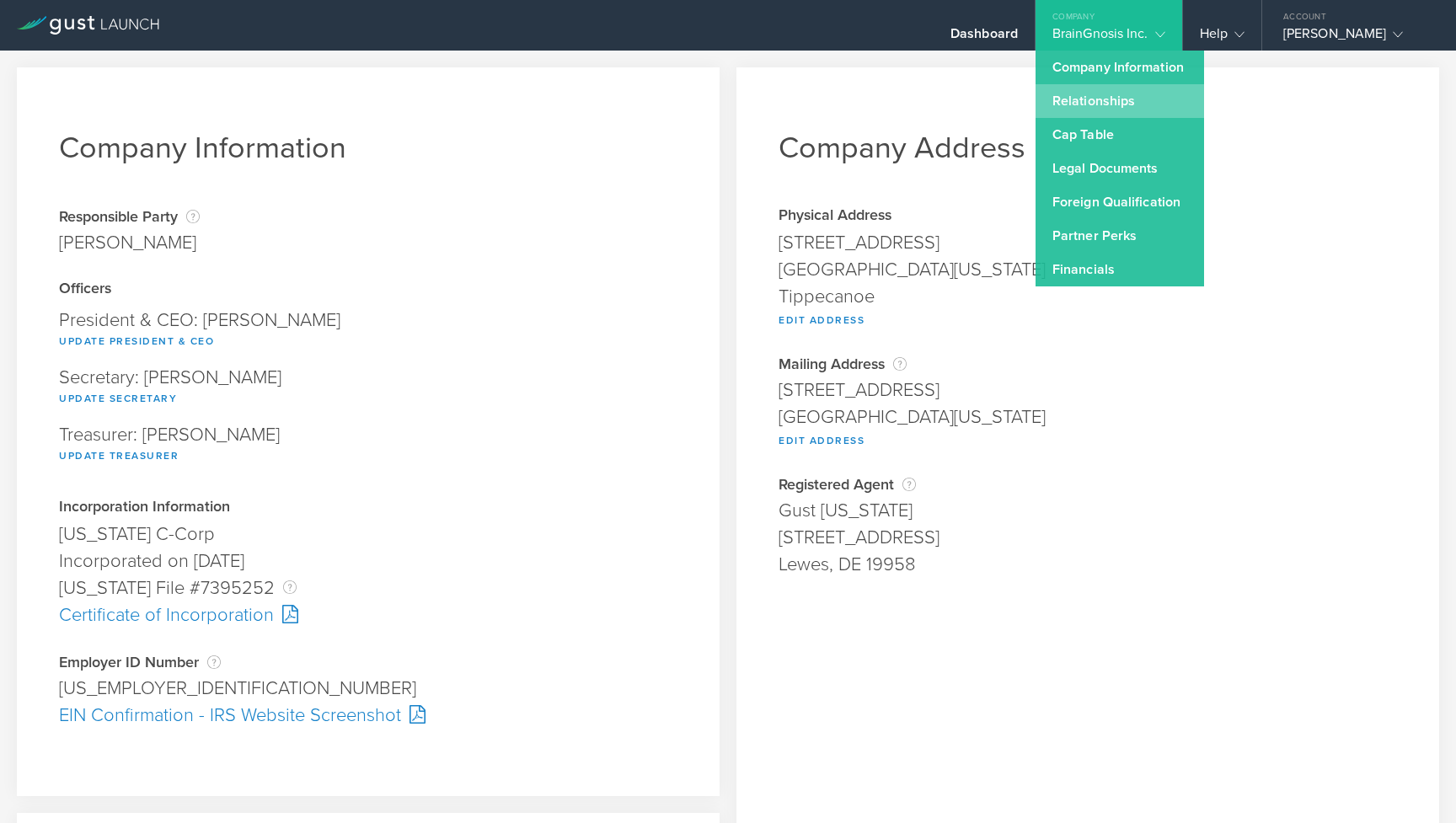
click at [1088, 102] on link "Relationships" at bounding box center [1119, 101] width 169 height 34
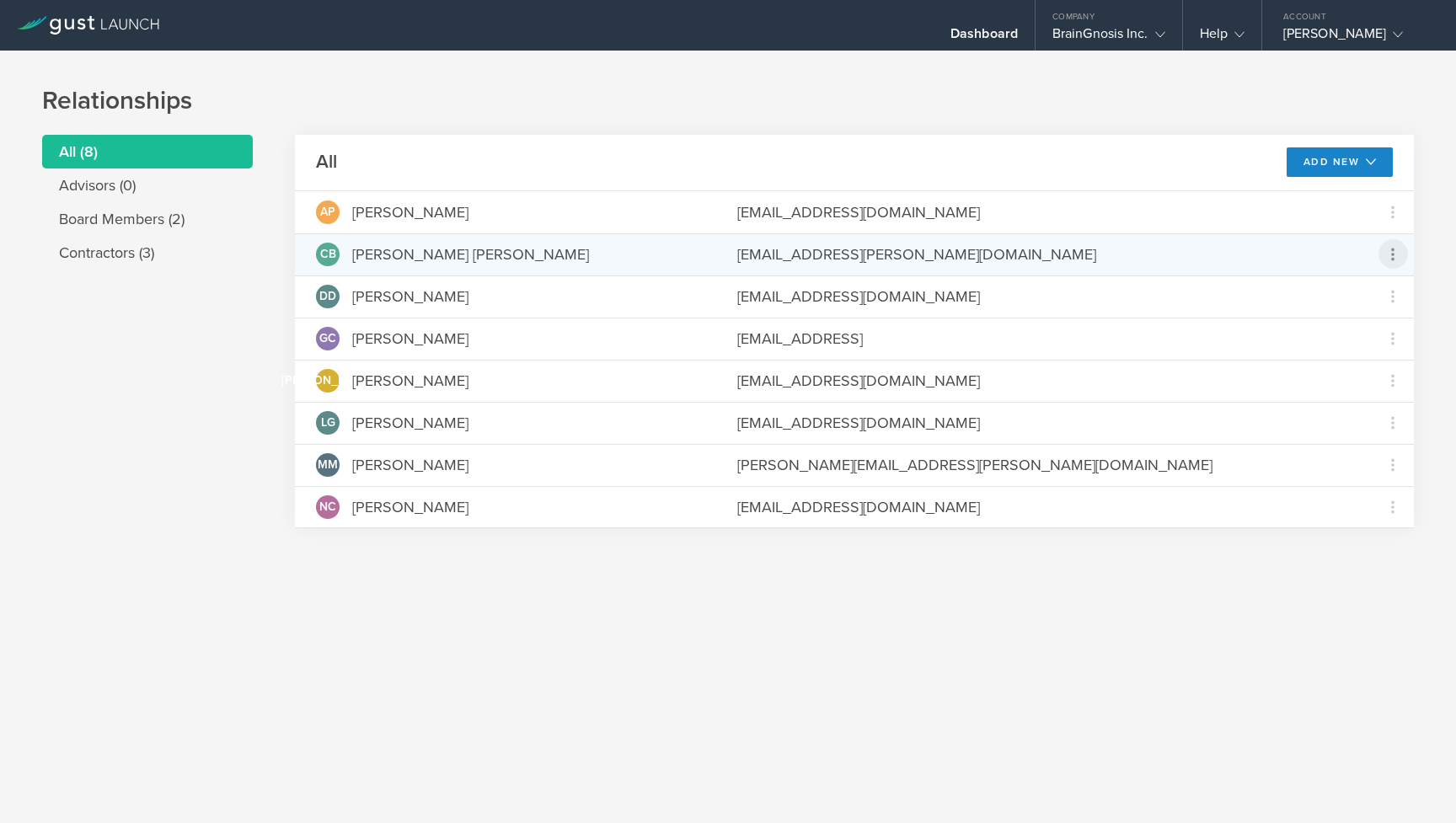
click at [1398, 259] on icon at bounding box center [1393, 254] width 21 height 21
click at [1211, 102] on md-backdrop at bounding box center [728, 411] width 1456 height 823
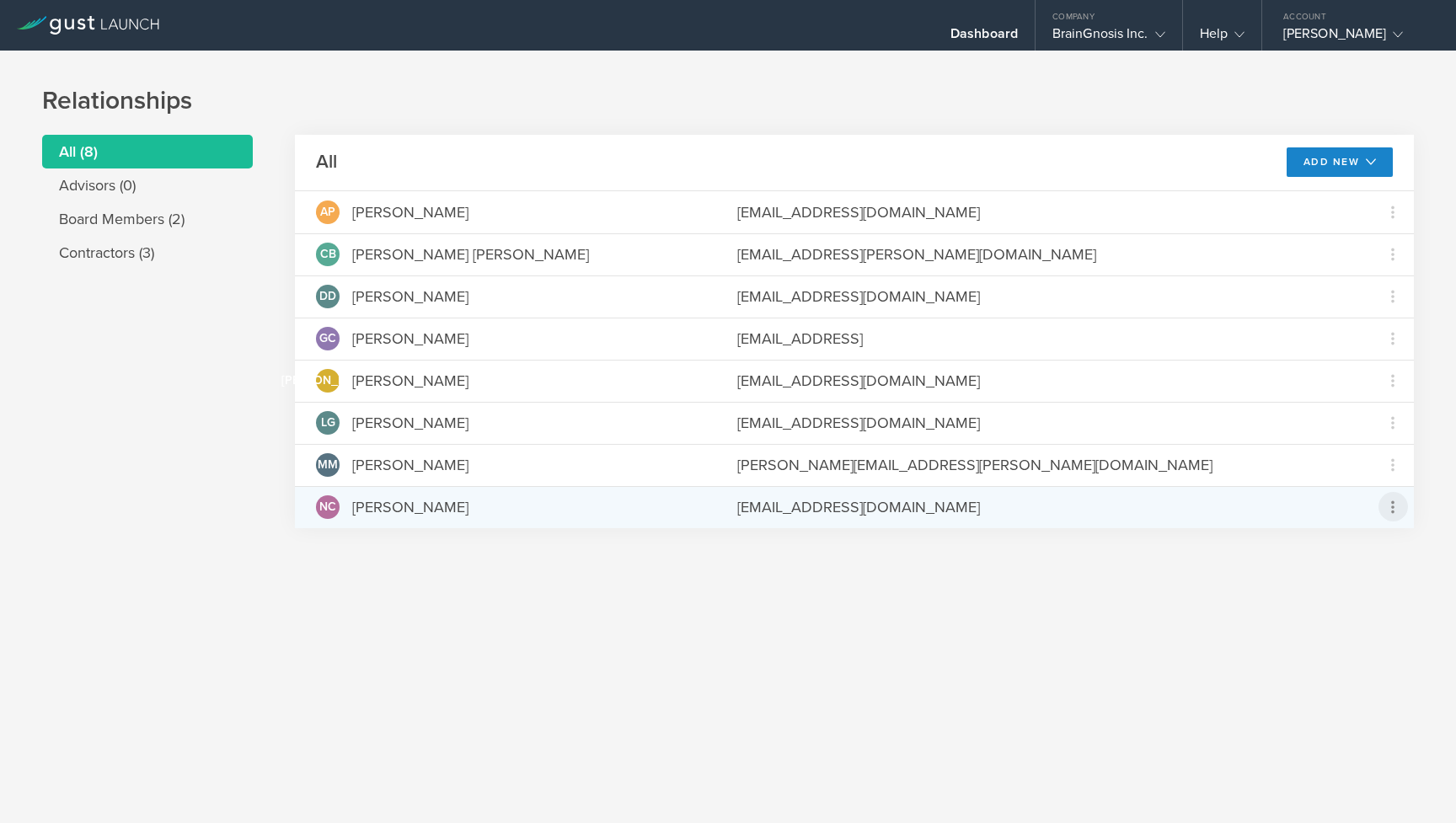
click at [1387, 516] on icon at bounding box center [1393, 507] width 21 height 21
click at [1098, 563] on md-backdrop at bounding box center [728, 411] width 1456 height 823
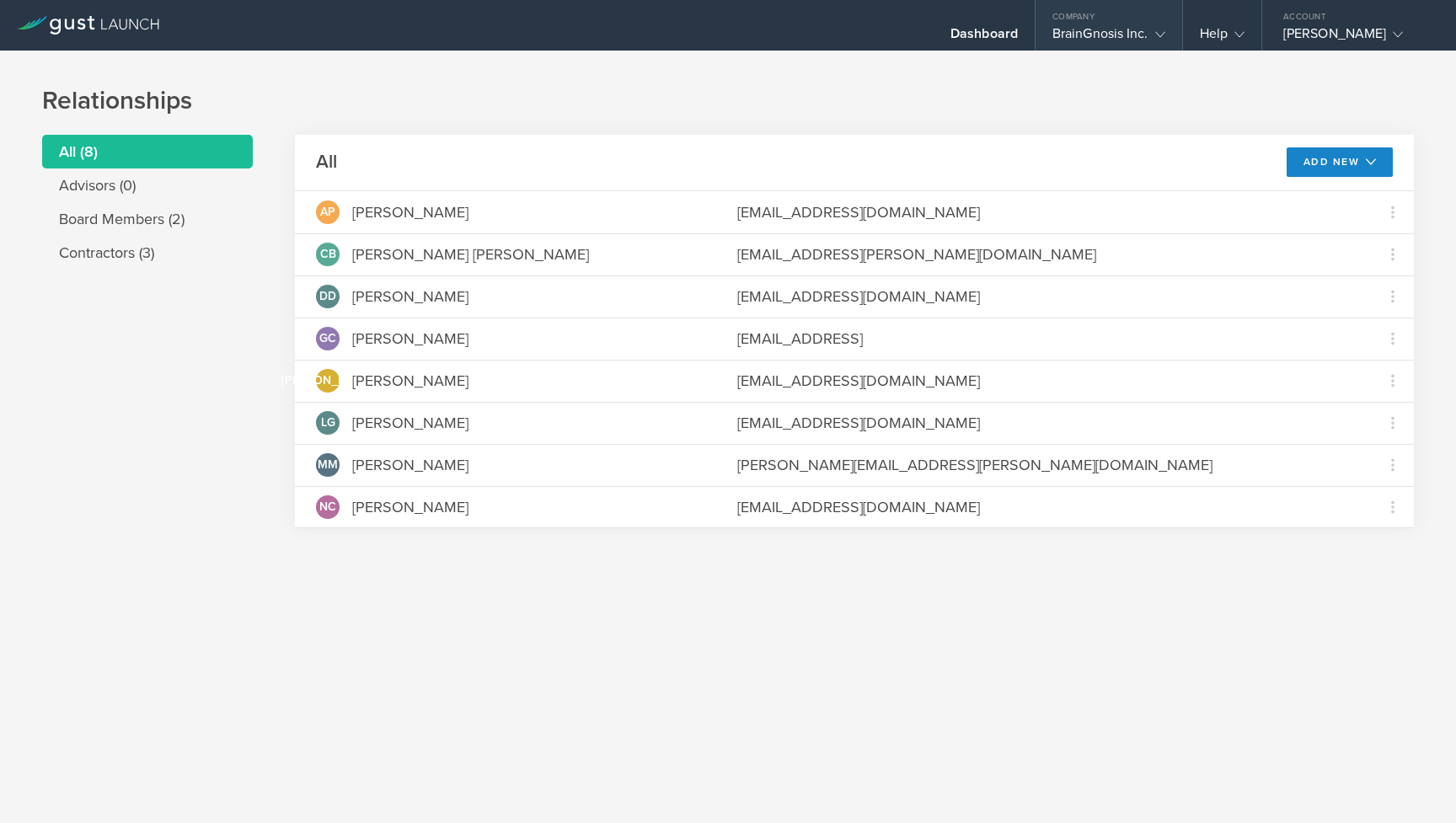
click at [1133, 42] on div "BrainGnosis Inc." at bounding box center [1108, 38] width 113 height 25
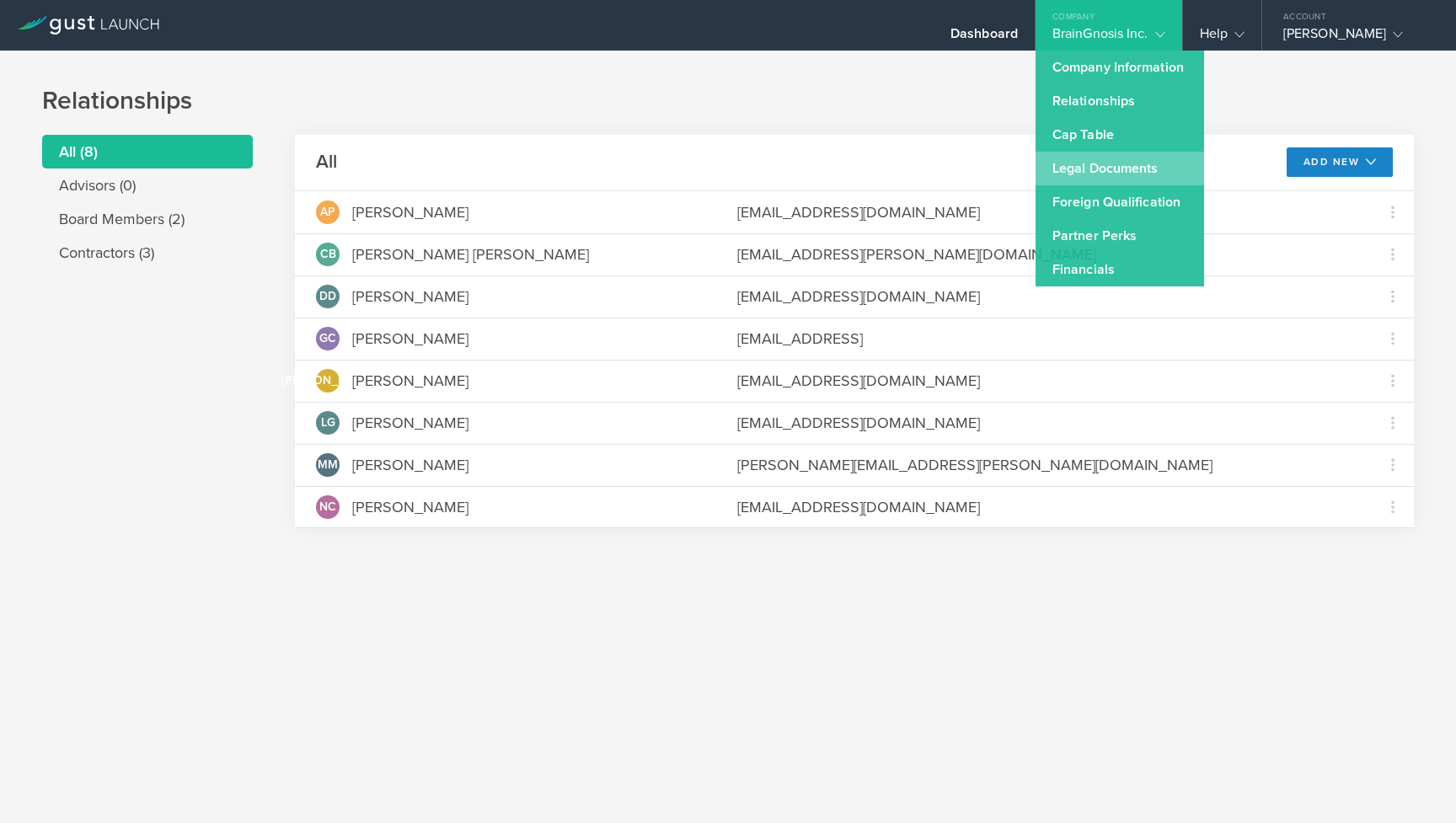
click at [1114, 162] on link "Legal Documents" at bounding box center [1119, 169] width 169 height 34
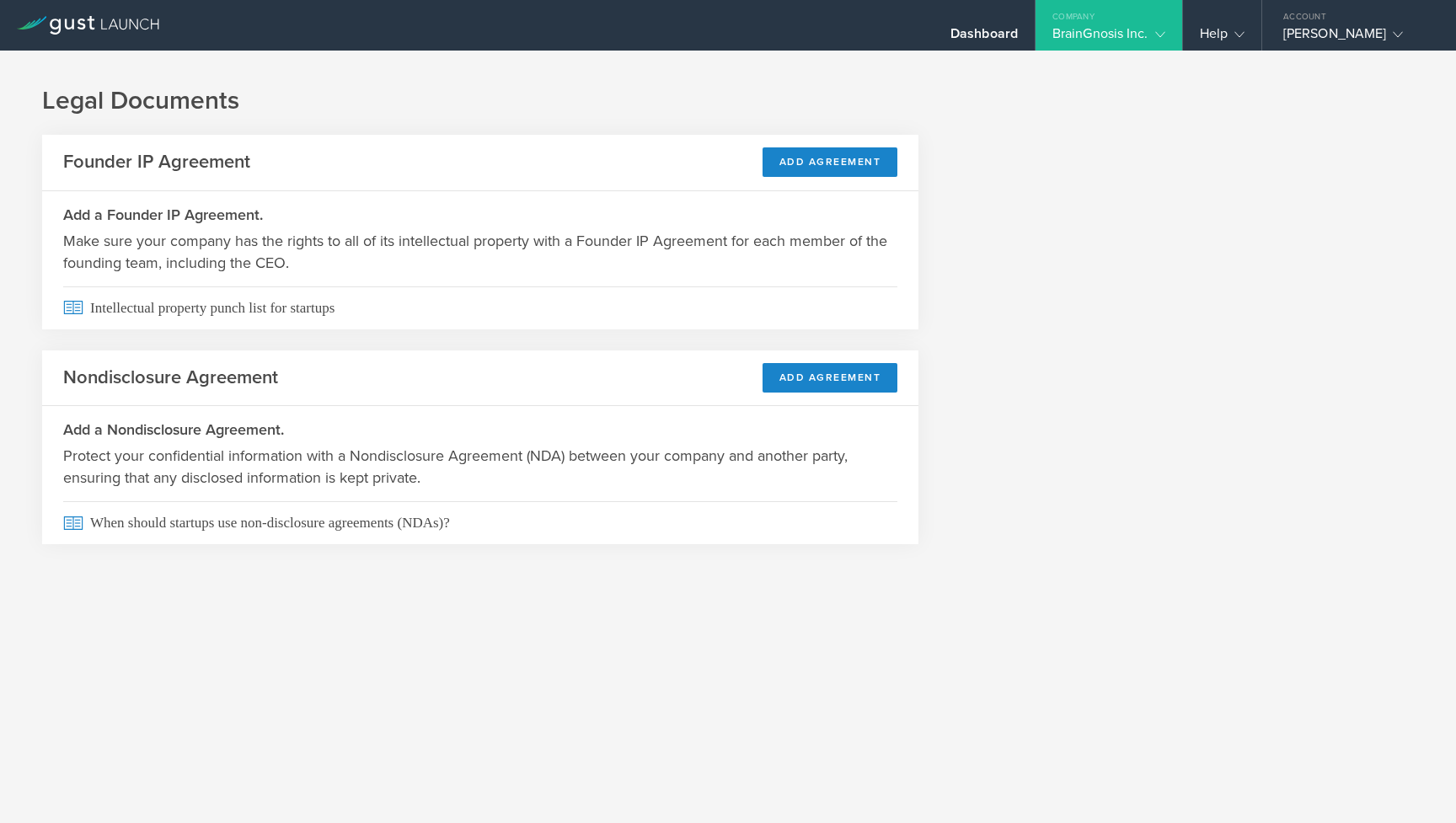
click at [1092, 35] on div "BrainGnosis Inc." at bounding box center [1108, 38] width 113 height 25
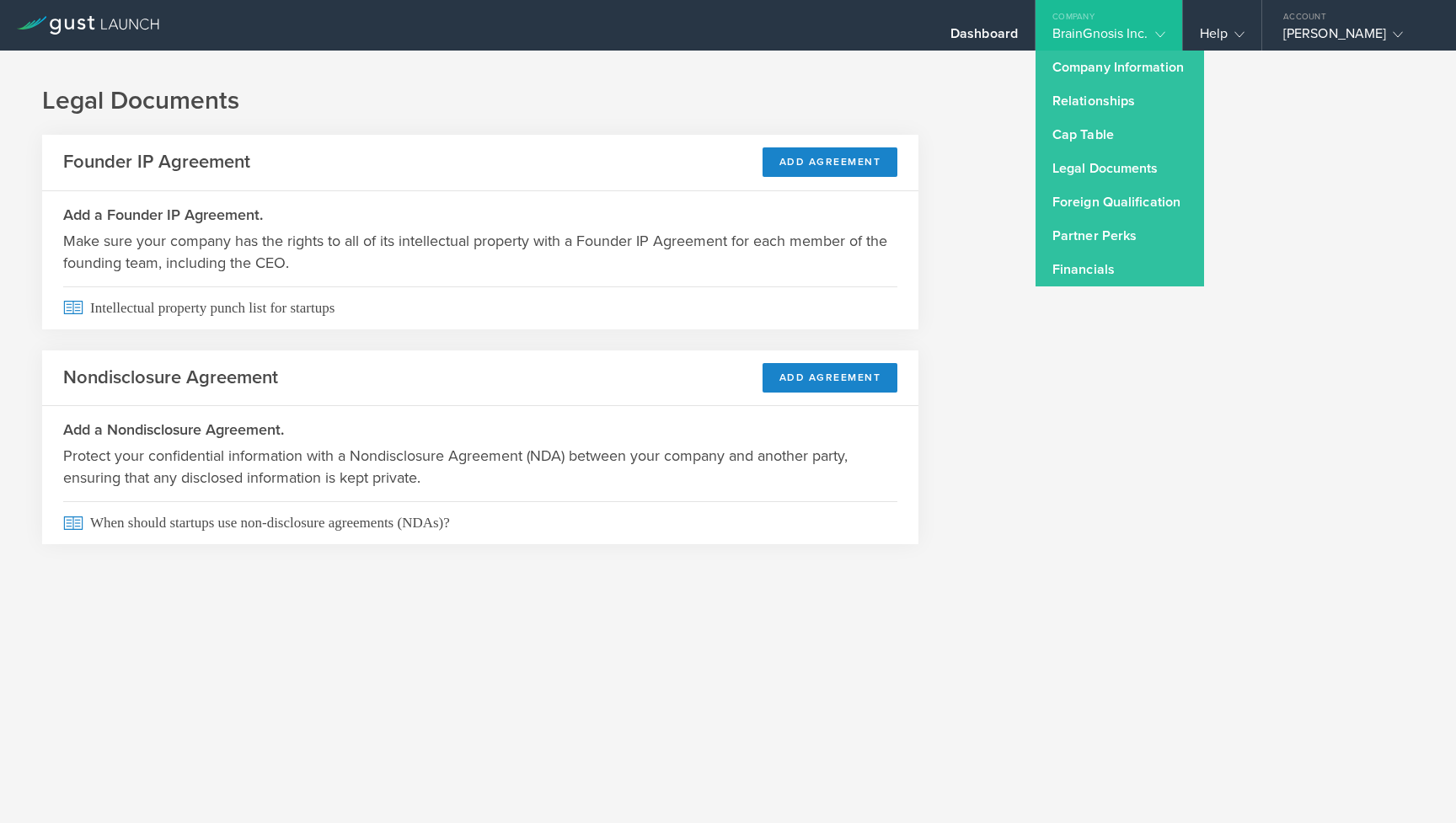
click at [1092, 35] on div "BrainGnosis Inc." at bounding box center [1108, 38] width 113 height 25
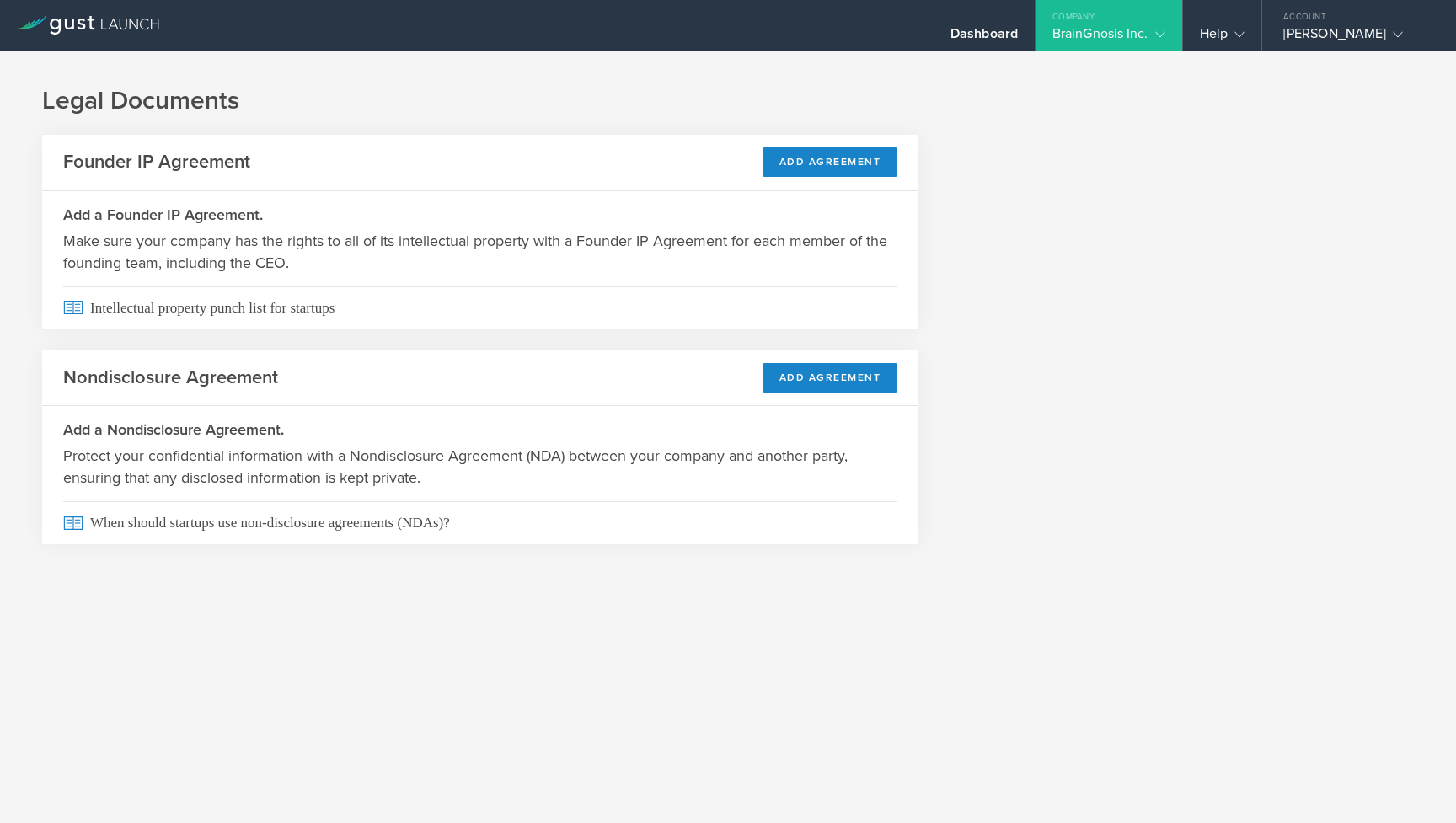
click at [1094, 31] on div "BrainGnosis Inc." at bounding box center [1108, 38] width 113 height 25
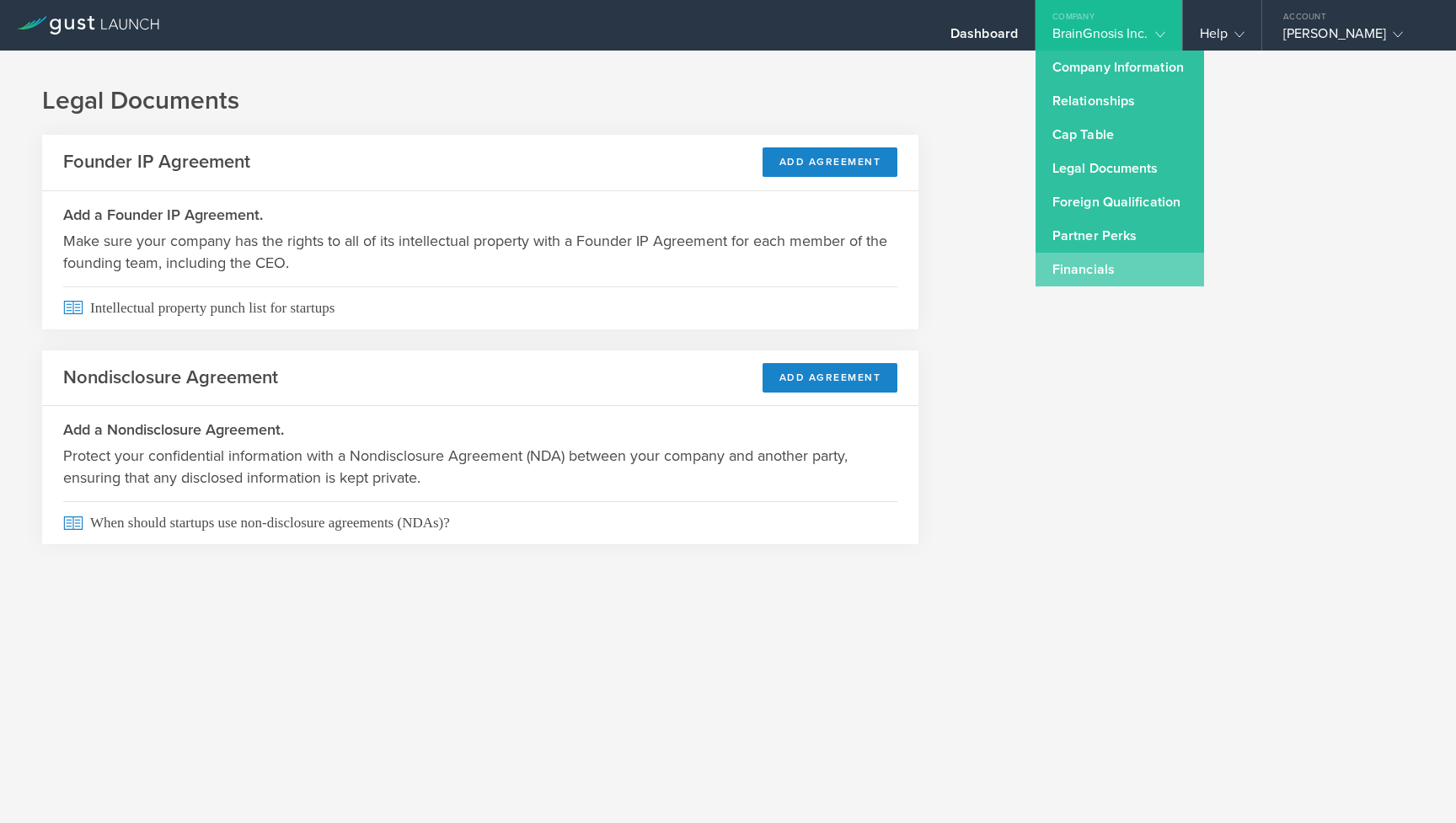
click at [1083, 284] on link "Financials" at bounding box center [1119, 270] width 169 height 34
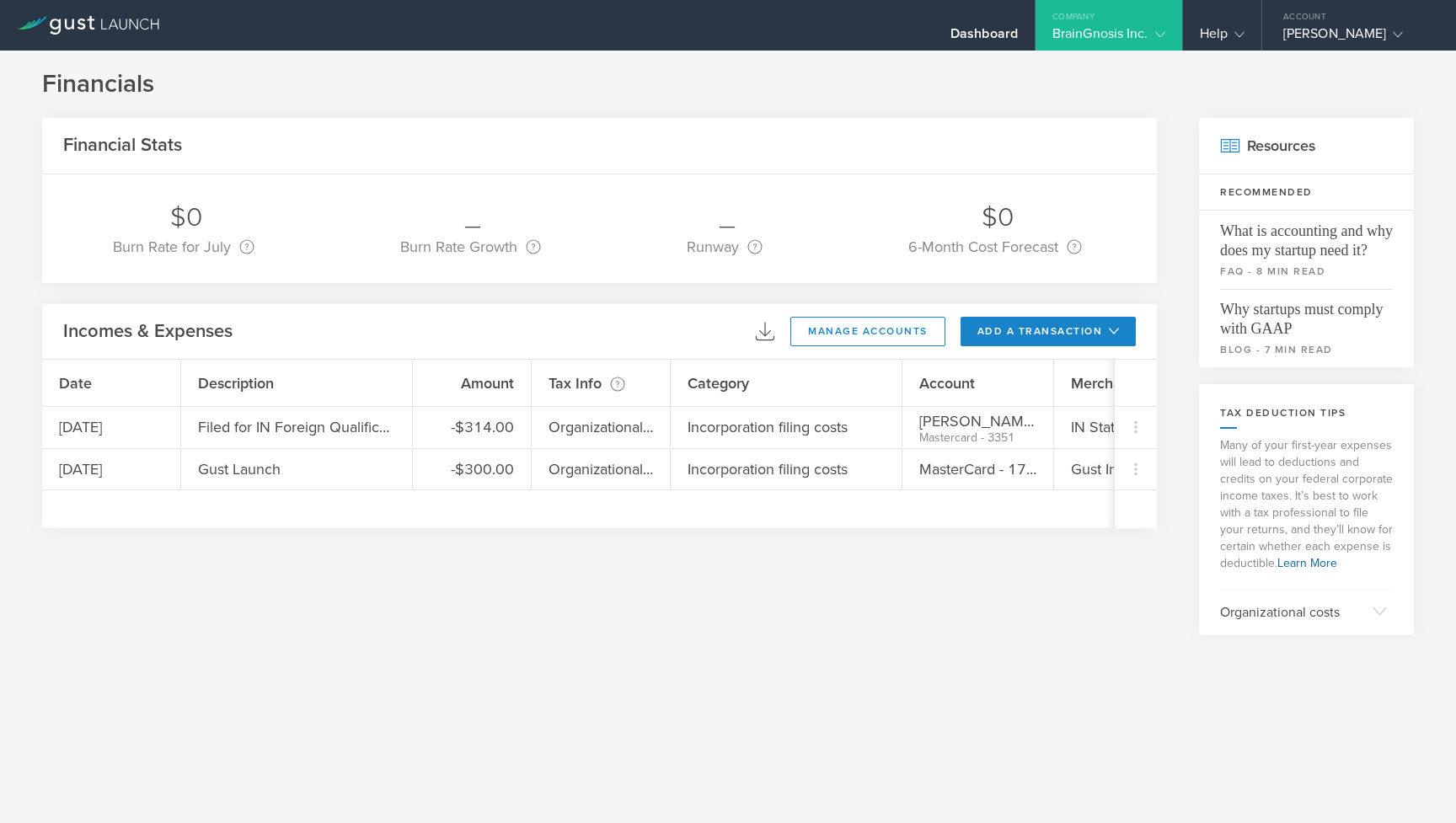
click at [1099, 24] on div "Company" at bounding box center [1108, 13] width 147 height 25
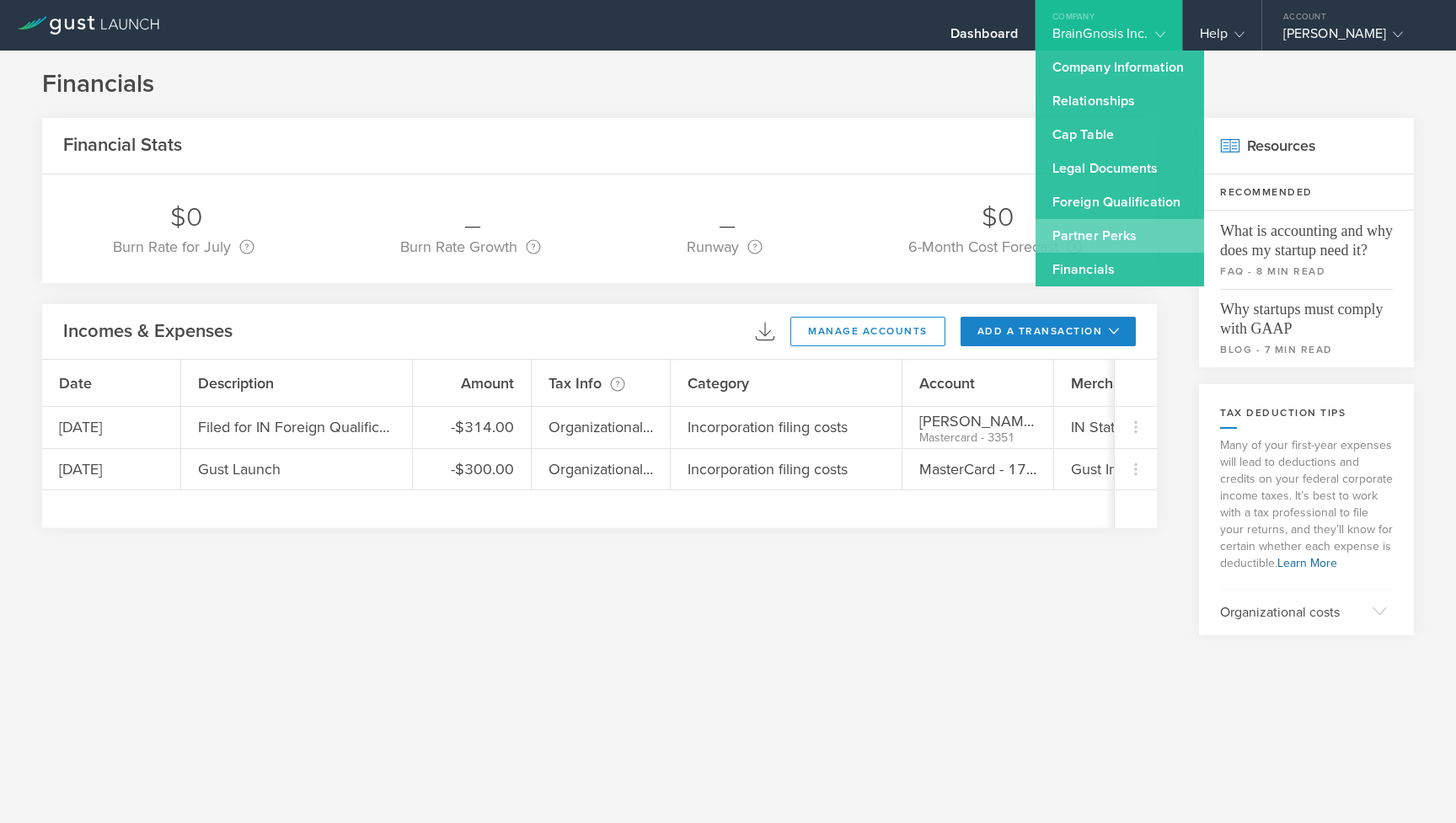
click at [1088, 248] on link "Partner Perks" at bounding box center [1119, 236] width 169 height 34
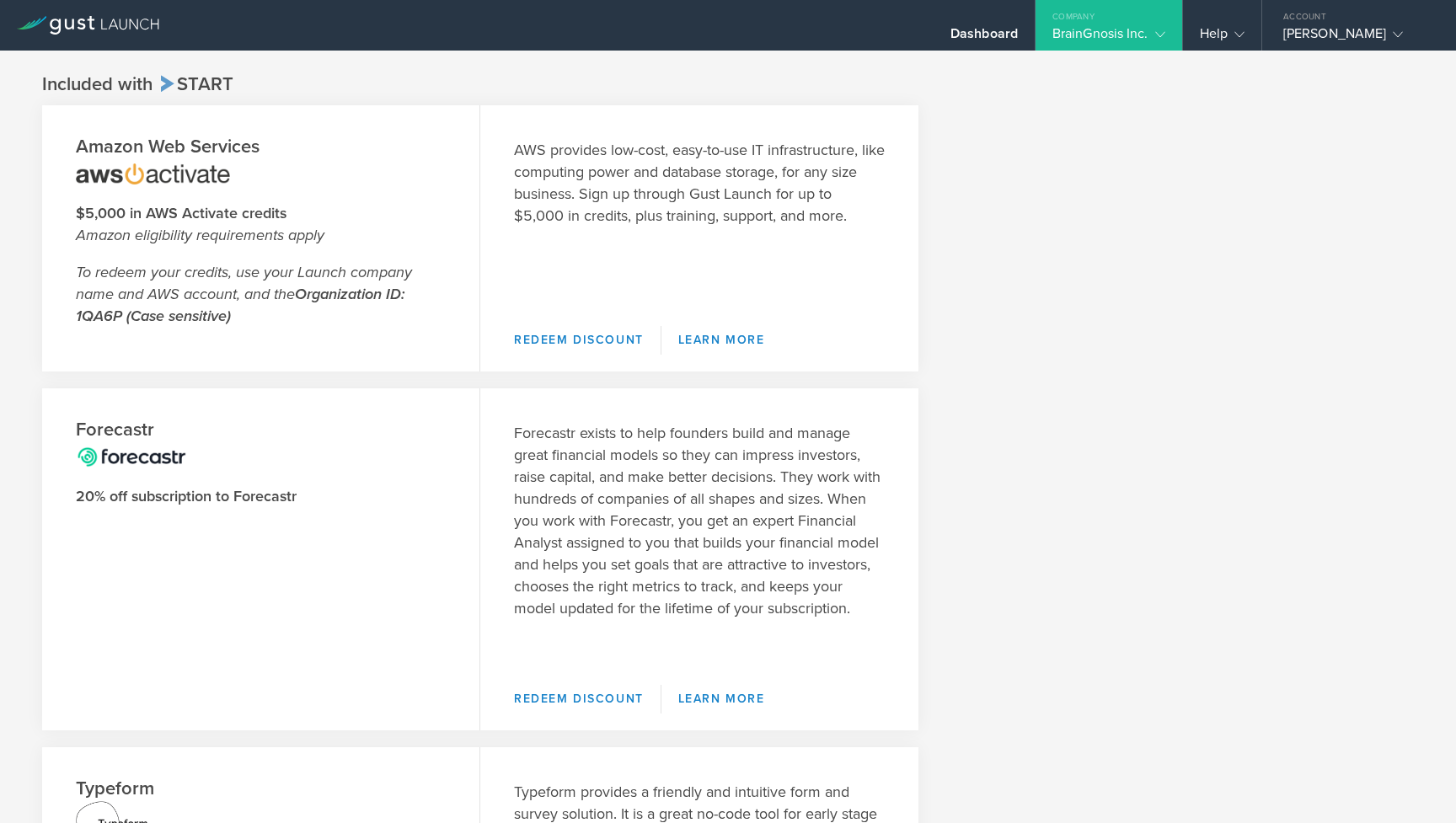
scroll to position [49, 0]
click at [692, 335] on link "Learn More" at bounding box center [721, 337] width 121 height 29
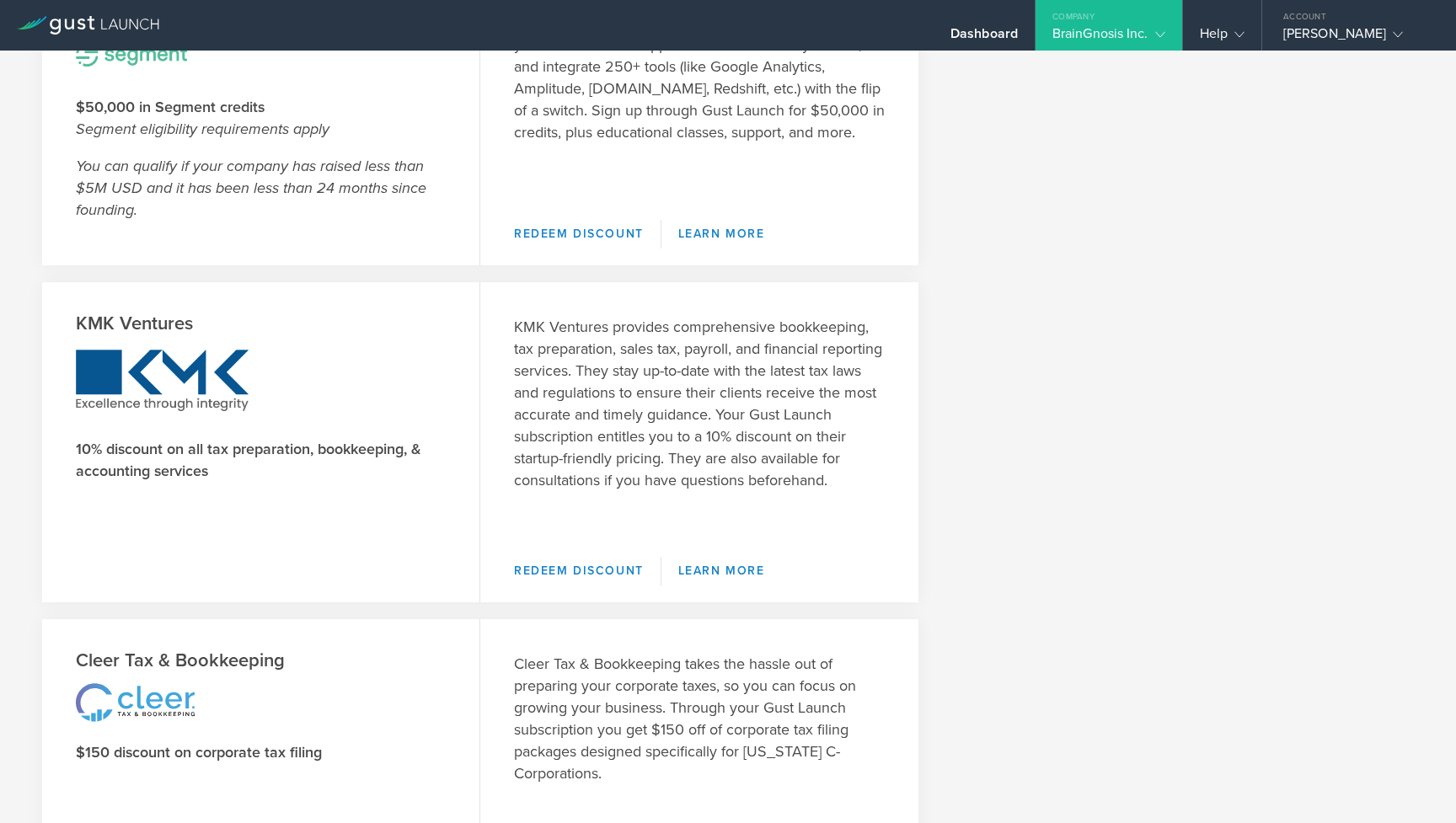
scroll to position [1689, 0]
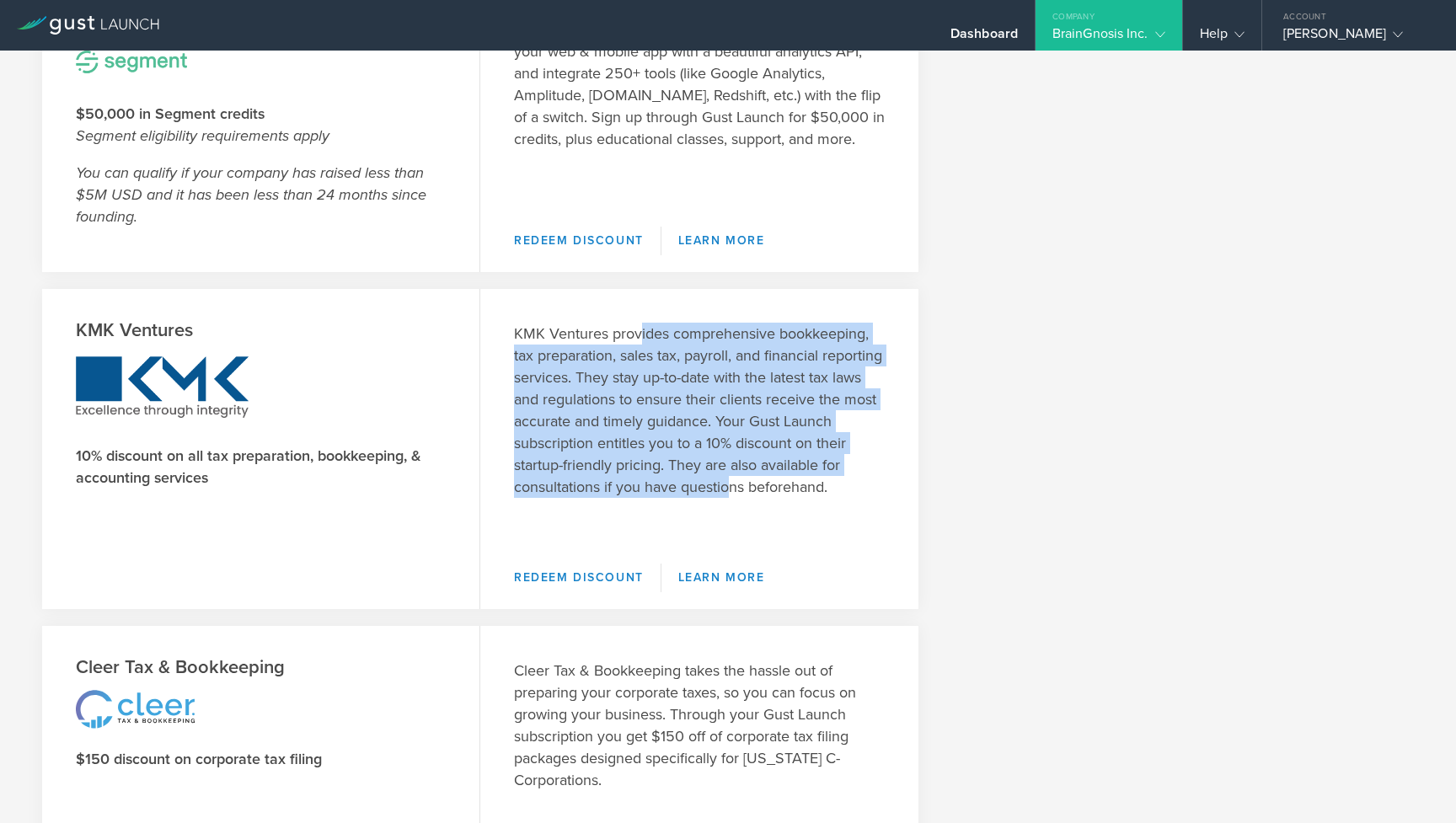
drag, startPoint x: 638, startPoint y: 332, endPoint x: 727, endPoint y: 483, distance: 175.3
click at [727, 483] on p "KMK Ventures provides comprehensive bookkeeping, tax preparation, sales tax, pa…" at bounding box center [699, 410] width 371 height 175
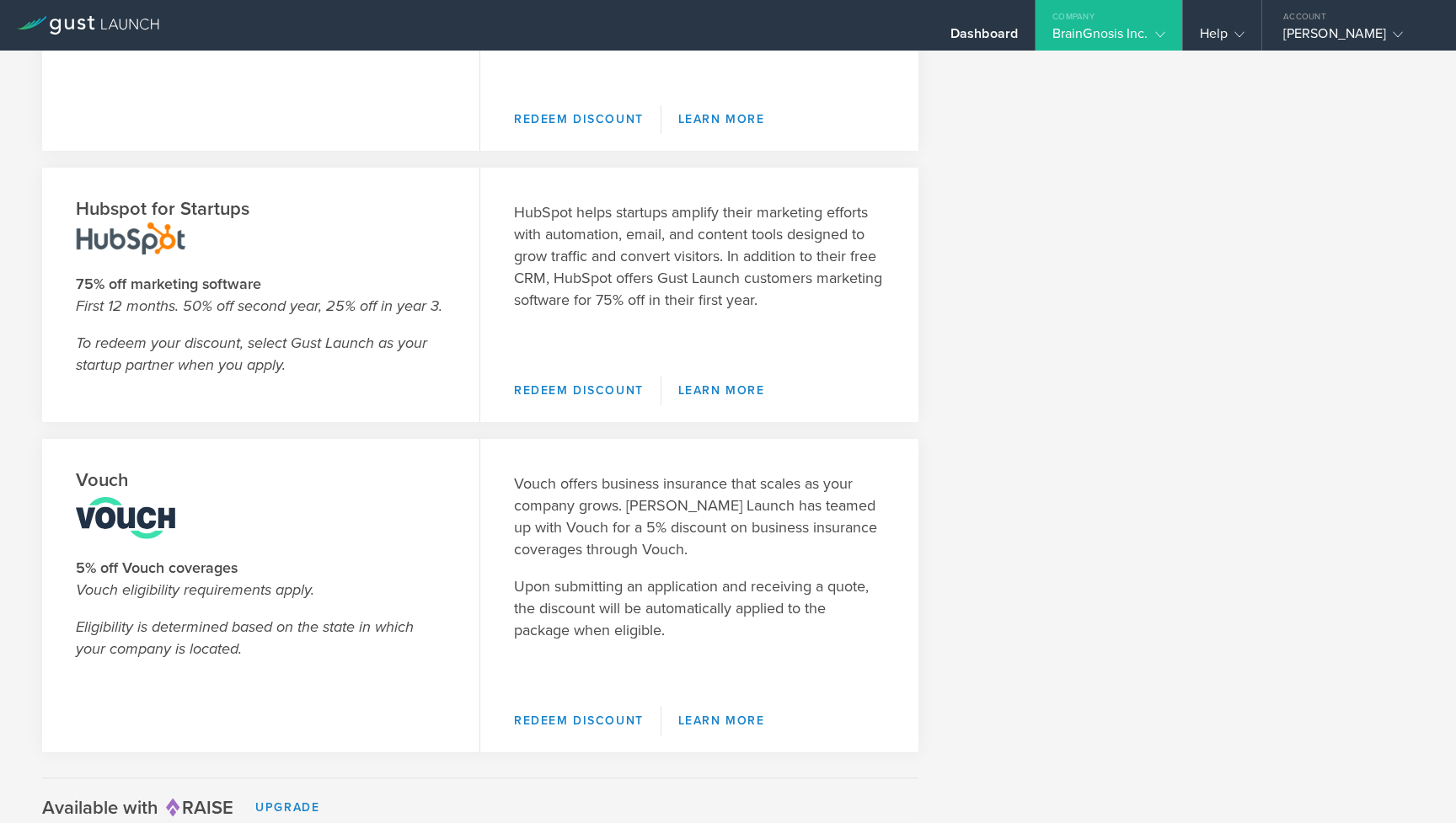
scroll to position [2448, 0]
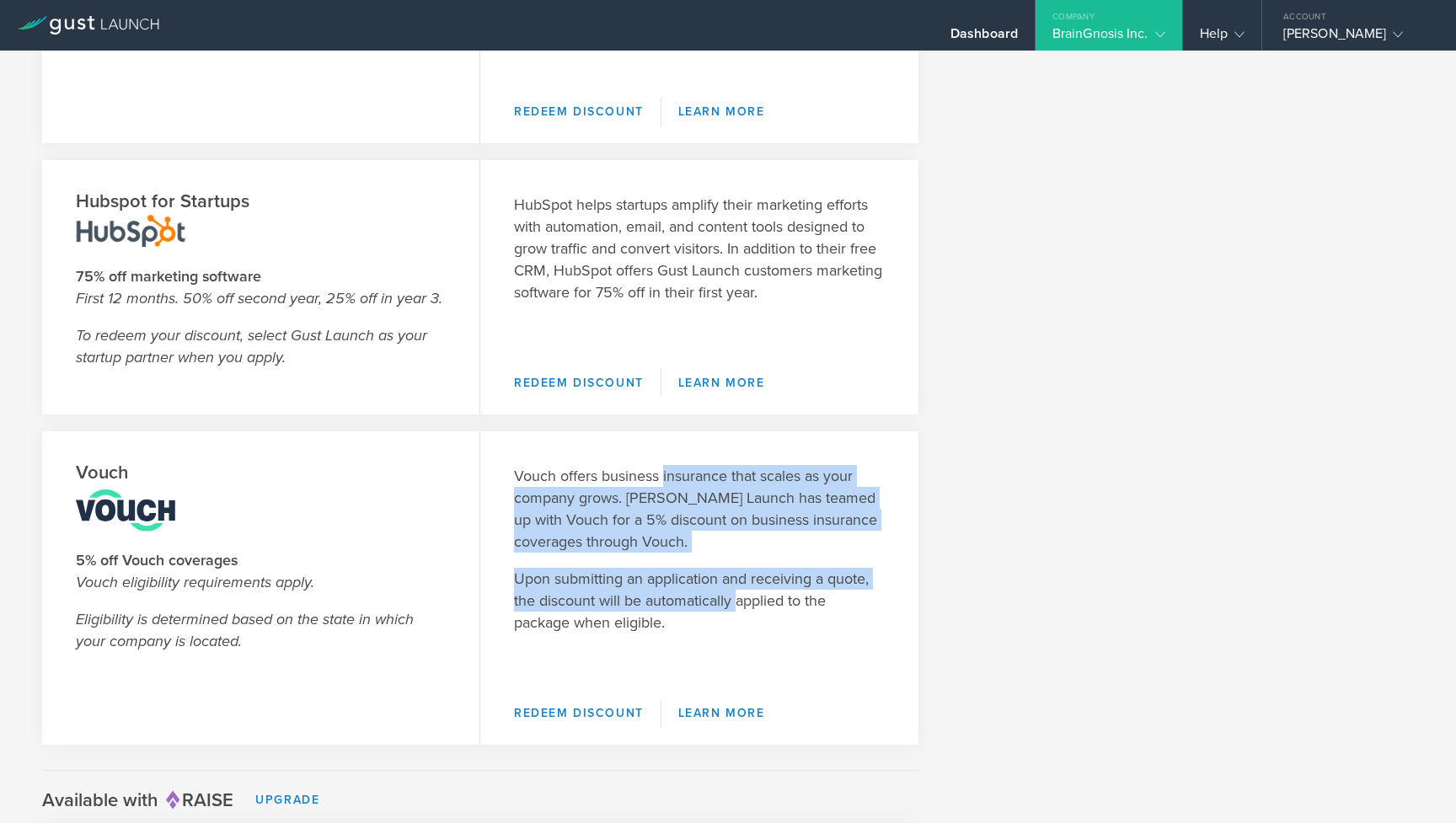
drag, startPoint x: 665, startPoint y: 475, endPoint x: 736, endPoint y: 596, distance: 140.3
click at [736, 596] on div "Vouch offers business insurance that scales as your company grows. Gust Launch …" at bounding box center [699, 557] width 438 height 251
click at [736, 596] on p "Upon submitting an application and receiving a quote, the discount will be auto…" at bounding box center [699, 600] width 371 height 66
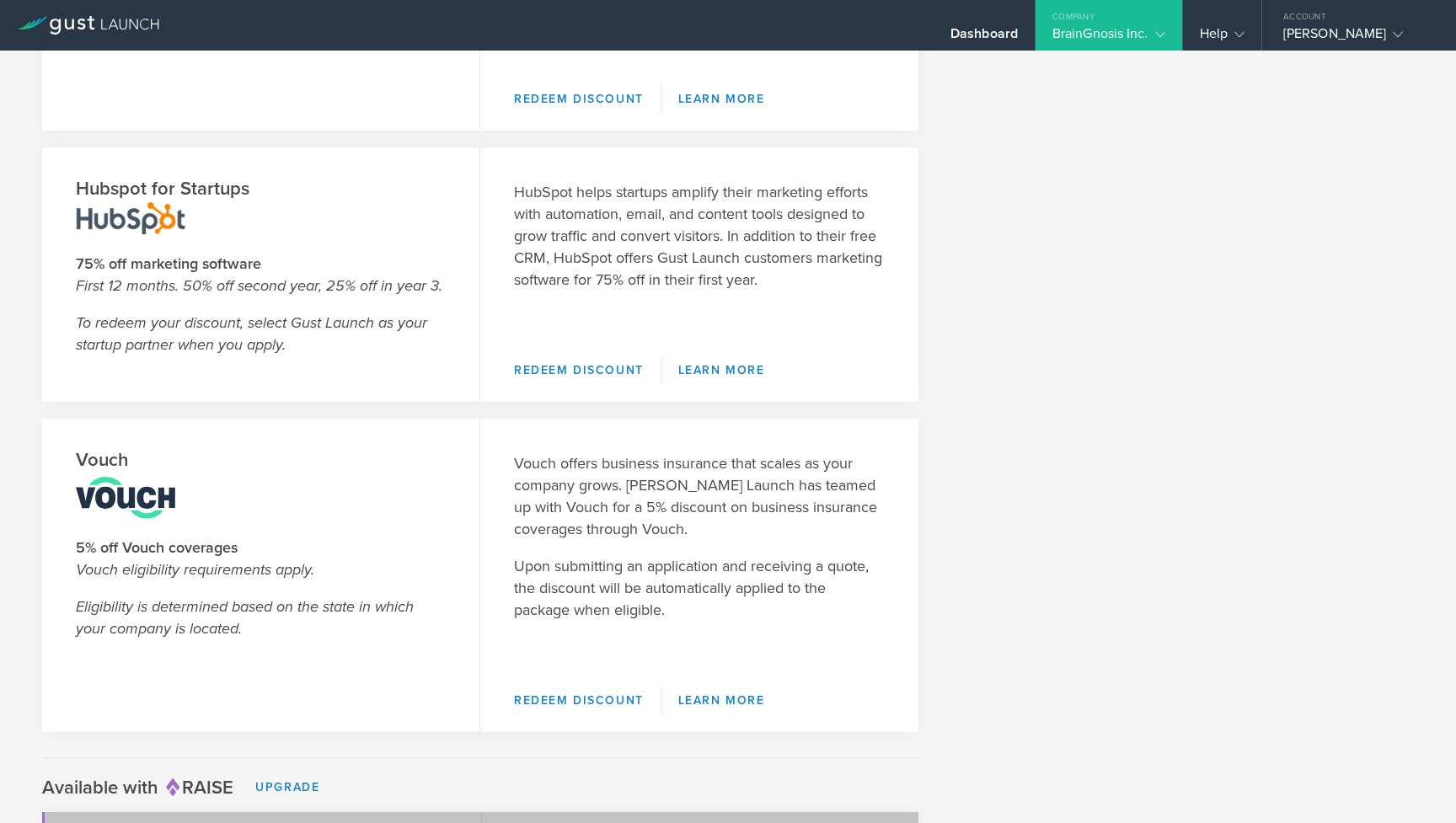
scroll to position [2465, 0]
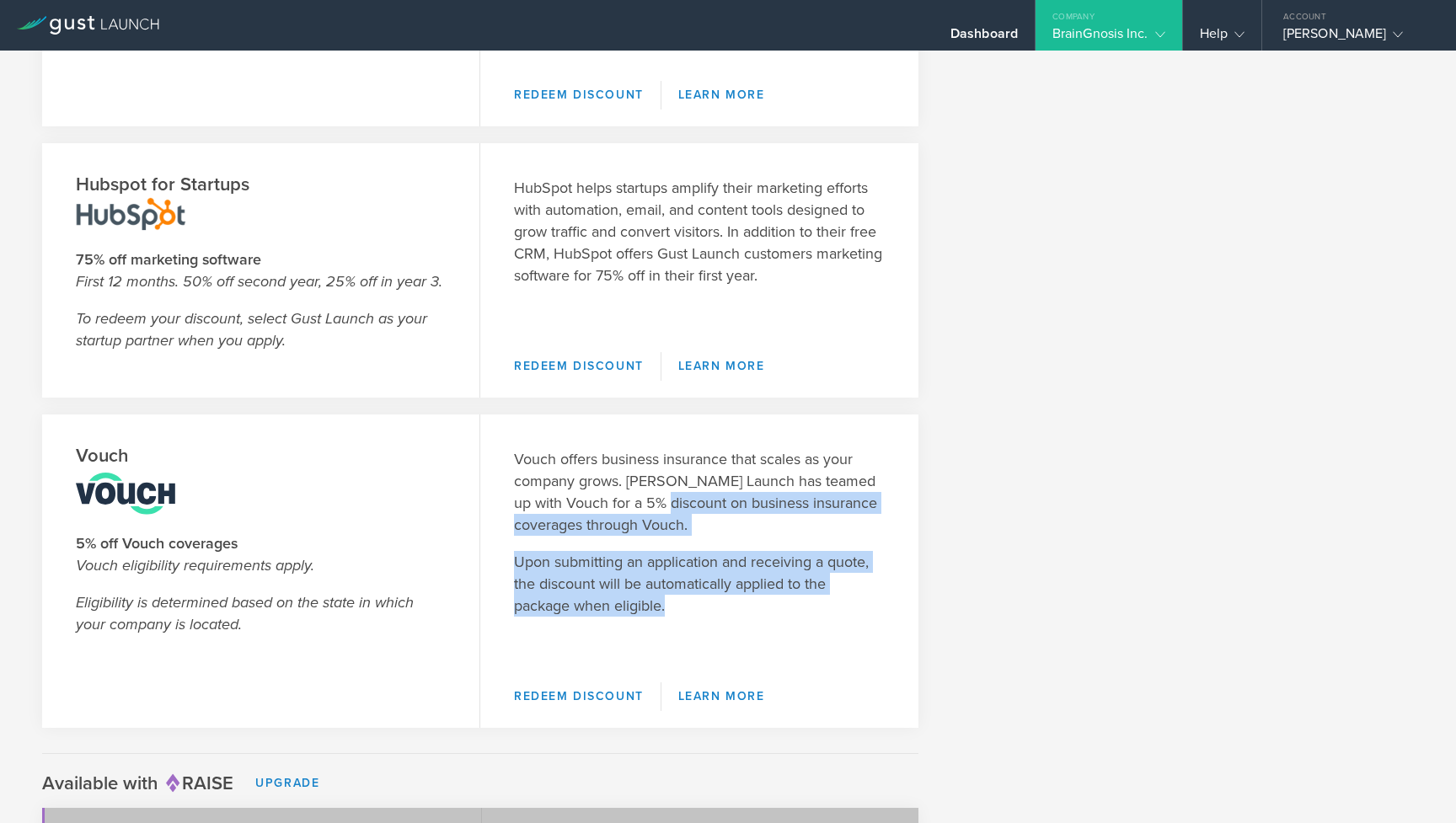
drag, startPoint x: 714, startPoint y: 605, endPoint x: 680, endPoint y: 501, distance: 109.4
click at [680, 501] on div "Vouch offers business insurance that scales as your company grows. Gust Launch …" at bounding box center [699, 540] width 438 height 251
click at [680, 501] on p "Vouch offers business insurance that scales as your company grows. Gust Launch …" at bounding box center [699, 491] width 371 height 88
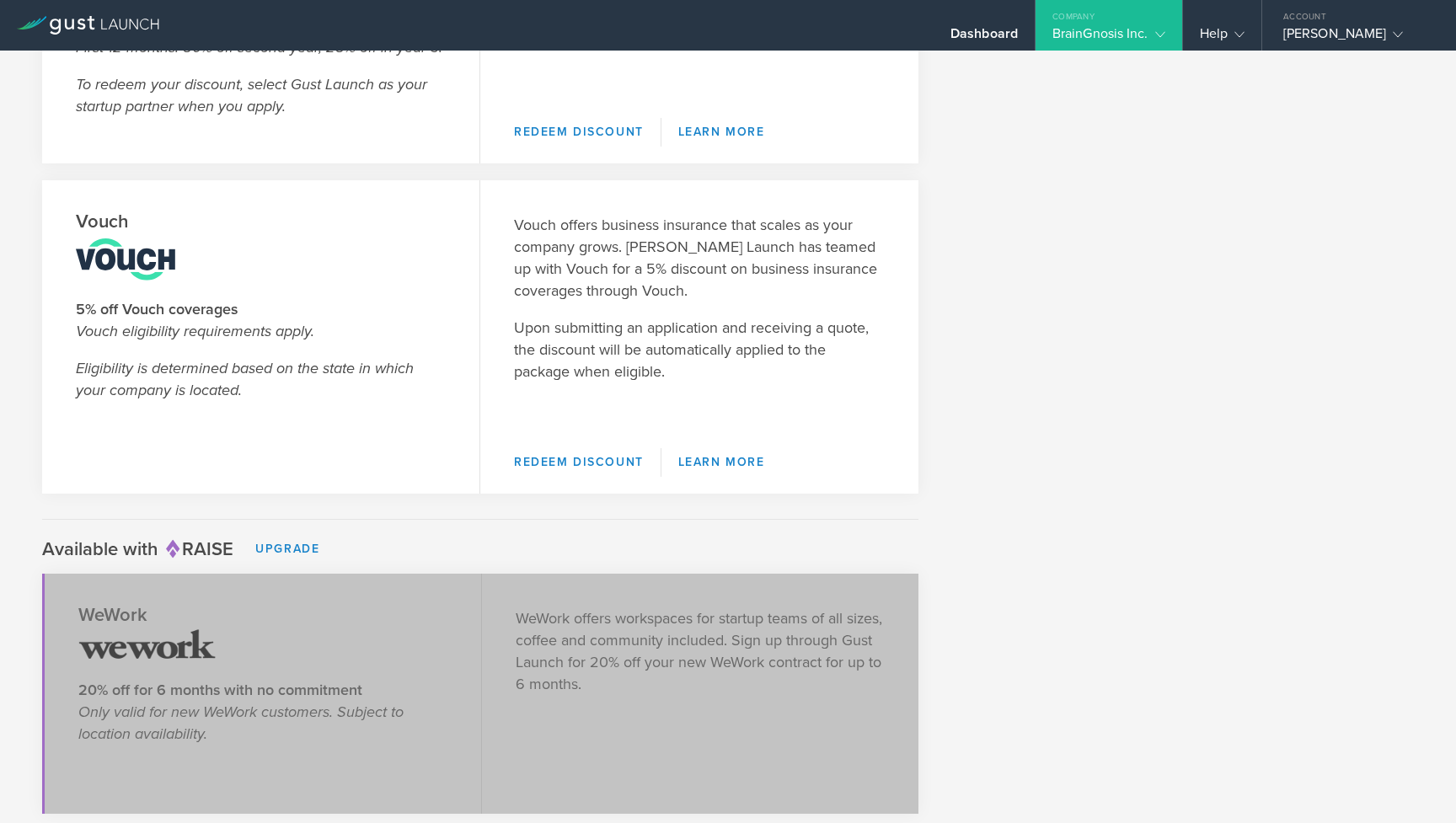
scroll to position [2700, 0]
click at [603, 457] on link "Redeem Discount" at bounding box center [587, 461] width 147 height 29
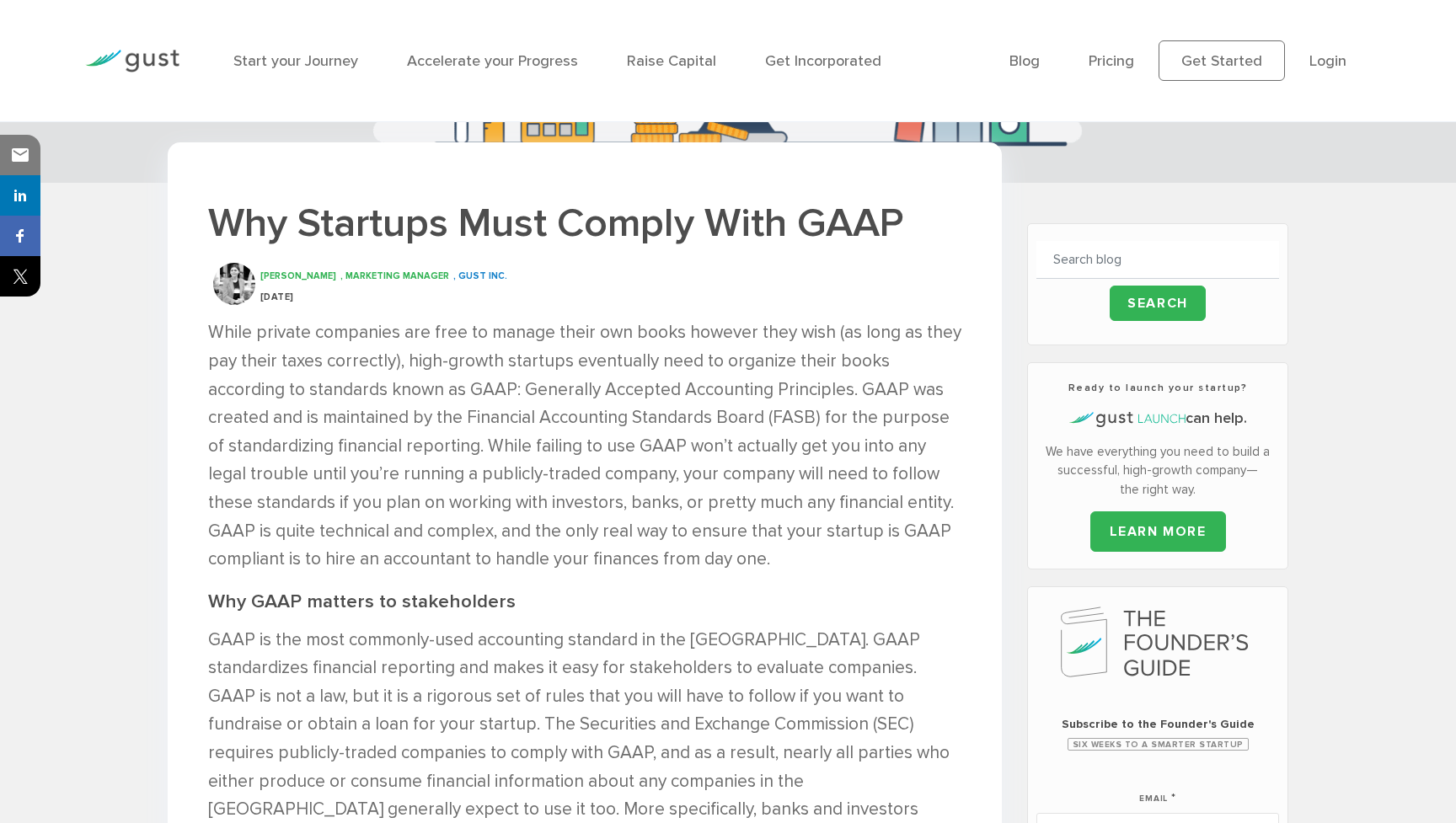
scroll to position [359, 0]
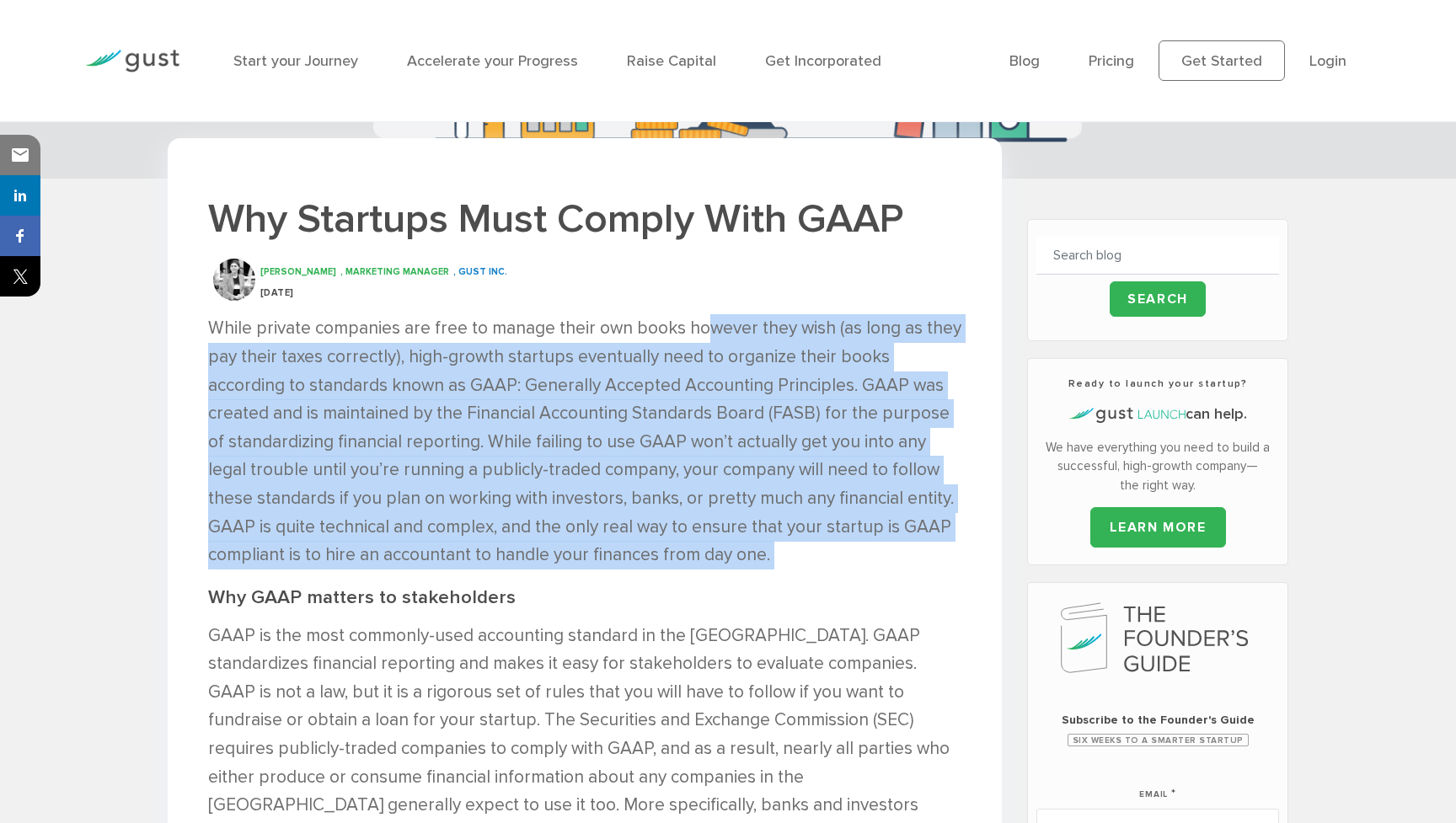
drag, startPoint x: 700, startPoint y: 316, endPoint x: 797, endPoint y: 570, distance: 271.9
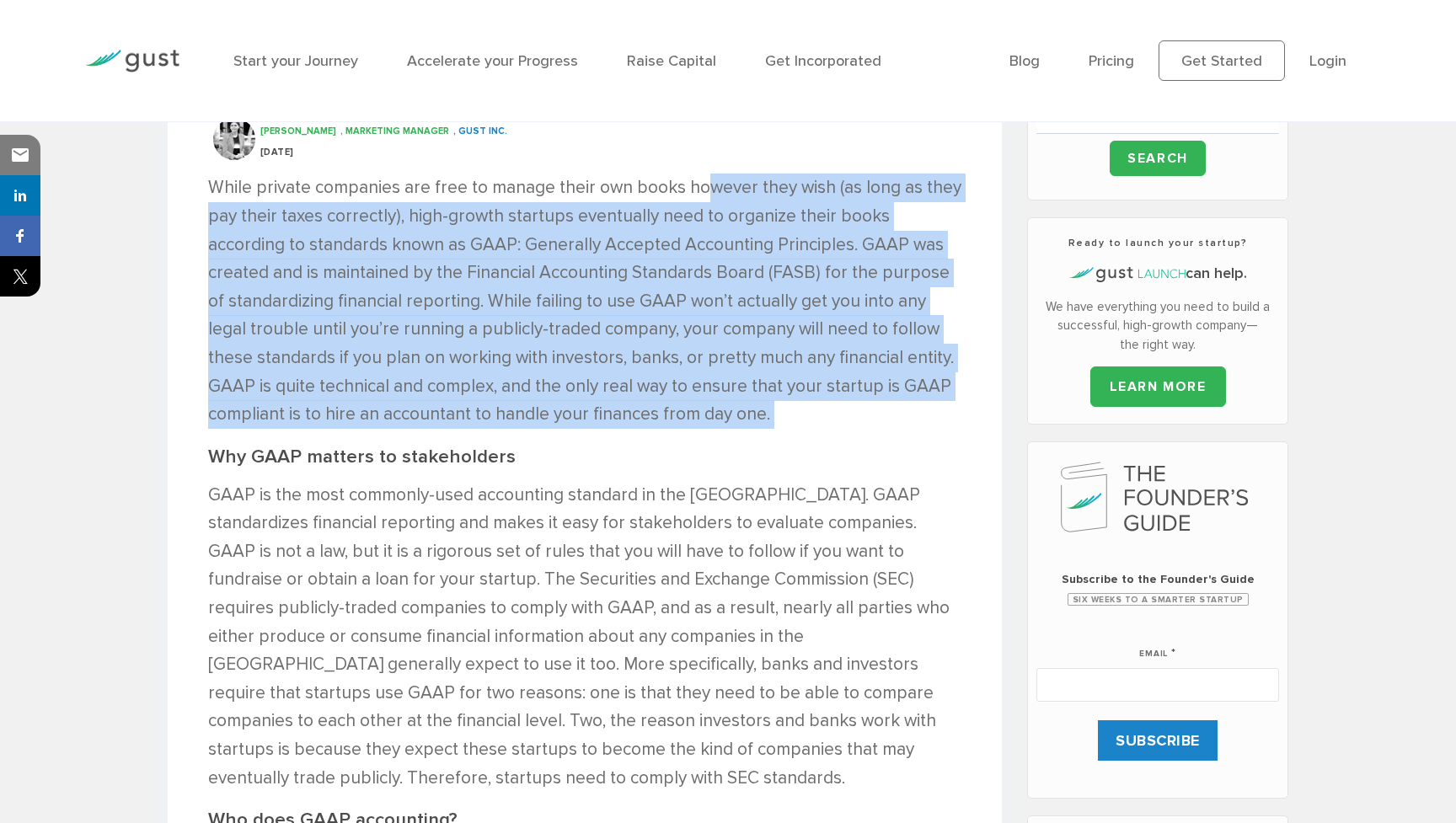
scroll to position [500, 0]
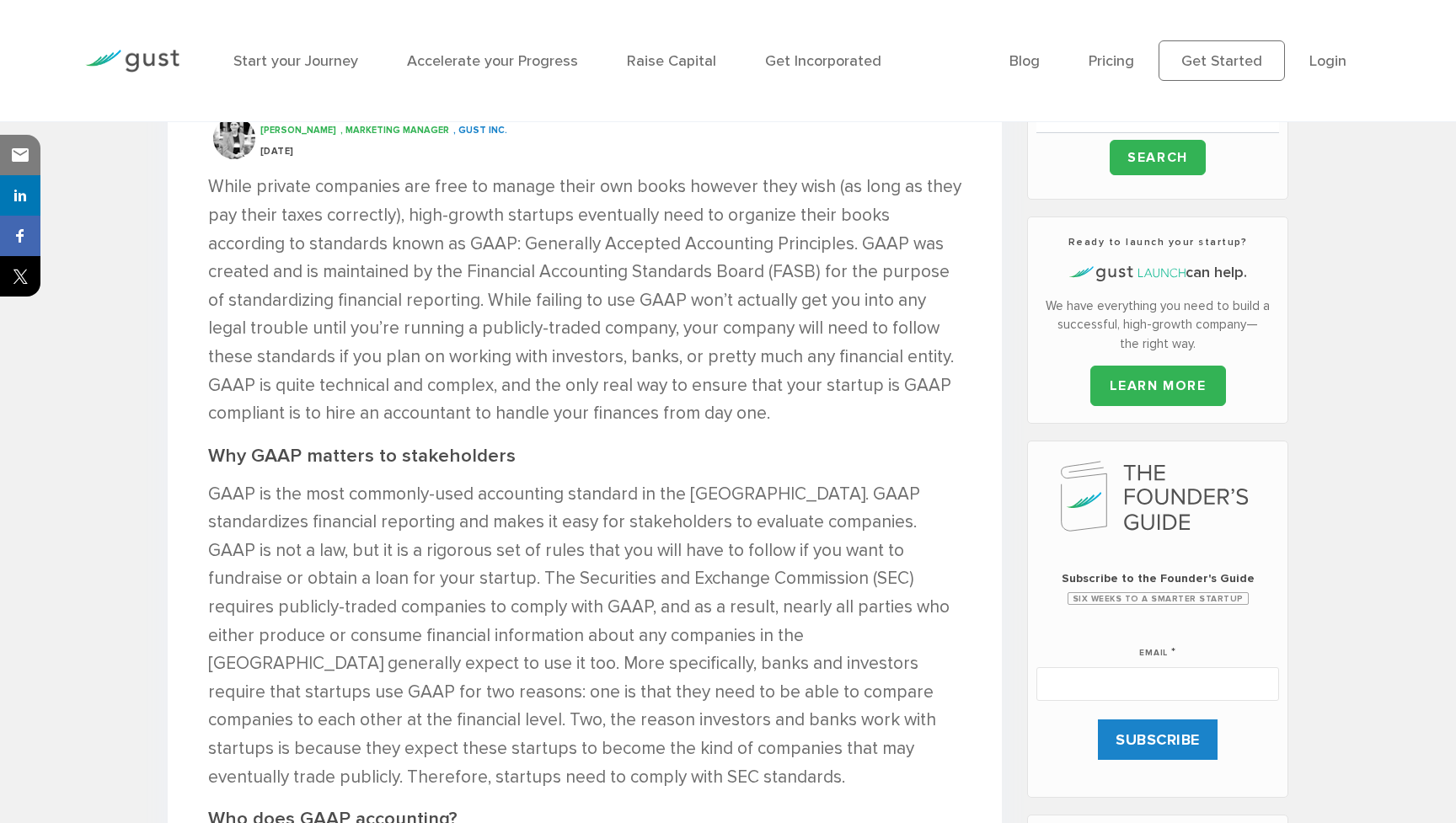
click at [797, 570] on p "GAAP is the most commonly-used accounting standard in the United States. GAAP s…" at bounding box center [585, 635] width 753 height 312
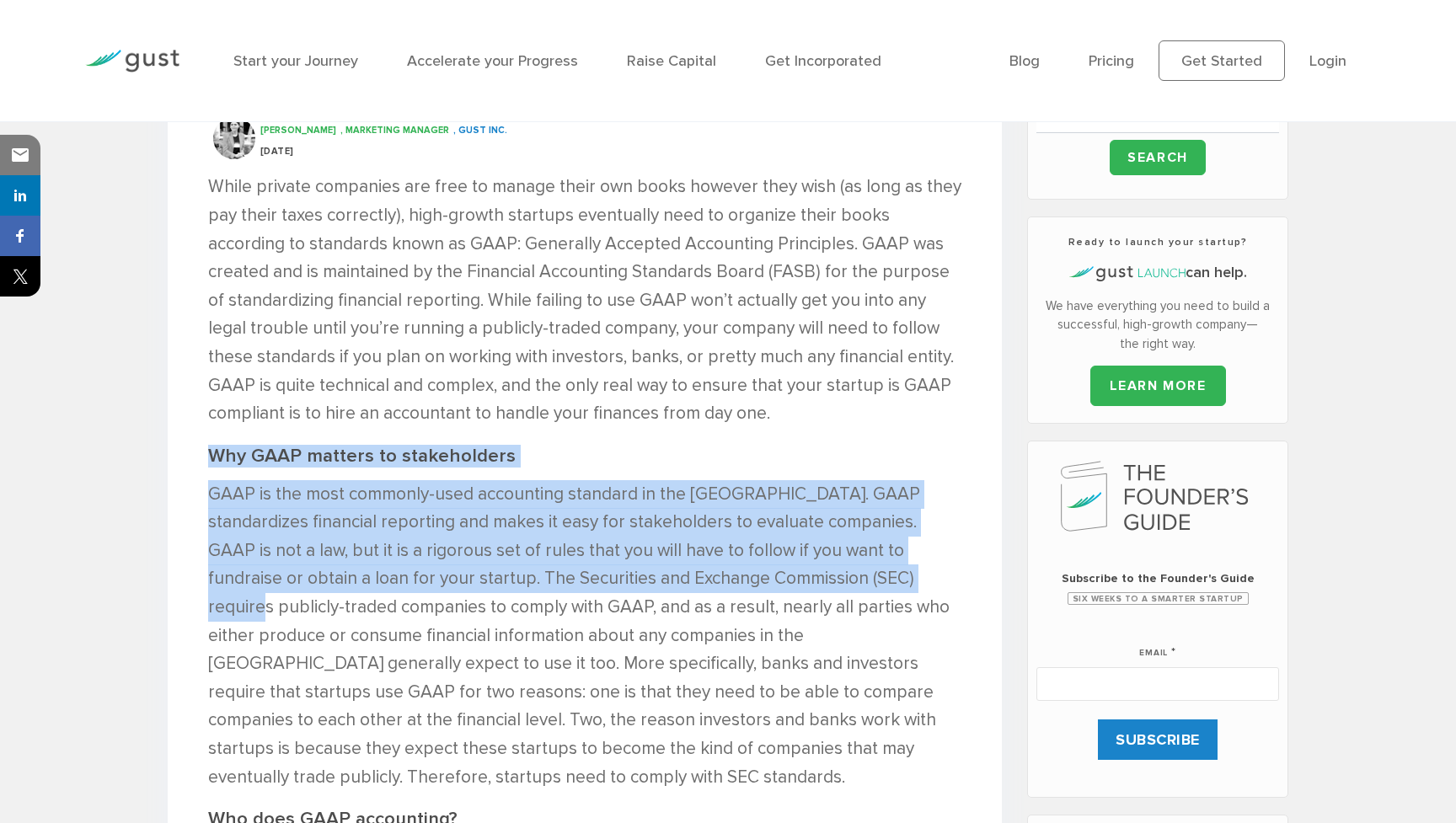
drag, startPoint x: 797, startPoint y: 570, endPoint x: 770, endPoint y: 406, distance: 166.2
click at [770, 406] on p "While private companies are free to manage their own books however they wish (a…" at bounding box center [585, 299] width 753 height 255
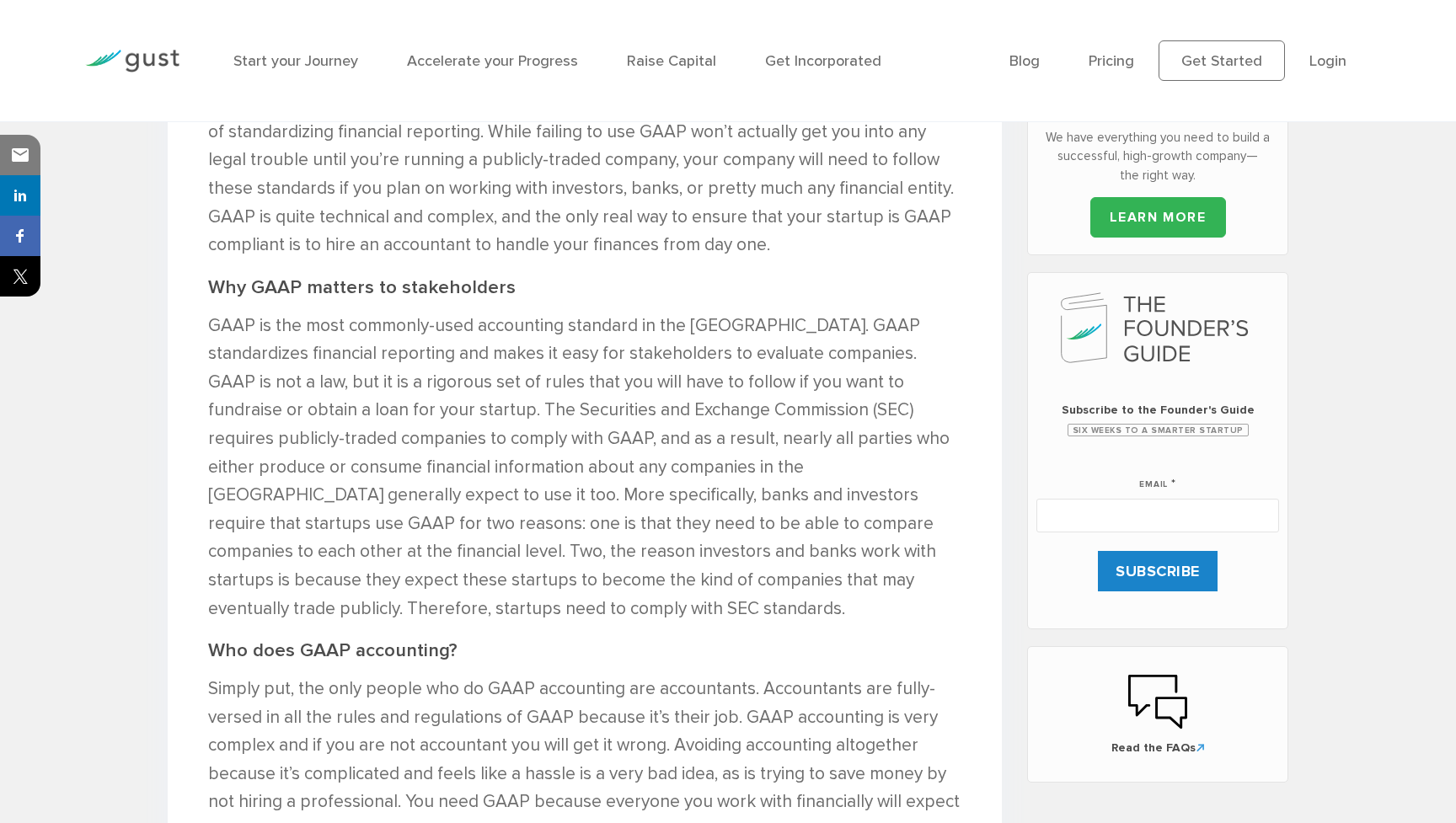
scroll to position [669, 0]
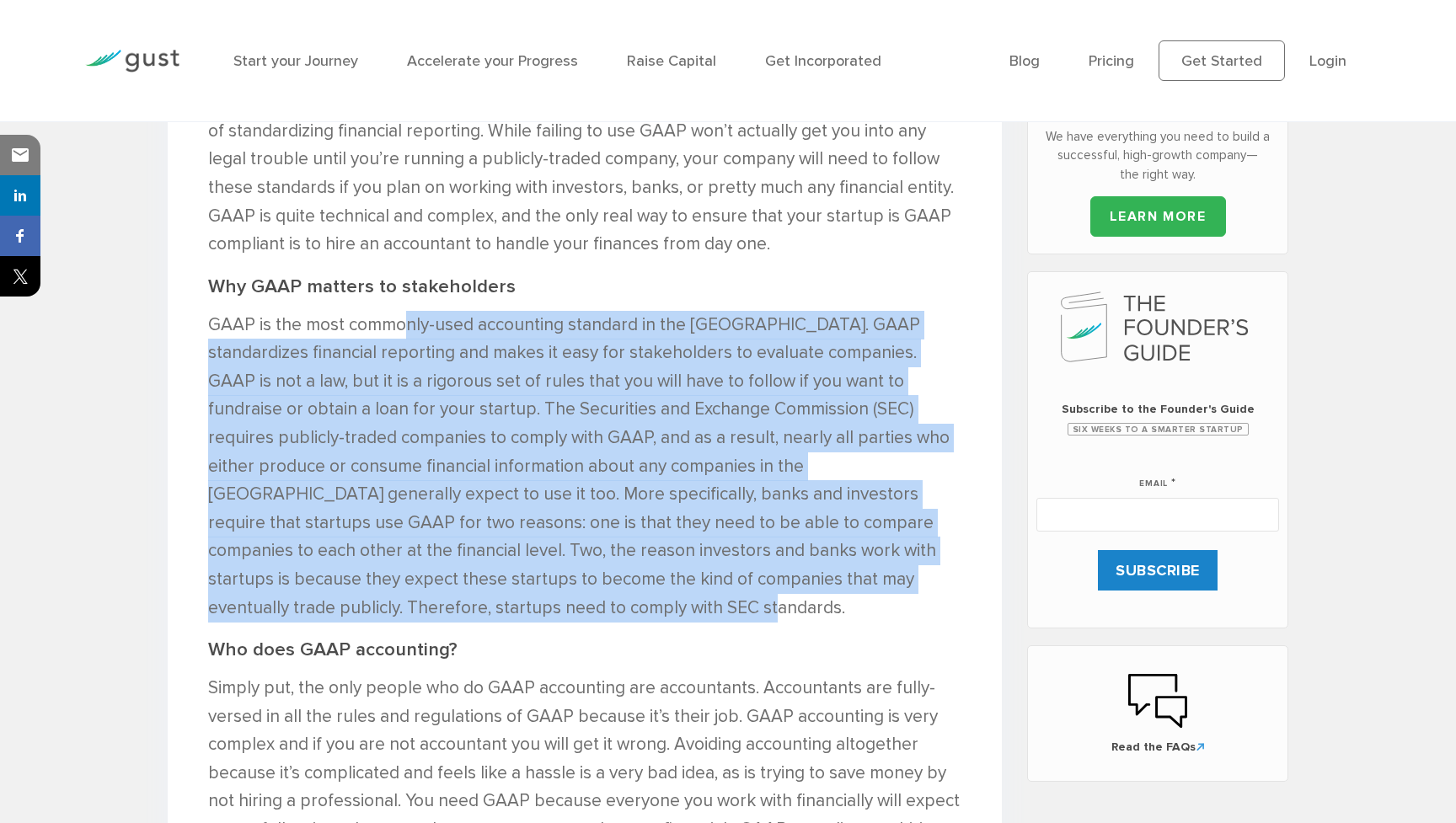
drag, startPoint x: 402, startPoint y: 309, endPoint x: 580, endPoint y: 619, distance: 357.5
click at [583, 609] on p "GAAP is the most commonly-used accounting standard in the United States. GAAP s…" at bounding box center [585, 466] width 753 height 312
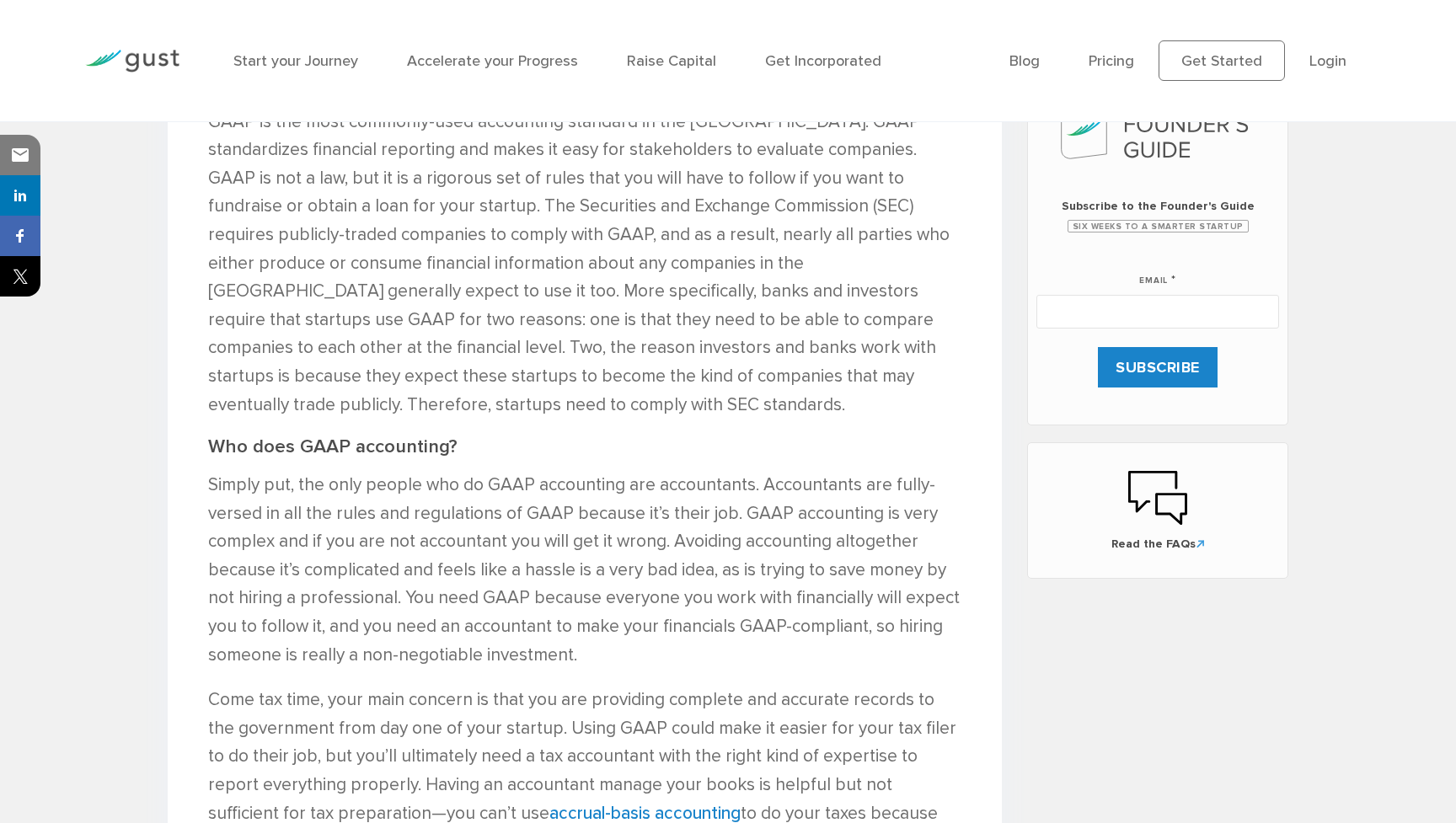
click at [570, 629] on p "Simply put, the only people who do GAAP accounting are accountants. Accountants…" at bounding box center [585, 570] width 753 height 198
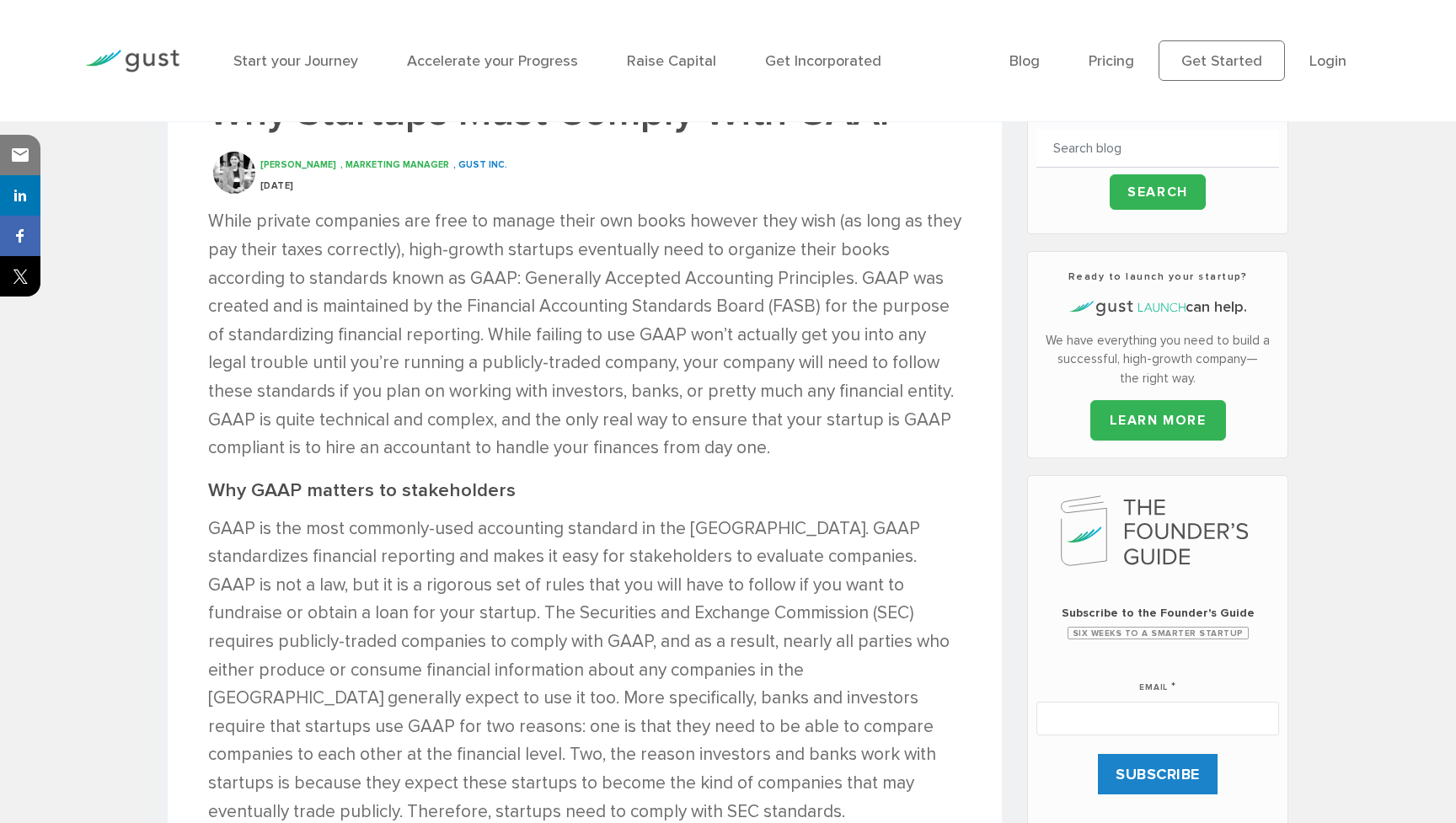
scroll to position [260, 0]
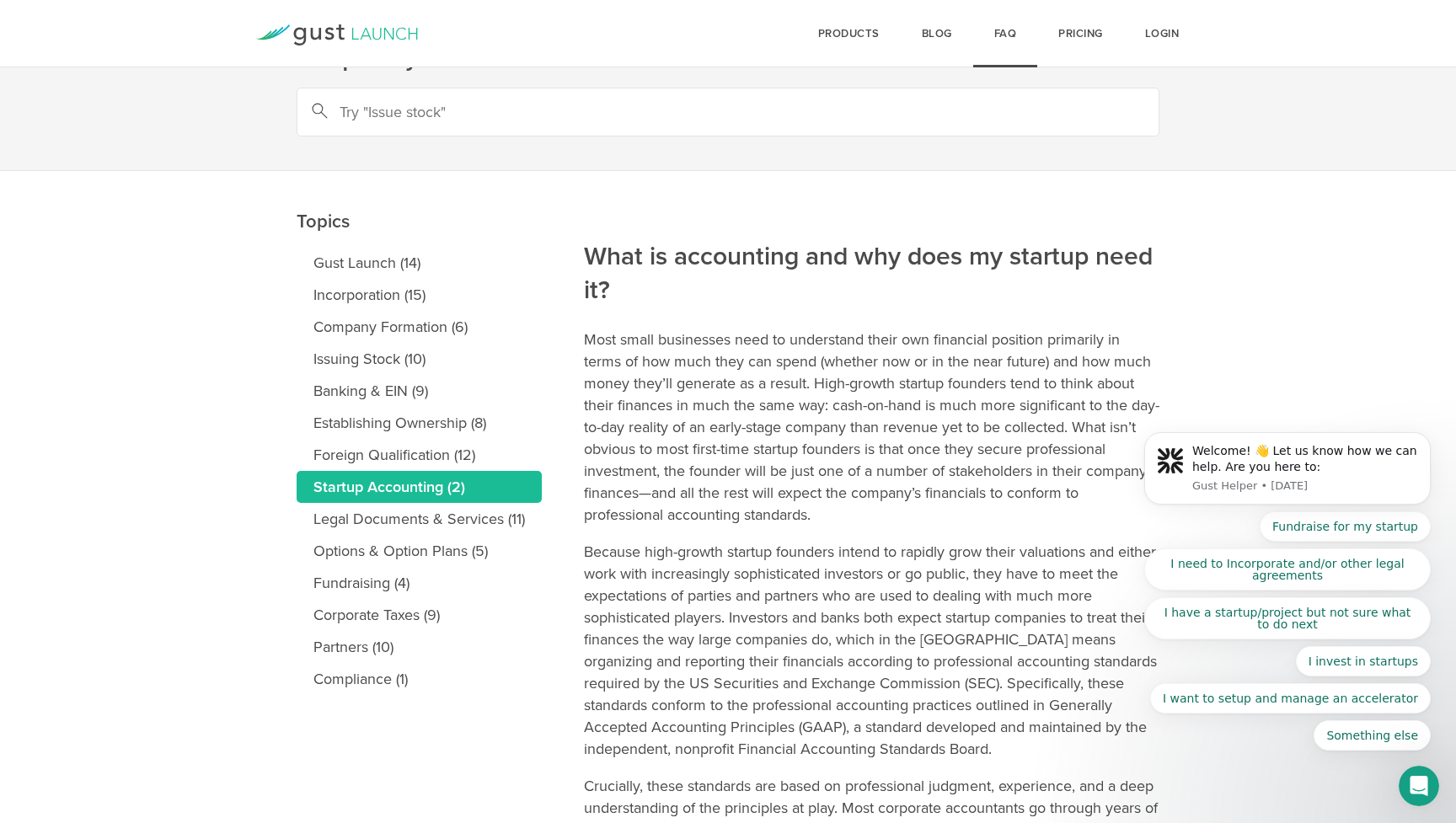
scroll to position [61, 0]
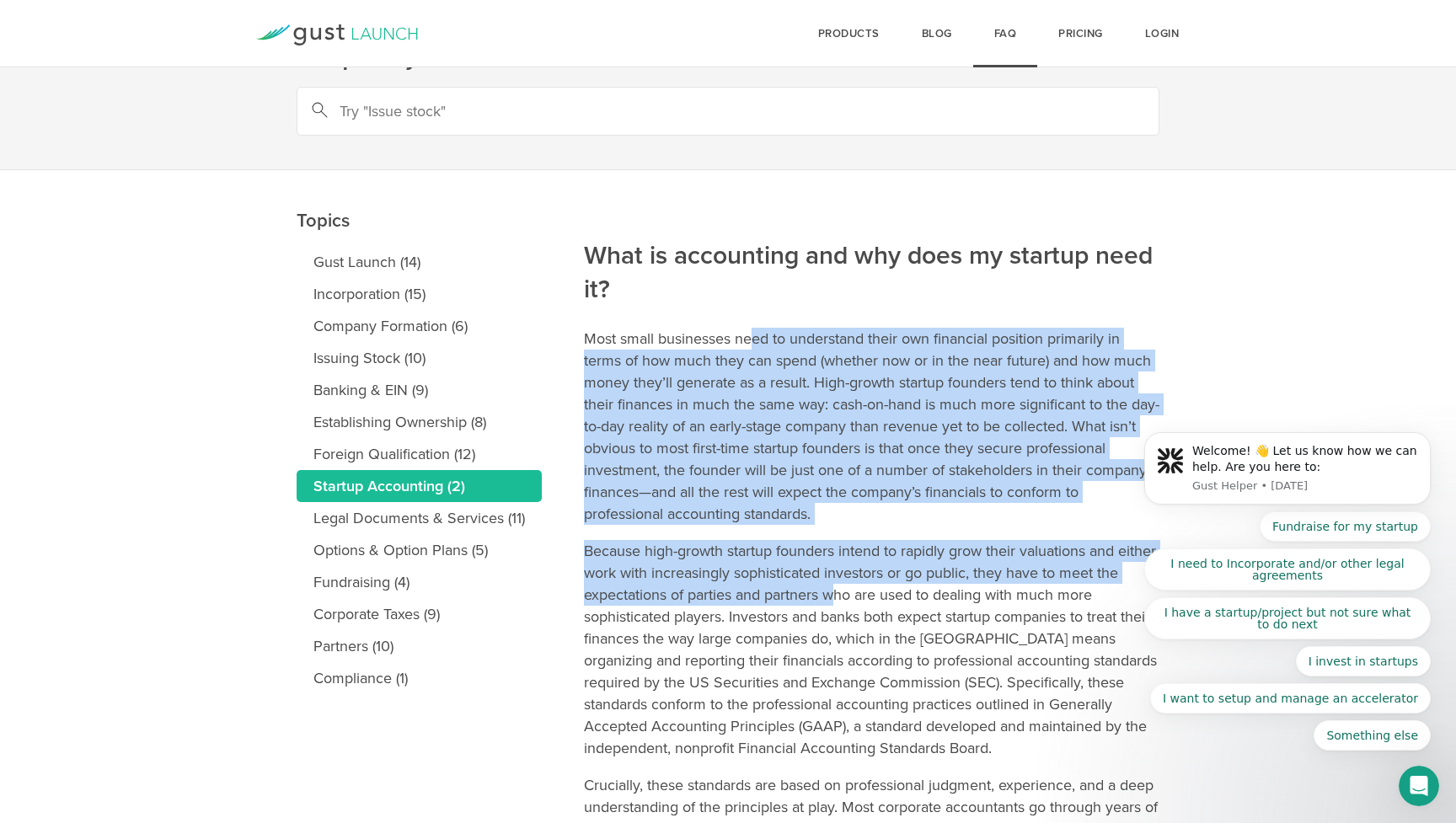
drag, startPoint x: 749, startPoint y: 332, endPoint x: 863, endPoint y: 600, distance: 291.2
click at [863, 600] on p "Because high-growth startup founders intend to rapidly grow their valuations an…" at bounding box center [871, 649] width 576 height 219
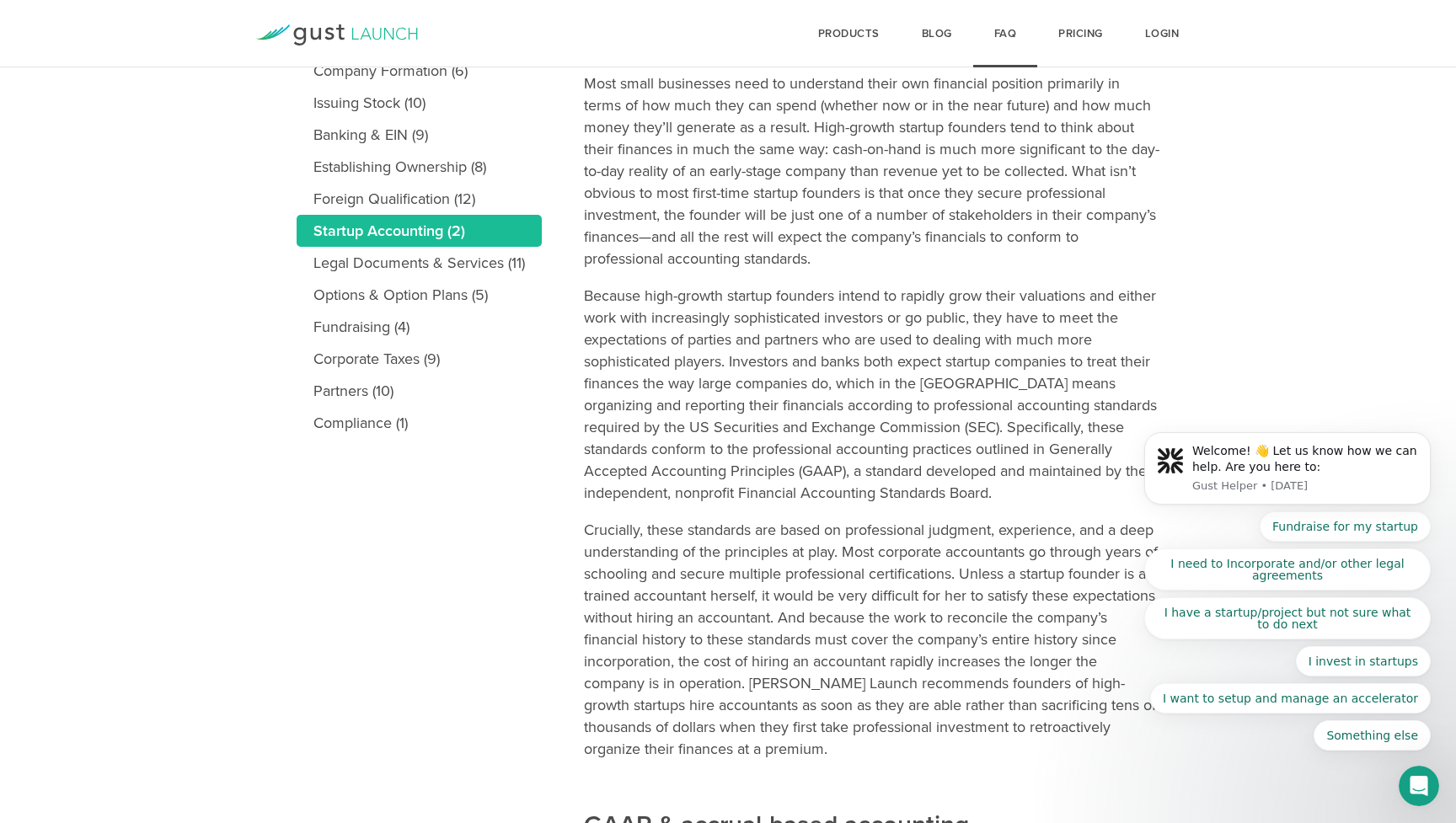
scroll to position [316, 0]
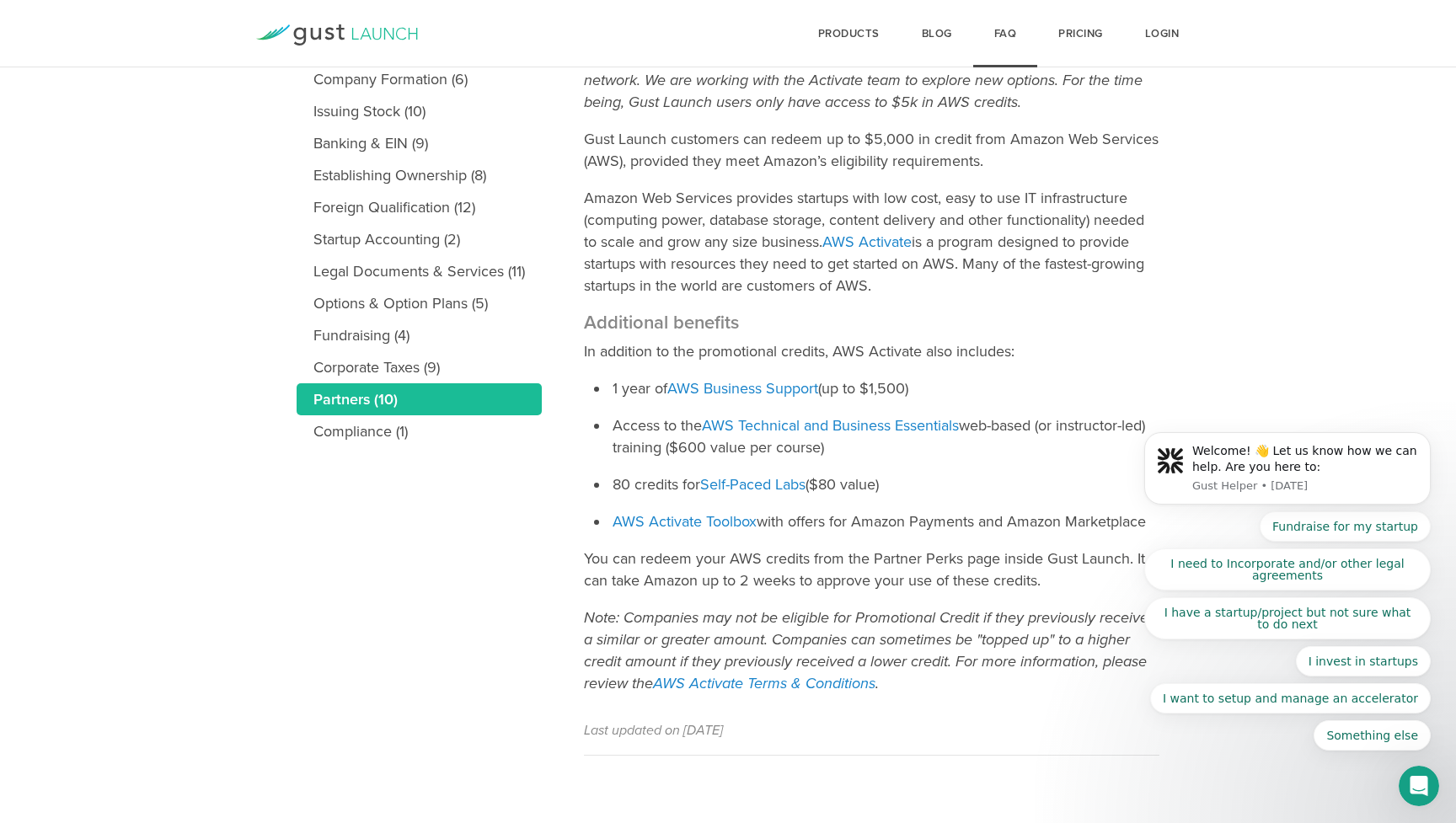
scroll to position [307, 0]
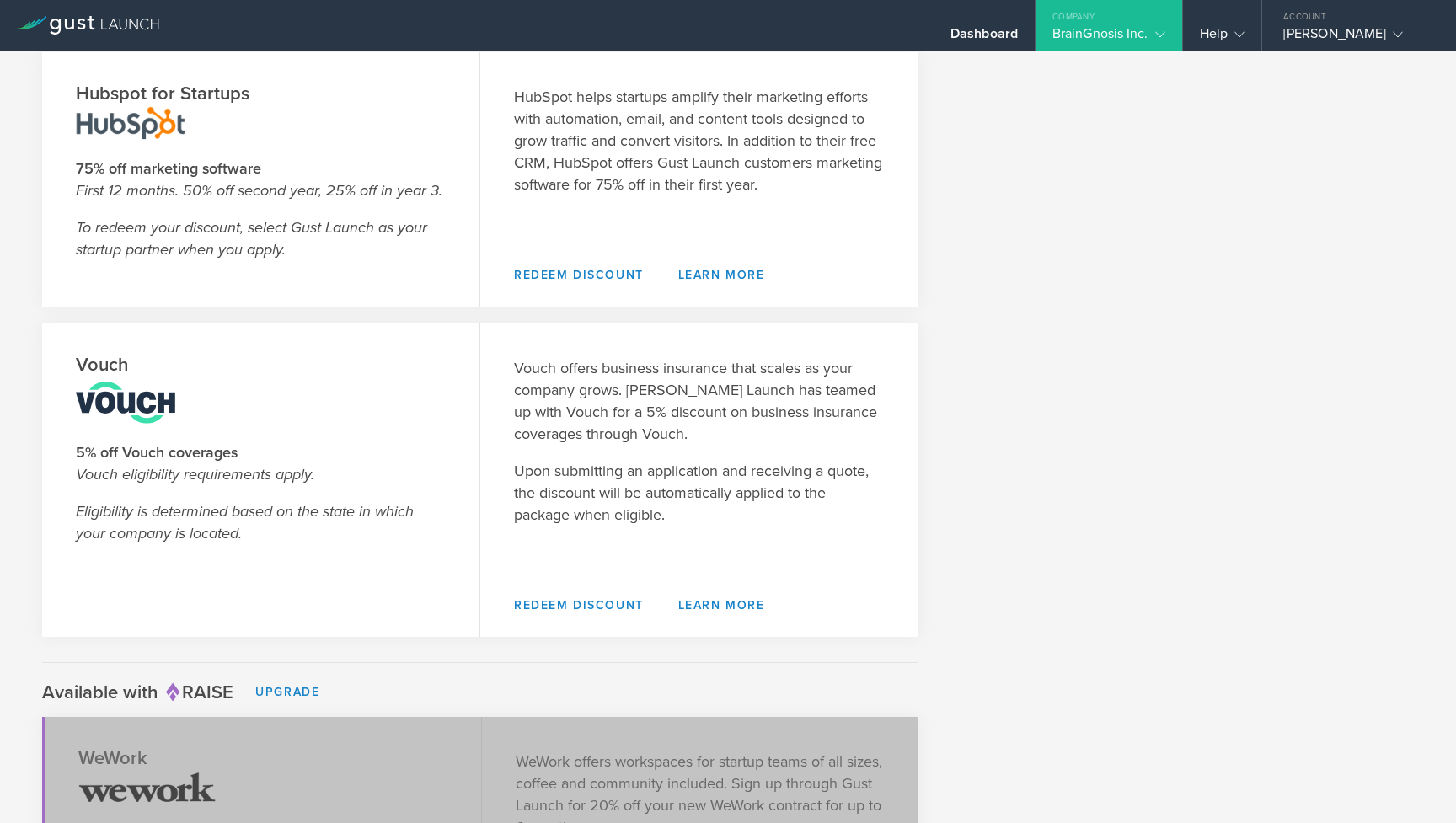
scroll to position [2547, 0]
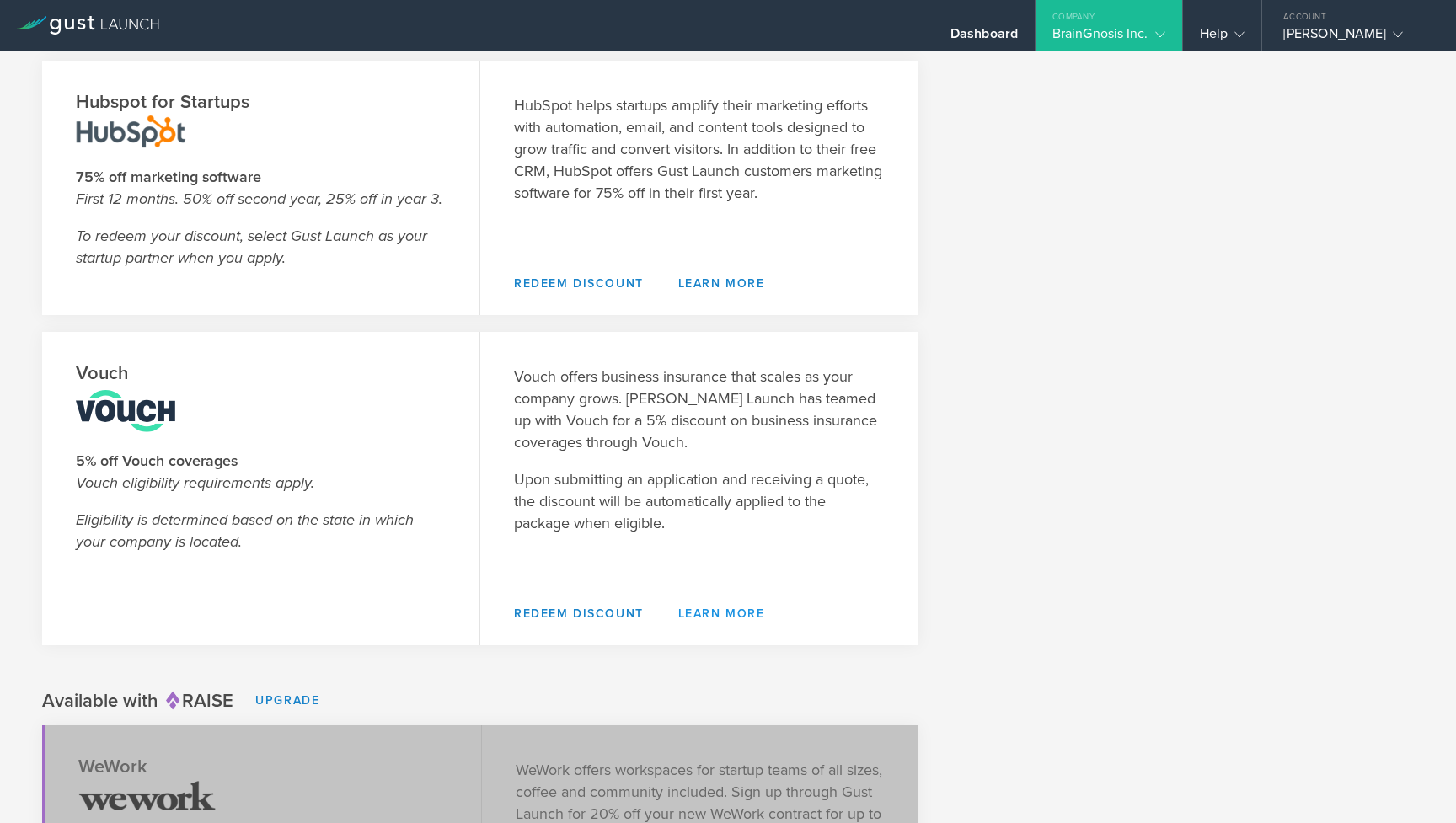
click at [720, 617] on link "Learn More" at bounding box center [721, 614] width 121 height 29
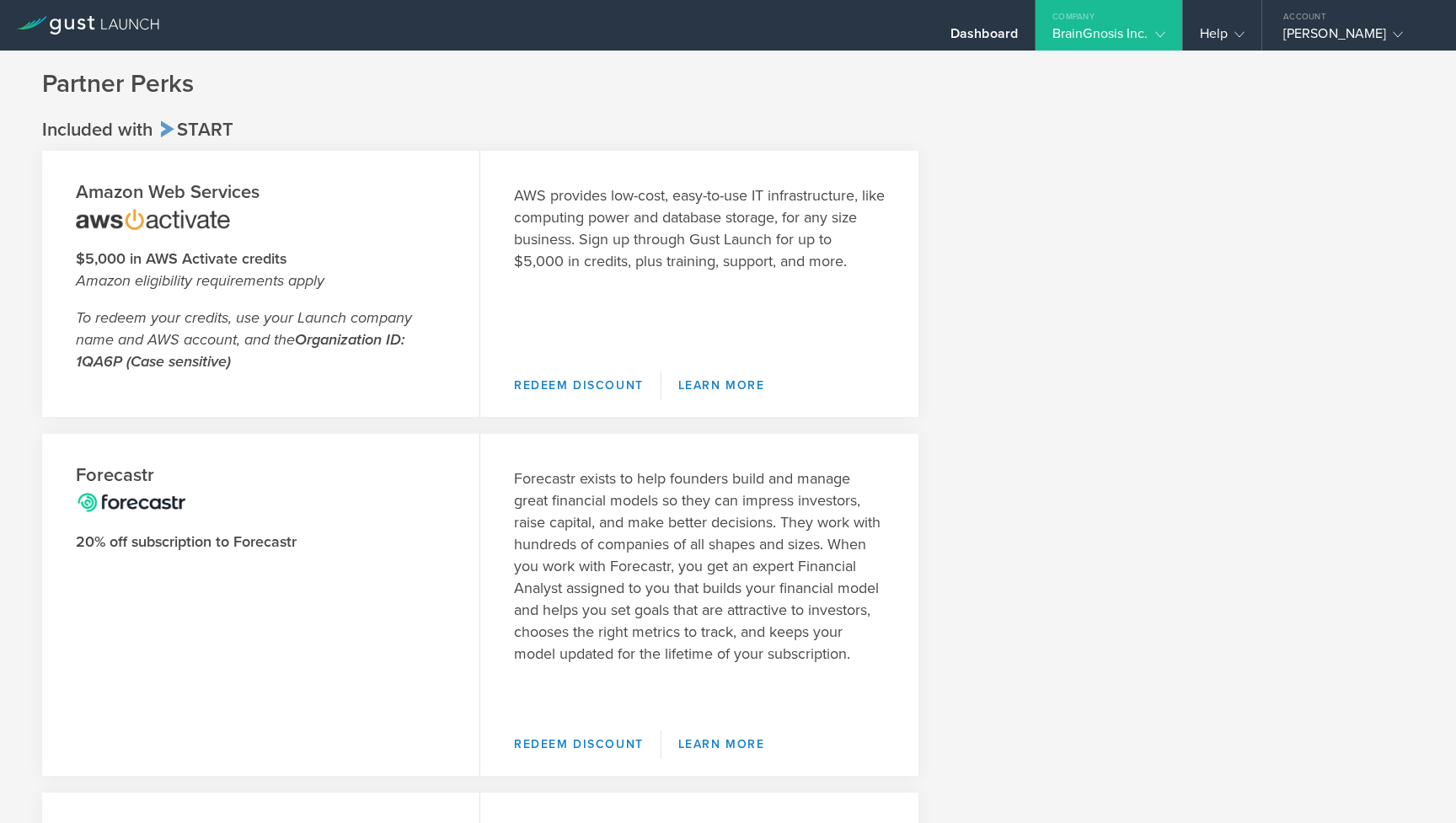
scroll to position [0, 0]
click at [1115, 38] on div "BrainGnosis Inc." at bounding box center [1108, 38] width 113 height 25
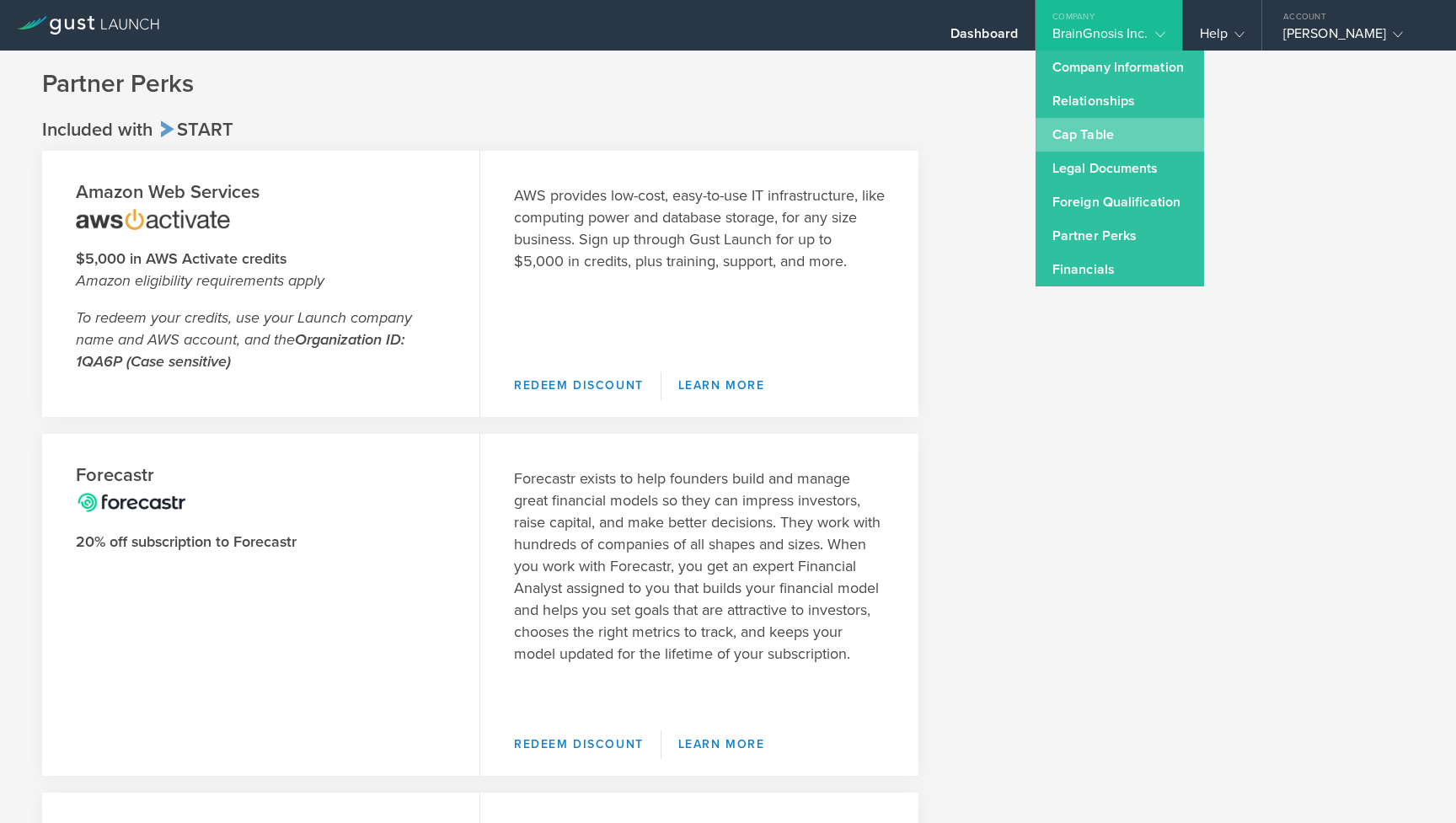
click at [1085, 128] on link "Cap Table" at bounding box center [1119, 135] width 169 height 34
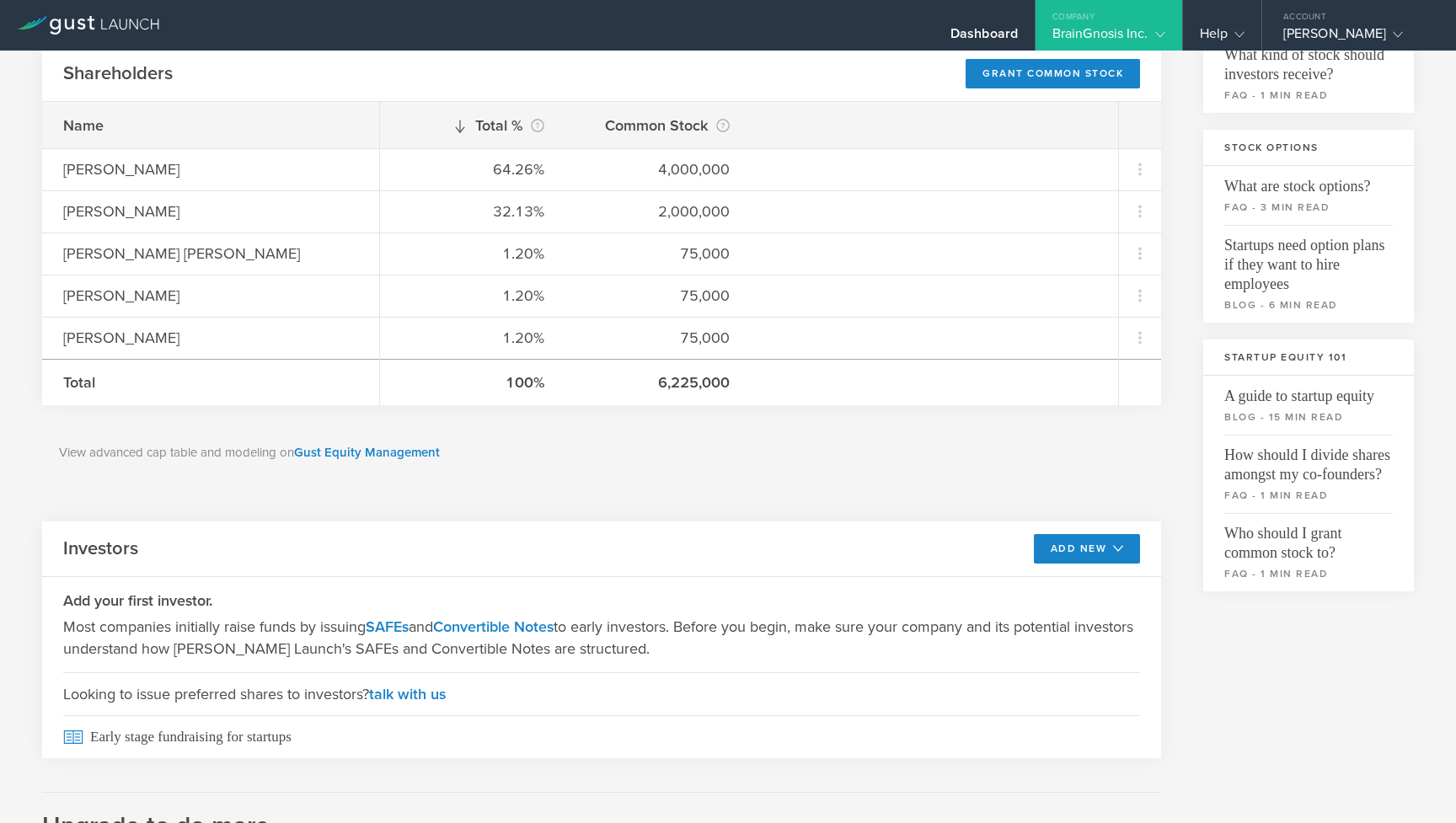
scroll to position [274, 0]
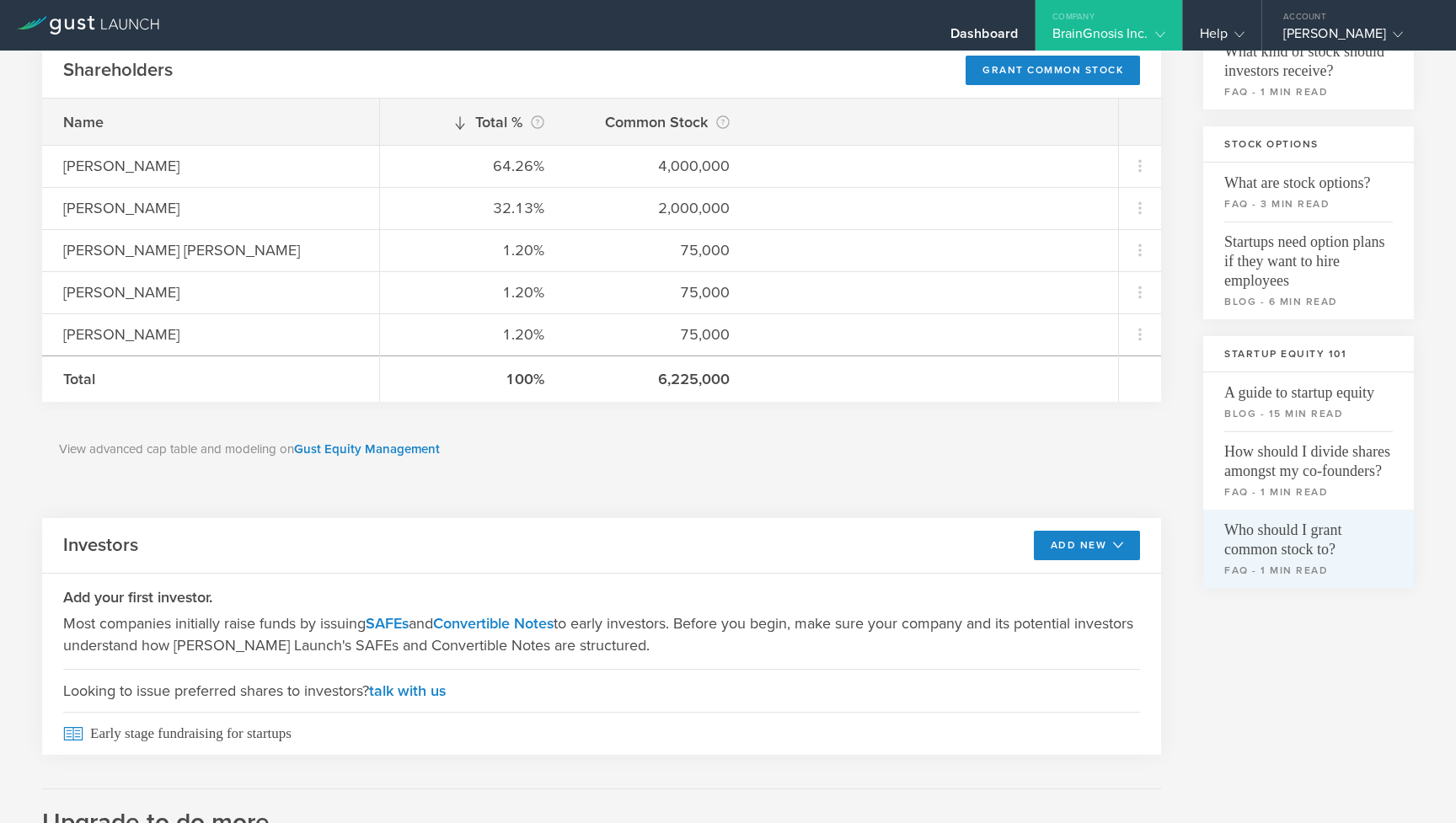
click at [1280, 536] on span "Who should I grant common stock to?" at bounding box center [1309, 534] width 169 height 50
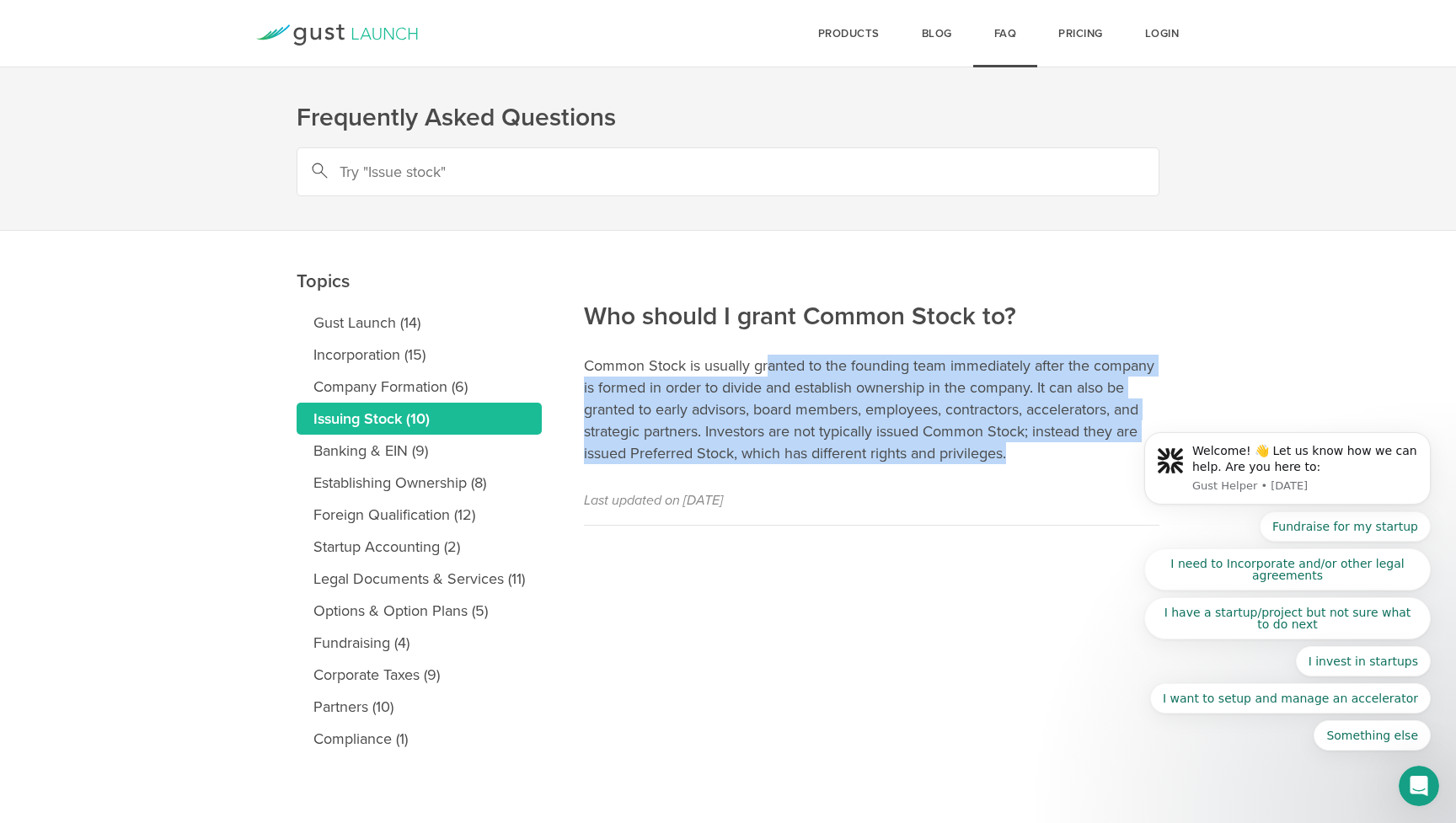
drag, startPoint x: 770, startPoint y: 359, endPoint x: 1035, endPoint y: 441, distance: 277.4
click at [1035, 441] on p "Common Stock is usually granted to the founding team immediately after the comp…" at bounding box center [871, 409] width 576 height 110
click at [383, 472] on link "Establishing Ownership (8)" at bounding box center [419, 483] width 245 height 32
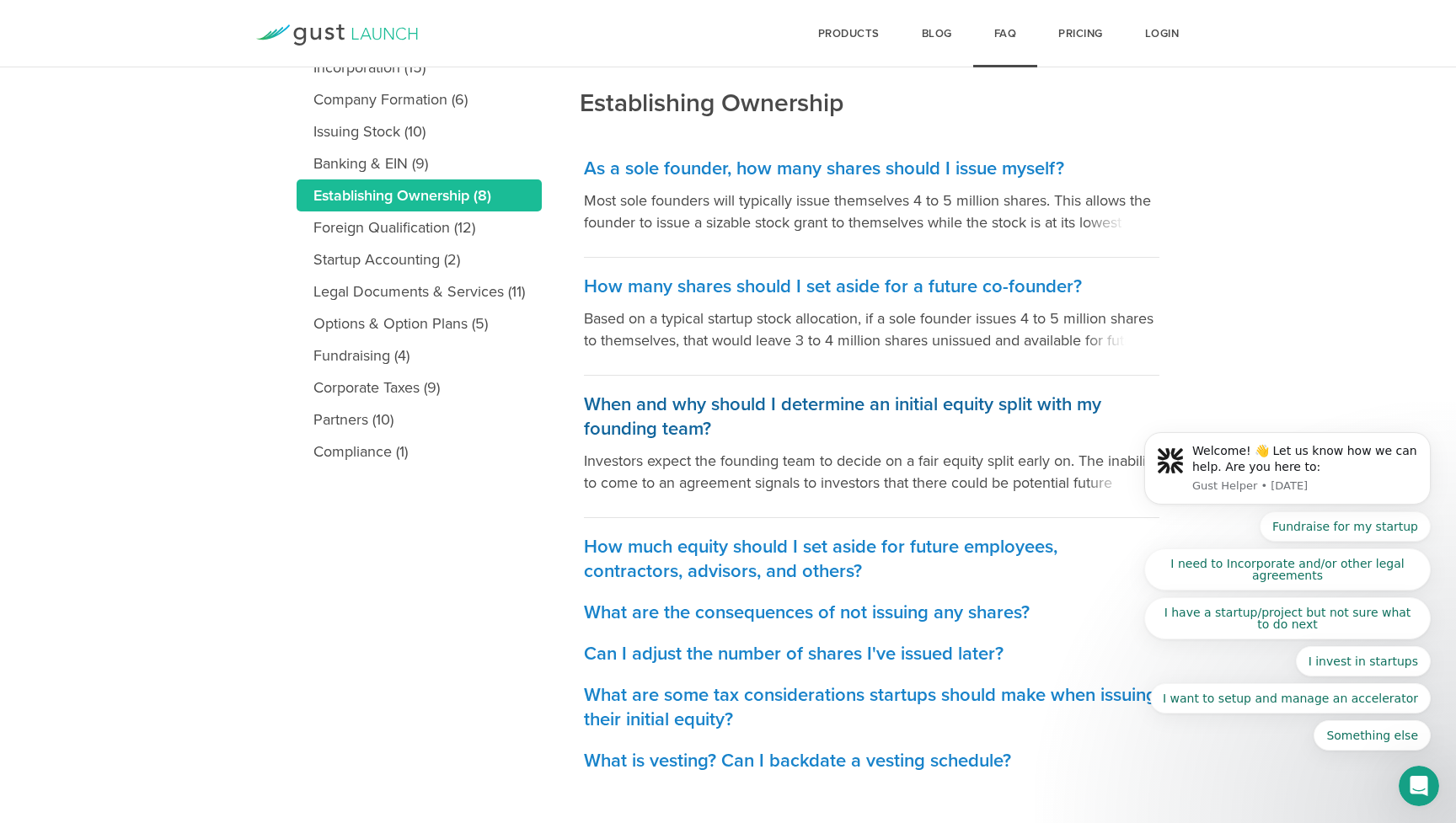
scroll to position [290, 0]
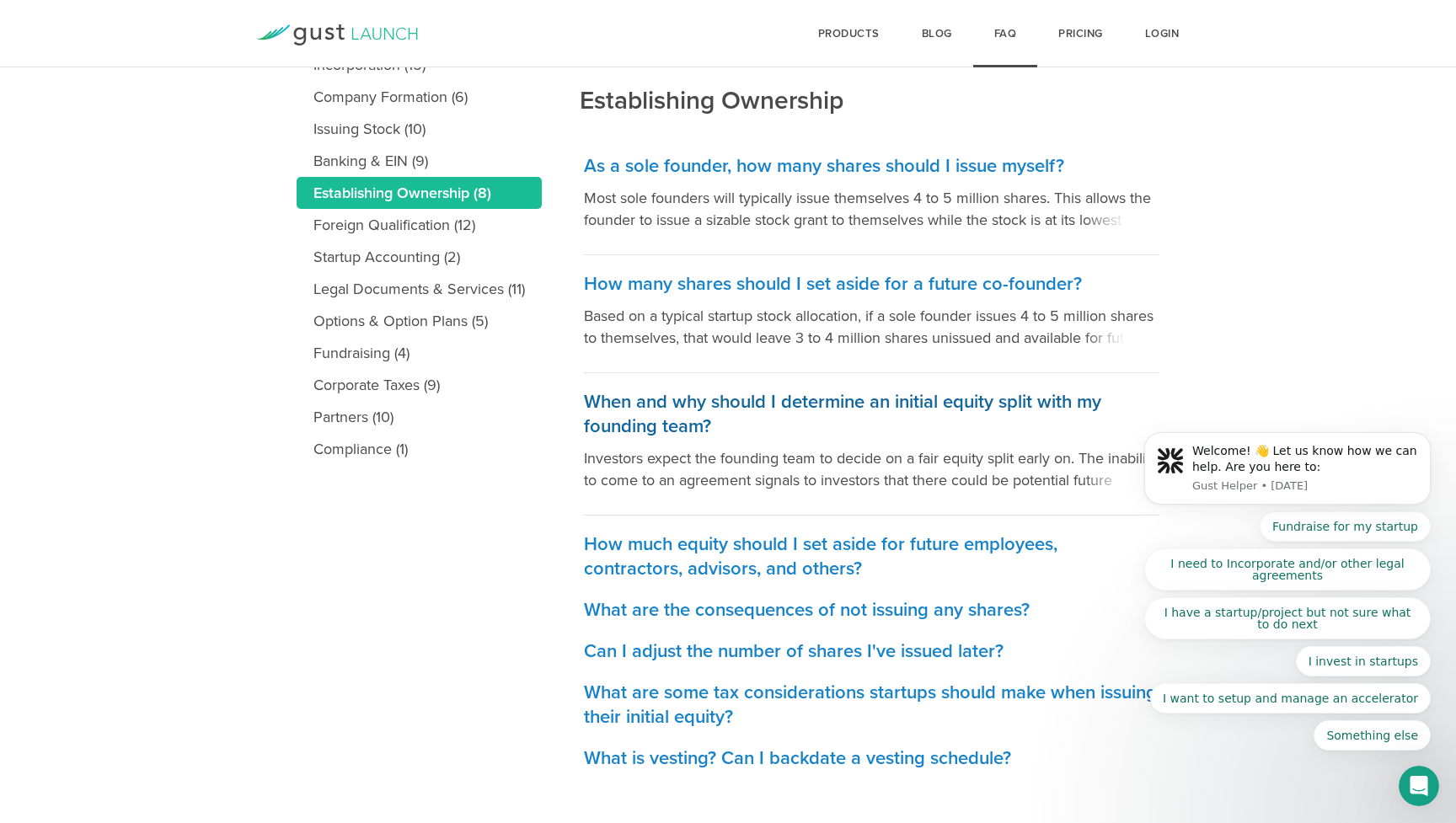
click at [712, 484] on p "Investors expect the founding team to decide on a fair equity split early on. T…" at bounding box center [871, 469] width 576 height 44
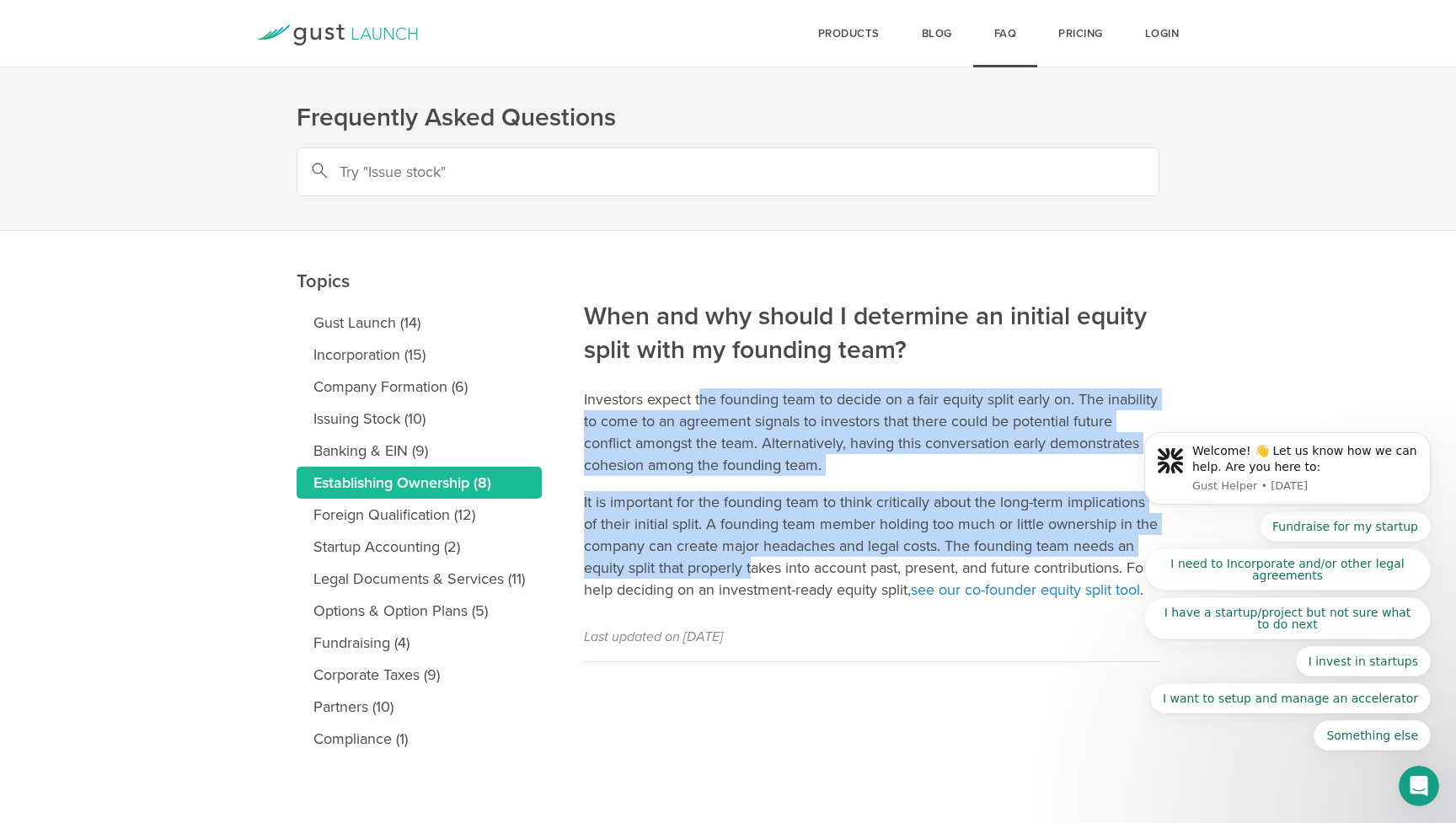
drag, startPoint x: 704, startPoint y: 406, endPoint x: 776, endPoint y: 567, distance: 176.4
click at [776, 567] on article "When and why should I determine an initial equity split with my founding team? …" at bounding box center [871, 446] width 576 height 432
click at [776, 567] on p "It is important for the founding team to think critically about the long-term i…" at bounding box center [871, 546] width 576 height 110
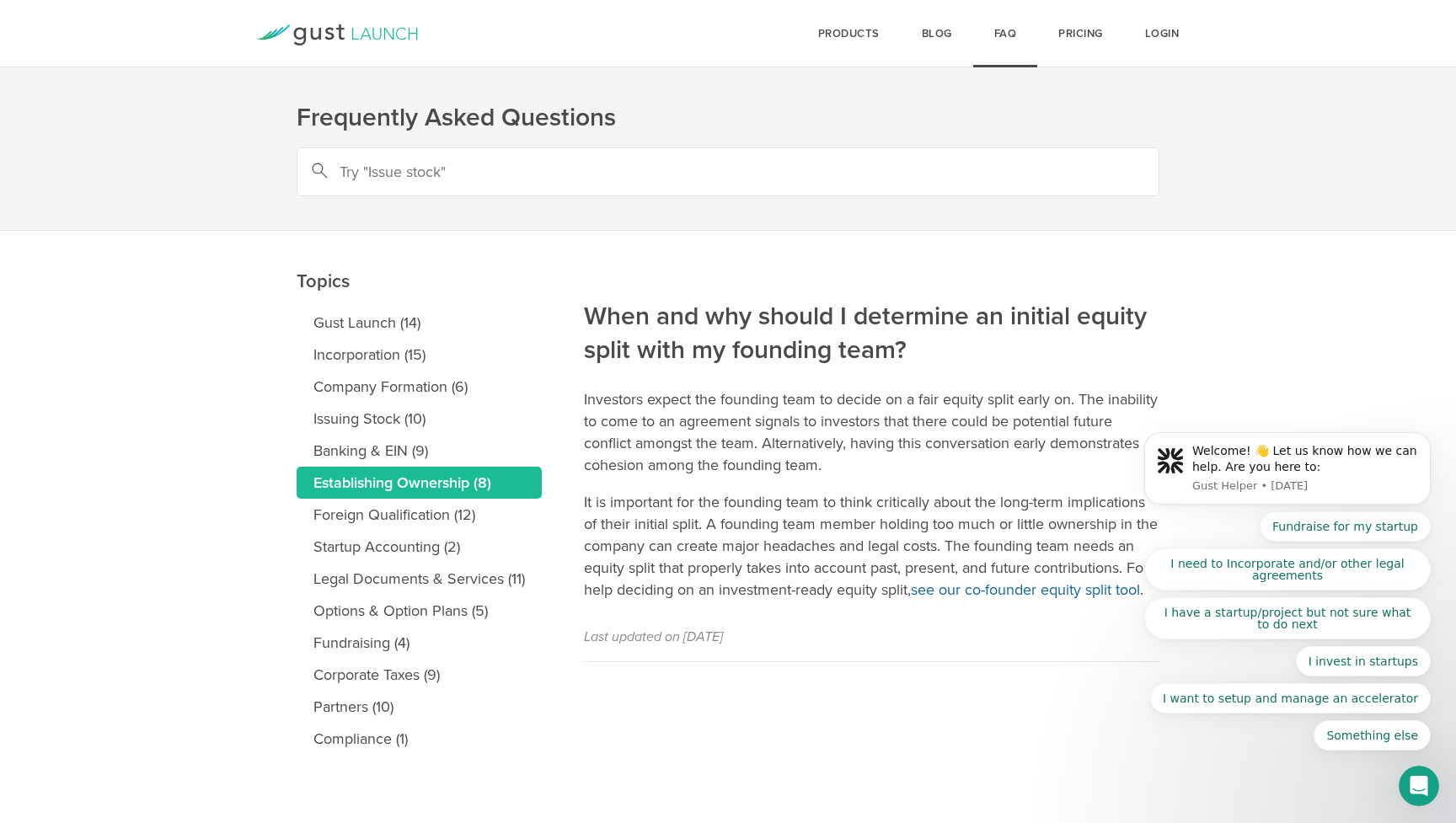
click at [911, 599] on link "see our co-founder equity split tool" at bounding box center [1025, 589] width 229 height 19
